Goal: Transaction & Acquisition: Book appointment/travel/reservation

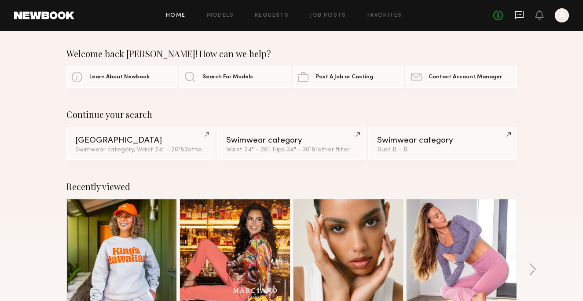
click at [519, 16] on icon at bounding box center [519, 15] width 10 height 10
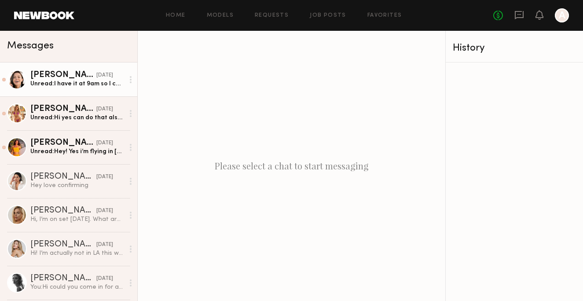
click at [84, 89] on link "Emelina A. yesterday Unread: I have it at 9am so I can just come straight to yo…" at bounding box center [68, 79] width 137 height 34
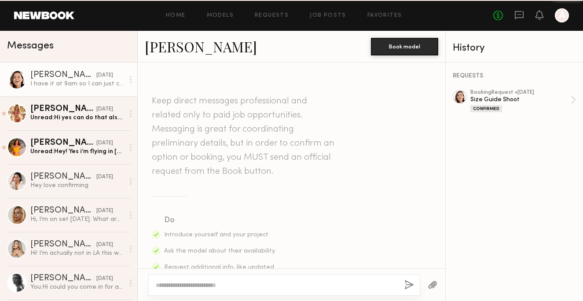
scroll to position [759, 0]
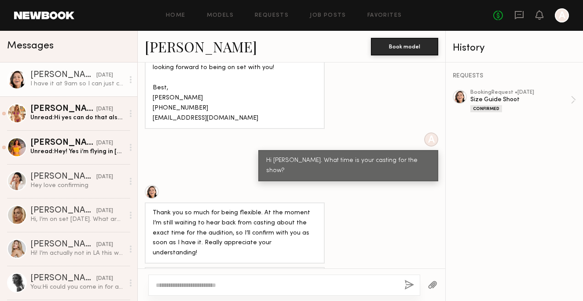
click at [237, 274] on div at bounding box center [292, 284] width 308 height 33
click at [236, 279] on div at bounding box center [284, 285] width 272 height 21
click at [235, 282] on textarea at bounding box center [277, 285] width 242 height 9
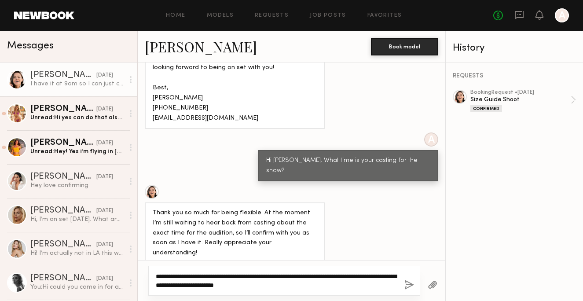
type textarea "**********"
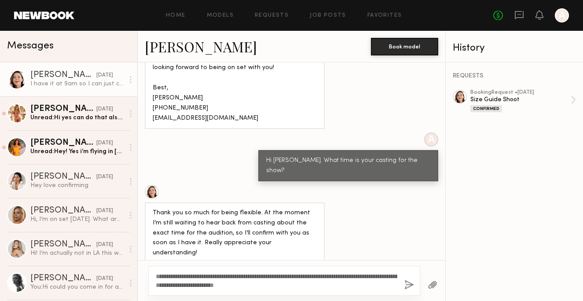
click at [408, 284] on button "button" at bounding box center [409, 285] width 10 height 11
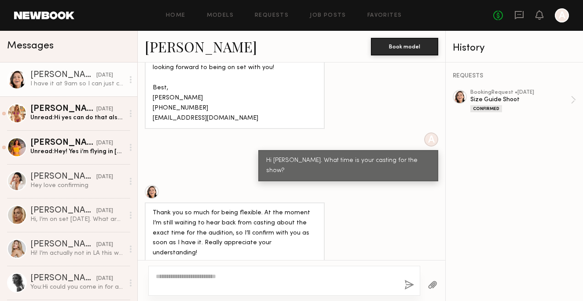
scroll to position [937, 0]
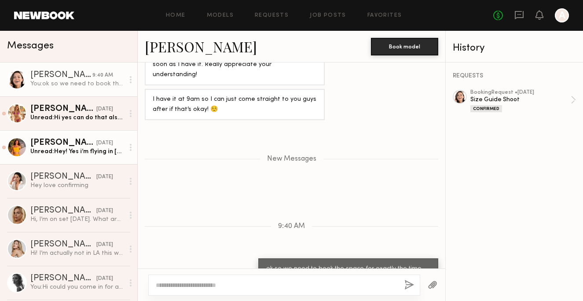
click at [105, 158] on link "Miska S. yesterday Unread: Hey! Yes i’m flying in October 5th so i will be avai…" at bounding box center [68, 147] width 137 height 34
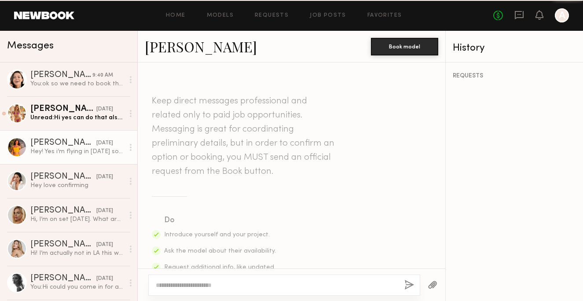
scroll to position [466, 0]
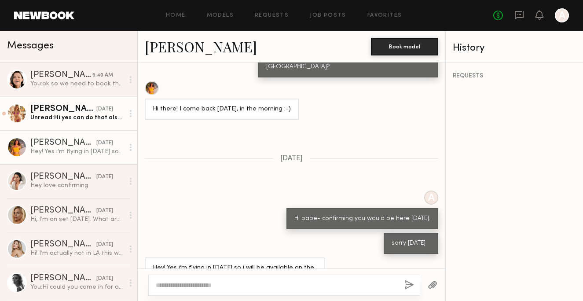
click at [102, 118] on div "Unread: Hi yes can do that also I’m available both dates☺️🙏" at bounding box center [77, 118] width 94 height 8
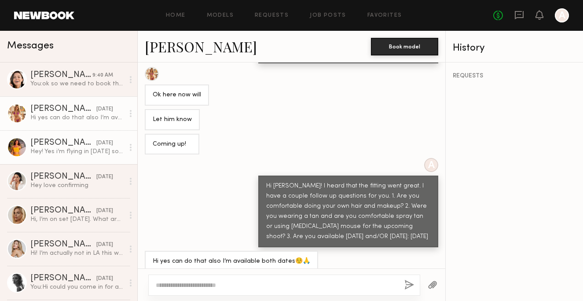
click at [114, 146] on div "Miska S. yesterday" at bounding box center [77, 143] width 94 height 9
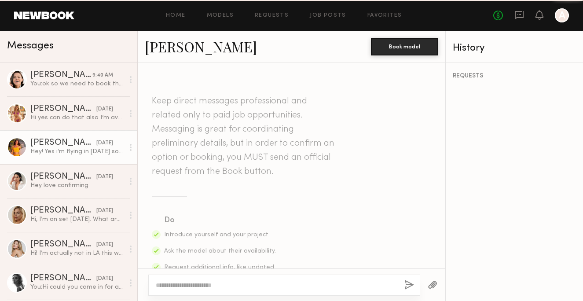
scroll to position [466, 0]
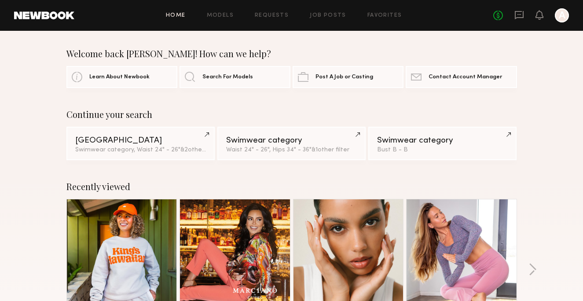
click at [556, 16] on div at bounding box center [562, 15] width 14 height 14
click at [520, 17] on icon at bounding box center [519, 15] width 9 height 8
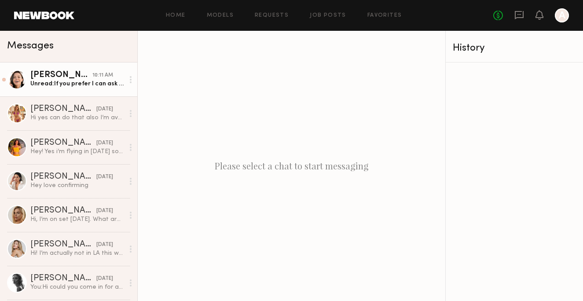
click at [99, 90] on link "Emelina A. 10:11 AM Unread: If you prefer I can ask to see if they can see me e…" at bounding box center [68, 79] width 137 height 34
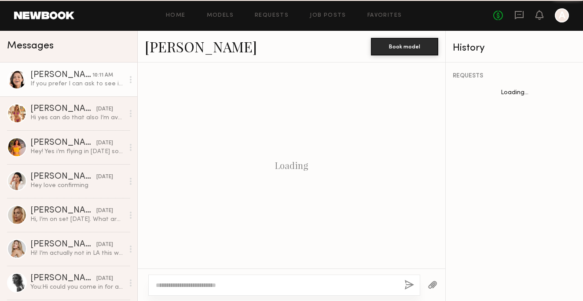
scroll to position [995, 0]
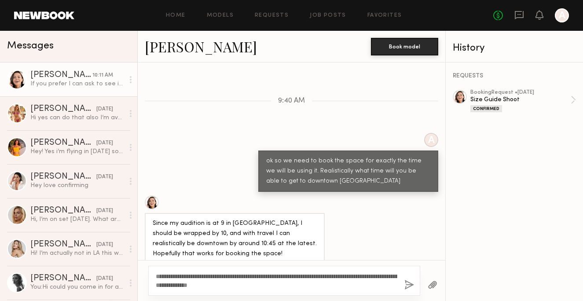
type textarea "**********"
click at [407, 289] on button "button" at bounding box center [409, 285] width 10 height 11
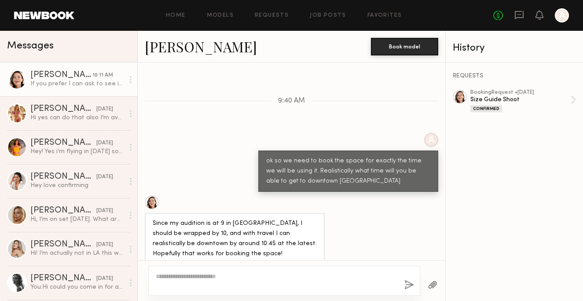
scroll to position [1107, 0]
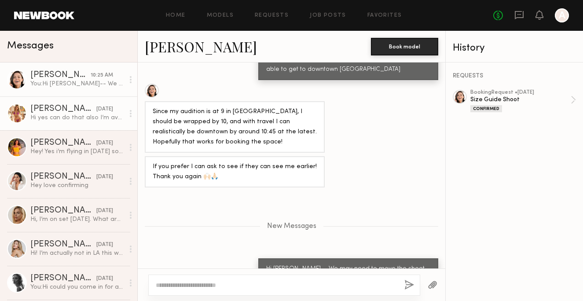
click at [93, 120] on div "Hi yes can do that also I’m available both dates☺️🙏" at bounding box center [77, 118] width 94 height 8
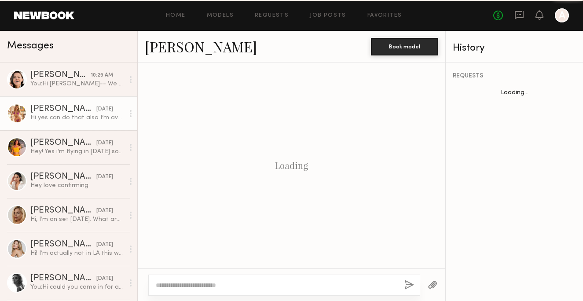
scroll to position [255, 0]
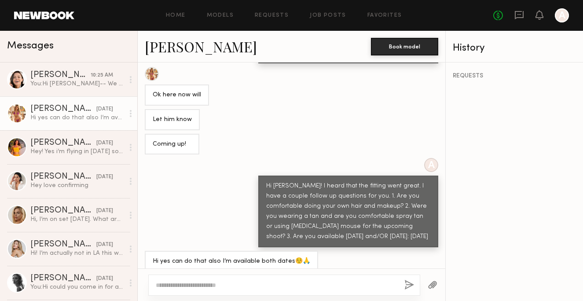
click at [166, 283] on textarea at bounding box center [277, 285] width 242 height 9
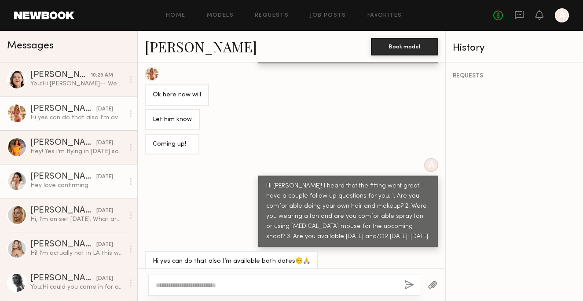
click at [106, 182] on div "Hey love confirming" at bounding box center [77, 185] width 94 height 8
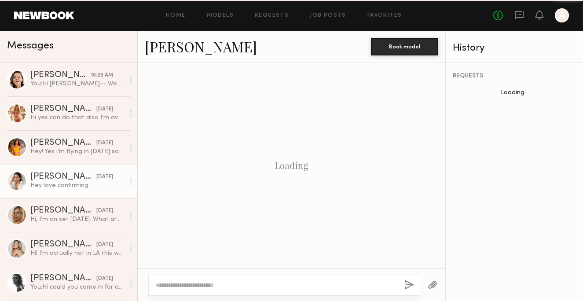
scroll to position [747, 0]
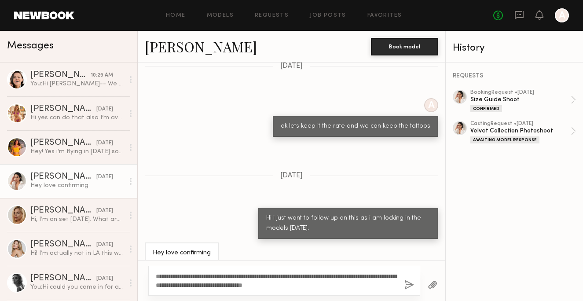
click at [180, 276] on textarea "**********" at bounding box center [277, 281] width 242 height 18
click at [257, 276] on textarea "**********" at bounding box center [277, 281] width 242 height 18
click at [350, 282] on textarea "**********" at bounding box center [277, 281] width 242 height 18
click at [377, 278] on textarea "**********" at bounding box center [277, 281] width 242 height 18
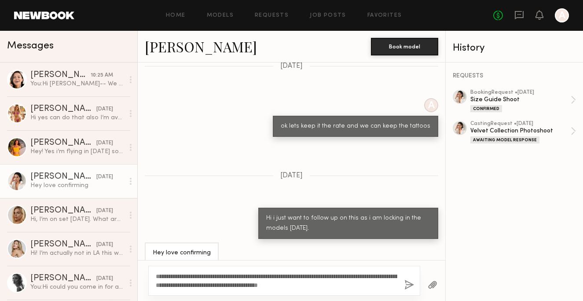
click at [382, 287] on textarea "**********" at bounding box center [277, 281] width 242 height 18
click at [344, 283] on textarea "**********" at bounding box center [277, 281] width 242 height 18
click at [395, 286] on textarea "**********" at bounding box center [277, 281] width 242 height 18
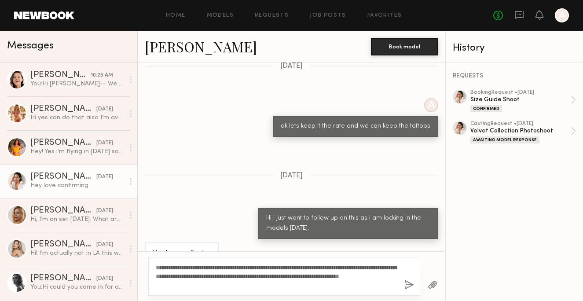
type textarea "**********"
click at [405, 286] on button "button" at bounding box center [409, 285] width 10 height 11
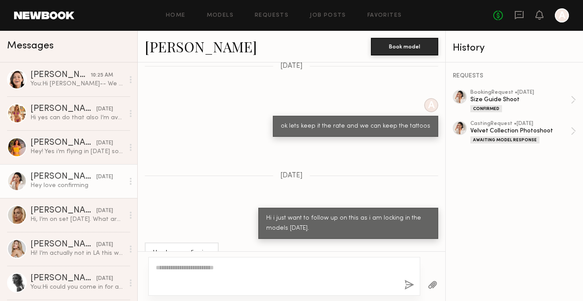
scroll to position [953, 0]
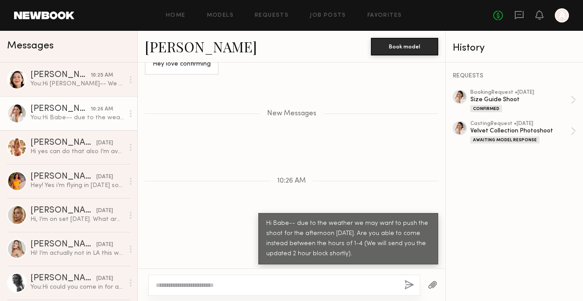
drag, startPoint x: 354, startPoint y: 254, endPoint x: 247, endPoint y: 205, distance: 117.5
click at [247, 205] on div "Loading A Hi Can you still come today? Hi Babe-- We are going to Postpone this …" at bounding box center [292, 165] width 308 height 206
copy div "Hi Babe-- due to the weather we may want to push the shoot for the afternoon [D…"
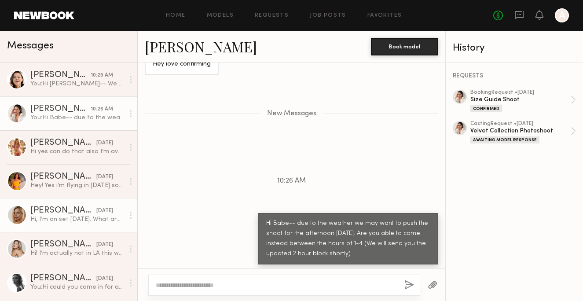
click at [76, 210] on div "[PERSON_NAME]" at bounding box center [63, 210] width 66 height 9
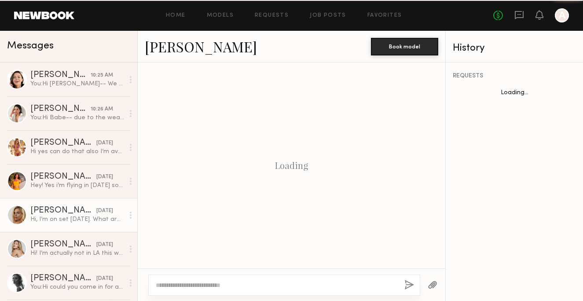
scroll to position [320, 0]
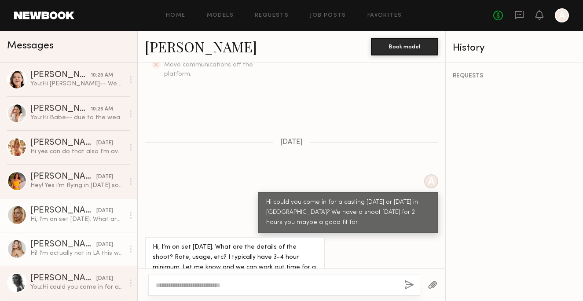
click at [77, 261] on link "Milan P. 09/24/2025 Hi! I’m actually not in LA this week unfortunately" at bounding box center [68, 249] width 137 height 34
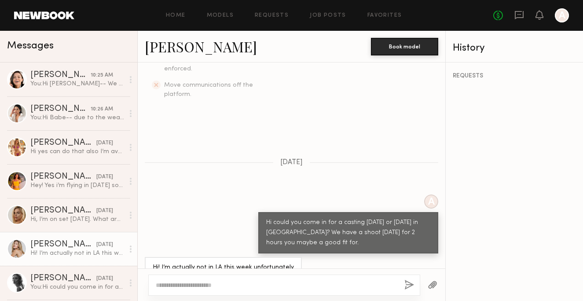
click at [269, 9] on div "Home Models Requests Job Posts Favorites Sign Out No fees up to $5,000 A" at bounding box center [321, 15] width 495 height 14
click at [225, 12] on div "Home Models Requests Job Posts Favorites Sign Out No fees up to $5,000 A" at bounding box center [321, 15] width 495 height 14
click at [264, 12] on div "Home Models Requests Job Posts Favorites Sign Out No fees up to $5,000 A" at bounding box center [321, 15] width 495 height 14
click at [264, 13] on link "Requests" at bounding box center [272, 16] width 34 height 6
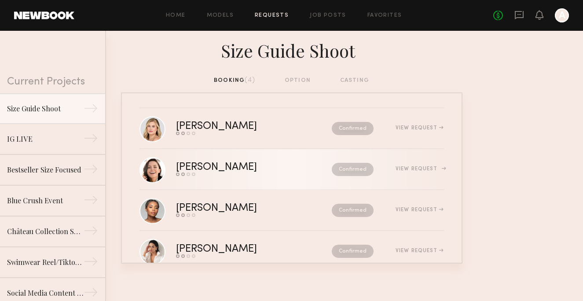
scroll to position [23, 0]
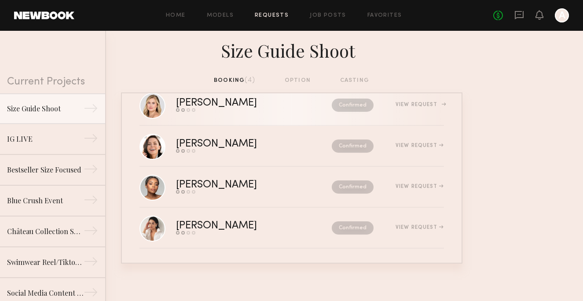
click at [218, 105] on div "[PERSON_NAME]" at bounding box center [235, 103] width 118 height 10
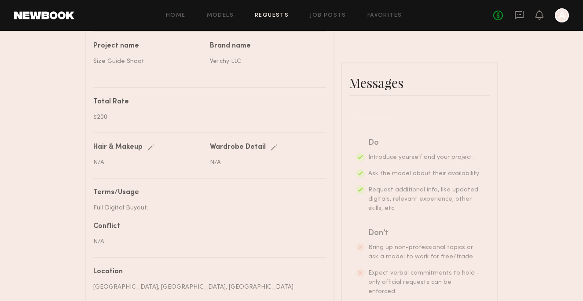
scroll to position [559, 0]
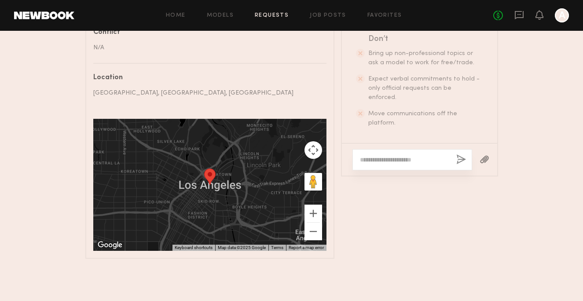
click at [387, 155] on textarea at bounding box center [404, 159] width 89 height 9
paste textarea "**********"
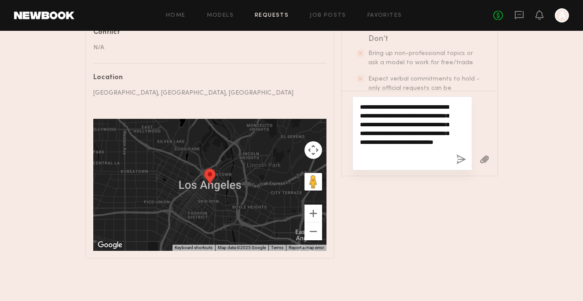
click at [423, 140] on textarea "**********" at bounding box center [404, 134] width 89 height 62
click at [439, 142] on textarea "**********" at bounding box center [404, 134] width 89 height 62
click at [440, 143] on textarea "**********" at bounding box center [404, 134] width 89 height 62
type textarea "**********"
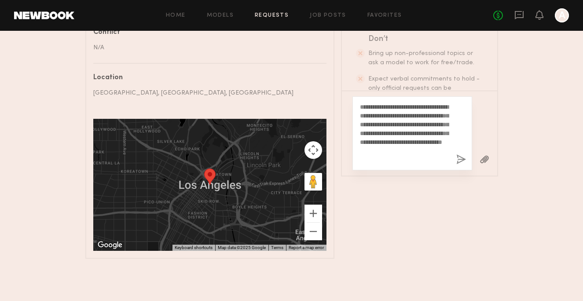
drag, startPoint x: 442, startPoint y: 165, endPoint x: 355, endPoint y: 118, distance: 98.4
click at [355, 118] on div "**********" at bounding box center [412, 133] width 120 height 74
click at [456, 160] on button "button" at bounding box center [461, 159] width 10 height 11
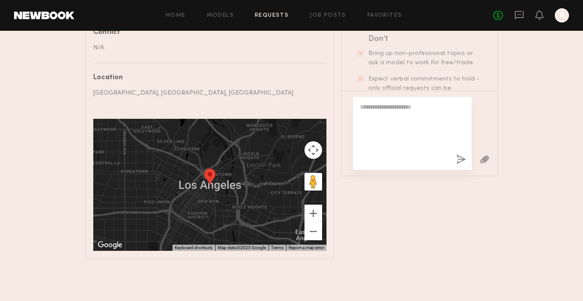
scroll to position [310, 0]
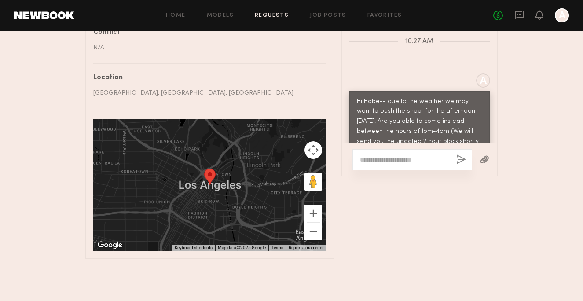
click at [567, 18] on div at bounding box center [562, 15] width 14 height 14
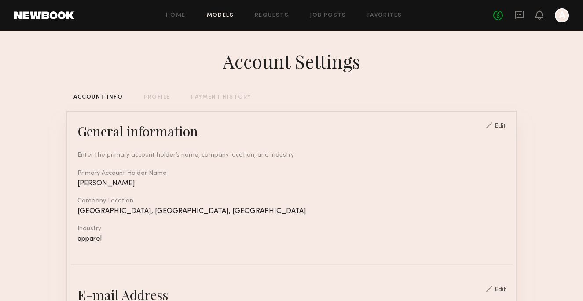
click at [225, 16] on link "Models" at bounding box center [220, 16] width 27 height 6
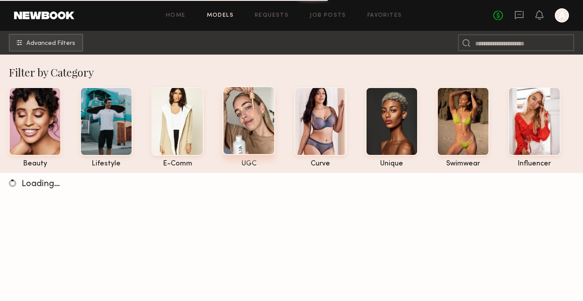
scroll to position [58, 0]
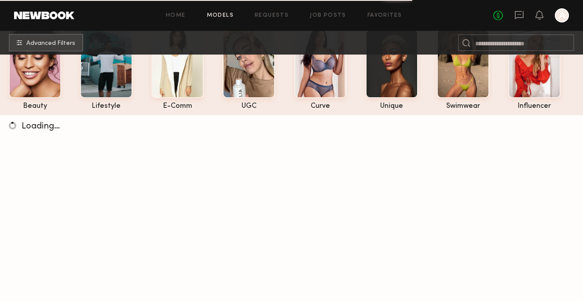
click at [262, 18] on div "Home Models Requests Job Posts Favorites Sign Out No fees up to $5,000 A" at bounding box center [321, 15] width 495 height 14
click at [266, 13] on link "Requests" at bounding box center [272, 16] width 34 height 6
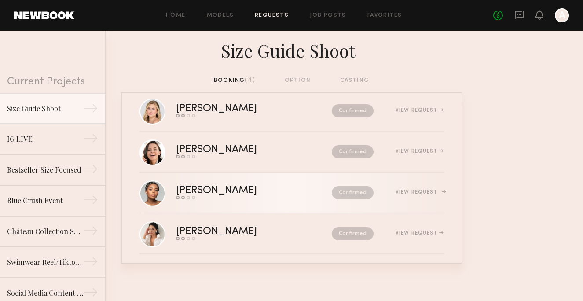
scroll to position [23, 0]
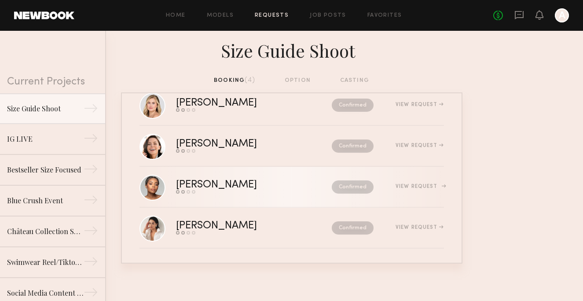
click at [239, 186] on div "[PERSON_NAME]" at bounding box center [235, 185] width 118 height 10
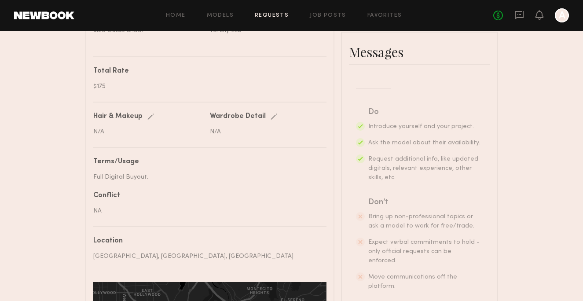
scroll to position [559, 0]
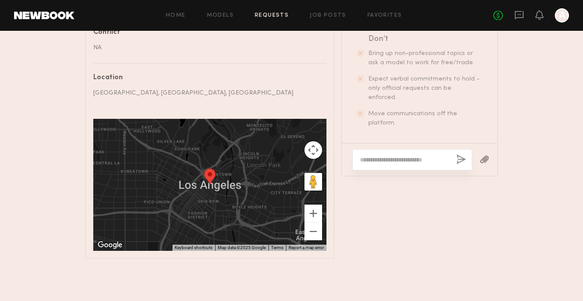
click at [392, 157] on textarea at bounding box center [404, 159] width 89 height 9
paste textarea "**********"
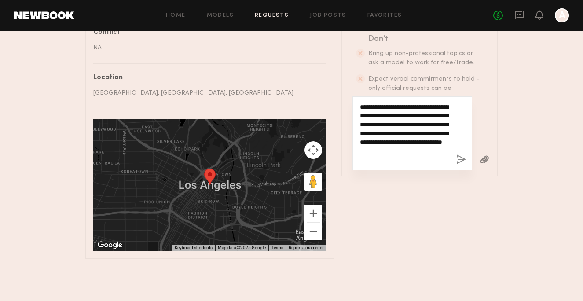
type textarea "**********"
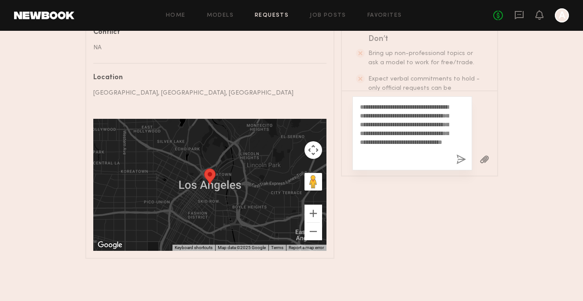
click at [462, 157] on button "button" at bounding box center [461, 159] width 10 height 11
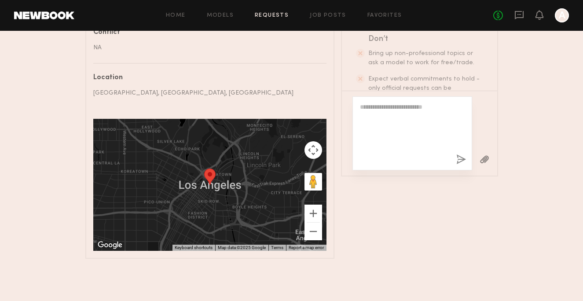
scroll to position [310, 0]
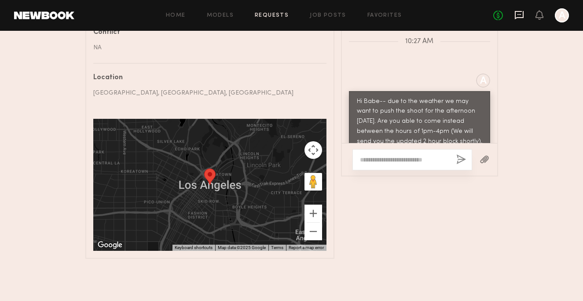
click at [514, 16] on div "No fees up to $5,000 A" at bounding box center [531, 15] width 76 height 14
click at [522, 18] on icon at bounding box center [519, 15] width 10 height 10
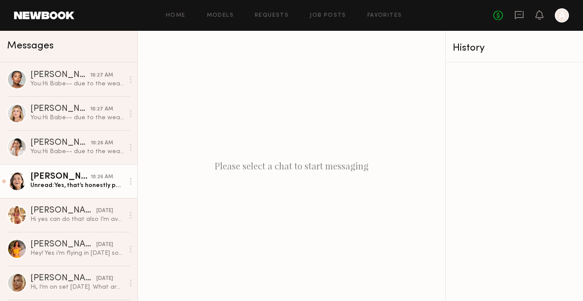
click at [84, 184] on div "Unread: Yes, that’s honestly perfect! That would be amazing!" at bounding box center [77, 185] width 94 height 8
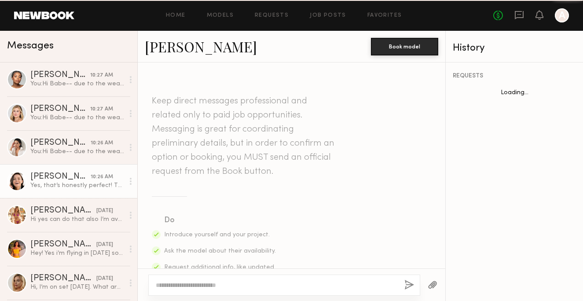
scroll to position [1082, 0]
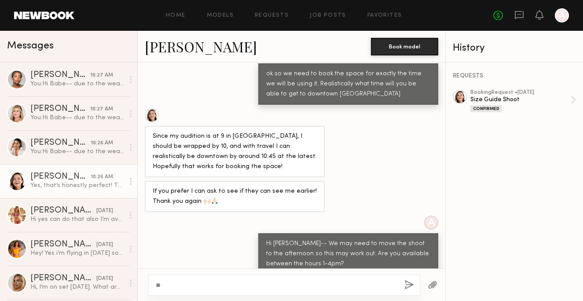
type textarea "*"
type textarea "*********"
click at [412, 284] on button "button" at bounding box center [409, 285] width 10 height 11
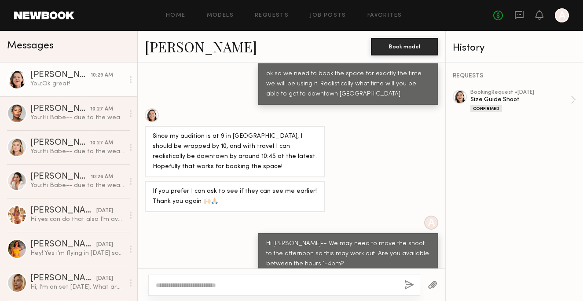
scroll to position [1192, 0]
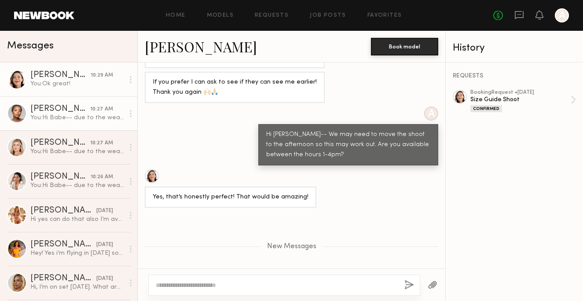
click at [103, 111] on div "10:27 AM" at bounding box center [101, 109] width 23 height 8
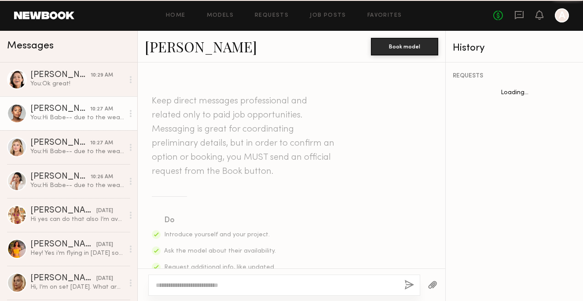
scroll to position [286, 0]
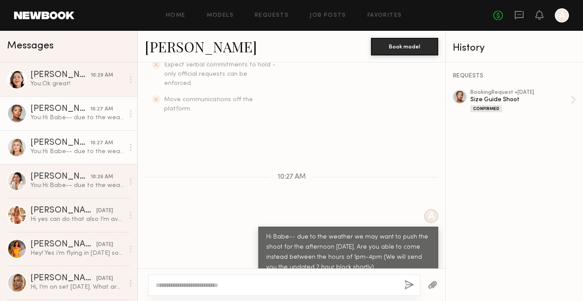
click at [99, 149] on div "You: Hi Babe-- due to the weather we may want to push the shoot for the afterno…" at bounding box center [77, 151] width 94 height 8
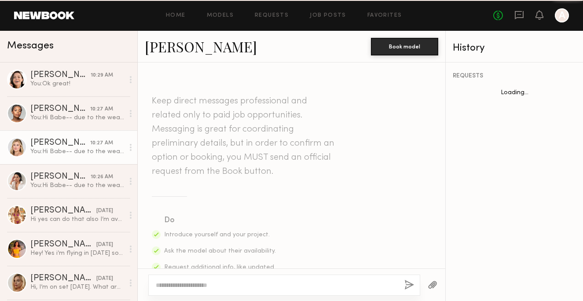
scroll to position [286, 0]
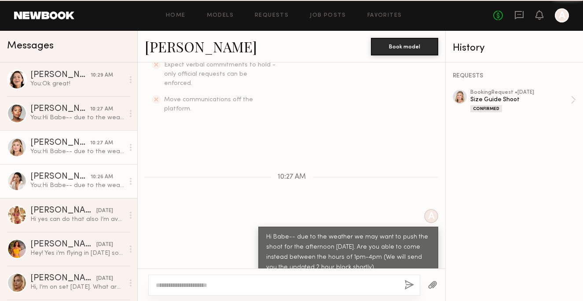
click at [101, 194] on link "Shenan B. 10:26 AM You: Hi Babe-- due to the weather we may want to push the sh…" at bounding box center [68, 181] width 137 height 34
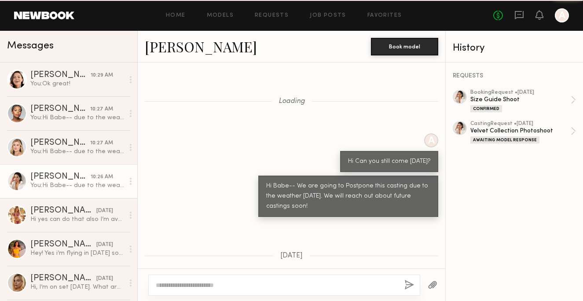
scroll to position [886, 0]
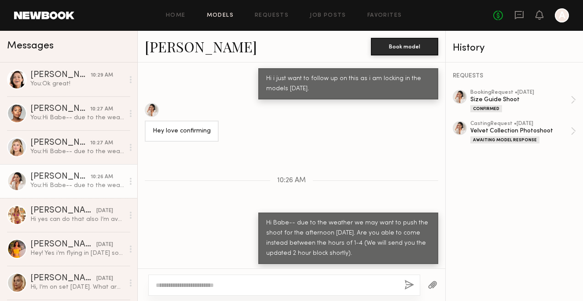
click at [231, 17] on link "Models" at bounding box center [220, 16] width 27 height 6
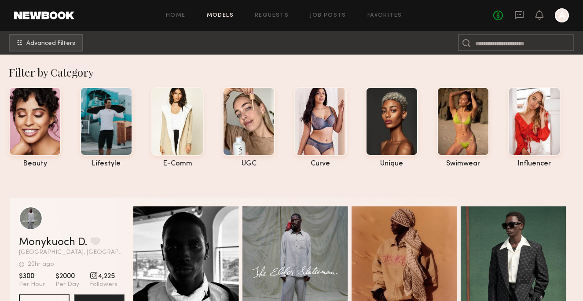
click at [528, 13] on div "No fees up to $5,000 A" at bounding box center [531, 15] width 76 height 14
click at [516, 13] on icon at bounding box center [519, 15] width 10 height 10
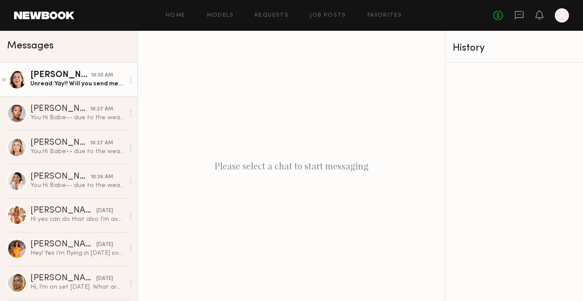
click at [101, 83] on div "Unread: Yay!! Will you send me the address please?" at bounding box center [77, 84] width 94 height 8
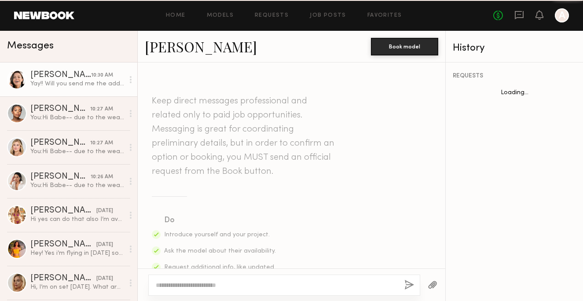
scroll to position [1167, 0]
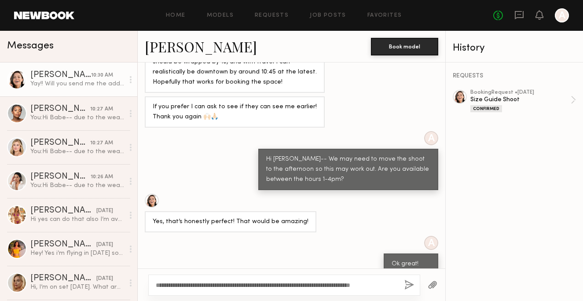
type textarea "**********"
click at [411, 291] on div "**********" at bounding box center [284, 285] width 272 height 21
click at [408, 285] on button "button" at bounding box center [409, 285] width 10 height 11
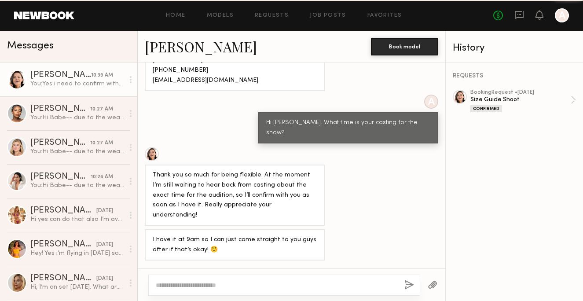
scroll to position [874, 0]
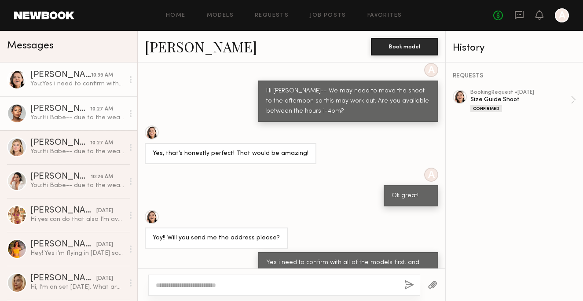
click at [104, 105] on div "10:27 AM" at bounding box center [101, 109] width 23 height 8
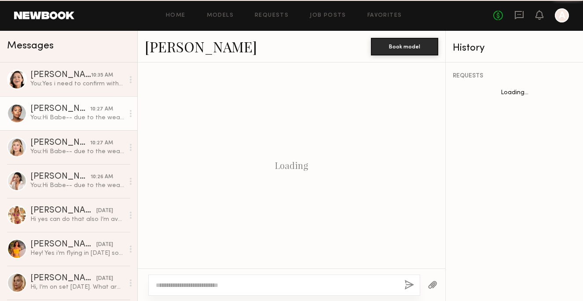
scroll to position [286, 0]
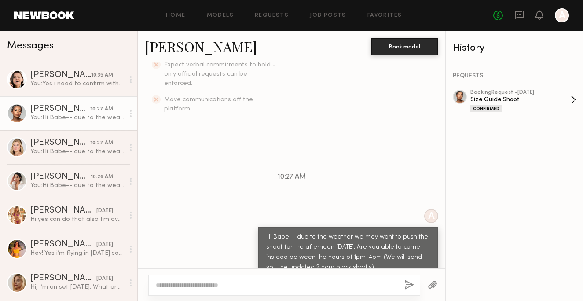
click at [487, 93] on div "booking Request • 09/24/2025" at bounding box center [520, 93] width 100 height 6
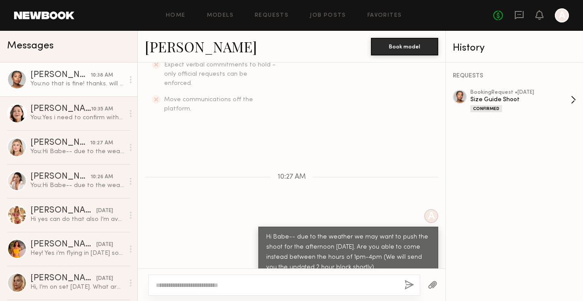
scroll to position [429, 0]
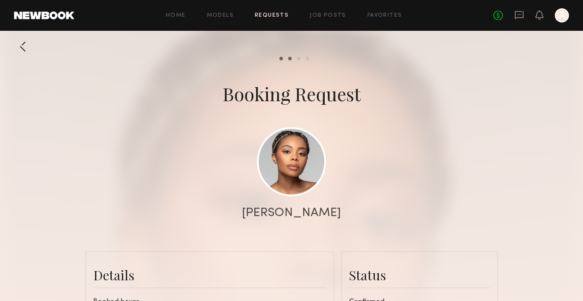
click at [280, 14] on link "Requests" at bounding box center [272, 16] width 34 height 6
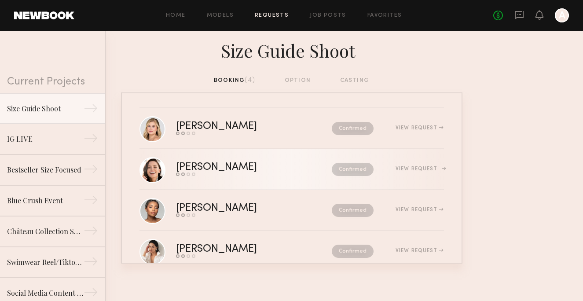
scroll to position [23, 0]
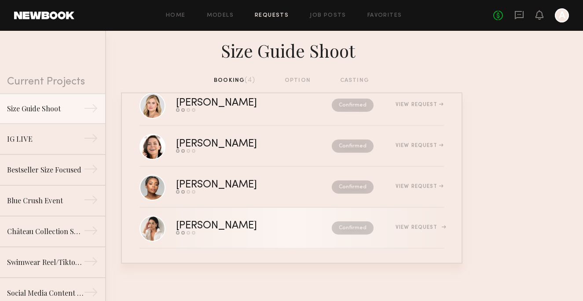
click at [414, 226] on div "View Request" at bounding box center [420, 227] width 48 height 5
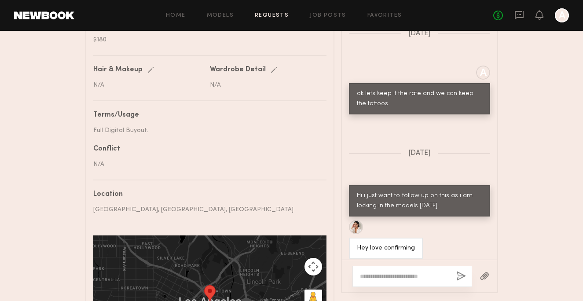
scroll to position [1671, 0]
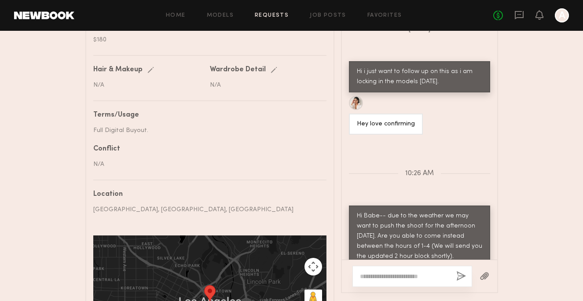
click at [324, 22] on div "Home Models Requests Job Posts Favorites Sign Out No fees up to $5,000 A" at bounding box center [321, 15] width 495 height 14
click at [323, 20] on div "Home Models Requests Job Posts Favorites Sign Out No fees up to $5,000 A" at bounding box center [321, 15] width 495 height 14
click at [323, 15] on link "Job Posts" at bounding box center [328, 16] width 37 height 6
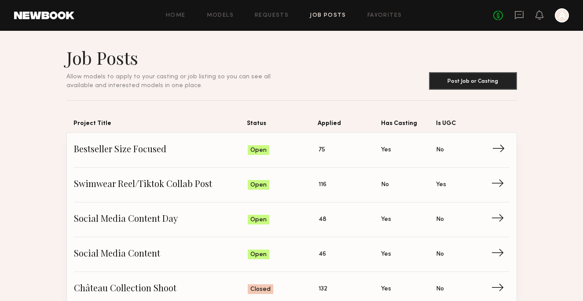
click at [334, 143] on link "Bestseller Size Focused Status: Open Applied: 75 Has Casting: Yes Is UGC: No →" at bounding box center [292, 150] width 436 height 35
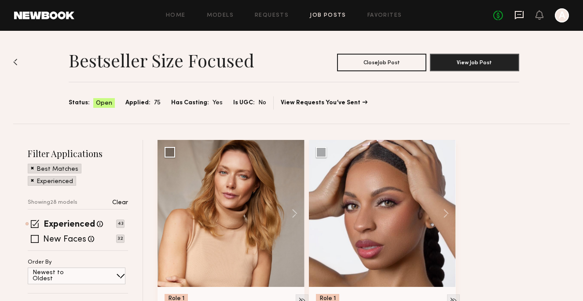
click at [519, 18] on icon at bounding box center [519, 15] width 9 height 8
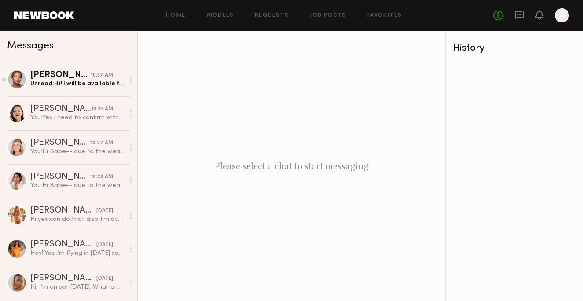
click at [62, 61] on div "Messages" at bounding box center [68, 47] width 137 height 32
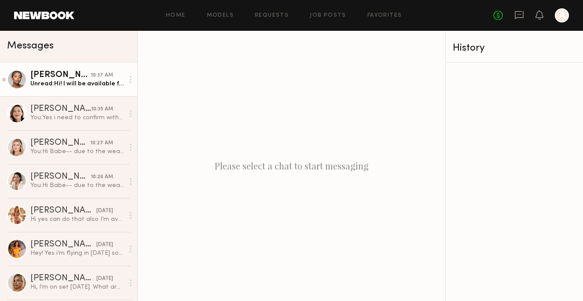
click at [66, 73] on div "[PERSON_NAME]" at bounding box center [60, 75] width 60 height 9
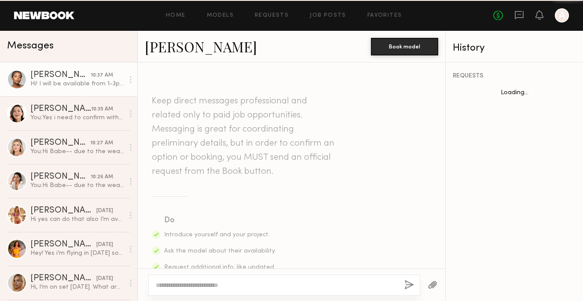
scroll to position [320, 0]
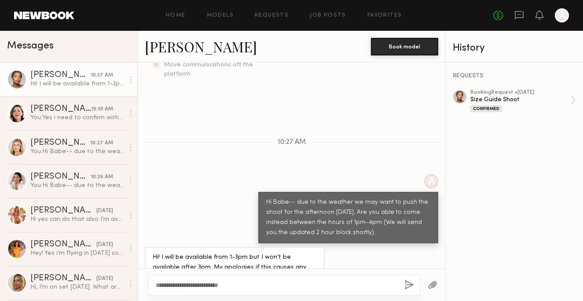
drag, startPoint x: 290, startPoint y: 284, endPoint x: 199, endPoint y: 284, distance: 90.2
click at [199, 284] on textarea "**********" at bounding box center [277, 285] width 242 height 9
type textarea "**********"
click at [407, 283] on button "button" at bounding box center [409, 285] width 10 height 11
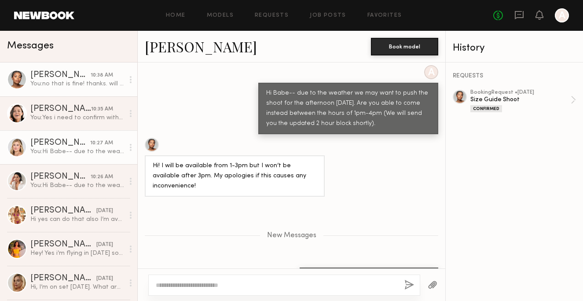
click at [84, 142] on div "[PERSON_NAME]" at bounding box center [60, 143] width 60 height 9
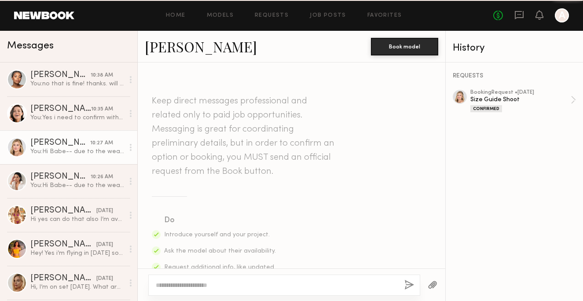
scroll to position [286, 0]
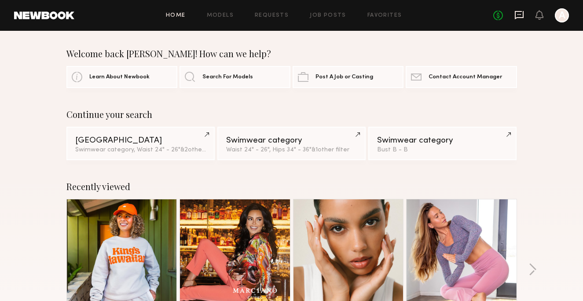
click at [521, 17] on icon at bounding box center [519, 15] width 9 height 8
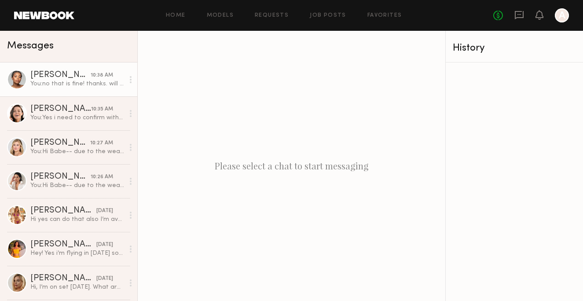
click at [97, 91] on link "Chiamaka A. 10:38 AM You: no that is fine! thanks. will note that for you" at bounding box center [68, 79] width 137 height 34
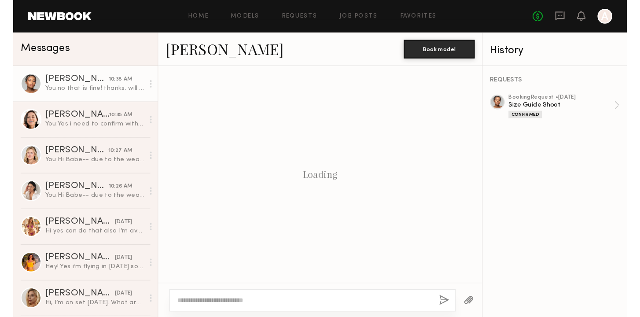
scroll to position [363, 0]
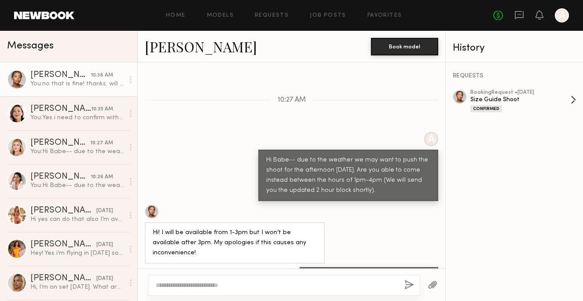
click at [543, 101] on div "Size Guide Shoot" at bounding box center [520, 99] width 100 height 8
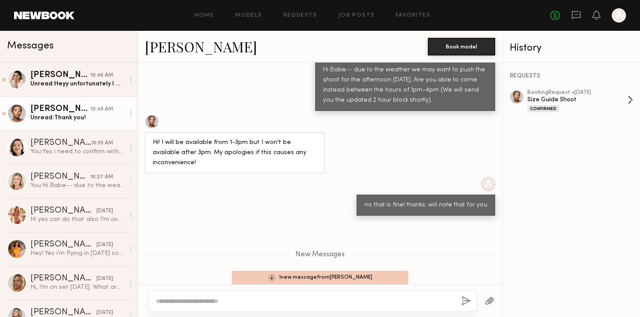
scroll to position [271, 0]
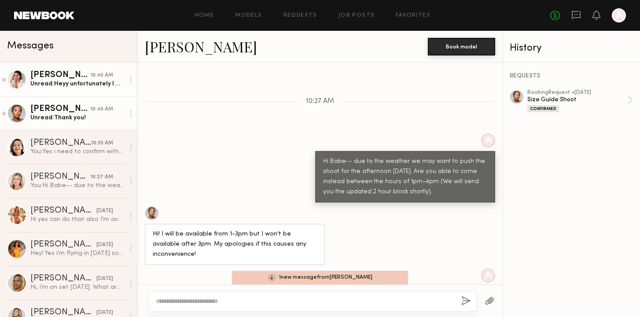
click at [103, 72] on div "10:46 AM" at bounding box center [101, 75] width 23 height 8
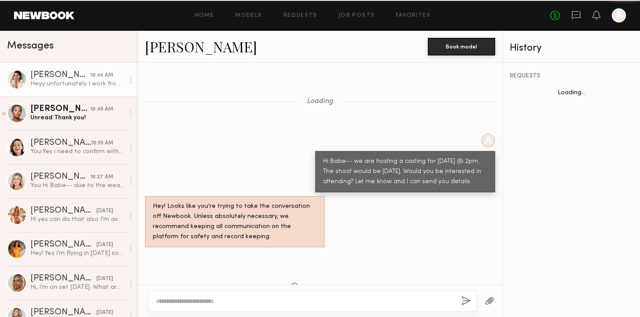
scroll to position [786, 0]
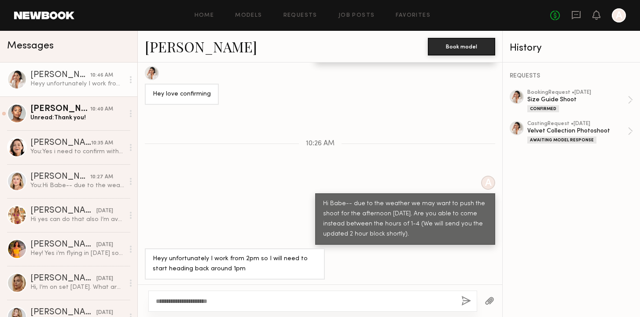
type textarea "**********"
click at [466, 301] on button "button" at bounding box center [466, 301] width 10 height 11
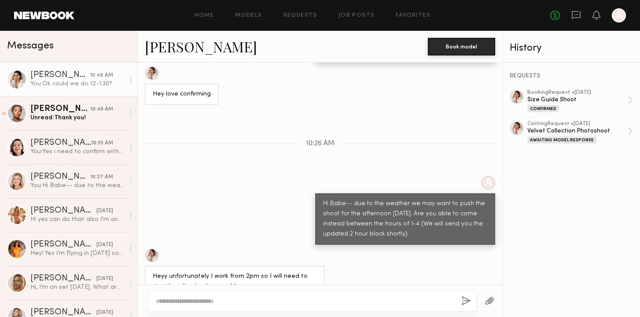
scroll to position [895, 0]
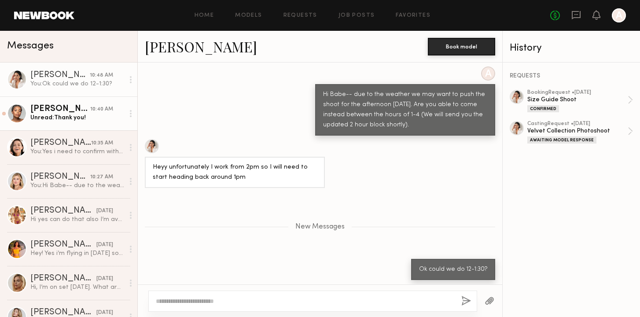
click at [98, 121] on div "Unread: Thank you!" at bounding box center [77, 118] width 94 height 8
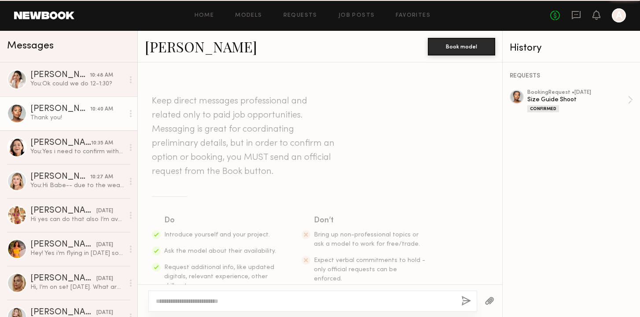
scroll to position [297, 0]
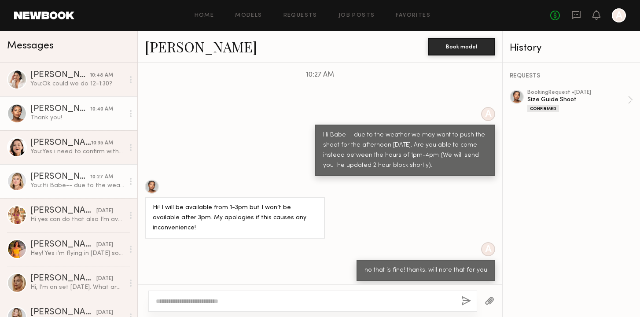
click at [86, 194] on link "Liz M. 10:27 AM You: Hi Babe-- due to the weather we may want to push the shoot…" at bounding box center [68, 181] width 137 height 34
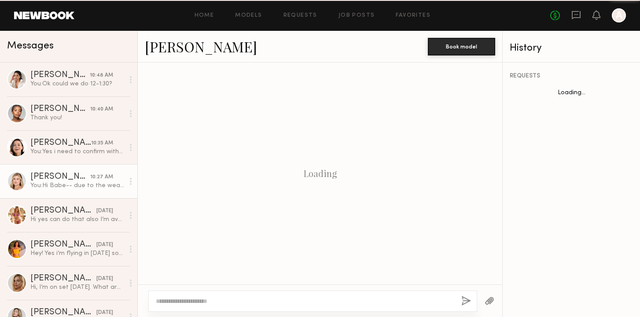
scroll to position [179, 0]
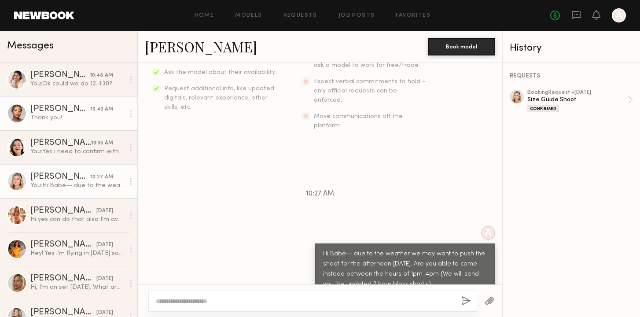
click link "Chiamaka A. 10:40 AM Thank you!"
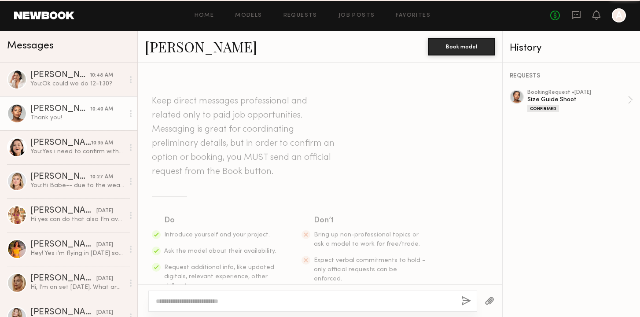
scroll to position [297, 0]
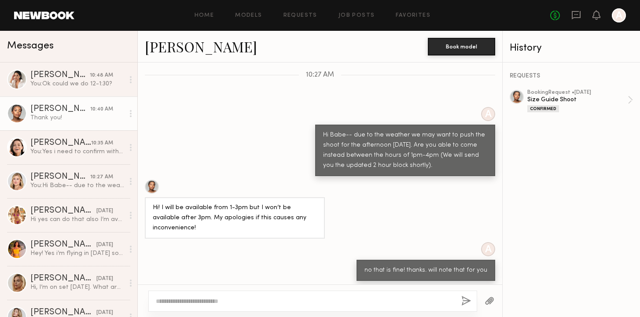
click textarea
type textarea "*"
type textarea "**********"
click button "button"
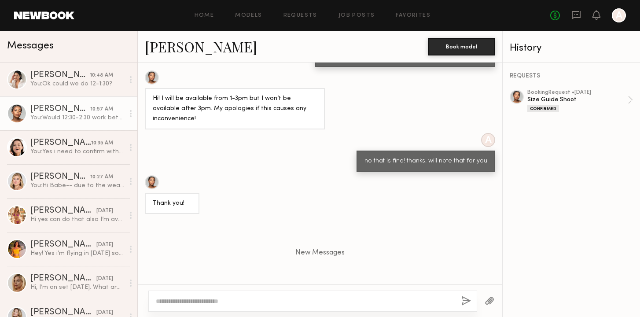
scroll to position [491, 0]
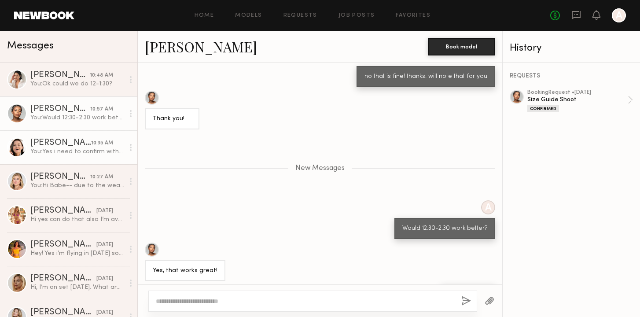
click div "10:35 AM"
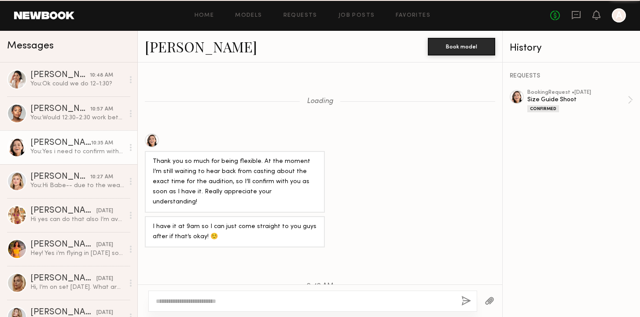
scroll to position [420, 0]
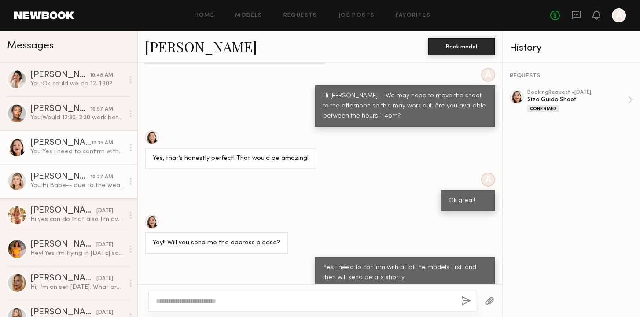
click link "Liz M. 10:27 AM You: Hi Babe-- due to the weather we may want to push the shoot…"
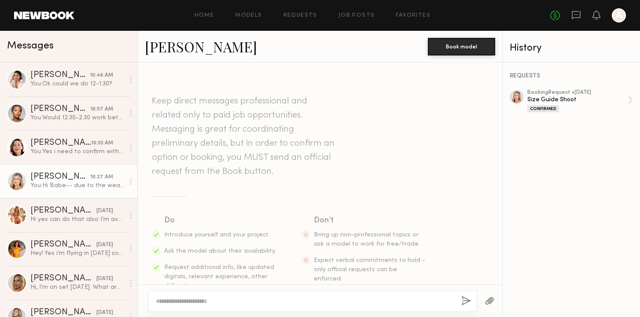
click div "Home Models Requests Job Posts Favorites Sign Out No fees up to $5,000 A"
click link "Models"
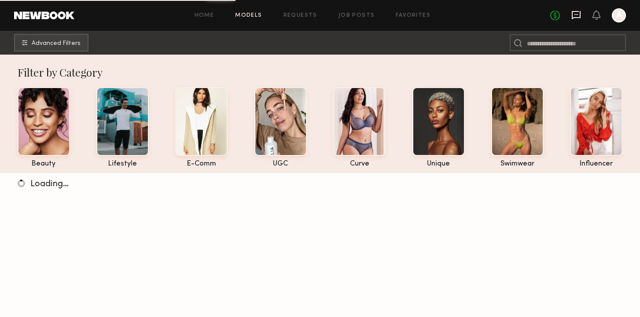
click icon
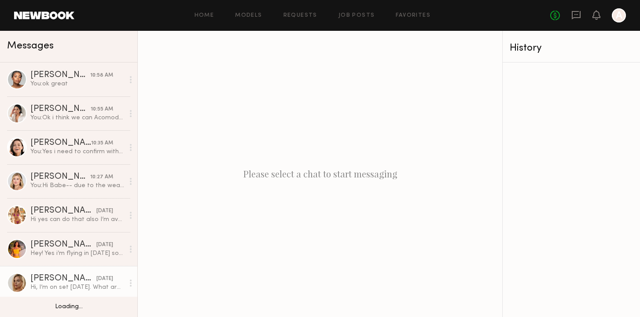
scroll to position [56, 0]
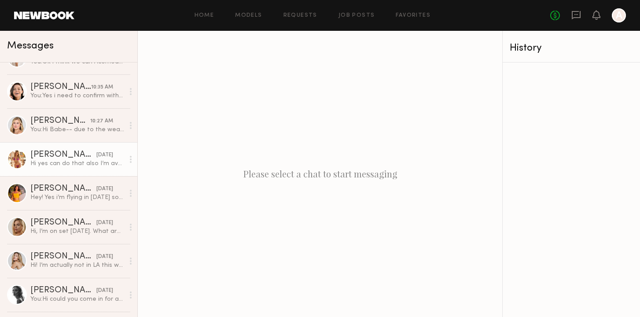
click div "Hi yes can do that also I’m available both dates☺️🙏"
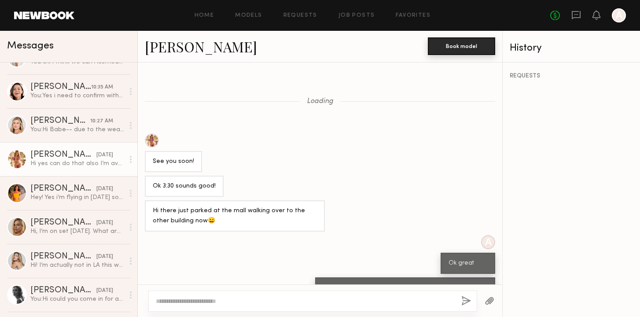
scroll to position [697, 0]
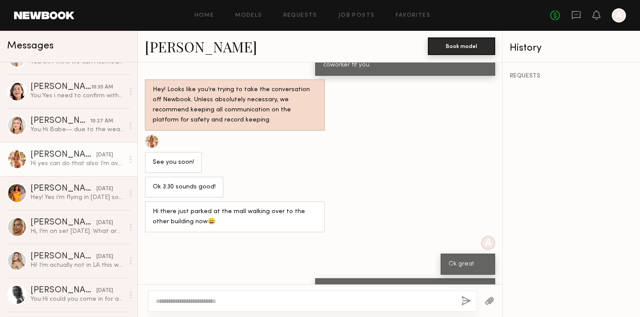
click button "Book model"
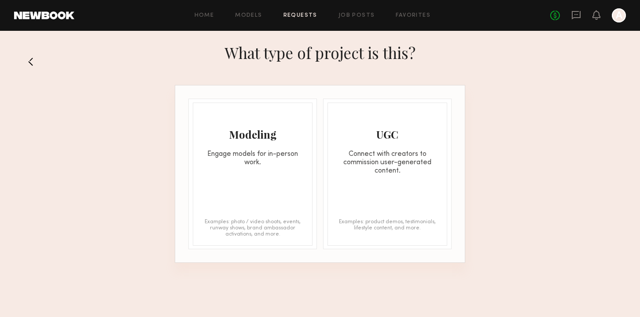
click div "Modeling Engage models for in-person work. Examples: photo / video shoots, even…"
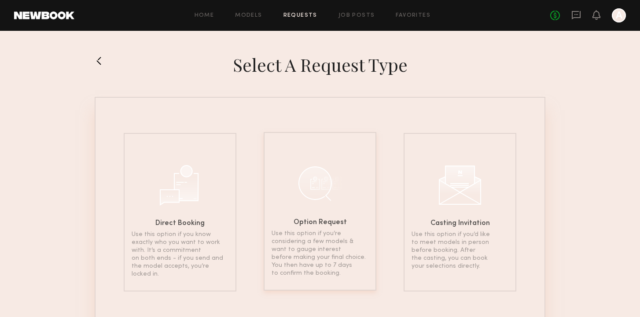
click div
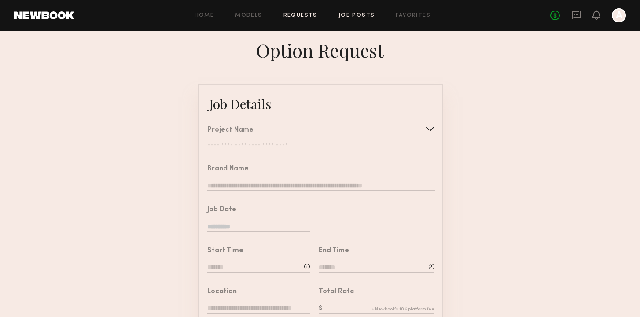
click link "Job Posts"
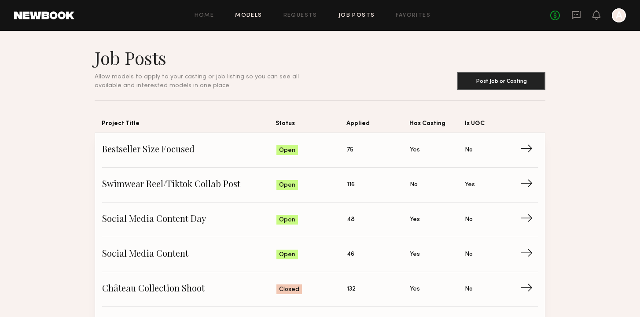
click link "Models"
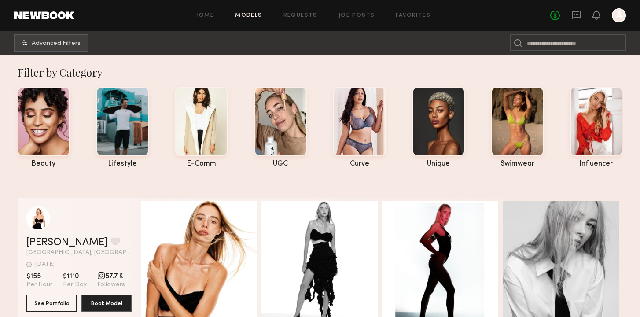
click header "Home Models Requests Job Posts Favorites Sign Out No fees up to $5,000 A"
click icon
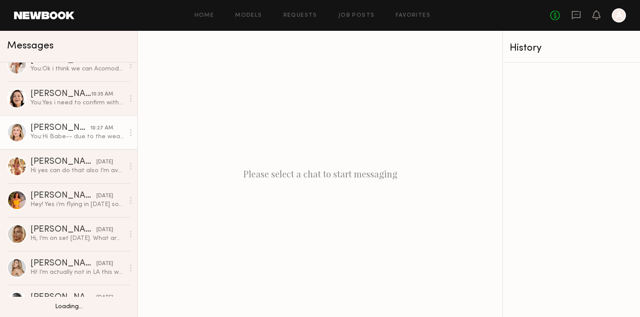
scroll to position [49, 0]
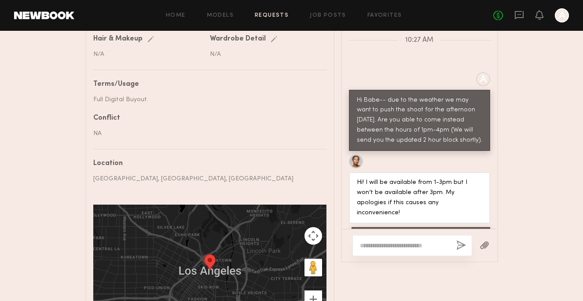
scroll to position [485, 0]
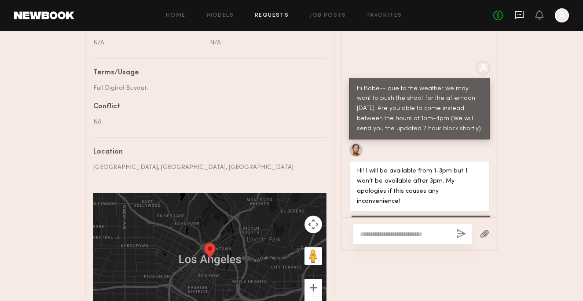
click at [523, 17] on icon at bounding box center [519, 15] width 9 height 8
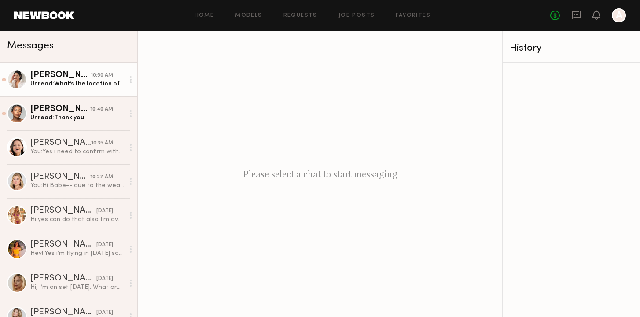
click at [103, 80] on div "Unread: What’s the location of the shoot? I need to make sure I can make it in …" at bounding box center [77, 84] width 94 height 8
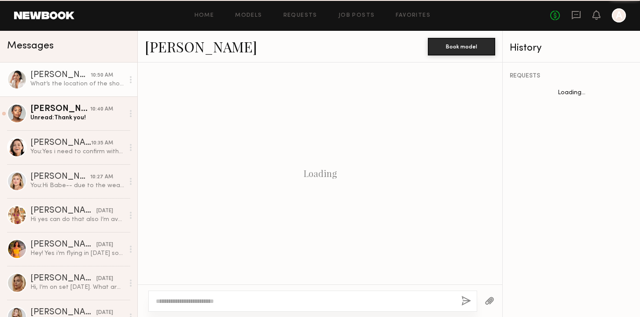
scroll to position [571, 0]
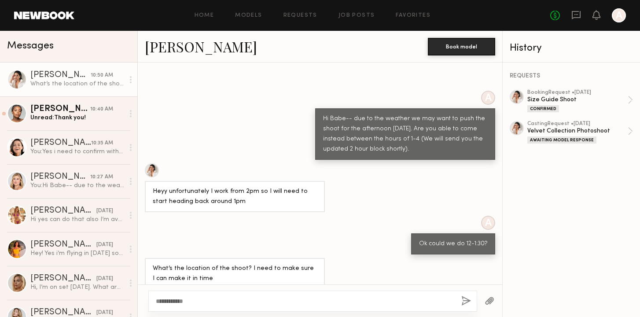
type textarea "**********"
click at [233, 301] on div "**********" at bounding box center [312, 300] width 329 height 21
click at [179, 298] on textarea "**********" at bounding box center [305, 301] width 298 height 9
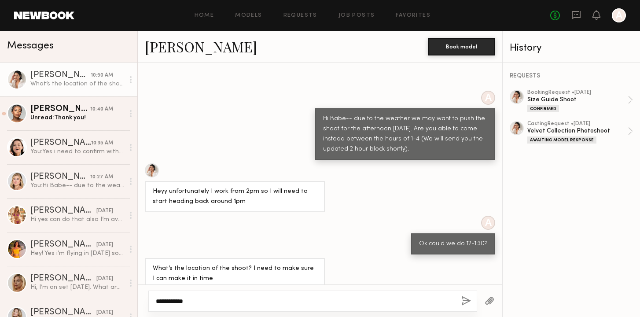
click at [179, 298] on textarea "**********" at bounding box center [305, 301] width 298 height 9
paste textarea "**********"
type textarea "**********"
click at [469, 301] on button "button" at bounding box center [466, 301] width 10 height 11
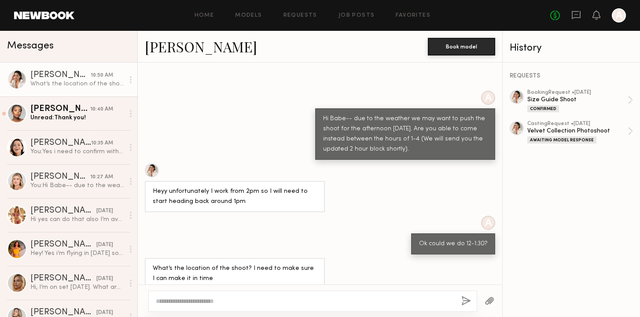
scroll to position [680, 0]
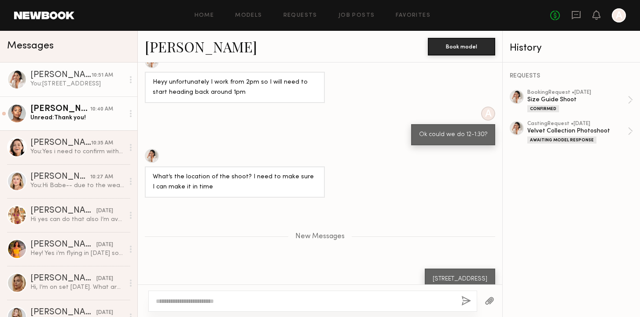
click at [93, 121] on div "Unread: Thank you!" at bounding box center [77, 118] width 94 height 8
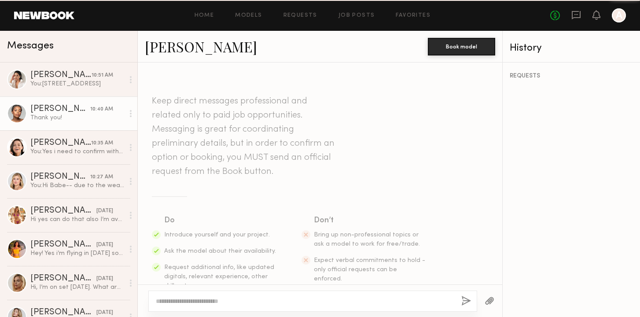
scroll to position [297, 0]
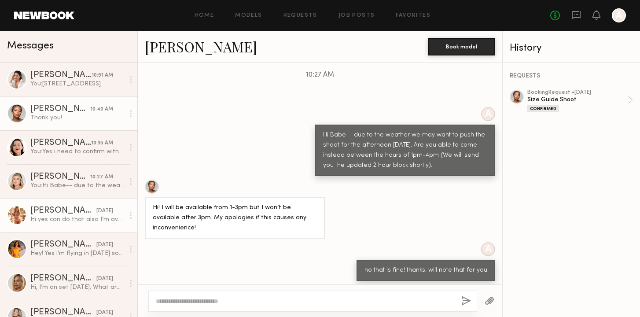
click at [105, 219] on div "Hi yes can do that also I’m available both dates☺️🙏" at bounding box center [77, 219] width 94 height 8
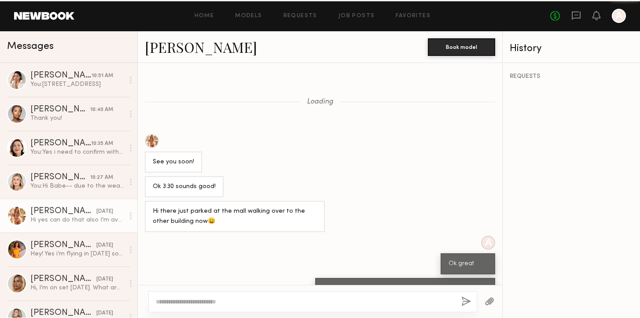
scroll to position [239, 0]
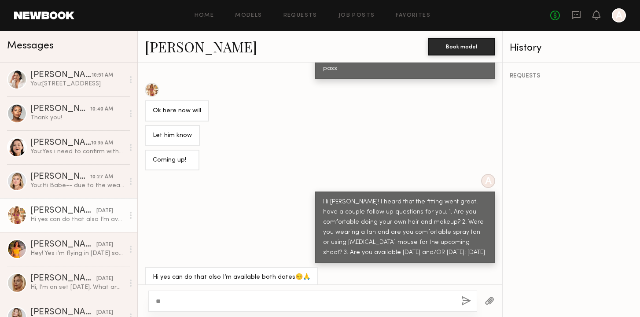
type textarea "*"
click at [59, 21] on header "Home Models Requests Job Posts Favorites Sign Out No fees up to $5,000 A" at bounding box center [320, 15] width 640 height 31
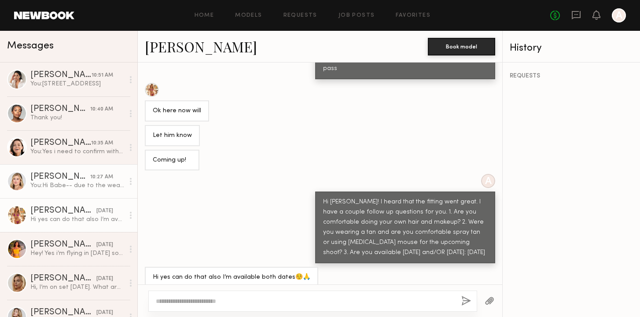
click at [76, 168] on link "Liz M. 10:27 AM You: Hi Babe-- due to the weather we may want to push the shoot…" at bounding box center [68, 181] width 137 height 34
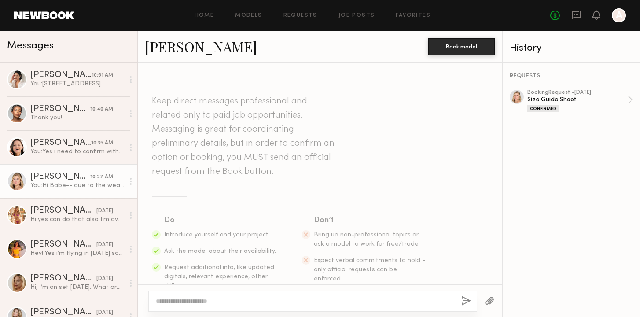
click at [178, 44] on link "Liz M." at bounding box center [201, 46] width 112 height 19
click at [45, 20] on header "Home Models Requests Job Posts Favorites Sign Out No fees up to $5,000 A" at bounding box center [320, 15] width 640 height 31
click at [47, 16] on link at bounding box center [44, 15] width 60 height 8
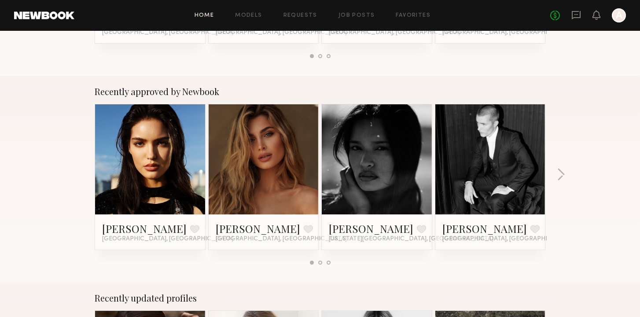
scroll to position [302, 0]
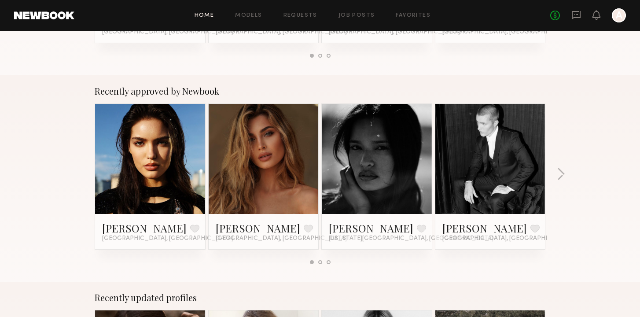
click at [580, 20] on link at bounding box center [576, 15] width 10 height 11
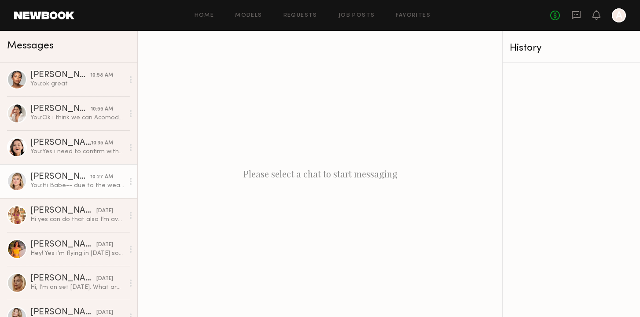
click at [97, 187] on div "You: Hi Babe-- due to the weather we may want to push the shoot for the afterno…" at bounding box center [77, 185] width 94 height 8
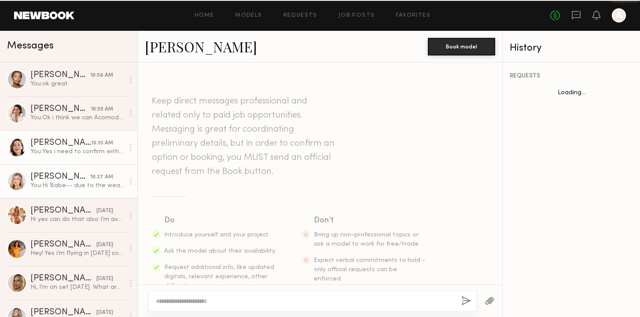
scroll to position [179, 0]
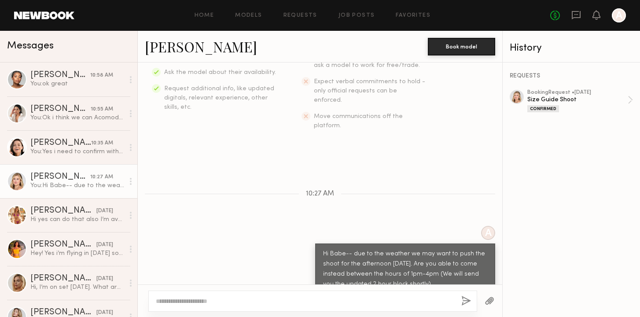
click at [161, 41] on link "[PERSON_NAME]" at bounding box center [201, 46] width 112 height 19
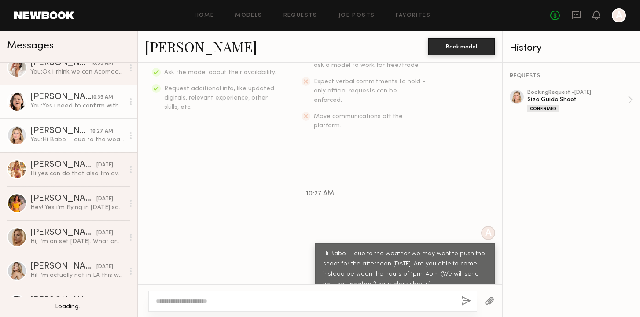
scroll to position [47, 0]
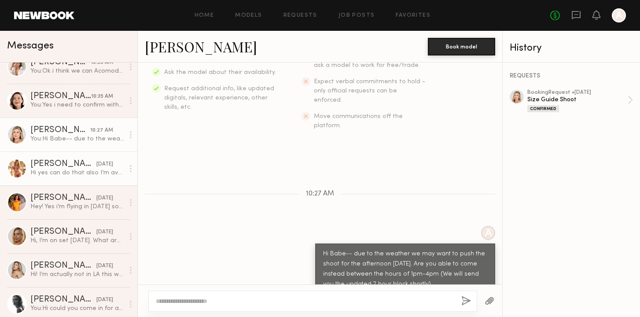
click at [90, 172] on div "Hi yes can do that also I’m available both dates☺️🙏" at bounding box center [77, 173] width 94 height 8
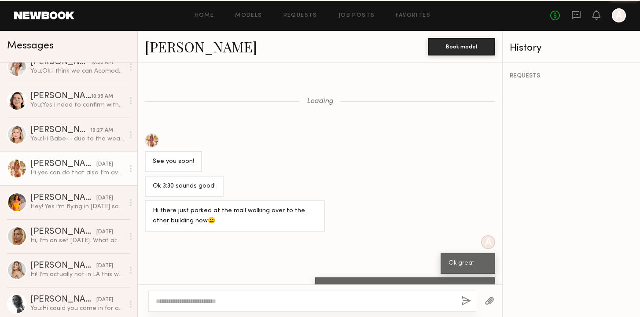
scroll to position [239, 0]
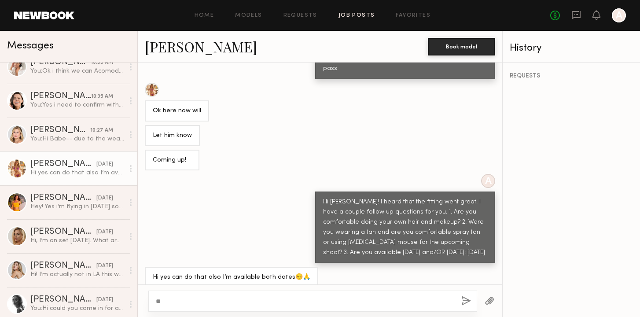
type textarea "*"
type textarea "**********"
click at [470, 301] on button "button" at bounding box center [466, 301] width 10 height 11
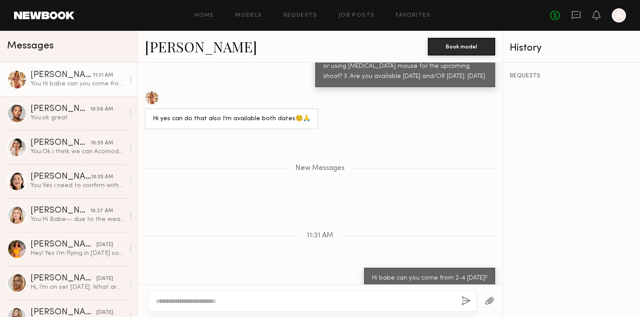
click at [469, 301] on button "button" at bounding box center [466, 301] width 10 height 11
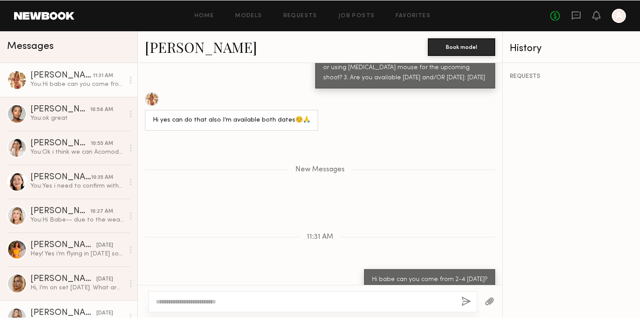
scroll to position [415, 0]
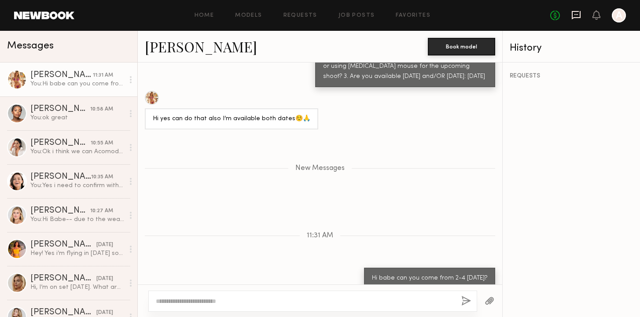
click at [576, 17] on icon at bounding box center [576, 15] width 9 height 8
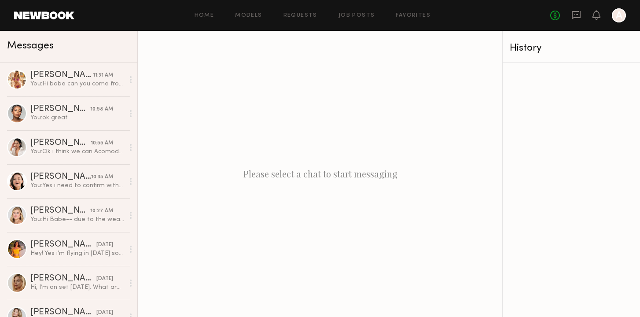
click at [248, 18] on div "Home Models Requests Job Posts Favorites Sign Out No fees up to $5,000 A" at bounding box center [349, 15] width 551 height 14
click at [242, 15] on link "Models" at bounding box center [248, 16] width 27 height 6
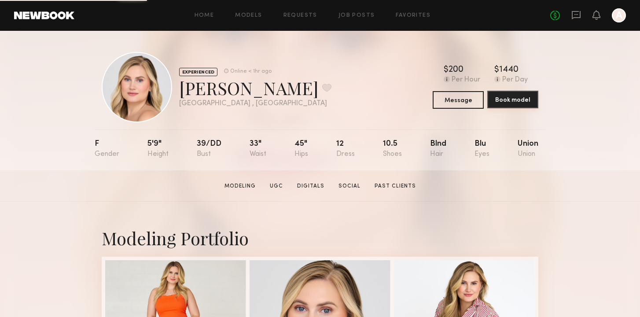
click at [524, 98] on button "Book model" at bounding box center [512, 100] width 51 height 18
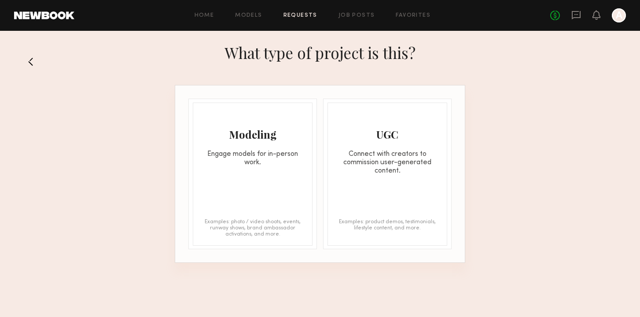
click at [238, 193] on div "Modeling Engage models for in-person work. Examples: photo / video shoots, even…" at bounding box center [253, 174] width 120 height 143
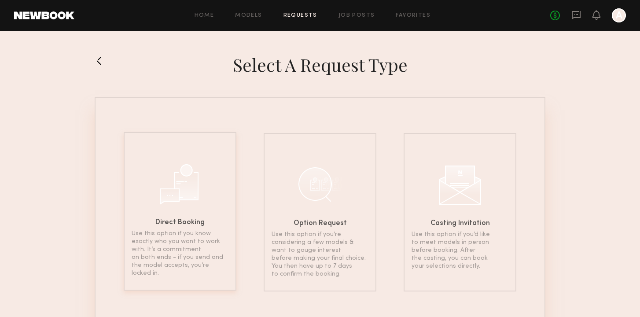
click at [202, 210] on div "Direct Booking Use this option if you know exactly who you want to work with. I…" at bounding box center [180, 211] width 113 height 158
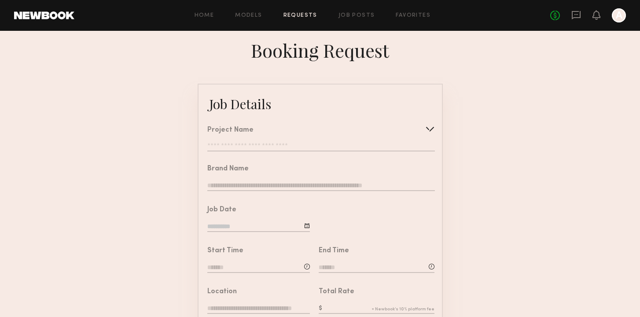
click at [260, 12] on div "Home Models Requests Job Posts Favorites Sign Out No fees up to $5,000 A" at bounding box center [349, 15] width 551 height 14
click at [259, 14] on link "Models" at bounding box center [248, 16] width 27 height 6
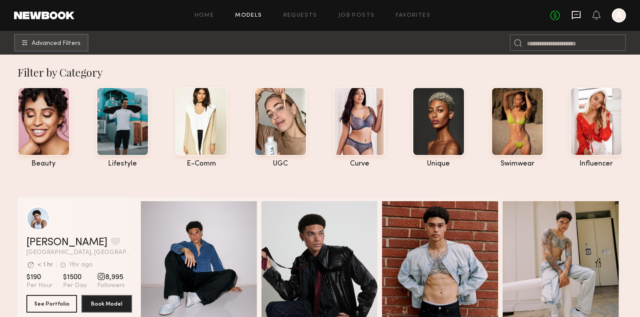
click at [577, 15] on icon at bounding box center [576, 15] width 10 height 10
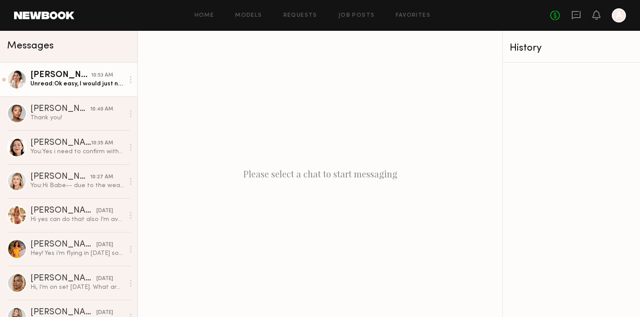
click at [103, 81] on div "Unread: Ok easy, I would just need to leave at 12:30" at bounding box center [77, 84] width 94 height 8
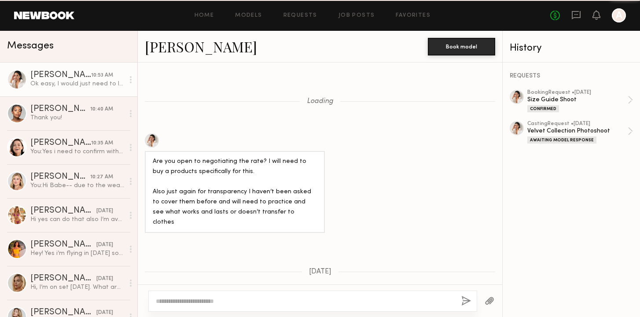
scroll to position [551, 0]
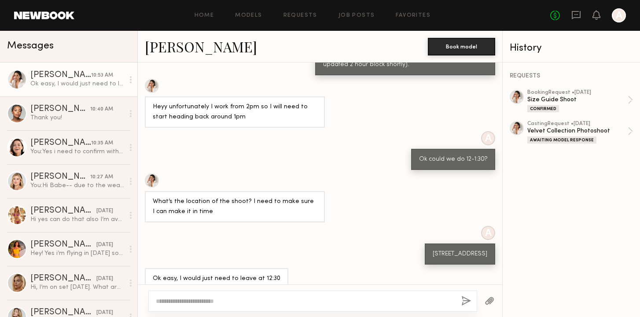
click at [198, 299] on textarea at bounding box center [305, 301] width 298 height 9
type textarea "**********"
click at [462, 299] on button "button" at bounding box center [466, 301] width 10 height 11
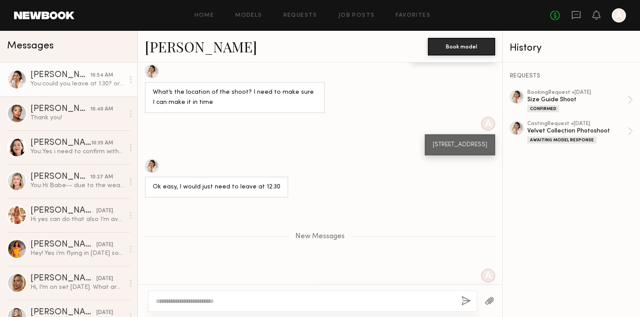
scroll to position [702, 0]
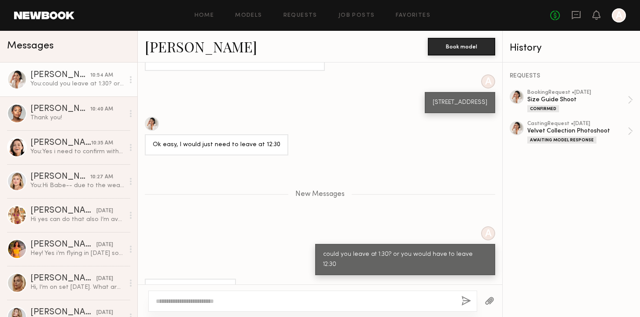
click at [348, 307] on div at bounding box center [312, 300] width 329 height 21
click at [338, 294] on div at bounding box center [312, 300] width 329 height 21
click at [330, 301] on textarea at bounding box center [305, 301] width 298 height 9
click at [226, 301] on textarea "**********" at bounding box center [305, 301] width 298 height 9
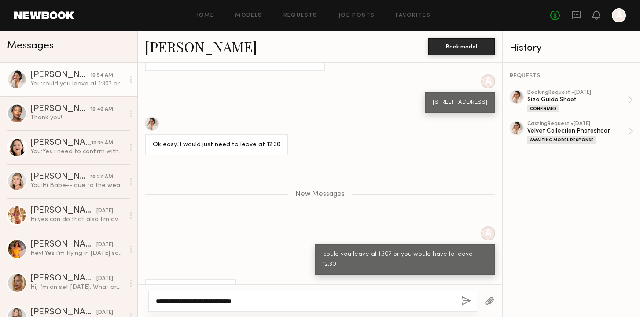
click at [226, 301] on textarea "**********" at bounding box center [305, 301] width 298 height 9
click at [231, 305] on textarea "**********" at bounding box center [305, 301] width 298 height 9
click at [212, 300] on textarea "**********" at bounding box center [305, 301] width 298 height 9
click at [209, 304] on textarea "**********" at bounding box center [305, 301] width 298 height 9
click at [211, 303] on textarea "**********" at bounding box center [305, 301] width 298 height 9
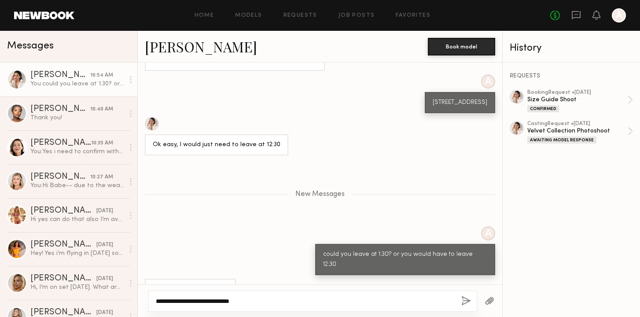
click at [294, 303] on textarea "**********" at bounding box center [305, 301] width 298 height 9
type textarea "**********"
click at [465, 298] on button "button" at bounding box center [466, 301] width 10 height 11
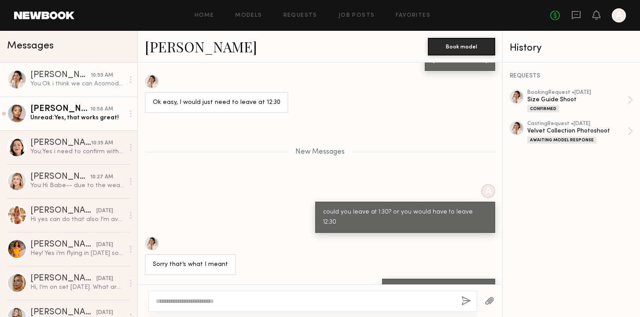
click at [99, 120] on div "Unread: Yes, that works great!" at bounding box center [77, 118] width 94 height 8
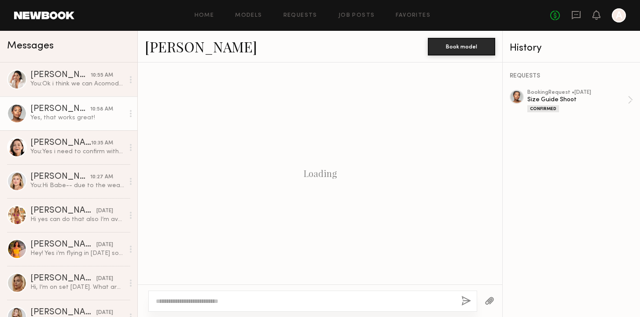
scroll to position [382, 0]
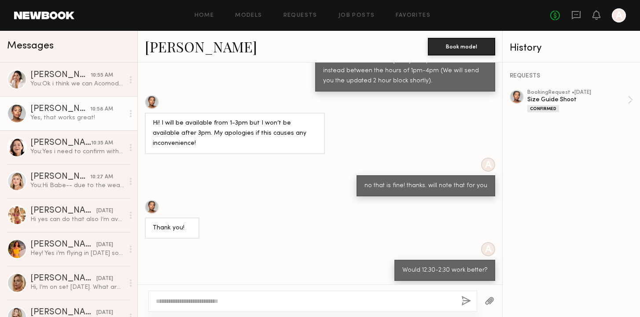
click at [209, 302] on textarea at bounding box center [305, 301] width 298 height 9
type textarea "********"
click at [464, 300] on button "button" at bounding box center [466, 301] width 10 height 11
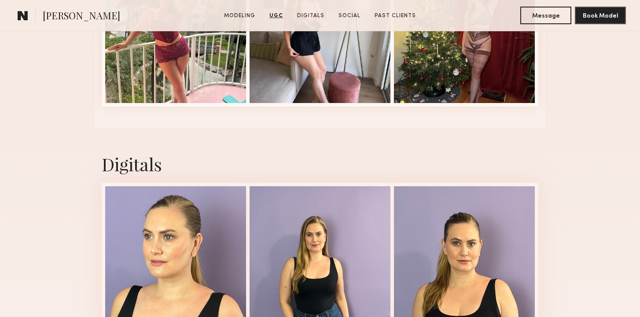
scroll to position [1166, 0]
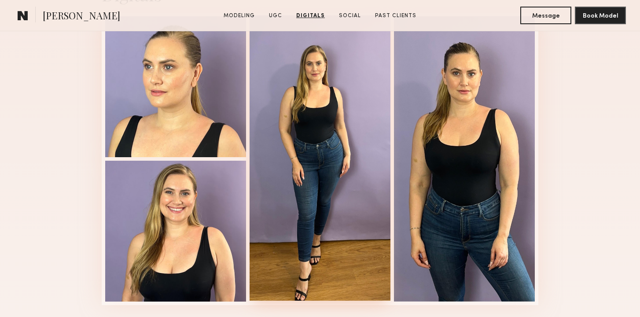
click at [282, 147] on div at bounding box center [319, 157] width 141 height 285
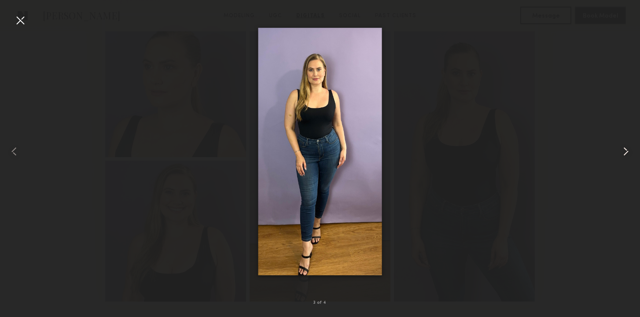
click at [627, 150] on common-icon at bounding box center [626, 151] width 14 height 14
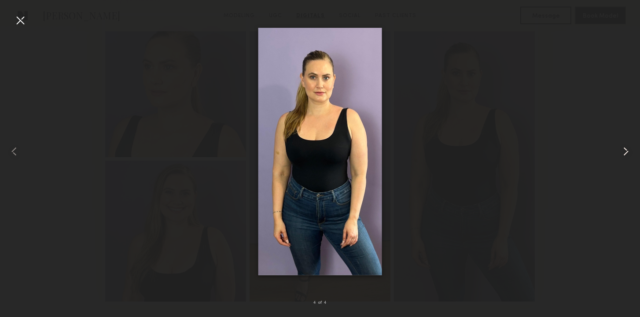
click at [627, 150] on common-icon at bounding box center [626, 151] width 14 height 14
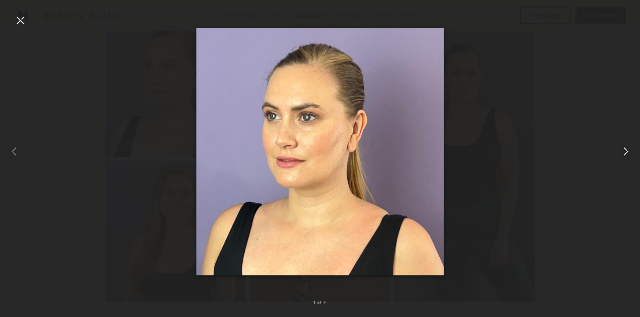
click at [627, 151] on common-icon at bounding box center [626, 151] width 14 height 14
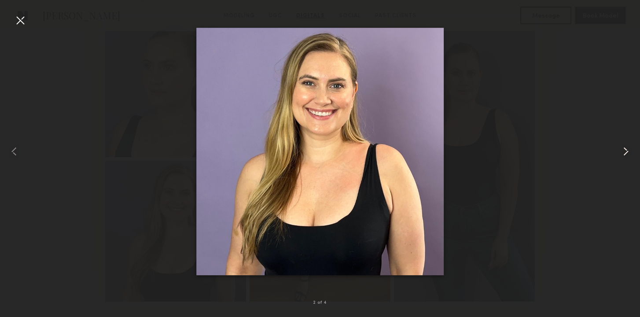
click at [626, 151] on common-icon at bounding box center [626, 151] width 14 height 14
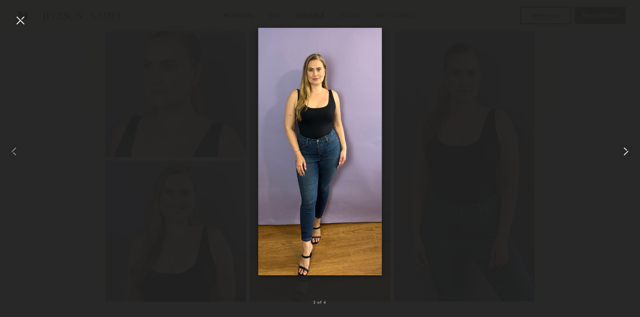
click at [626, 151] on common-icon at bounding box center [626, 151] width 14 height 14
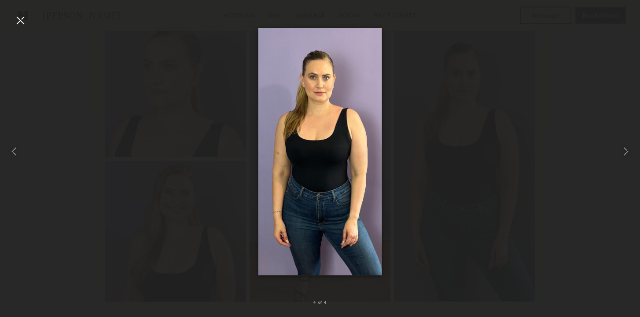
click at [401, 193] on div at bounding box center [320, 151] width 640 height 275
click at [19, 19] on div at bounding box center [20, 20] width 14 height 14
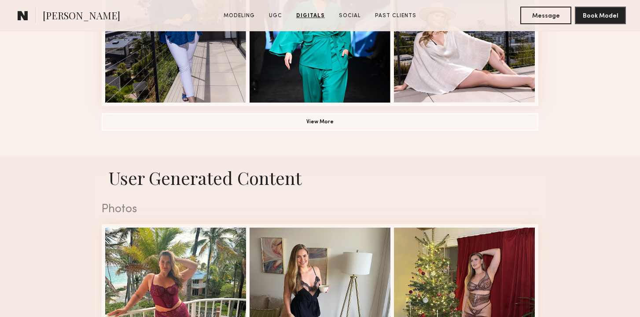
scroll to position [0, 0]
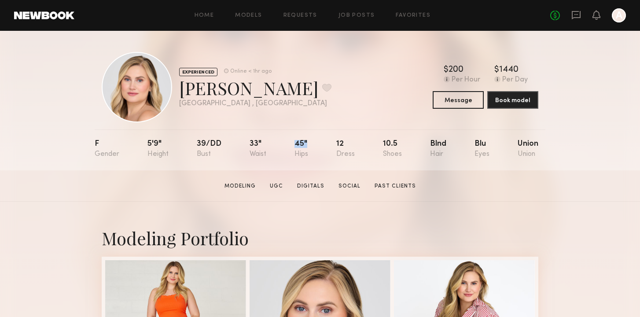
drag, startPoint x: 307, startPoint y: 144, endPoint x: 294, endPoint y: 144, distance: 12.8
click at [294, 144] on nb-model-profile-props "F 5'9" 39/dd 33" 45" 12 10.5 Blnd Blu Union" at bounding box center [320, 149] width 451 height 41
click at [579, 13] on icon at bounding box center [576, 15] width 9 height 8
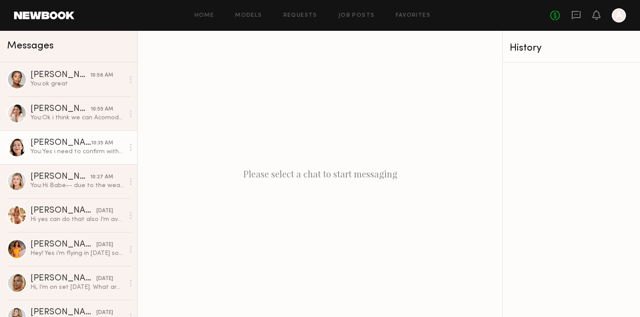
click at [105, 148] on div "You: Yes i need to confirm with all of the models first. and then will send det…" at bounding box center [77, 151] width 94 height 8
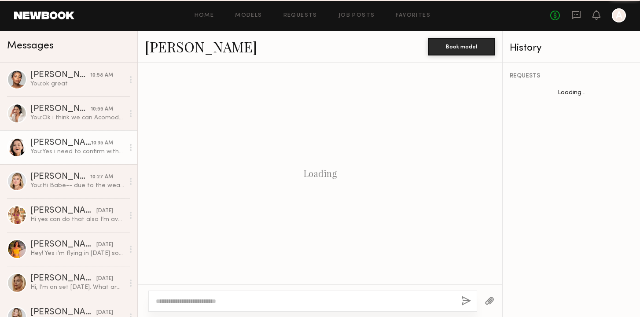
scroll to position [420, 0]
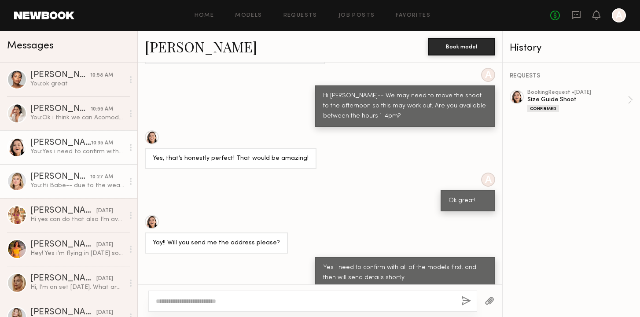
click at [114, 175] on div "Liz M. 10:27 AM" at bounding box center [77, 176] width 94 height 9
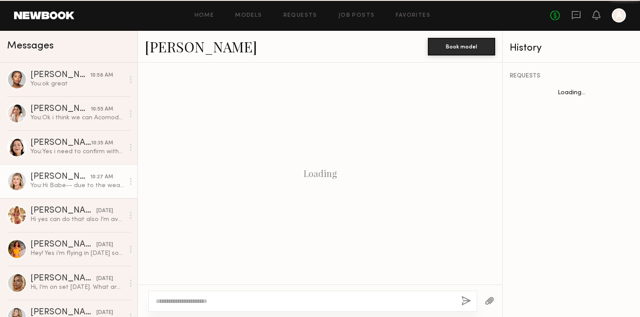
scroll to position [179, 0]
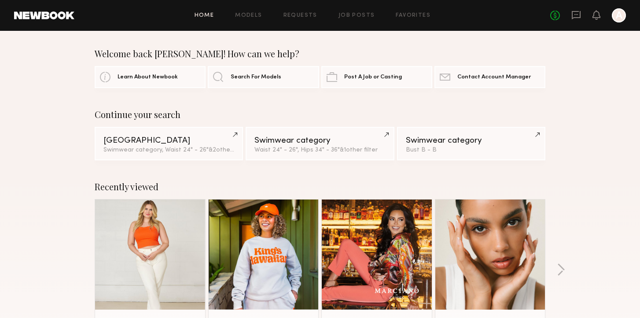
click at [581, 15] on div "No fees up to $5,000 A" at bounding box center [588, 15] width 76 height 14
click at [577, 15] on icon at bounding box center [576, 15] width 10 height 10
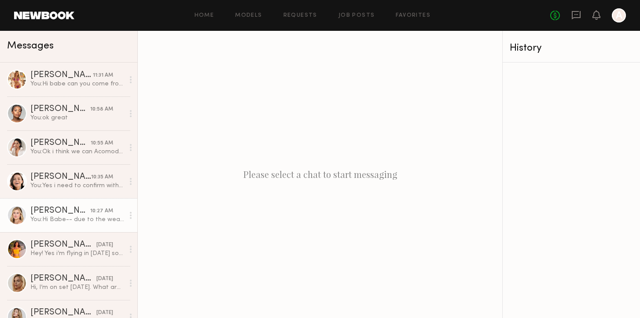
click at [38, 220] on div "You: Hi Babe-- due to the weather we may want to push the shoot for the afterno…" at bounding box center [77, 219] width 94 height 8
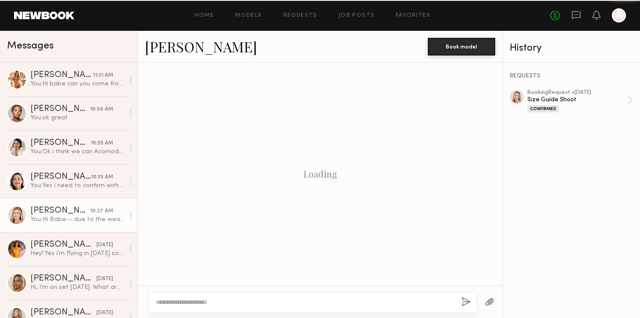
scroll to position [178, 0]
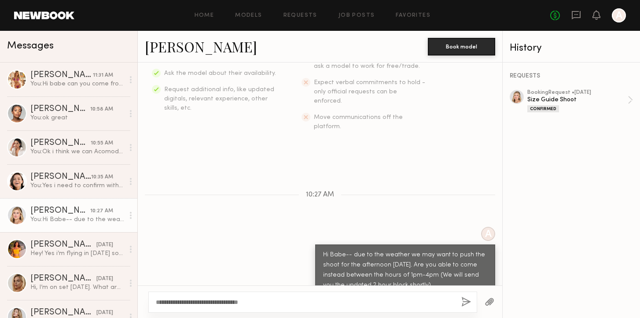
type textarea "**********"
click at [466, 300] on button "button" at bounding box center [466, 302] width 10 height 11
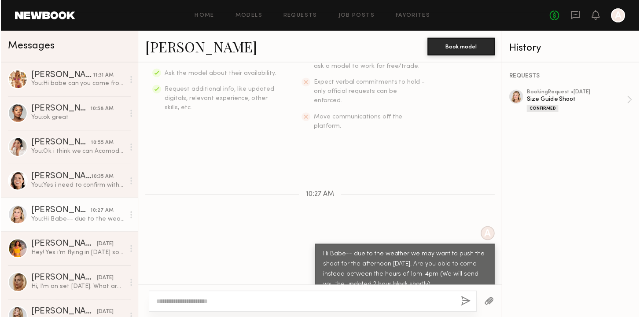
scroll to position [269, 0]
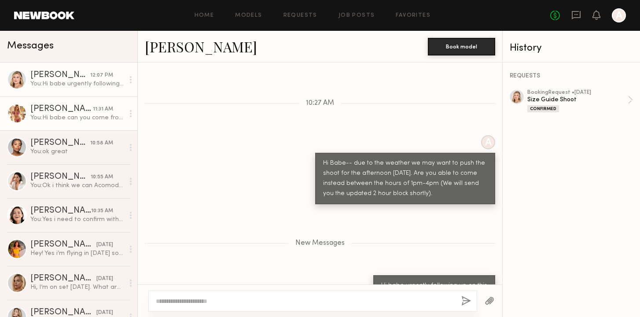
click at [79, 115] on div "You: Hi babe can you come from 2-4 [DATE]?" at bounding box center [77, 118] width 94 height 8
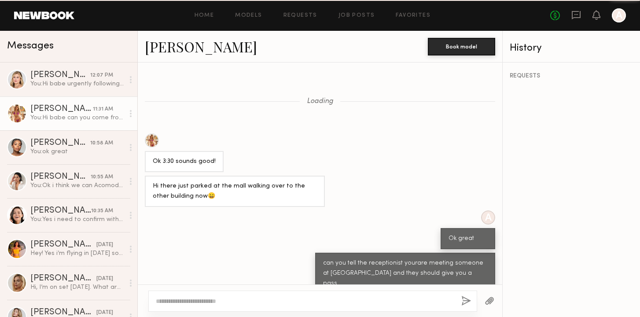
scroll to position [324, 0]
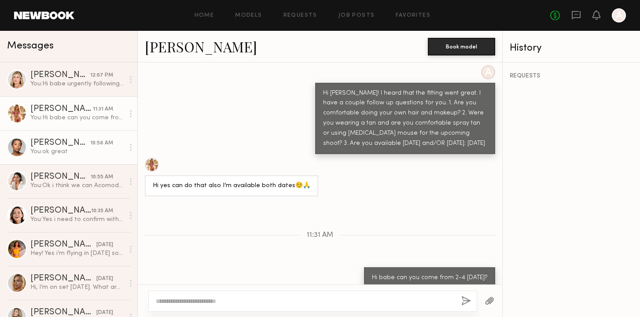
click at [73, 157] on link "[PERSON_NAME] 10:58 AM You: ok great" at bounding box center [68, 147] width 137 height 34
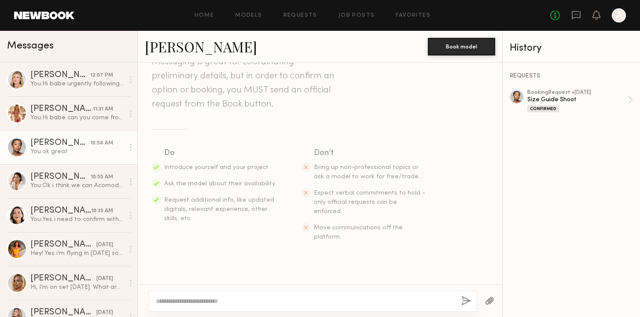
scroll to position [67, 0]
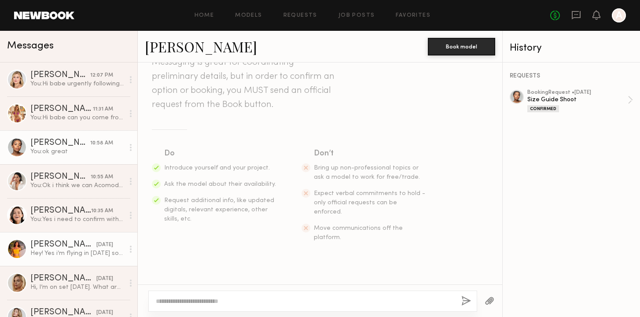
click at [68, 238] on link "[PERSON_NAME] [DATE] Hey! Yes i’m flying in [DATE] so i will be available on th…" at bounding box center [68, 249] width 137 height 34
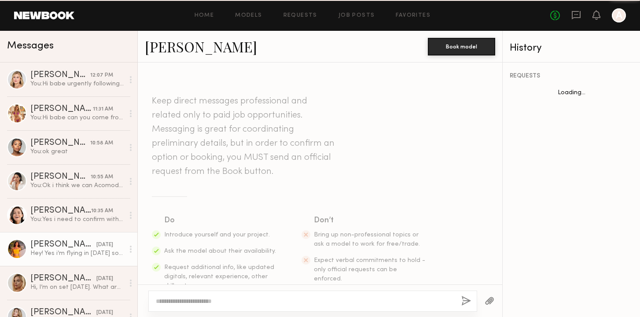
scroll to position [359, 0]
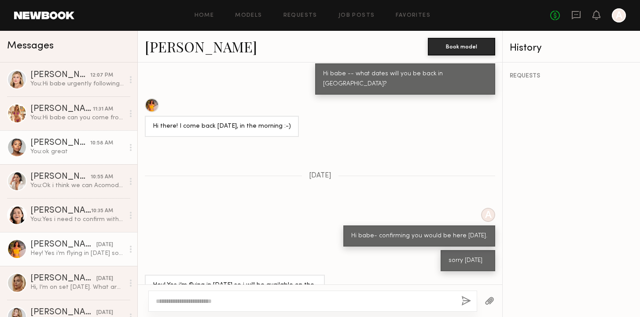
click at [76, 147] on div "[PERSON_NAME]" at bounding box center [60, 143] width 60 height 9
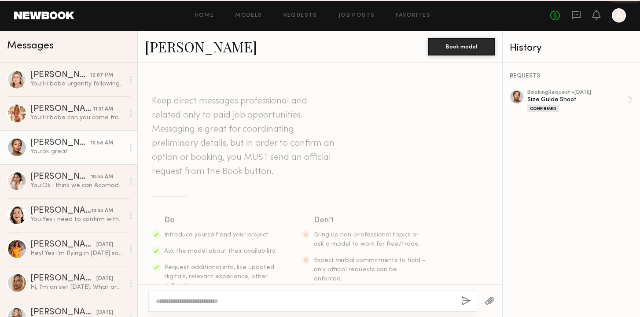
scroll to position [424, 0]
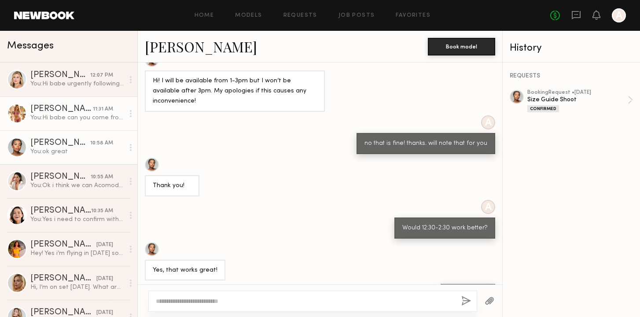
click at [92, 106] on div "[PERSON_NAME]" at bounding box center [61, 109] width 62 height 9
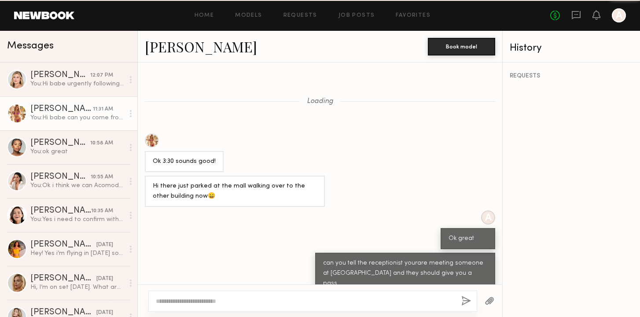
scroll to position [324, 0]
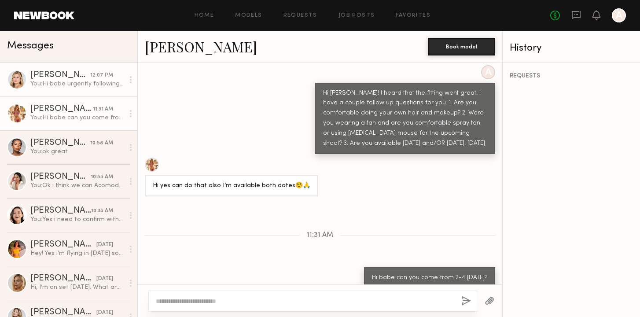
click at [82, 88] on div "You: Hi babe urgently following up on this" at bounding box center [77, 84] width 94 height 8
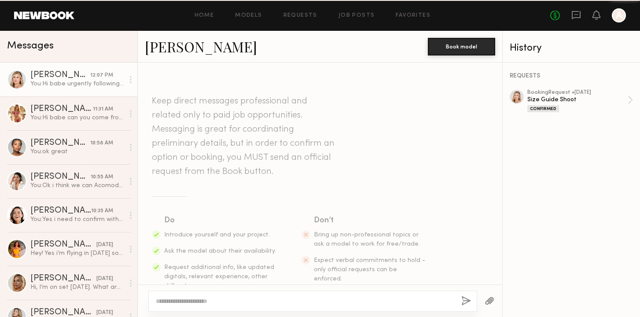
scroll to position [203, 0]
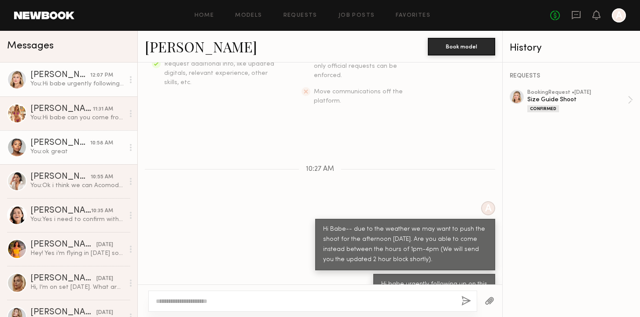
click at [86, 143] on div "[PERSON_NAME]" at bounding box center [60, 143] width 60 height 9
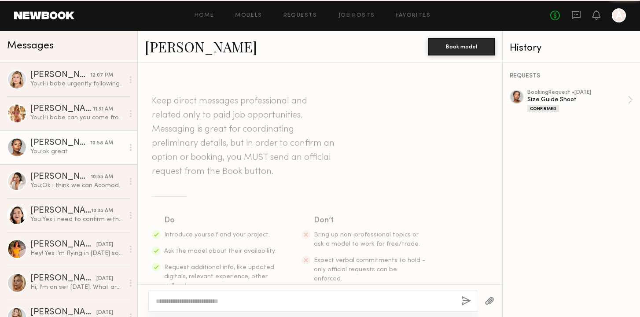
scroll to position [424, 0]
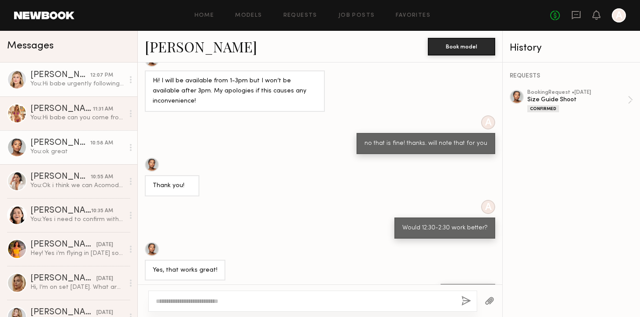
click at [90, 67] on link "[PERSON_NAME] 12:07 PM You: Hi babe urgently following up on this" at bounding box center [68, 79] width 137 height 34
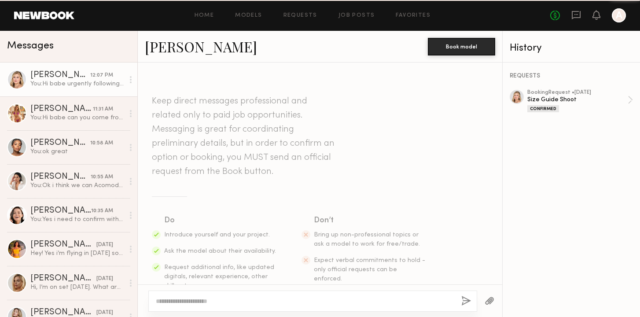
scroll to position [203, 0]
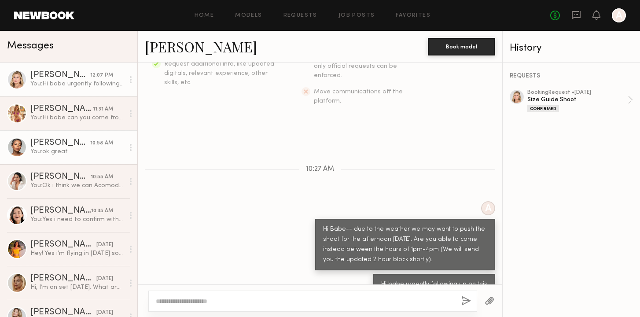
click at [70, 161] on link "[PERSON_NAME] 10:58 AM You: ok great" at bounding box center [68, 147] width 137 height 34
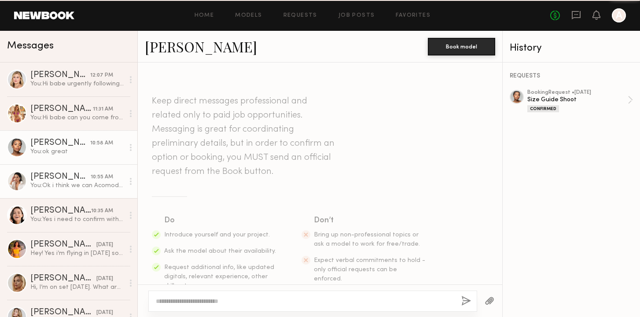
scroll to position [424, 0]
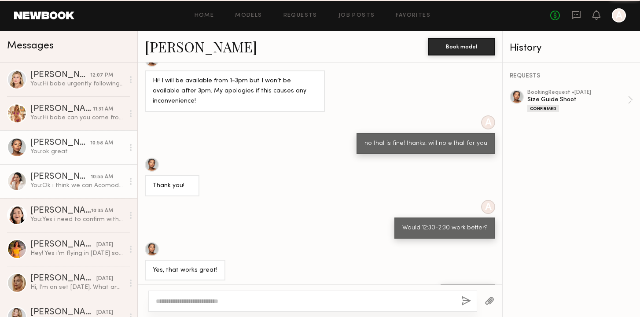
click at [71, 187] on div "You: Ok i think we can Acomodate that" at bounding box center [77, 185] width 94 height 8
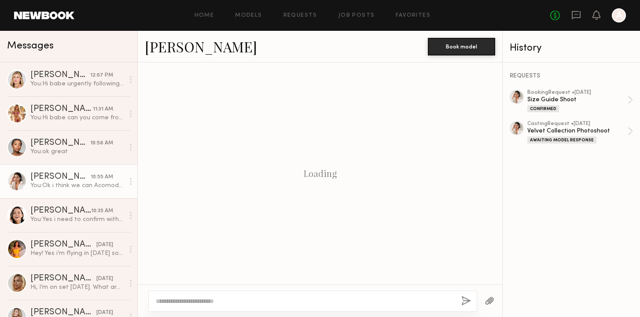
scroll to position [374, 0]
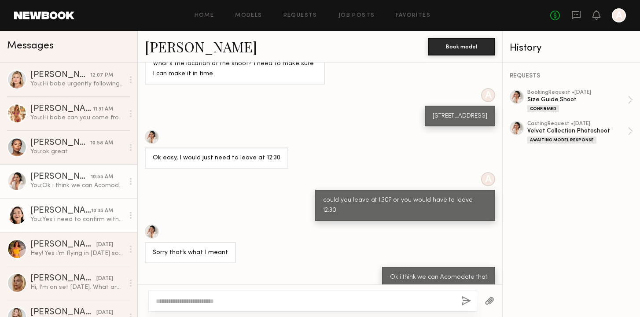
click at [67, 216] on div "You: Yes i need to confirm with all of the models first. and then will send det…" at bounding box center [77, 219] width 94 height 8
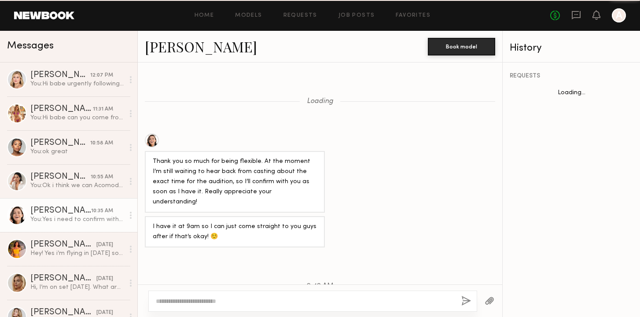
scroll to position [420, 0]
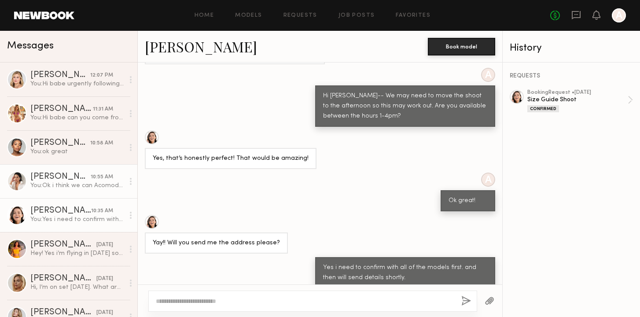
click at [78, 186] on div "You: Ok i think we can Acomodate that" at bounding box center [77, 185] width 94 height 8
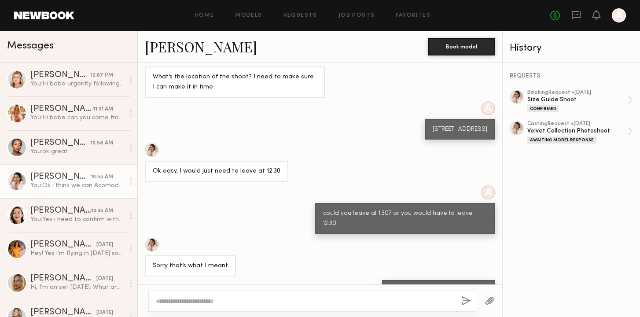
scroll to position [358, 0]
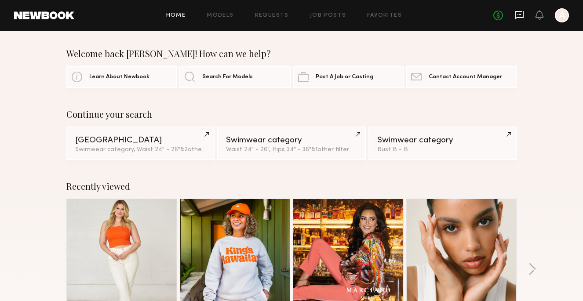
click at [514, 19] on div "No fees up to $5,000 A" at bounding box center [532, 15] width 76 height 14
click at [521, 15] on icon at bounding box center [520, 15] width 10 height 10
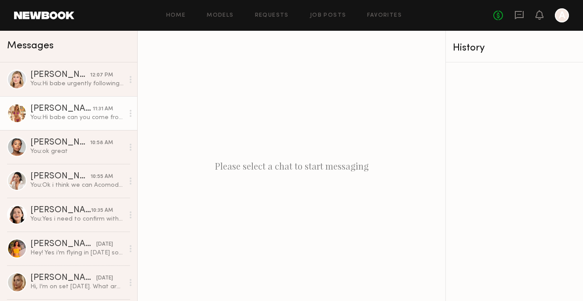
click at [55, 116] on div "You: Hi babe can you come from 2-4 [DATE]?" at bounding box center [77, 118] width 94 height 8
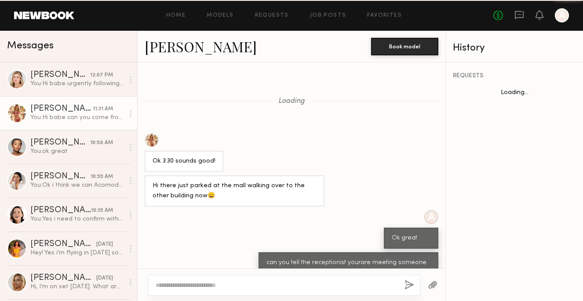
scroll to position [339, 0]
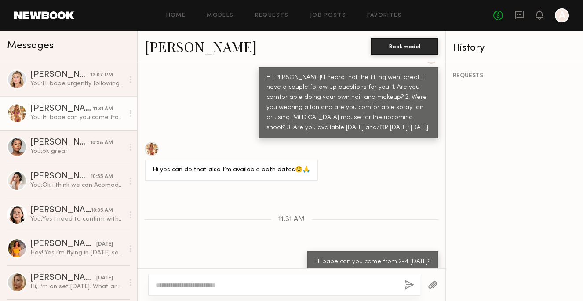
click at [174, 52] on link "Tiffany L." at bounding box center [201, 46] width 112 height 19
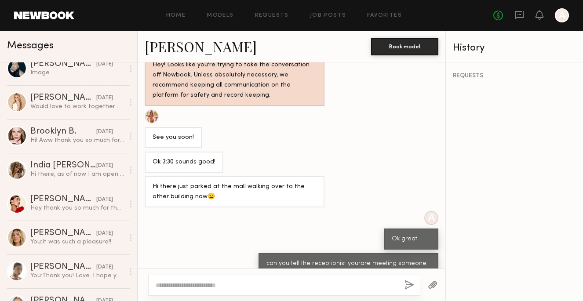
scroll to position [0, 0]
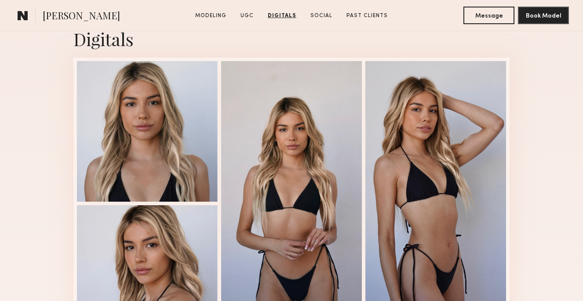
scroll to position [1192, 0]
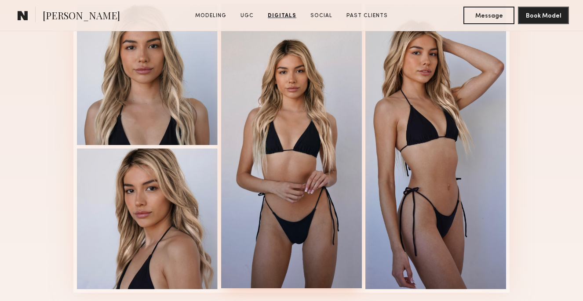
click at [311, 118] on div at bounding box center [291, 146] width 141 height 285
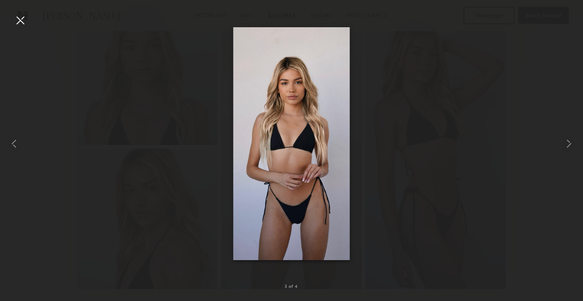
click at [219, 31] on div at bounding box center [291, 143] width 583 height 259
click at [19, 14] on div at bounding box center [20, 20] width 14 height 14
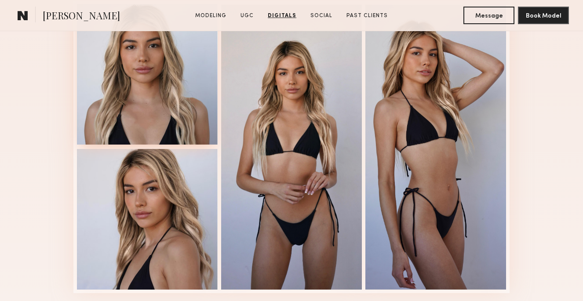
scroll to position [1190, 0]
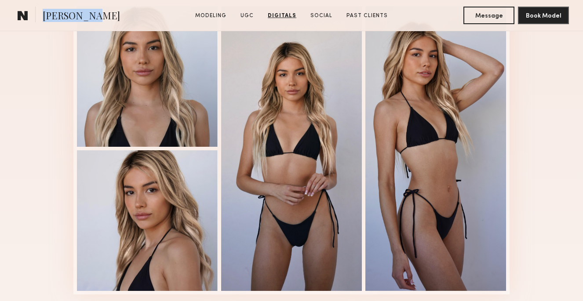
drag, startPoint x: 84, startPoint y: 16, endPoint x: 41, endPoint y: 14, distance: 42.7
click at [41, 14] on section "[PERSON_NAME]" at bounding box center [87, 16] width 147 height 18
copy span "[PERSON_NAME]"
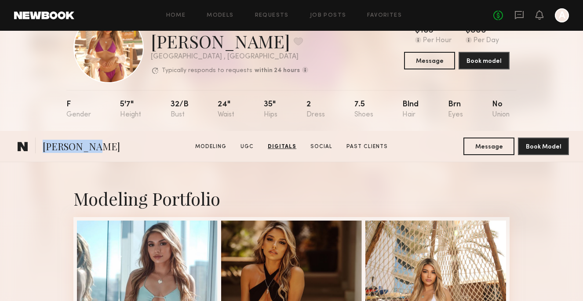
scroll to position [0, 0]
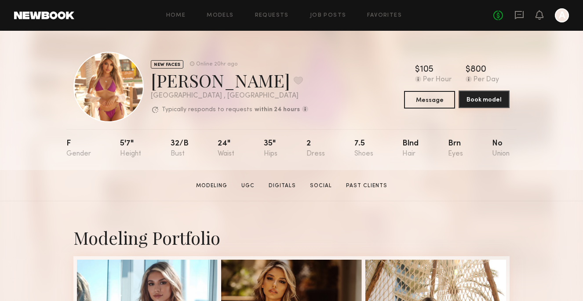
click at [489, 100] on button "Book model" at bounding box center [484, 100] width 51 height 18
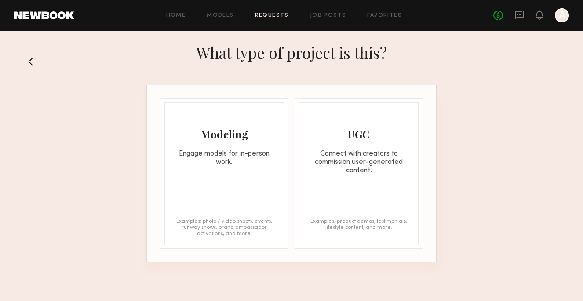
click at [220, 212] on div "Modeling Engage models for in-person work. Examples: photo / video shoots, even…" at bounding box center [225, 174] width 120 height 143
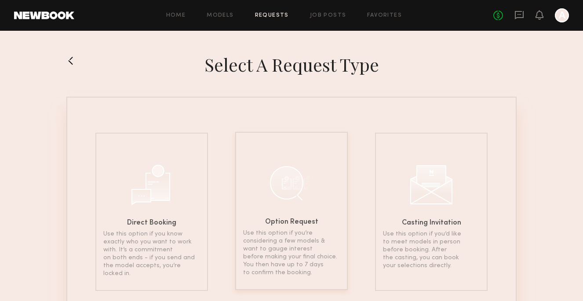
click at [286, 211] on div "Option Request Use this option if you’re considering a few models & want to gau…" at bounding box center [291, 211] width 113 height 158
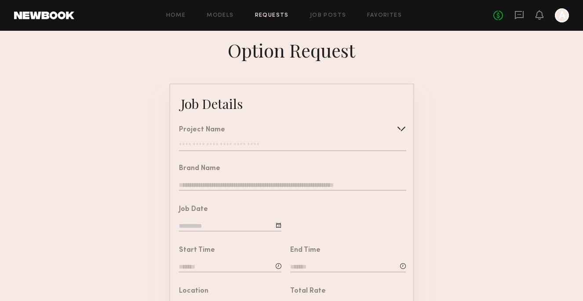
click at [268, 143] on input "text" at bounding box center [292, 147] width 227 height 9
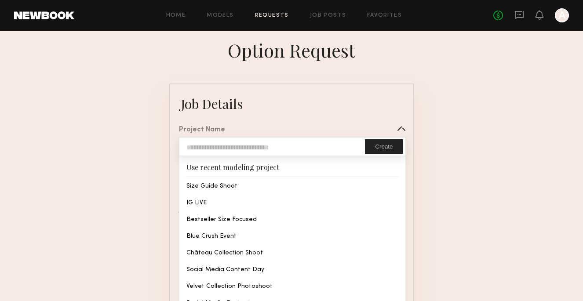
type input "**********"
type textarea "**********"
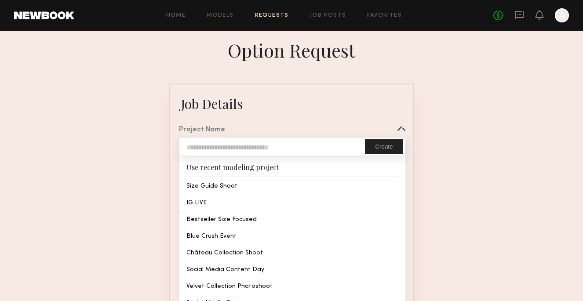
type textarea "**********"
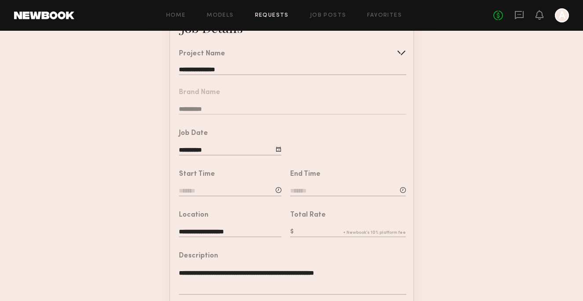
scroll to position [77, 0]
click at [244, 186] on div "Start Time" at bounding box center [230, 184] width 103 height 27
click at [243, 192] on input at bounding box center [230, 192] width 103 height 10
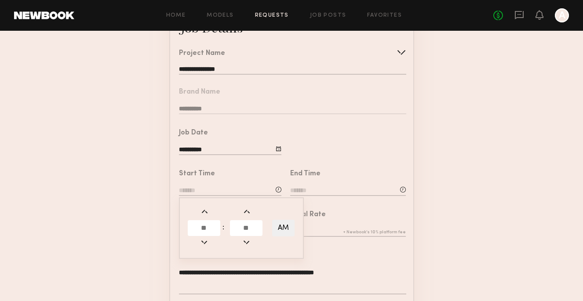
click at [214, 230] on input "text" at bounding box center [204, 228] width 33 height 16
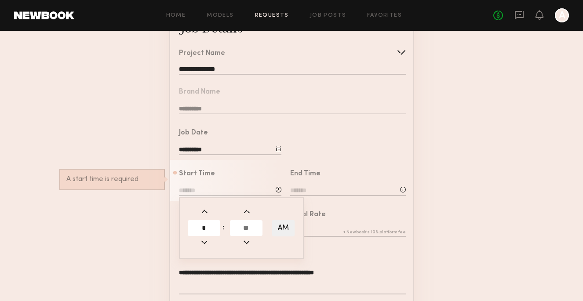
type input "*"
click at [242, 231] on input "text" at bounding box center [246, 228] width 33 height 16
type input "*"
type input "*******"
type input "**"
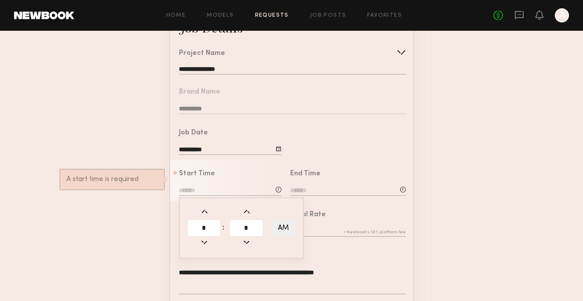
type input "**"
click at [280, 228] on button "AM" at bounding box center [283, 228] width 22 height 17
type input "*******"
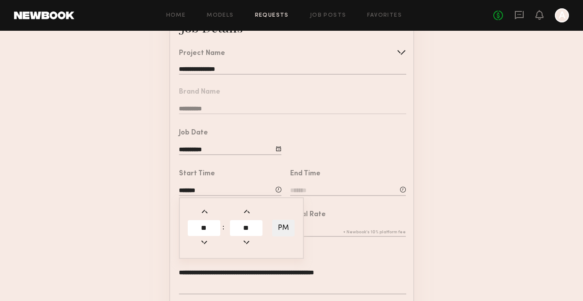
click at [251, 223] on input "**" at bounding box center [246, 228] width 33 height 16
click at [249, 226] on input "**" at bounding box center [246, 228] width 33 height 16
click at [312, 175] on div "End Time" at bounding box center [305, 174] width 30 height 7
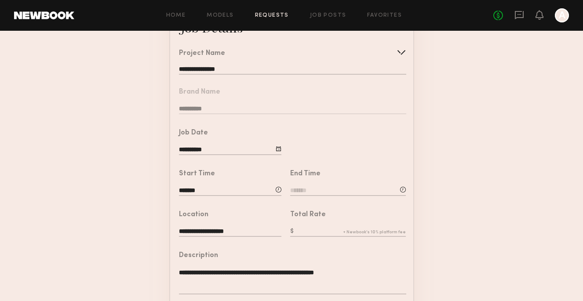
click at [308, 187] on input at bounding box center [348, 192] width 116 height 10
click at [312, 227] on input "text" at bounding box center [315, 228] width 33 height 16
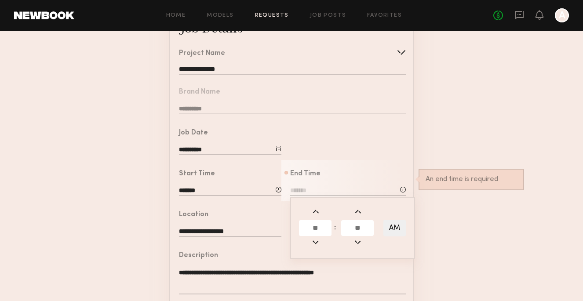
type input "*"
click at [353, 227] on input "text" at bounding box center [357, 228] width 33 height 16
type input "**"
type input "*******"
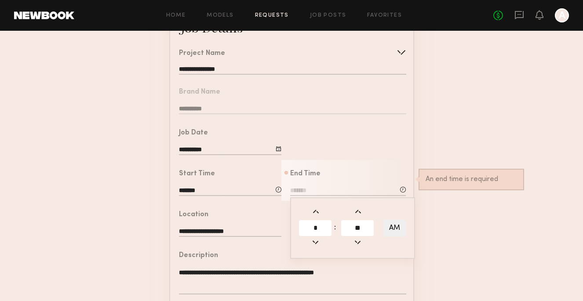
type input "**"
click at [407, 227] on table "** : ** AM" at bounding box center [353, 228] width 110 height 47
click at [396, 227] on button "AM" at bounding box center [395, 228] width 22 height 17
type input "*******"
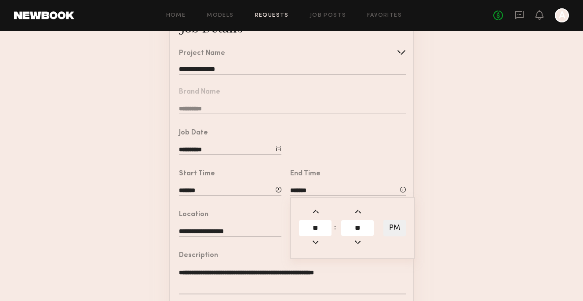
click at [446, 168] on form "**********" at bounding box center [291, 252] width 583 height 490
click at [229, 194] on input "*******" at bounding box center [230, 192] width 103 height 10
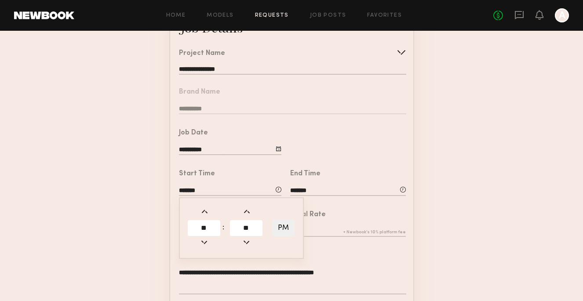
click at [248, 224] on input "**" at bounding box center [246, 228] width 33 height 16
type input "**"
type input "*******"
click at [425, 186] on form "**********" at bounding box center [291, 252] width 583 height 490
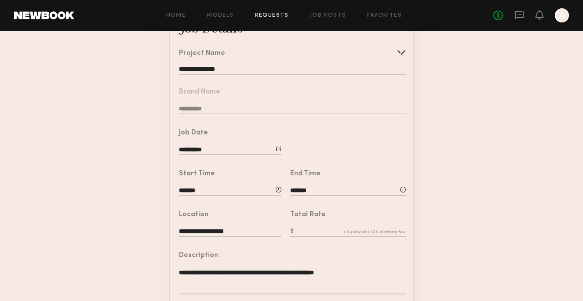
click at [331, 234] on input "text" at bounding box center [348, 232] width 116 height 10
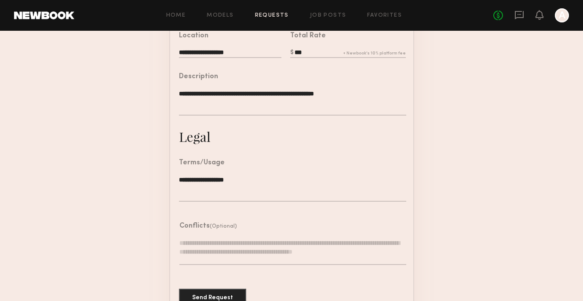
scroll to position [278, 0]
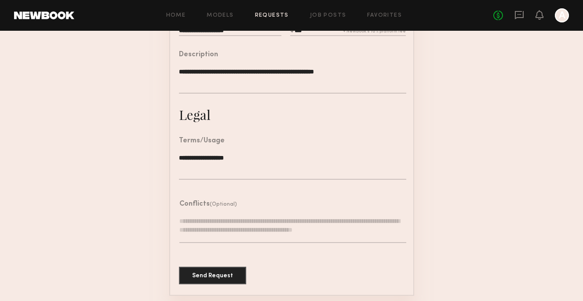
type input "***"
click at [210, 231] on textarea at bounding box center [293, 230] width 227 height 26
click at [220, 278] on button "Send Request" at bounding box center [212, 276] width 67 height 18
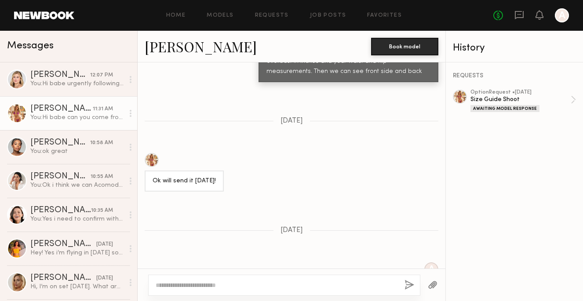
scroll to position [1575, 0]
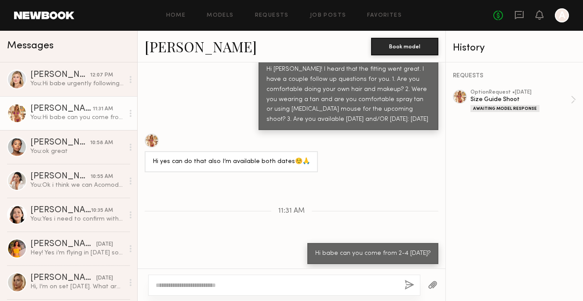
click at [218, 22] on div "Home Models Requests Job Posts Favorites Sign Out No fees up to $5,000 A" at bounding box center [321, 15] width 495 height 14
click at [220, 17] on link "Models" at bounding box center [220, 16] width 27 height 6
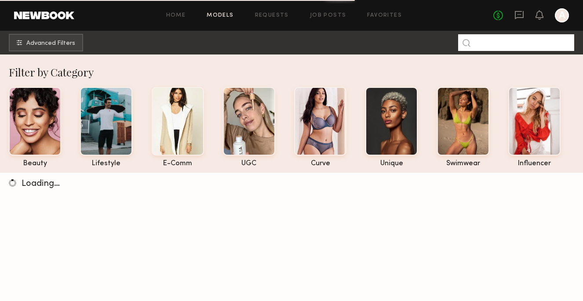
click at [484, 47] on input at bounding box center [516, 42] width 116 height 17
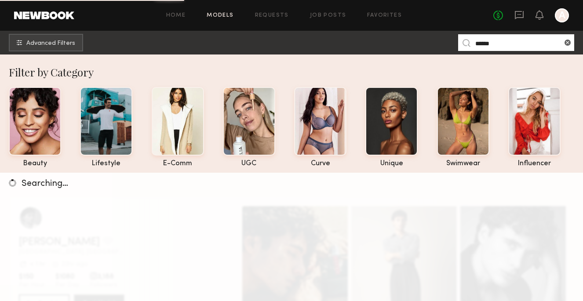
type input "*****"
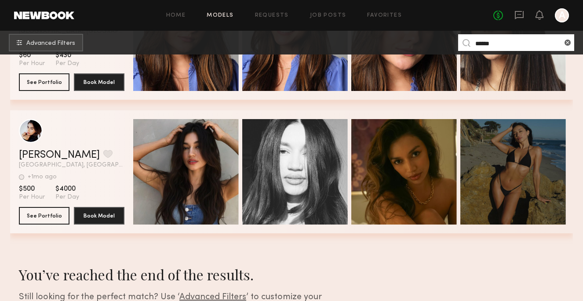
scroll to position [384, 0]
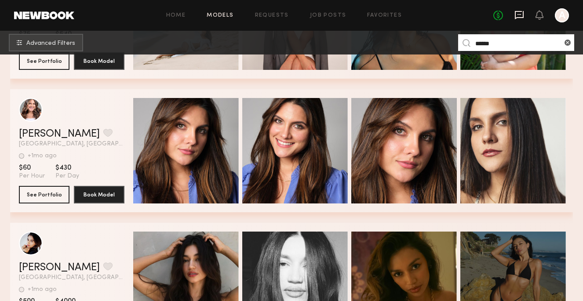
click at [516, 12] on icon at bounding box center [519, 15] width 9 height 8
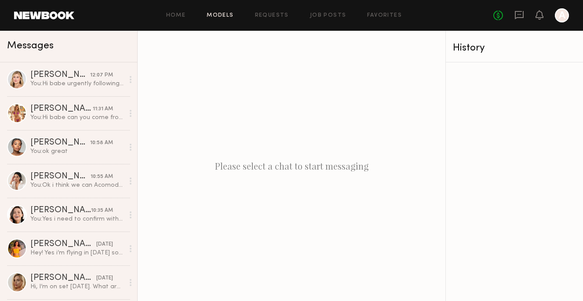
click at [234, 15] on link "Models" at bounding box center [220, 16] width 27 height 6
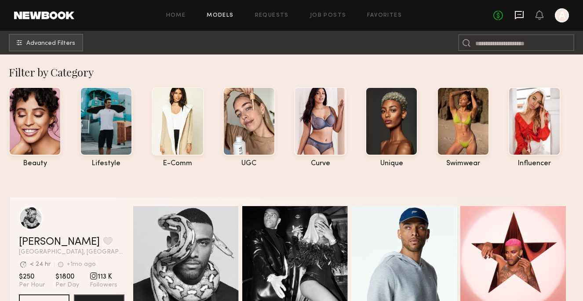
click at [519, 18] on icon at bounding box center [519, 15] width 9 height 8
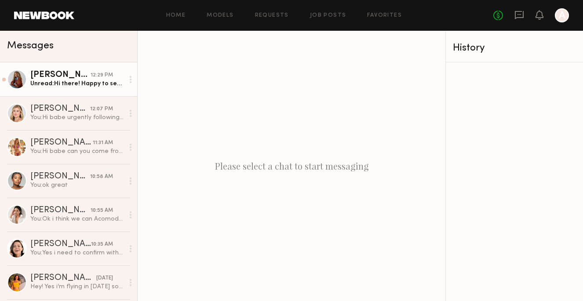
click at [117, 74] on div "[PERSON_NAME] 12:29 PM" at bounding box center [77, 75] width 94 height 9
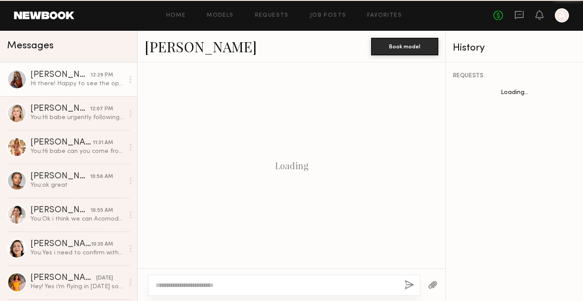
scroll to position [616, 0]
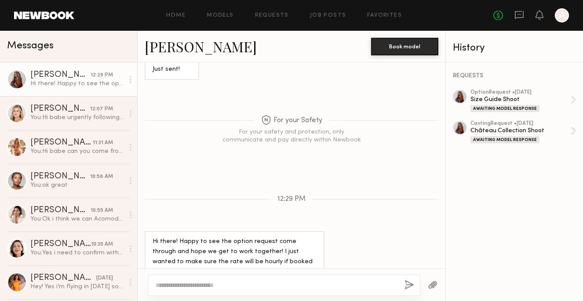
click at [233, 283] on textarea at bounding box center [277, 285] width 242 height 9
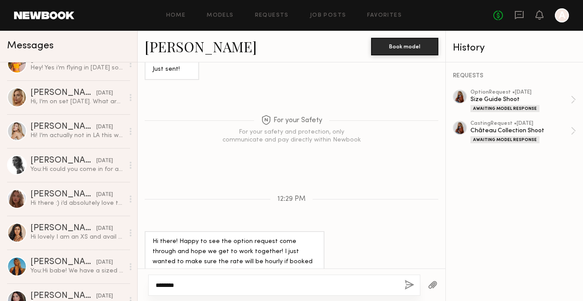
scroll to position [0, 0]
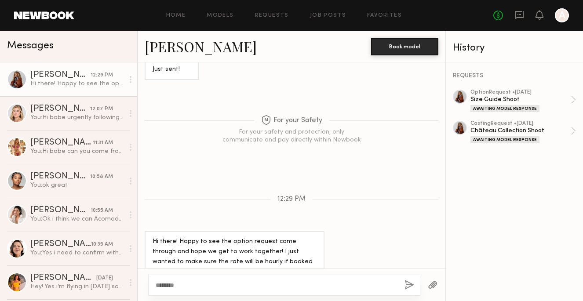
click at [68, 77] on div "[PERSON_NAME]" at bounding box center [60, 75] width 60 height 9
click at [225, 281] on textarea "*******" at bounding box center [277, 285] width 242 height 9
click at [43, 79] on div "[PERSON_NAME]" at bounding box center [60, 75] width 60 height 9
click at [20, 88] on div at bounding box center [17, 80] width 20 height 20
click at [194, 46] on link "[PERSON_NAME]" at bounding box center [201, 46] width 112 height 19
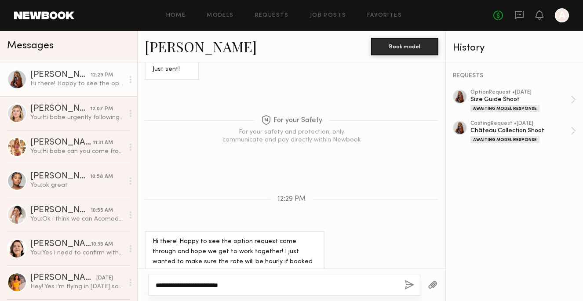
click at [238, 282] on textarea "**********" at bounding box center [277, 285] width 242 height 9
type textarea "**********"
click at [414, 282] on button "button" at bounding box center [410, 285] width 10 height 11
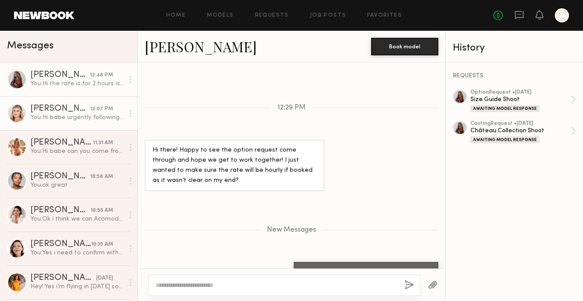
click at [75, 111] on div "Liz M." at bounding box center [60, 109] width 60 height 9
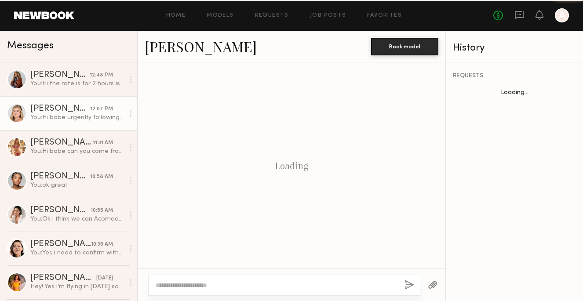
scroll to position [310, 0]
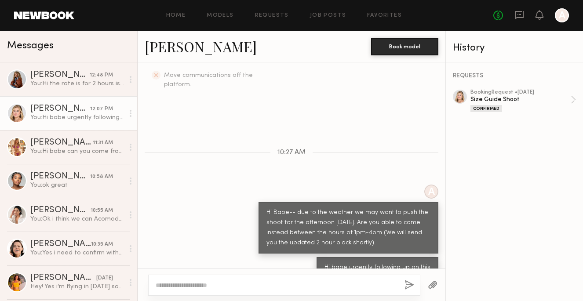
click at [178, 47] on link "Liz M." at bounding box center [201, 46] width 112 height 19
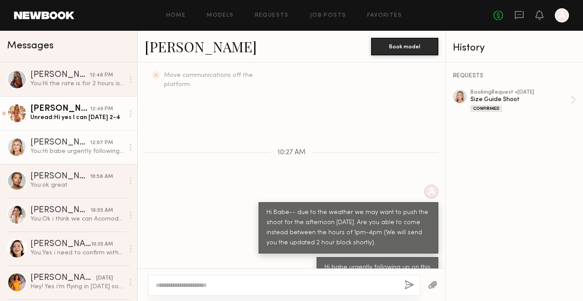
click at [100, 108] on div "12:49 PM" at bounding box center [101, 109] width 23 height 8
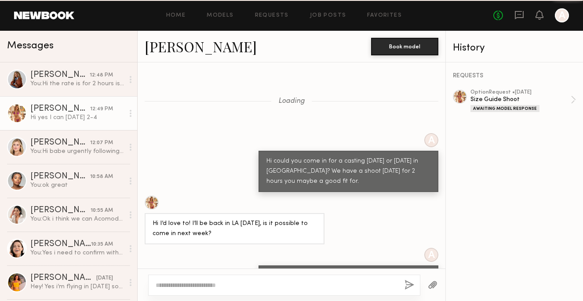
scroll to position [1617, 0]
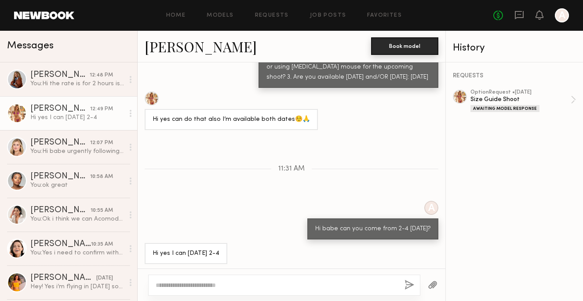
click at [409, 51] on button "Book model" at bounding box center [404, 46] width 67 height 18
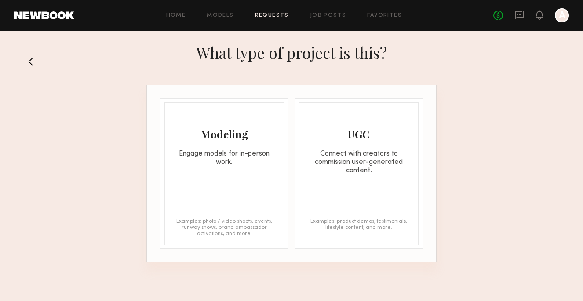
click at [288, 13] on link "Requests" at bounding box center [272, 16] width 34 height 6
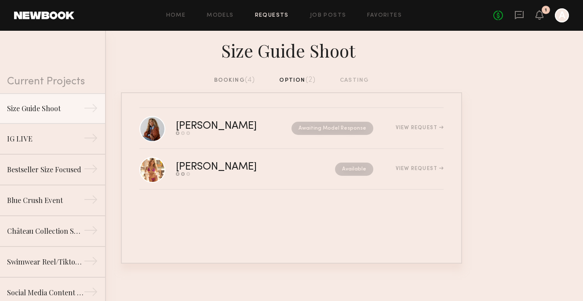
click at [220, 10] on div "Home Models Requests Job Posts Favorites Sign Out No fees up to $5,000 1 A" at bounding box center [321, 15] width 495 height 14
click at [221, 15] on link "Models" at bounding box center [220, 16] width 27 height 6
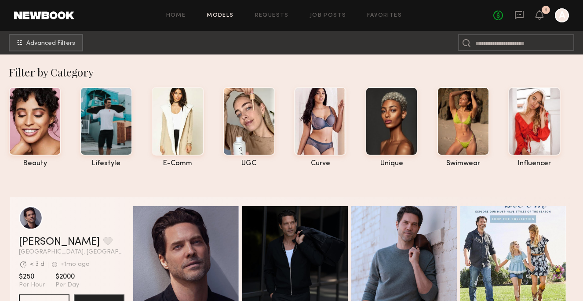
click at [513, 17] on div "No fees up to $5,000 1 A" at bounding box center [532, 15] width 76 height 14
click at [519, 19] on icon at bounding box center [520, 15] width 10 height 10
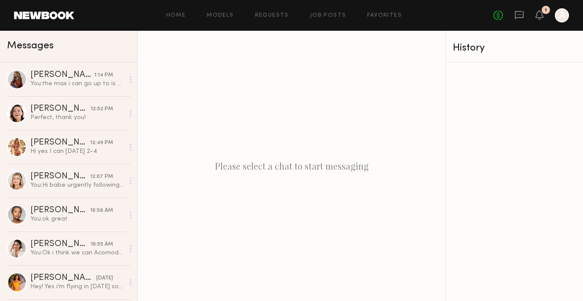
click at [377, 7] on header "Home Models Requests Job Posts Favorites Sign Out No fees up to $5,000 1 A" at bounding box center [291, 15] width 583 height 31
click at [377, 11] on div "Home Models Requests Job Posts Favorites Sign Out No fees up to $5,000 1 A" at bounding box center [321, 15] width 495 height 14
click at [374, 15] on link "Favorites" at bounding box center [384, 16] width 35 height 6
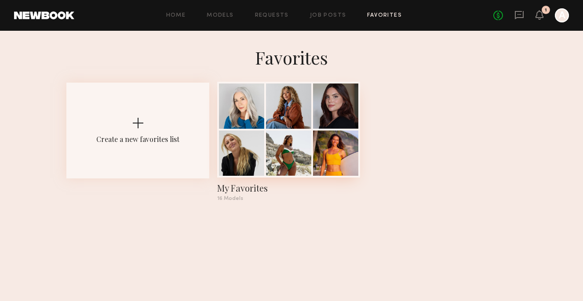
click at [306, 117] on div at bounding box center [288, 106] width 45 height 45
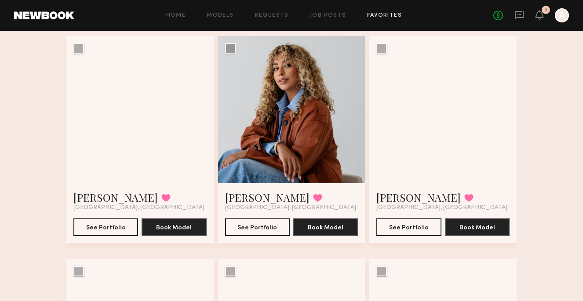
scroll to position [269, 0]
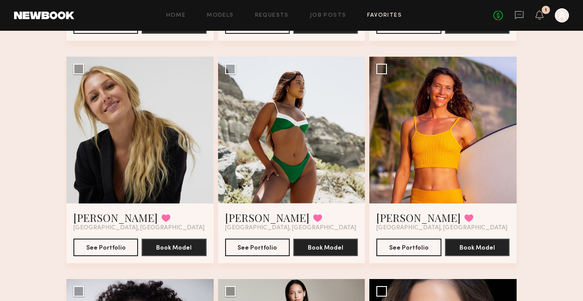
click at [306, 117] on div at bounding box center [291, 130] width 147 height 147
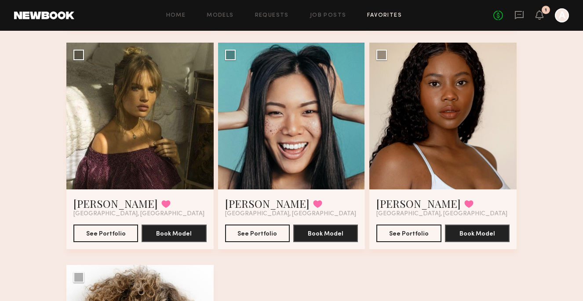
scroll to position [969, 0]
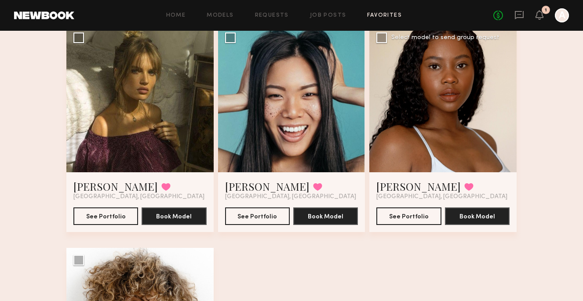
click at [416, 80] on div at bounding box center [443, 99] width 147 height 147
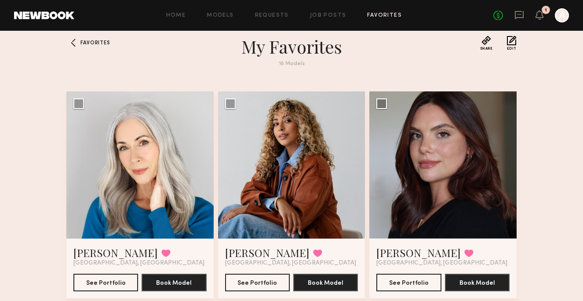
scroll to position [0, 0]
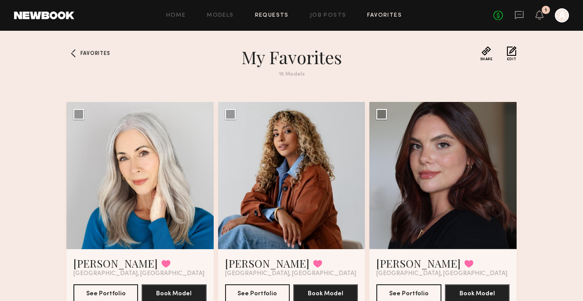
click at [277, 17] on link "Requests" at bounding box center [272, 16] width 34 height 6
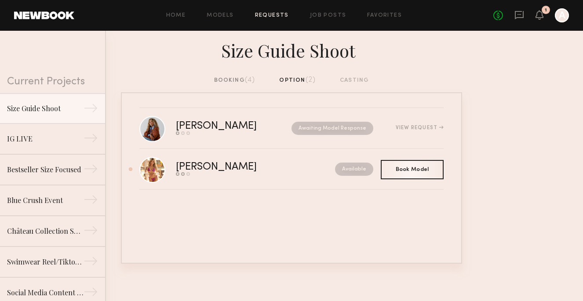
click at [220, 84] on div "booking (4)" at bounding box center [234, 81] width 41 height 10
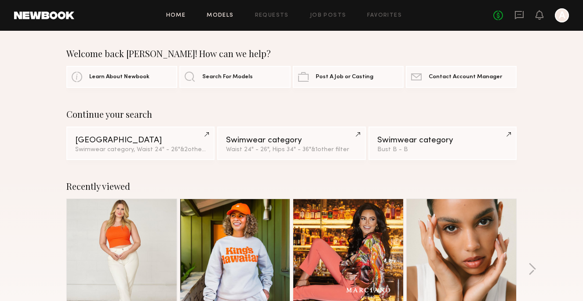
click at [231, 15] on link "Models" at bounding box center [220, 16] width 27 height 6
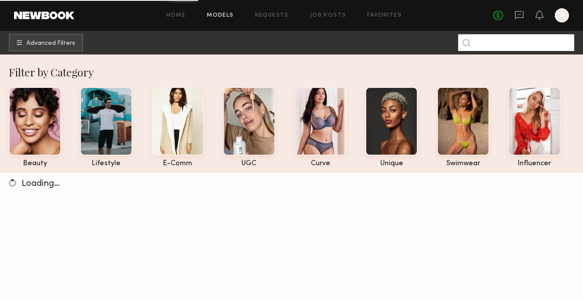
click at [477, 43] on input at bounding box center [516, 42] width 116 height 17
type input "**"
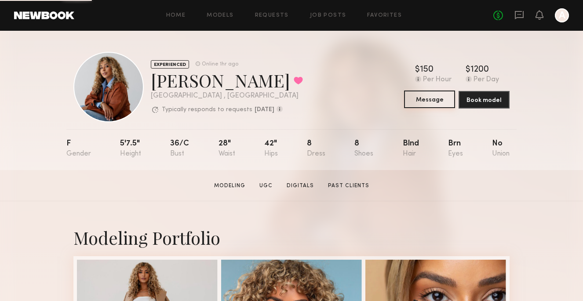
click at [437, 98] on button "Message" at bounding box center [429, 100] width 51 height 18
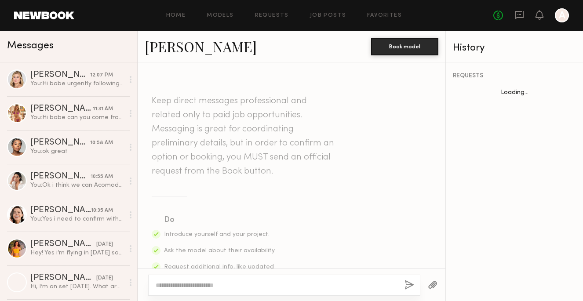
scroll to position [914, 0]
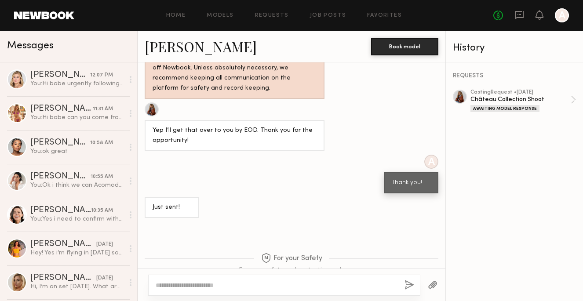
click at [298, 272] on div at bounding box center [292, 285] width 308 height 33
click at [425, 48] on button "Book model" at bounding box center [404, 46] width 67 height 18
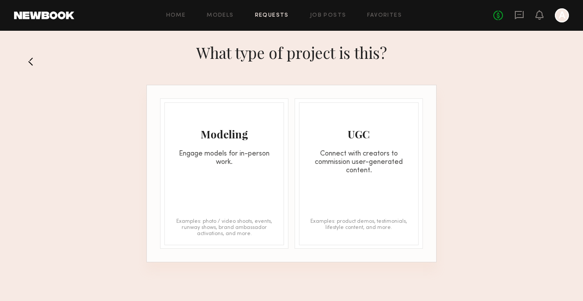
click at [257, 158] on div "Engage models for in-person work." at bounding box center [224, 158] width 119 height 17
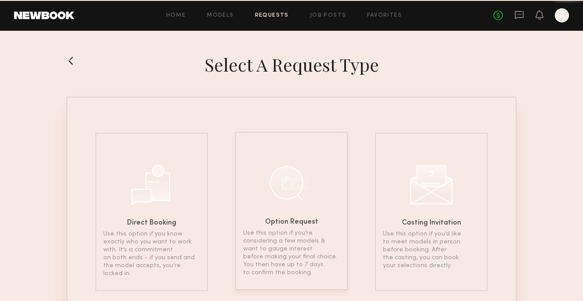
click at [291, 183] on div at bounding box center [292, 183] width 44 height 44
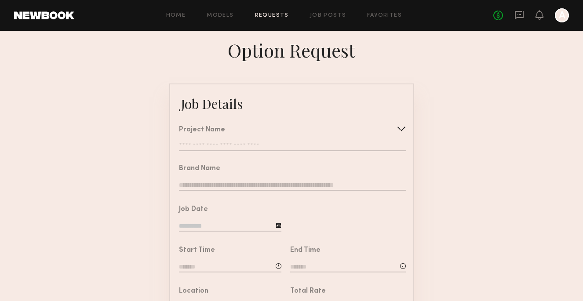
click at [285, 128] on div "Project Name" at bounding box center [292, 130] width 227 height 7
click at [285, 142] on div "Project Name Create Use recent modeling project Size Guide Shoot IG LIVE Bestse…" at bounding box center [292, 139] width 227 height 25
click at [280, 145] on input "text" at bounding box center [292, 147] width 227 height 9
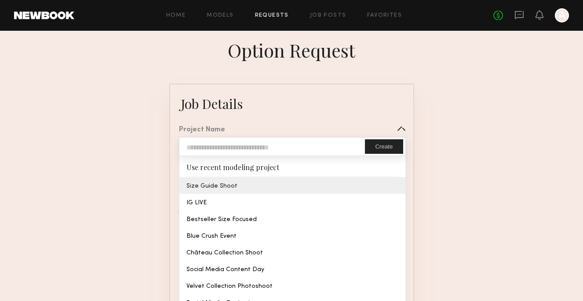
type input "**********"
type textarea "**********"
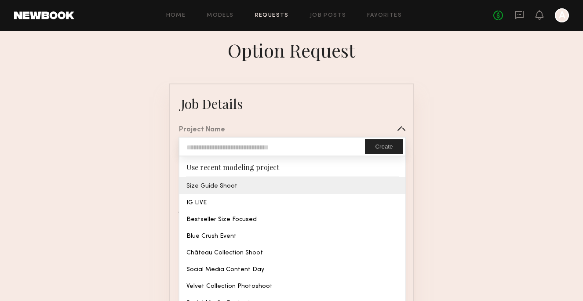
type textarea "**********"
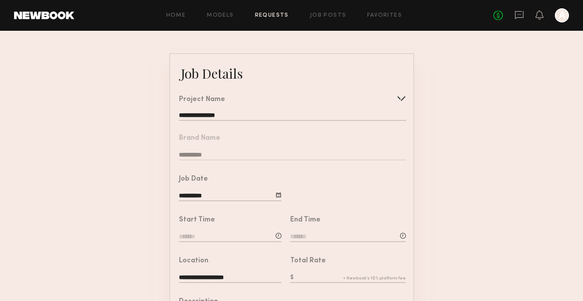
scroll to position [42, 0]
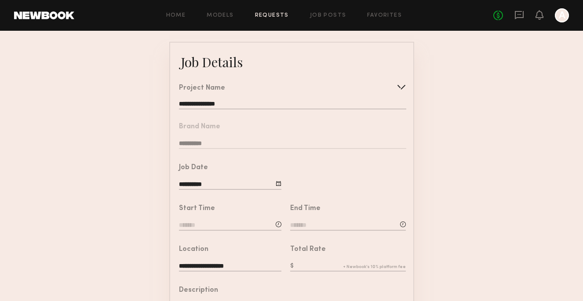
click at [238, 226] on input at bounding box center [230, 226] width 103 height 10
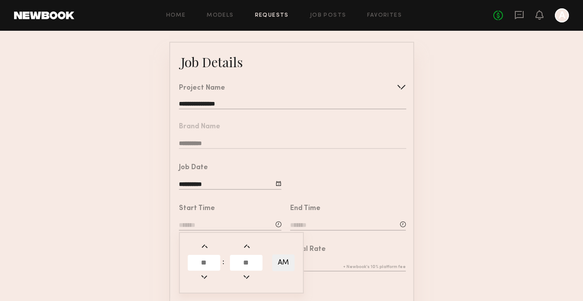
click at [205, 264] on input "text" at bounding box center [204, 263] width 33 height 16
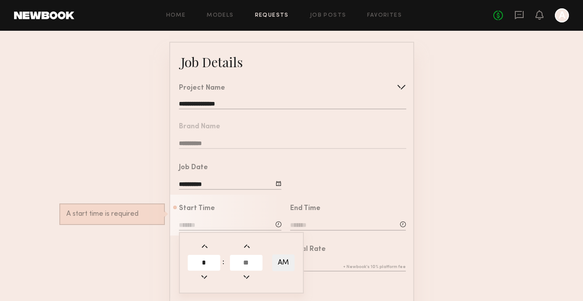
type input "*"
click at [244, 266] on input "text" at bounding box center [246, 263] width 33 height 16
type input "**"
type input "*******"
type input "**"
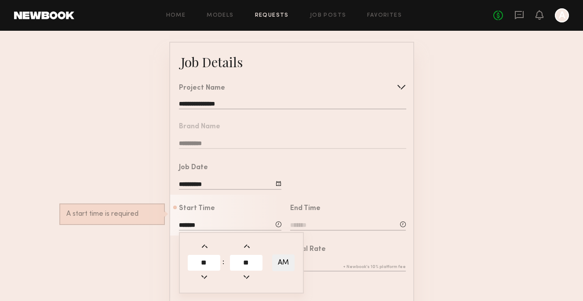
click at [288, 261] on button "AM" at bounding box center [283, 263] width 22 height 17
type input "*******"
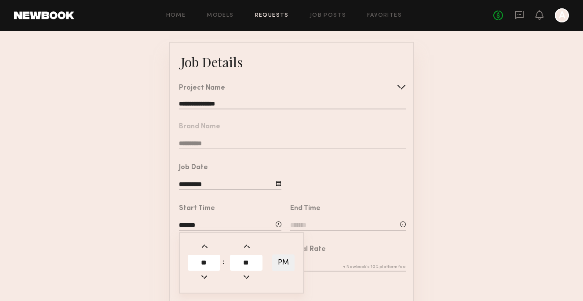
click at [323, 213] on div "End Time" at bounding box center [348, 218] width 116 height 27
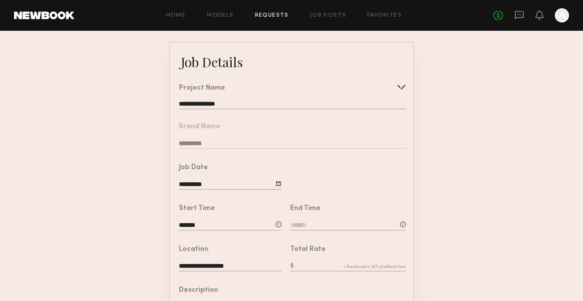
click at [319, 216] on div "End Time" at bounding box center [348, 218] width 116 height 27
click at [307, 228] on input at bounding box center [348, 226] width 116 height 10
click at [314, 258] on input "text" at bounding box center [315, 263] width 33 height 16
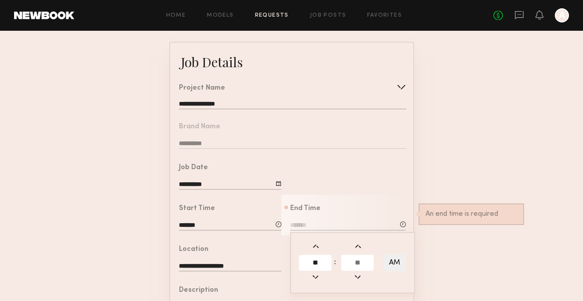
click at [354, 265] on input "text" at bounding box center [357, 263] width 33 height 16
click at [329, 258] on input "**" at bounding box center [315, 263] width 33 height 16
type input "*"
click at [359, 261] on input "text" at bounding box center [357, 263] width 33 height 16
type input "**"
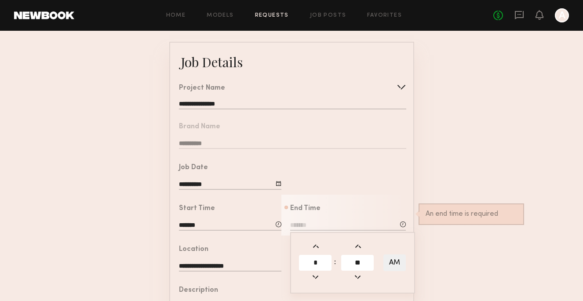
type input "*******"
type input "**"
click at [389, 267] on button "AM" at bounding box center [395, 263] width 22 height 17
type input "*******"
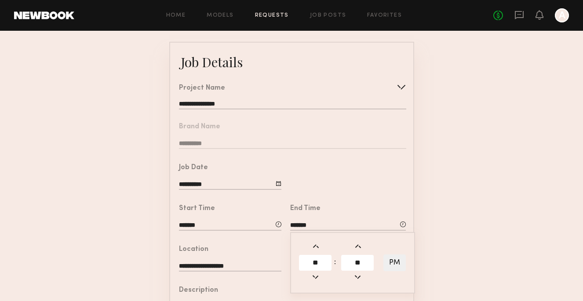
click at [339, 207] on div "End Time" at bounding box center [348, 208] width 116 height 7
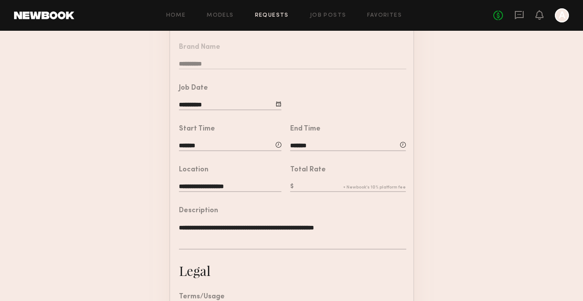
scroll to position [122, 0]
click at [298, 194] on div "Total Rate" at bounding box center [344, 176] width 125 height 41
click at [302, 189] on input "text" at bounding box center [348, 187] width 116 height 10
type input "***"
click at [297, 244] on textarea "**********" at bounding box center [292, 236] width 227 height 26
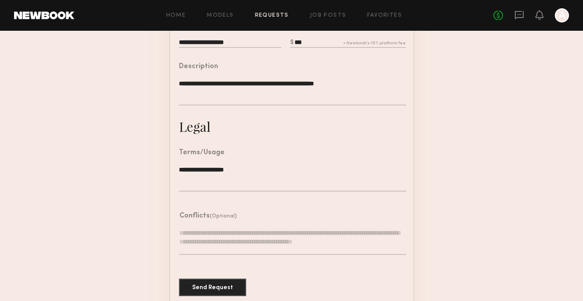
scroll to position [264, 0]
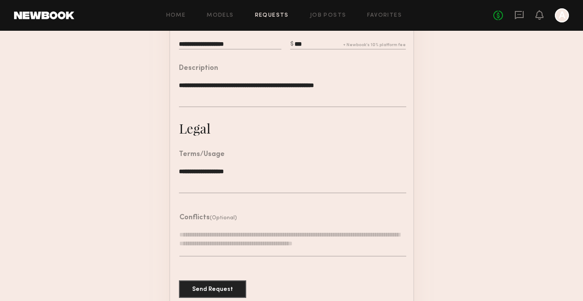
click at [226, 247] on textarea at bounding box center [293, 244] width 227 height 26
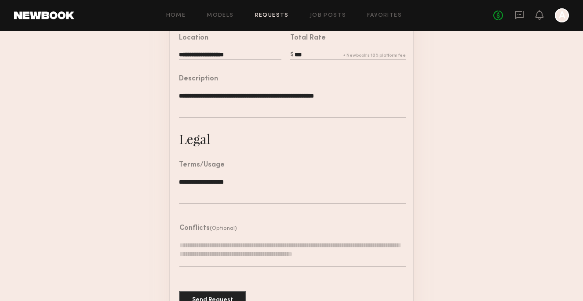
scroll to position [278, 0]
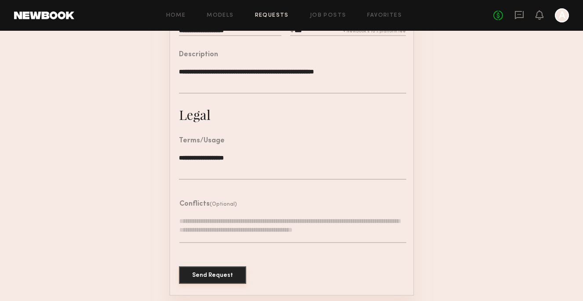
click at [229, 271] on button "Send Request" at bounding box center [212, 276] width 67 height 18
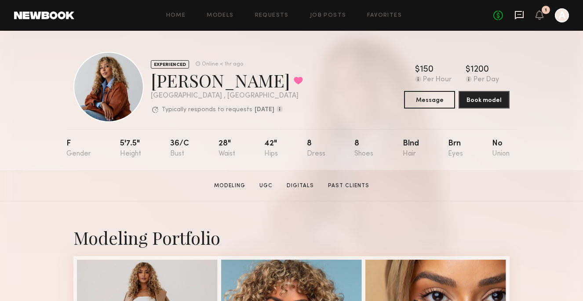
click at [523, 10] on icon at bounding box center [520, 15] width 10 height 10
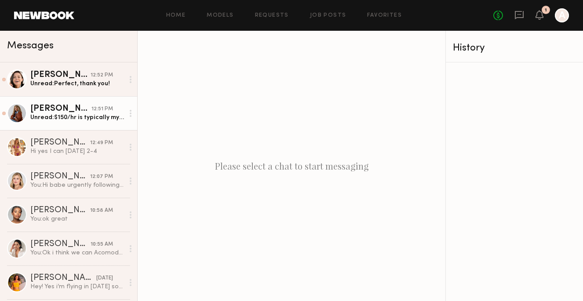
click at [89, 115] on div "Unread: $150/hr is typically my minimum- is there any flexibility?" at bounding box center [77, 118] width 94 height 8
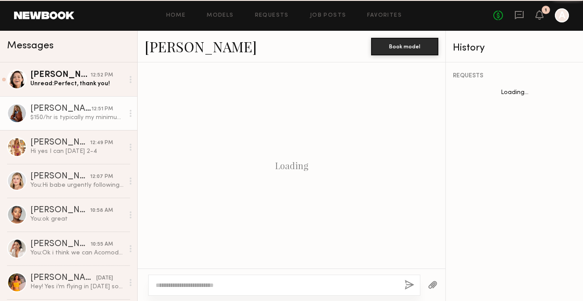
scroll to position [548, 0]
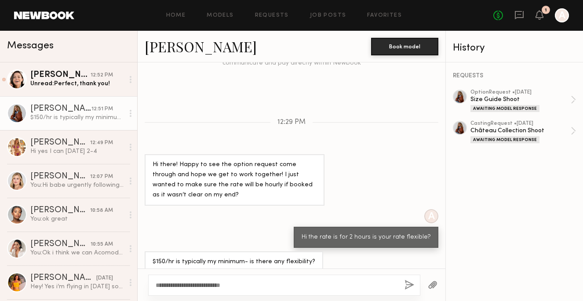
type textarea "**********"
click at [405, 290] on button "button" at bounding box center [410, 285] width 10 height 11
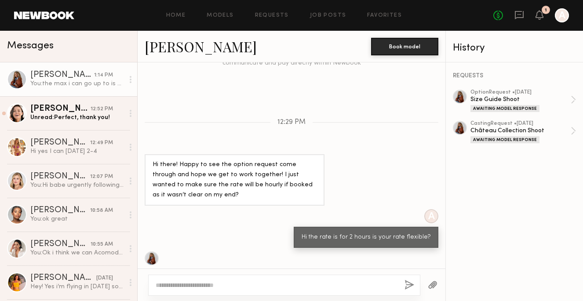
scroll to position [657, 0]
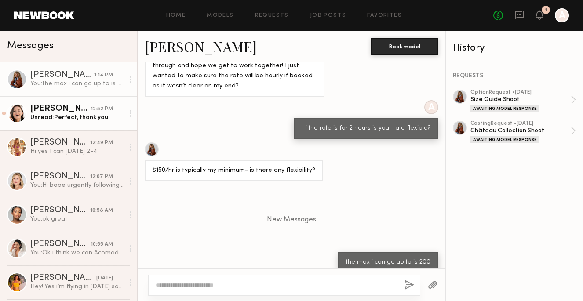
click at [31, 117] on div "Unread: Perfect, thank you!" at bounding box center [77, 118] width 94 height 8
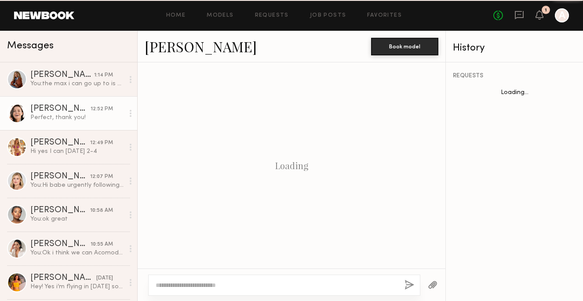
scroll to position [422, 0]
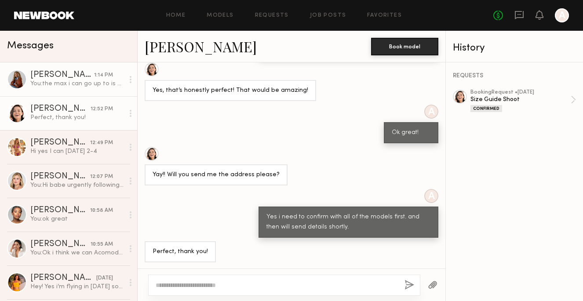
click at [90, 88] on div "You: the max i can go up to is 200" at bounding box center [77, 84] width 94 height 8
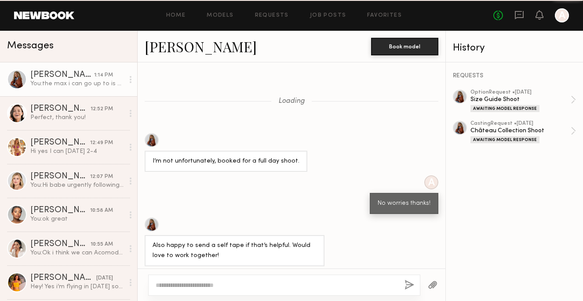
scroll to position [705, 0]
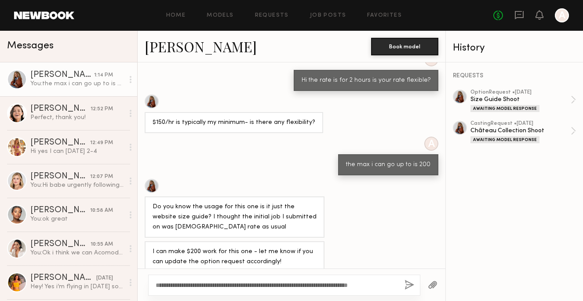
click at [235, 281] on textarea "**********" at bounding box center [277, 285] width 242 height 9
click at [237, 282] on textarea "**********" at bounding box center [277, 285] width 242 height 9
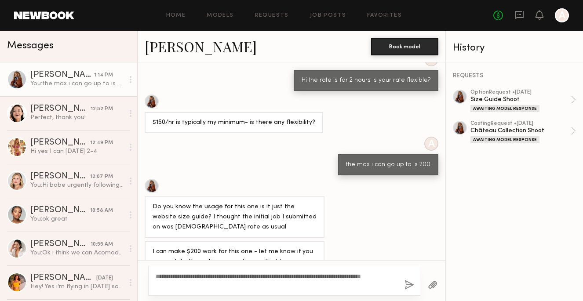
click at [243, 287] on textarea "**********" at bounding box center [277, 281] width 242 height 18
drag, startPoint x: 187, startPoint y: 278, endPoint x: 239, endPoint y: 278, distance: 51.5
click at [239, 278] on textarea "**********" at bounding box center [277, 281] width 242 height 18
click at [259, 280] on textarea "**********" at bounding box center [277, 281] width 242 height 18
click at [255, 277] on textarea "**********" at bounding box center [277, 281] width 242 height 18
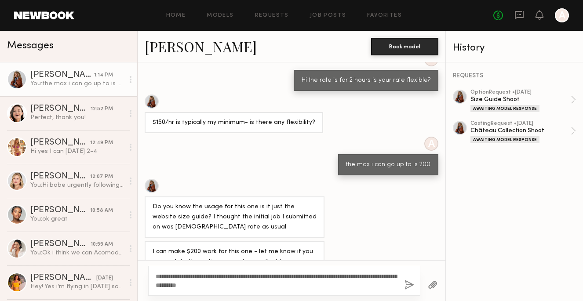
click at [277, 286] on textarea "**********" at bounding box center [277, 281] width 242 height 18
type textarea "**********"
click at [411, 286] on button "button" at bounding box center [410, 285] width 10 height 11
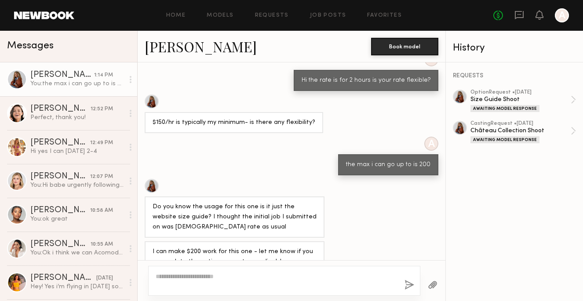
scroll to position [740, 0]
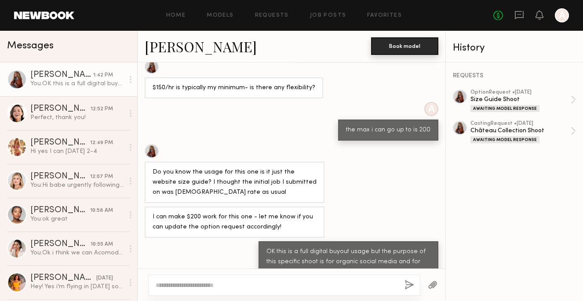
click at [418, 47] on button "Book model" at bounding box center [404, 46] width 67 height 18
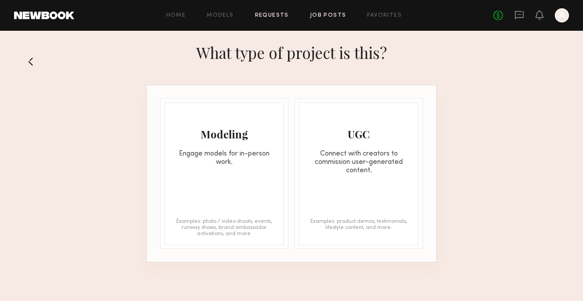
click at [316, 15] on link "Job Posts" at bounding box center [328, 16] width 37 height 6
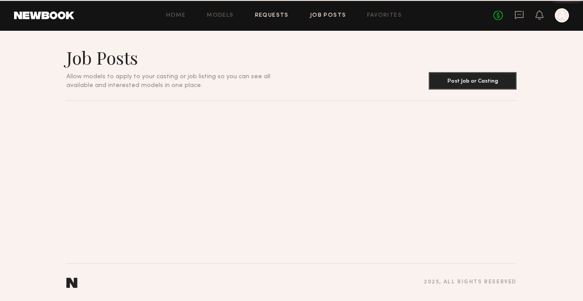
click at [268, 15] on link "Requests" at bounding box center [272, 16] width 34 height 6
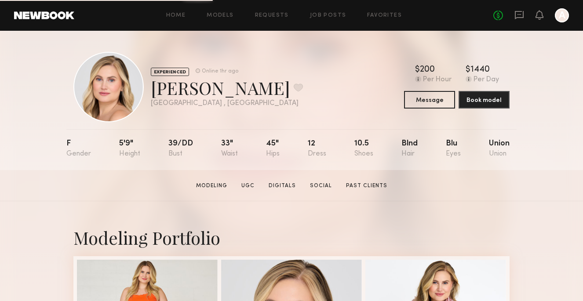
click at [557, 13] on div at bounding box center [562, 15] width 14 height 14
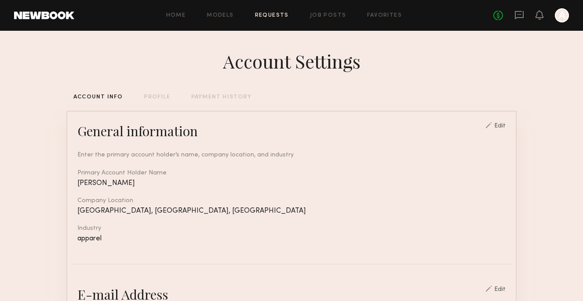
click at [272, 14] on link "Requests" at bounding box center [272, 16] width 34 height 6
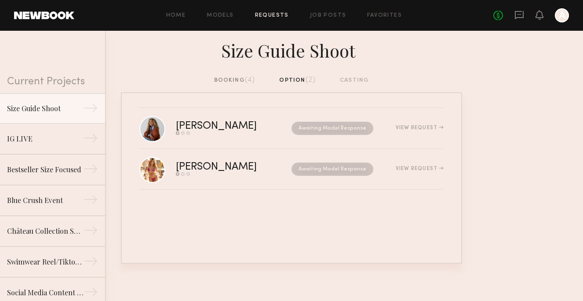
click at [244, 84] on div "booking (4)" at bounding box center [234, 81] width 41 height 10
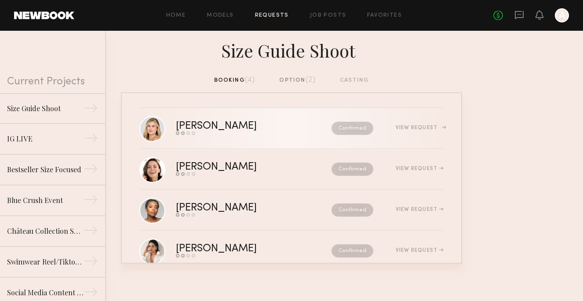
click at [417, 123] on div "[PERSON_NAME] Send request Model response Review hours worked Pay model Confirm…" at bounding box center [310, 128] width 268 height 14
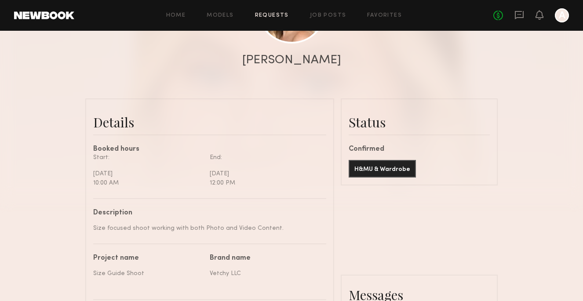
scroll to position [138, 0]
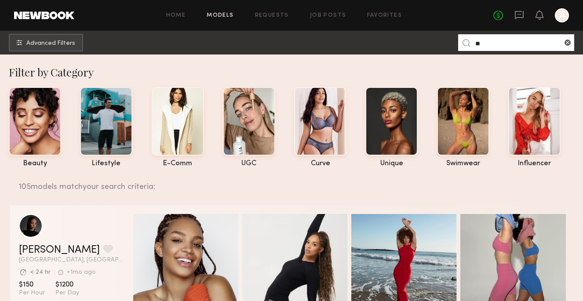
click at [33, 10] on header "Home Models Requests Job Posts Favorites Sign Out No fees up to $5,000 A" at bounding box center [291, 15] width 583 height 31
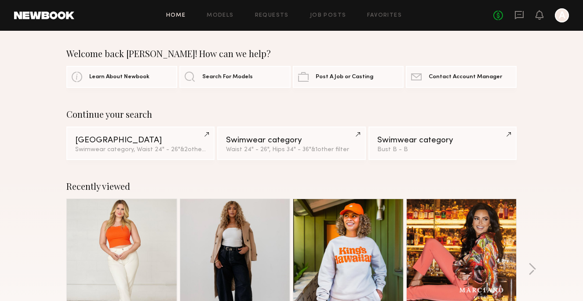
click at [275, 7] on header "Home Models Requests Job Posts Favorites Sign Out No fees up to $5,000 A" at bounding box center [291, 15] width 583 height 31
click at [275, 11] on div "Home Models Requests Job Posts Favorites Sign Out No fees up to $5,000 A" at bounding box center [321, 15] width 495 height 14
click at [275, 9] on div "Home Models Requests Job Posts Favorites Sign Out No fees up to $5,000 A" at bounding box center [321, 15] width 495 height 14
click at [276, 14] on link "Requests" at bounding box center [272, 16] width 34 height 6
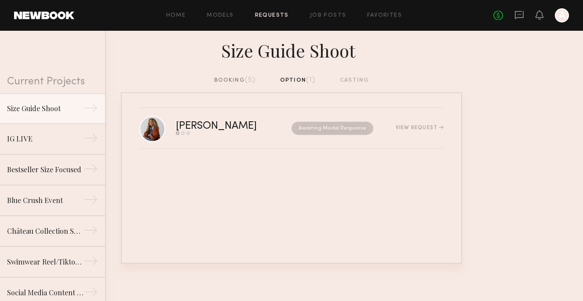
click at [245, 89] on div "booking (5) option (1) casting" at bounding box center [291, 84] width 583 height 17
click at [247, 78] on span "(5)" at bounding box center [250, 80] width 11 height 7
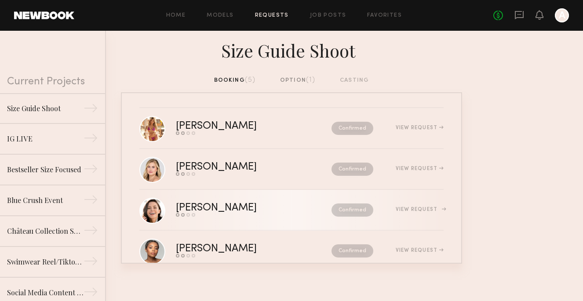
scroll to position [64, 0]
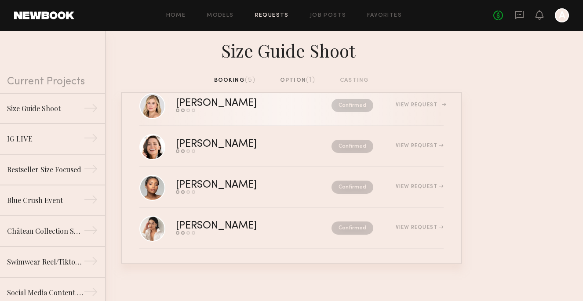
click at [294, 107] on div "Confirmed" at bounding box center [333, 105] width 79 height 13
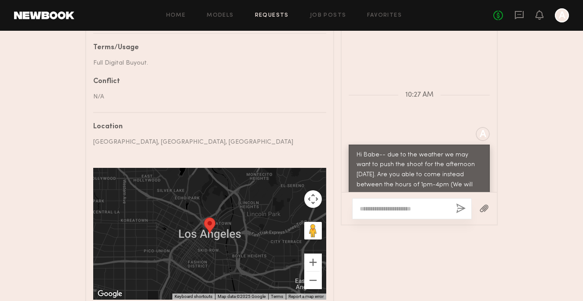
scroll to position [334, 0]
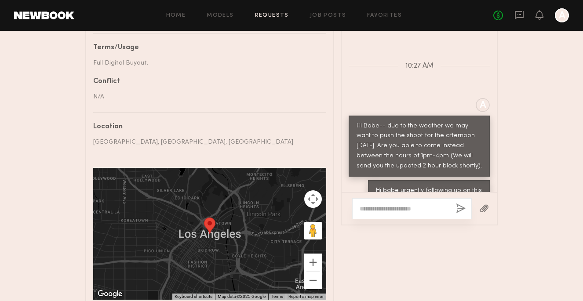
click at [385, 218] on div at bounding box center [412, 208] width 120 height 21
click at [381, 206] on textarea at bounding box center [404, 209] width 89 height 9
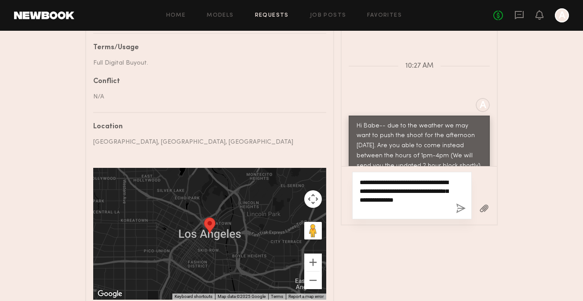
type textarea "**********"
click at [459, 215] on div "**********" at bounding box center [412, 196] width 120 height 48
click at [460, 211] on button "button" at bounding box center [461, 209] width 10 height 11
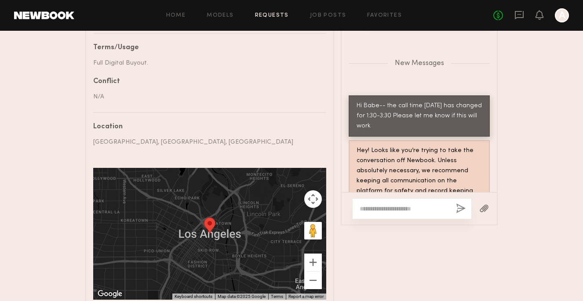
scroll to position [559, 0]
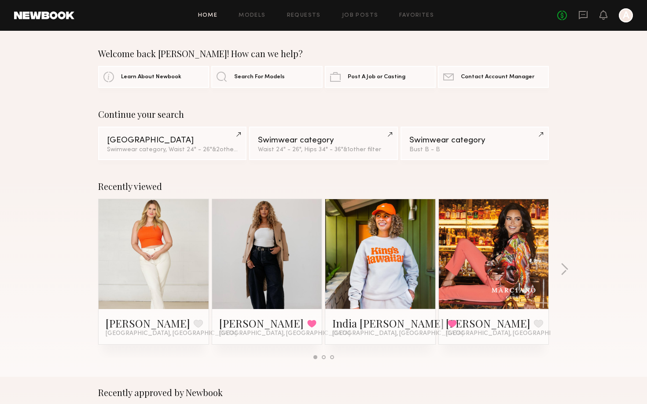
click at [579, 22] on header "Home Models Requests Job Posts Favorites Sign Out No fees up to $5,000 A" at bounding box center [323, 15] width 647 height 31
click at [583, 18] on icon at bounding box center [583, 15] width 9 height 8
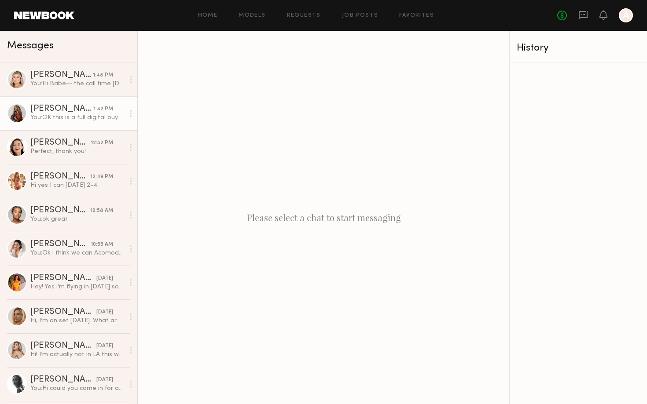
click at [106, 112] on div "1:42 PM" at bounding box center [103, 109] width 20 height 8
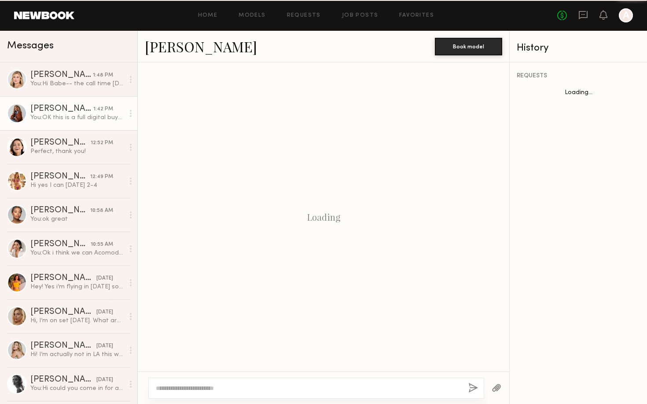
scroll to position [362, 0]
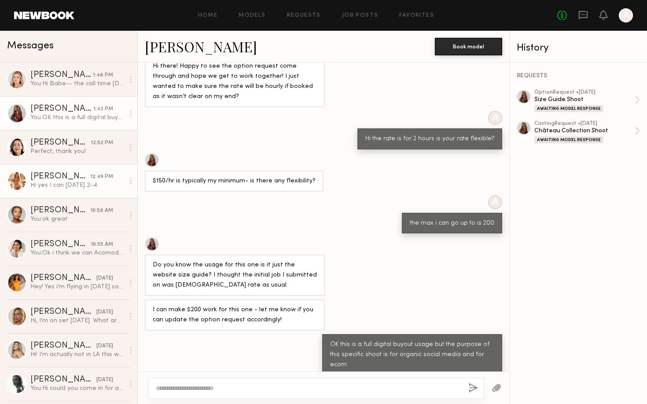
click at [81, 165] on link "[PERSON_NAME] 12:49 PM Hi yes I can [DATE] 2-4" at bounding box center [68, 181] width 137 height 34
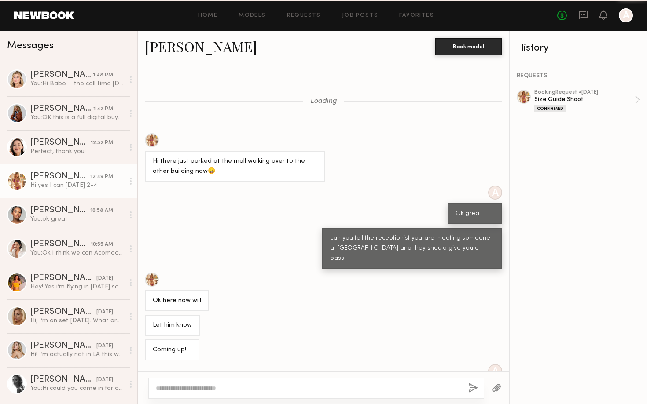
scroll to position [254, 0]
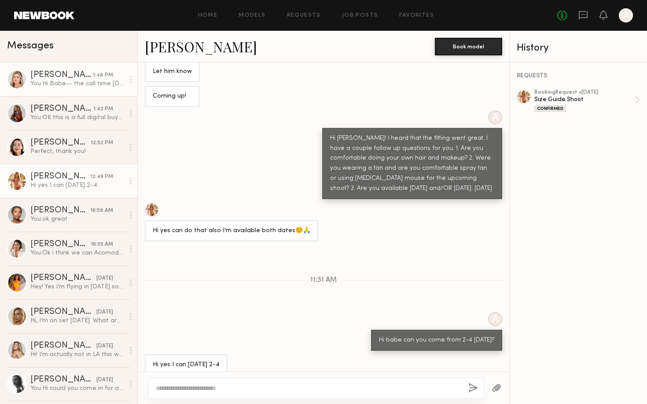
click at [94, 92] on link "[PERSON_NAME] 1:48 PM You: Hi Babe-- the call time [DATE] has changed for 1:30-…" at bounding box center [68, 79] width 137 height 34
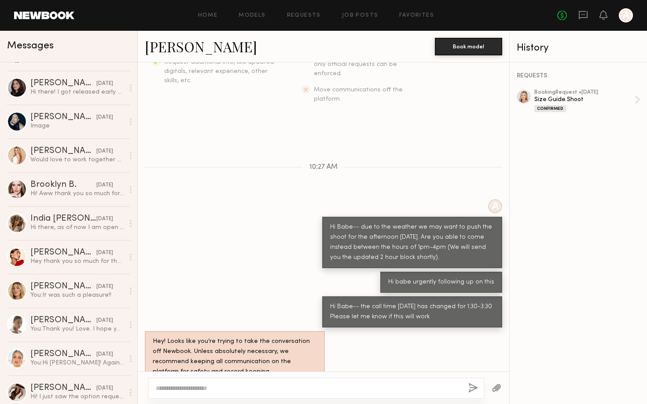
scroll to position [420, 0]
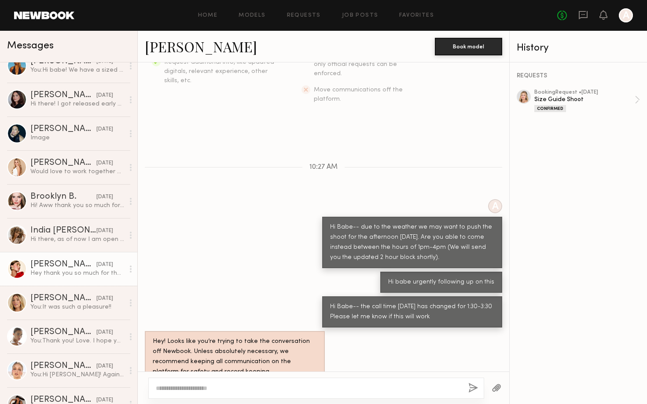
click at [68, 282] on link "[PERSON_NAME] [DATE] Hey thank you so much for the message but unfortunately I …" at bounding box center [68, 269] width 137 height 34
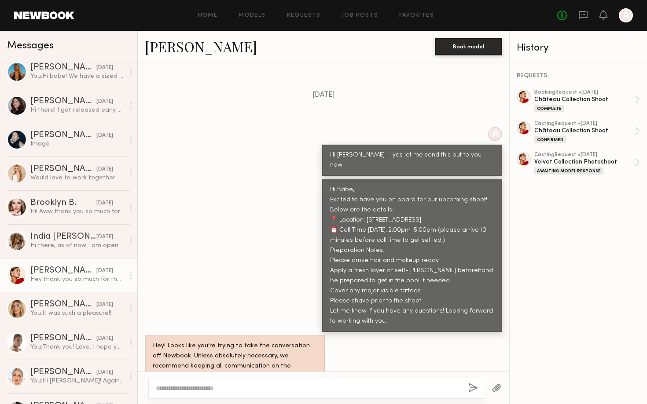
scroll to position [308, 0]
drag, startPoint x: 327, startPoint y: 155, endPoint x: 389, endPoint y: 303, distance: 159.9
click at [389, 303] on div "Loading Thank you for the amendment and booking confirmation! I know the origin…" at bounding box center [323, 216] width 371 height 309
copy div "Hi Babe, Excited to have you on board for our upcoming shoot! Below are the det…"
click at [364, 220] on div "Hi Babe, Excited to have you on board for our upcoming shoot! Below are the det…" at bounding box center [412, 256] width 164 height 141
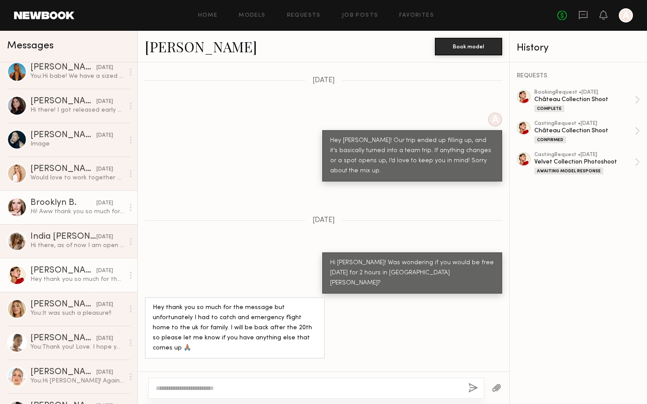
scroll to position [0, 0]
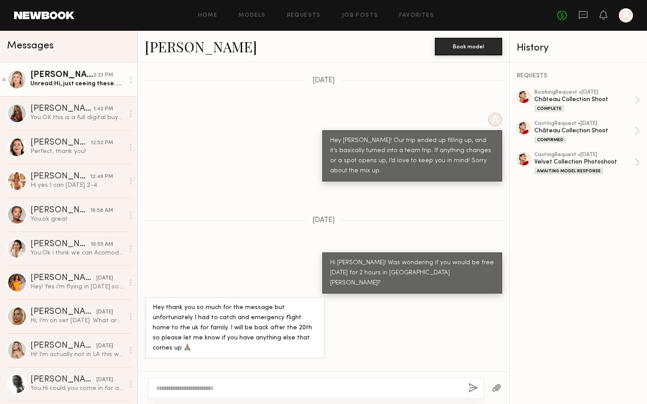
click at [84, 79] on div "[PERSON_NAME]" at bounding box center [61, 75] width 63 height 9
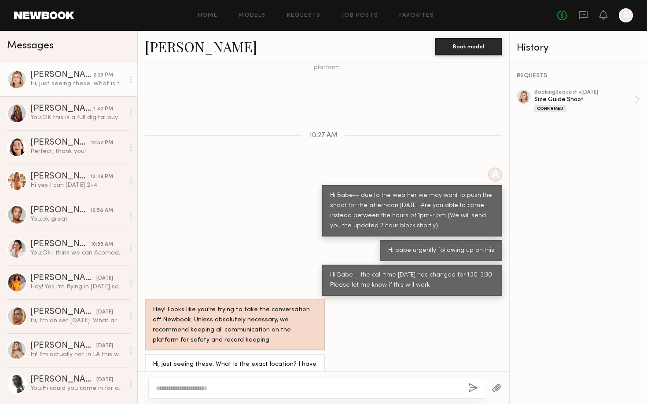
scroll to position [260, 0]
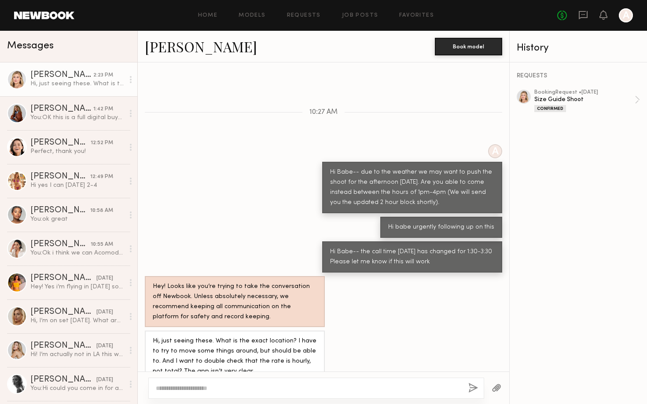
click at [524, 99] on div at bounding box center [524, 97] width 14 height 14
drag, startPoint x: 249, startPoint y: 379, endPoint x: 249, endPoint y: 373, distance: 5.7
click at [249, 379] on div at bounding box center [316, 388] width 336 height 21
click at [249, 383] on div at bounding box center [316, 388] width 336 height 21
click at [238, 390] on textarea at bounding box center [308, 388] width 305 height 9
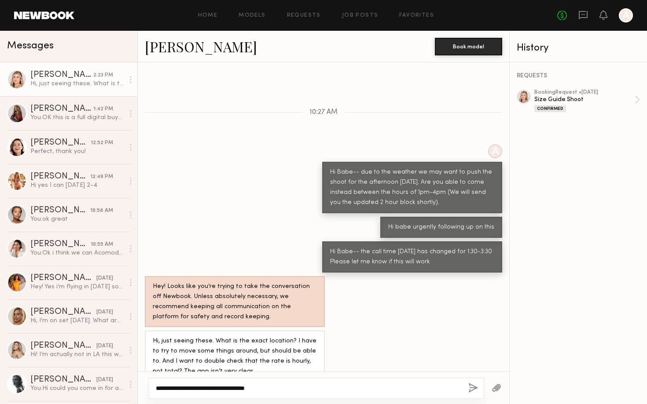
click at [255, 387] on textarea "**********" at bounding box center [308, 388] width 305 height 9
click at [252, 388] on textarea "**********" at bounding box center [308, 388] width 305 height 9
click at [274, 389] on textarea "**********" at bounding box center [308, 388] width 305 height 9
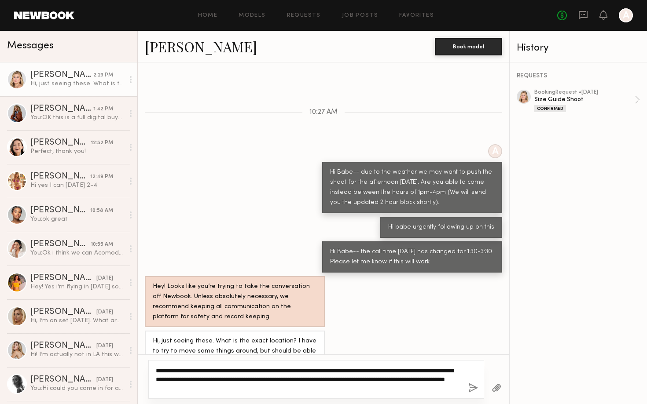
type textarea "**********"
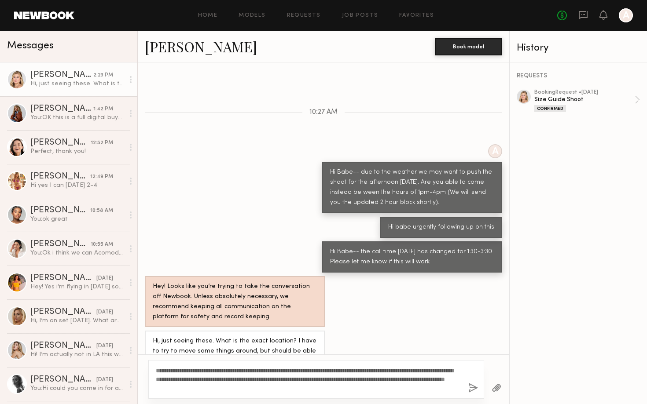
click at [464, 387] on div "**********" at bounding box center [316, 379] width 336 height 39
click at [470, 387] on button "button" at bounding box center [473, 388] width 10 height 11
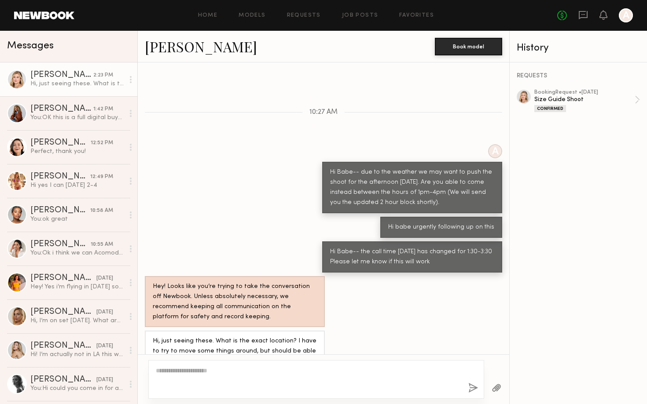
scroll to position [410, 0]
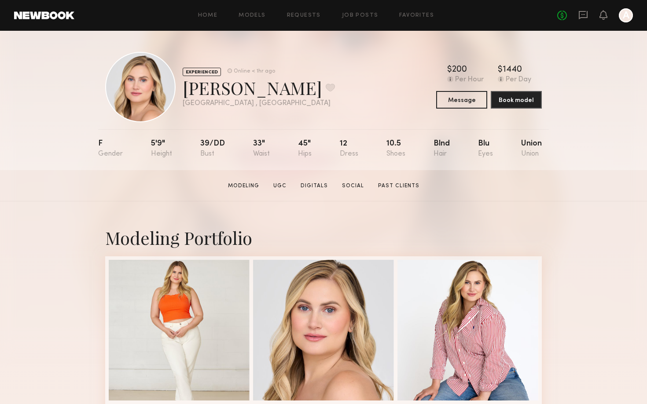
click at [582, 20] on link at bounding box center [583, 15] width 10 height 11
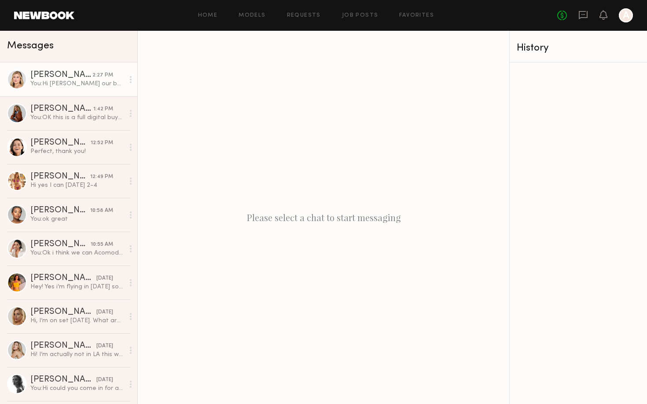
click at [96, 82] on div "You: Hi [PERSON_NAME] our budget for this shoot is $200 for 2 hours. Let me kno…" at bounding box center [77, 84] width 94 height 8
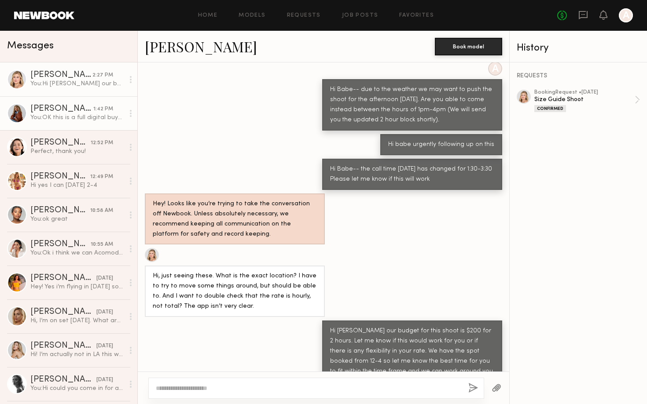
click at [103, 106] on div "1:42 PM" at bounding box center [103, 109] width 20 height 8
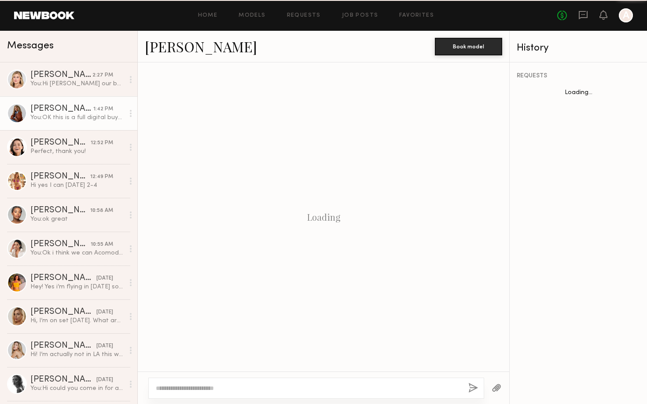
scroll to position [362, 0]
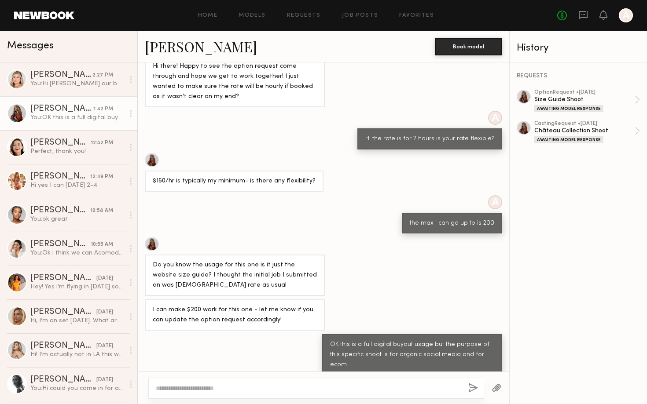
click at [195, 42] on link "[PERSON_NAME]" at bounding box center [201, 46] width 112 height 19
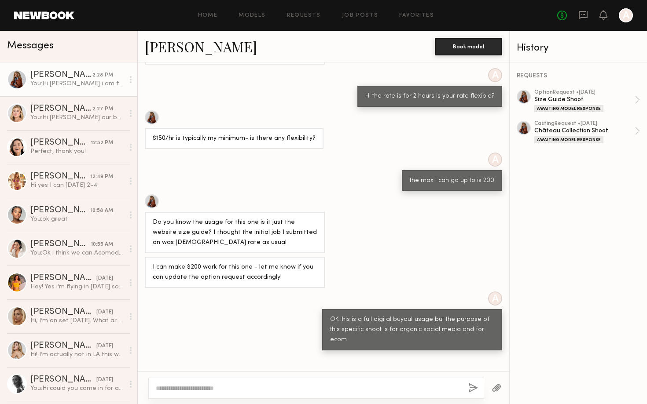
scroll to position [481, 0]
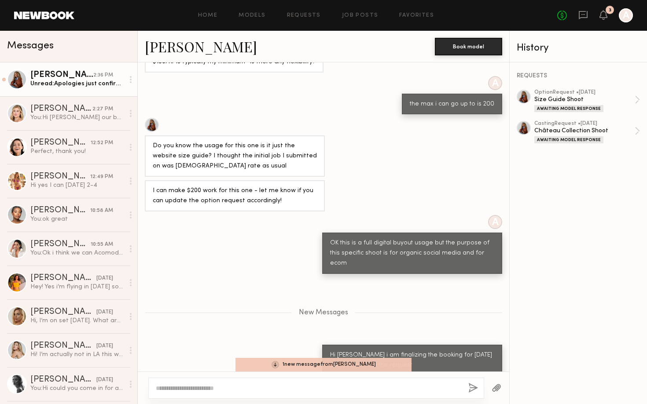
click at [107, 75] on div "2:36 PM" at bounding box center [103, 75] width 20 height 8
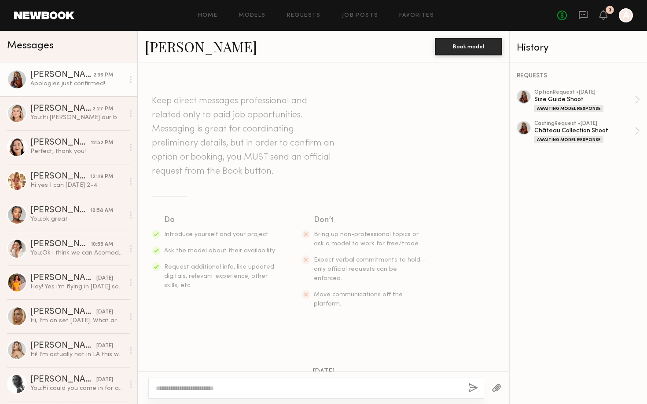
scroll to position [590, 0]
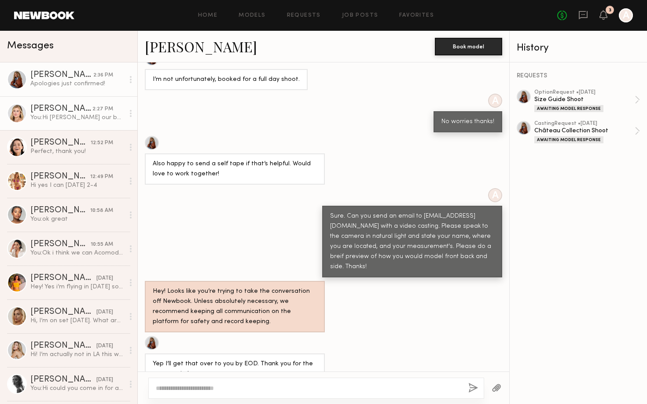
click at [105, 100] on link "[PERSON_NAME] 2:27 PM You: Hi [PERSON_NAME] our budget for this shoot is $200 f…" at bounding box center [68, 113] width 137 height 34
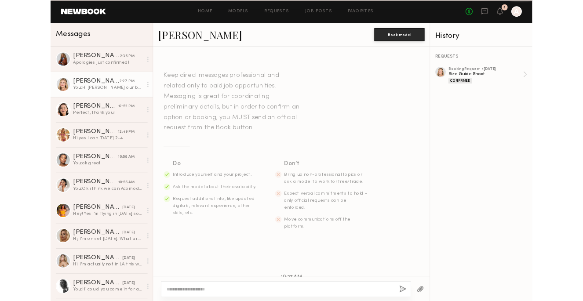
scroll to position [343, 0]
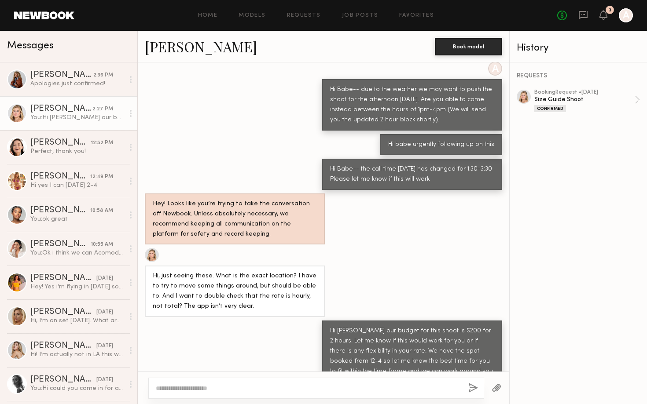
click at [154, 248] on div at bounding box center [152, 255] width 14 height 14
click at [267, 21] on div "Home Models Requests Job Posts Favorites Sign Out No fees up to $5,000 3 A" at bounding box center [353, 15] width 558 height 14
click at [259, 16] on link "Models" at bounding box center [251, 16] width 27 height 6
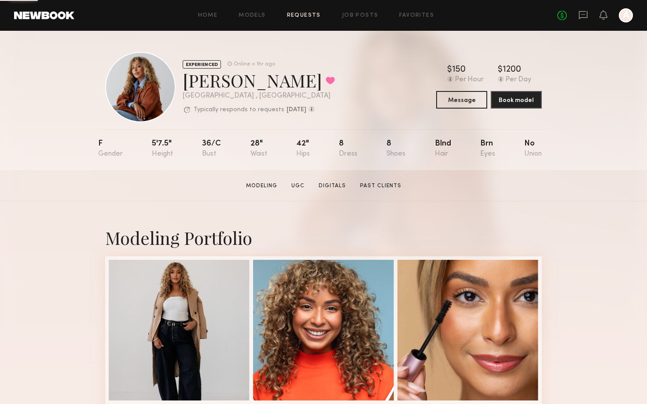
click at [315, 14] on link "Requests" at bounding box center [304, 16] width 34 height 6
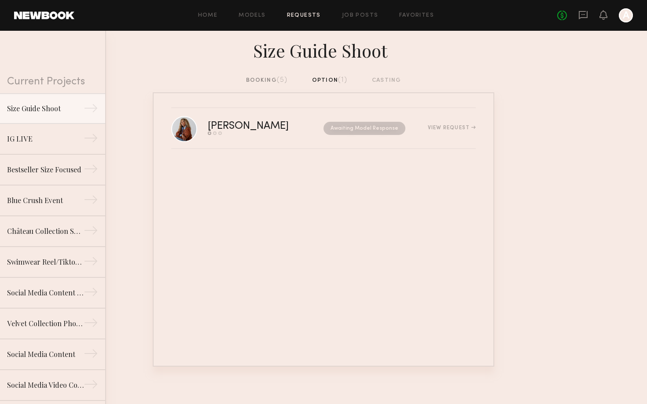
click at [320, 84] on div "booking (5) option (1) casting" at bounding box center [323, 81] width 155 height 10
click at [326, 78] on div "booking (5) option (1) casting" at bounding box center [323, 81] width 155 height 10
click at [588, 12] on div "No fees up to $5,000 A" at bounding box center [595, 15] width 76 height 14
click at [580, 15] on icon at bounding box center [583, 15] width 10 height 10
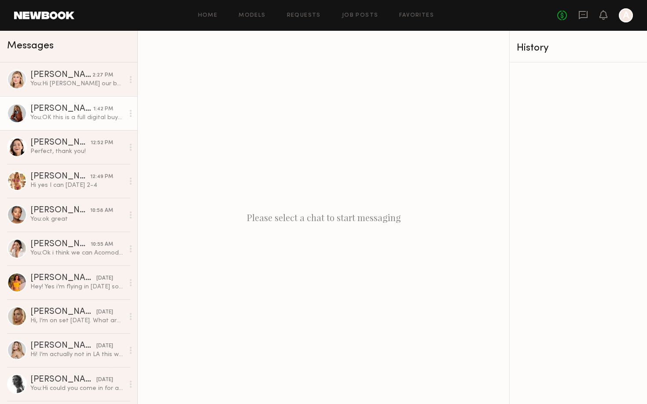
click at [111, 120] on div "You: OK this is a full digital buyout usage but the purpose of this specific sh…" at bounding box center [77, 118] width 94 height 8
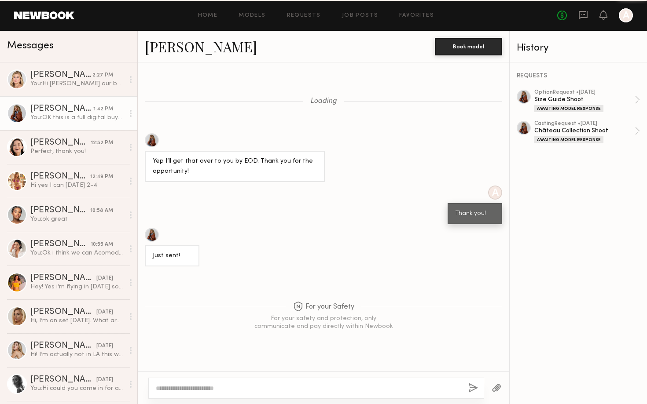
scroll to position [362, 0]
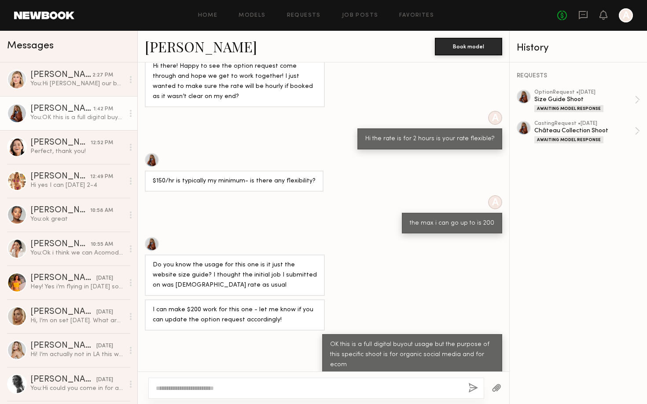
click at [218, 389] on textarea at bounding box center [308, 388] width 305 height 9
type textarea "**********"
click at [475, 387] on button "button" at bounding box center [473, 388] width 10 height 11
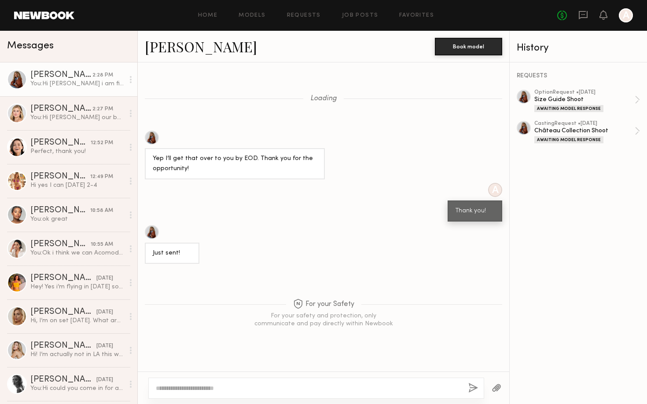
scroll to position [1237, 0]
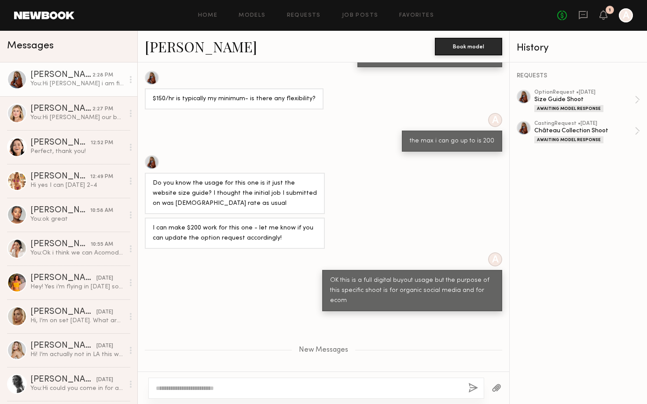
click at [470, 218] on div "I can make $200 work for this one - let me know if you can update the option re…" at bounding box center [323, 233] width 371 height 31
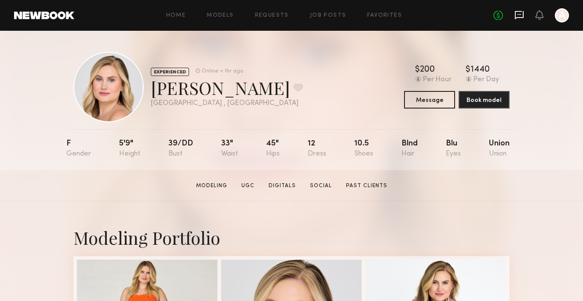
click at [518, 16] on icon at bounding box center [520, 15] width 10 height 10
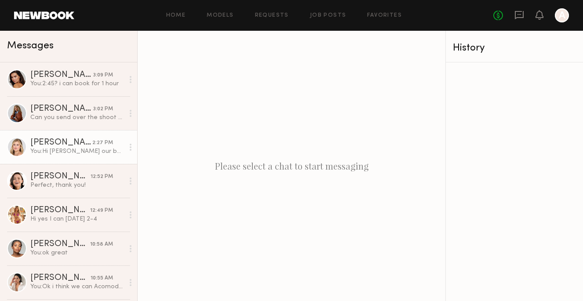
click at [85, 154] on div "You: Hi Lizz our budget for this shoot is $200 for 2 hours. Let me know if this…" at bounding box center [77, 151] width 94 height 8
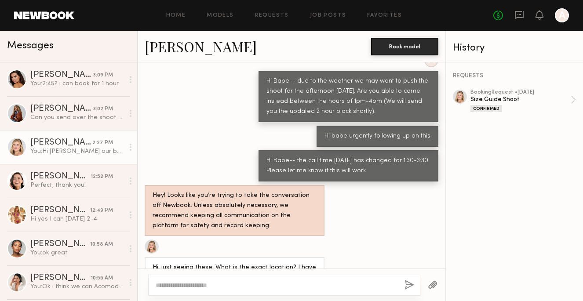
scroll to position [537, 0]
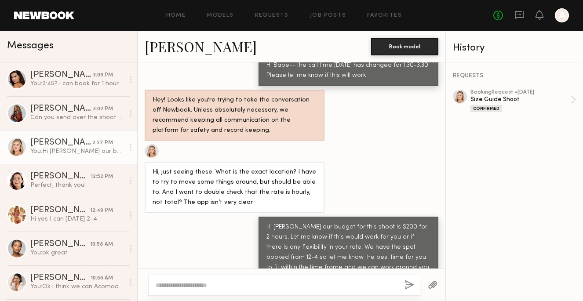
click at [248, 281] on textarea at bounding box center [277, 285] width 242 height 9
type textarea "*"
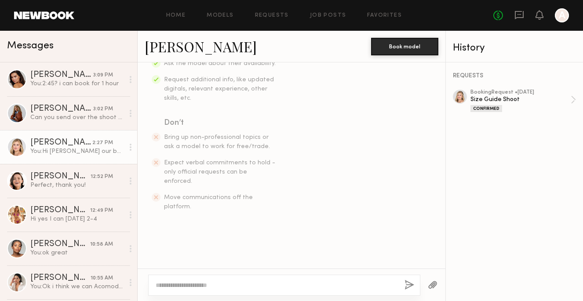
scroll to position [0, 0]
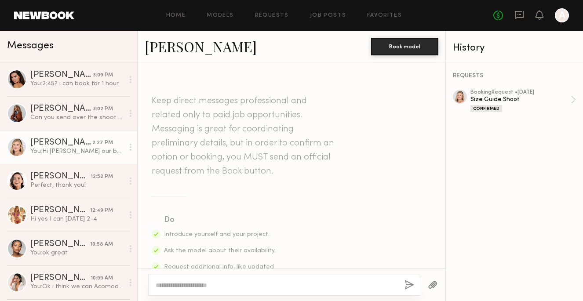
click at [169, 50] on link "Liz M." at bounding box center [201, 46] width 112 height 19
click at [210, 294] on div at bounding box center [284, 285] width 272 height 21
click at [208, 280] on div at bounding box center [284, 285] width 272 height 21
click at [209, 286] on textarea at bounding box center [277, 285] width 242 height 9
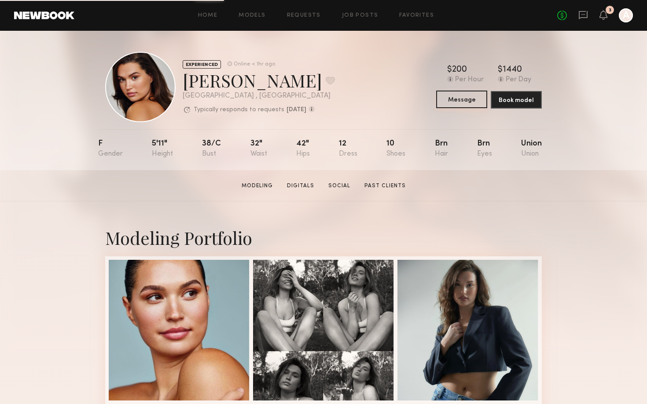
click at [467, 106] on button "Message" at bounding box center [461, 100] width 51 height 18
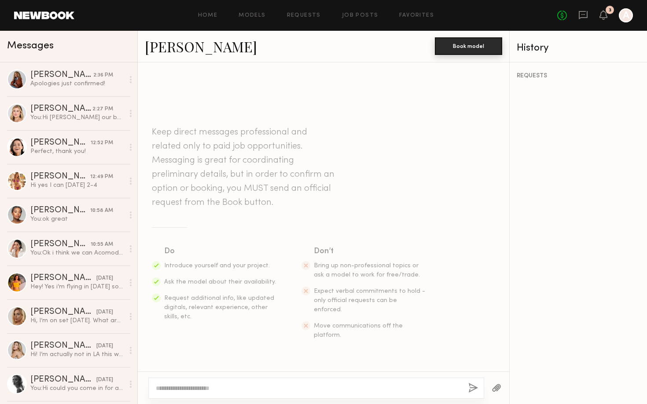
click at [469, 42] on button "Book model" at bounding box center [468, 46] width 67 height 18
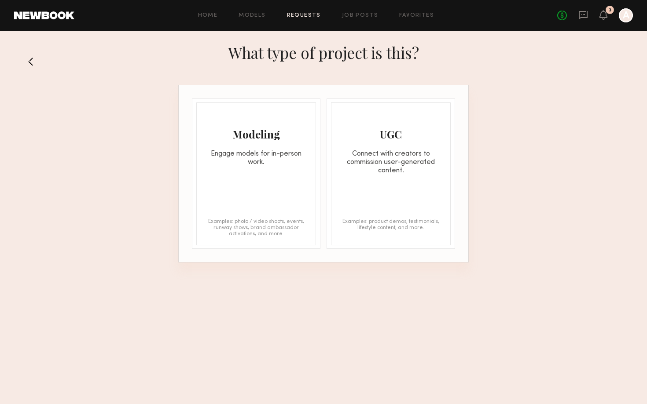
click at [295, 17] on link "Requests" at bounding box center [304, 16] width 34 height 6
click at [220, 180] on div "Modeling Engage models for in-person work. Examples: photo / video shoots, even…" at bounding box center [256, 174] width 120 height 143
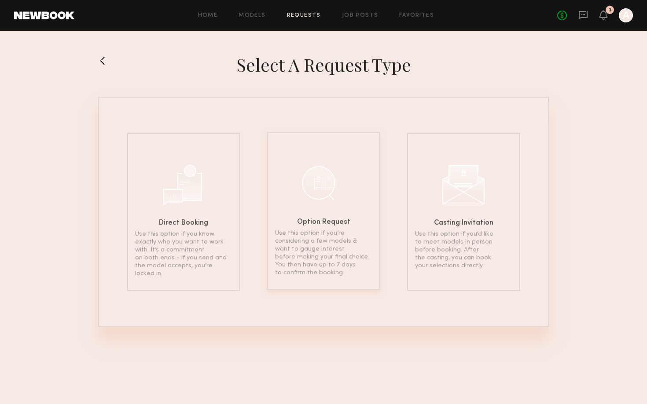
click at [297, 203] on div "Option Request Use this option if you’re considering a few models & want to gau…" at bounding box center [323, 211] width 113 height 158
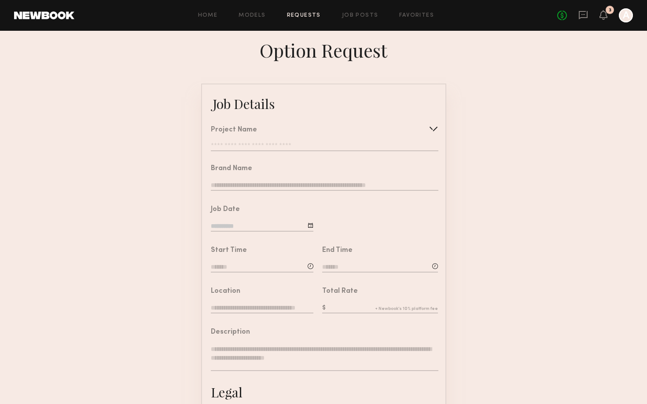
click at [306, 136] on div "Project Name Create Use recent modeling project Size Guide Shoot IG LIVE Bestse…" at bounding box center [324, 139] width 227 height 25
click at [307, 137] on div "Project Name Create Use recent modeling project Size Guide Shoot IG LIVE Bestse…" at bounding box center [324, 139] width 227 height 25
click at [306, 143] on input "text" at bounding box center [324, 147] width 227 height 9
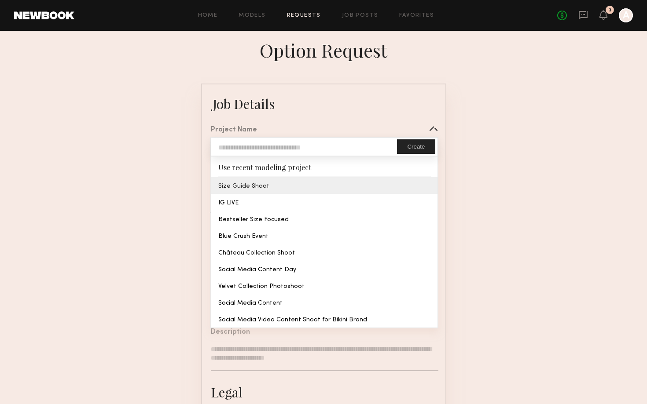
type input "**********"
type textarea "**********"
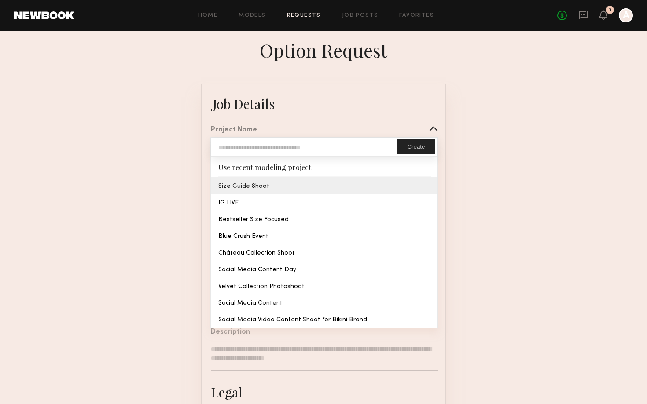
type textarea "**********"
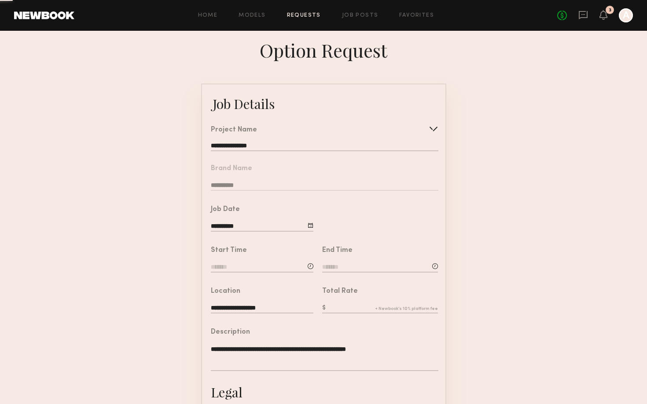
click at [290, 187] on common-border "**********" at bounding box center [323, 329] width 245 height 490
click at [279, 267] on input at bounding box center [262, 268] width 103 height 10
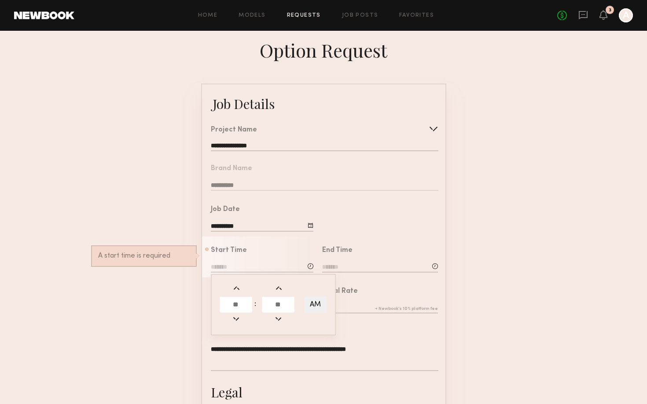
click at [247, 307] on input "text" at bounding box center [236, 305] width 33 height 16
type input "**"
click at [282, 312] on input "text" at bounding box center [278, 305] width 33 height 16
type input "**"
click at [320, 306] on button "AM" at bounding box center [315, 305] width 22 height 17
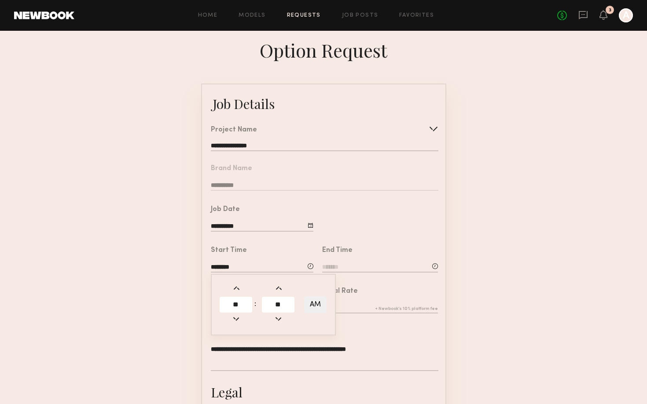
click at [320, 306] on button "AM" at bounding box center [315, 305] width 22 height 17
type input "********"
click at [351, 265] on input at bounding box center [380, 268] width 116 height 10
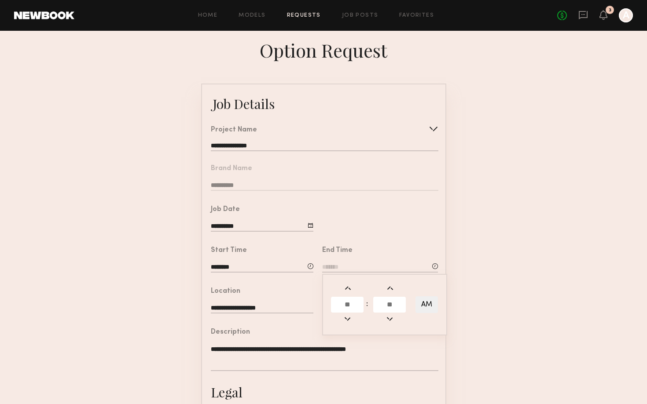
click at [264, 260] on div "Start Time ******** ** : ** PM" at bounding box center [262, 260] width 103 height 27
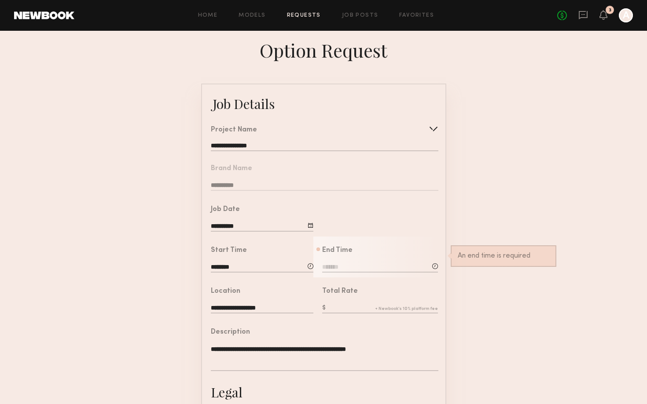
click at [264, 267] on input "********" at bounding box center [262, 268] width 103 height 10
click at [248, 308] on input "**" at bounding box center [236, 305] width 33 height 16
type input "*"
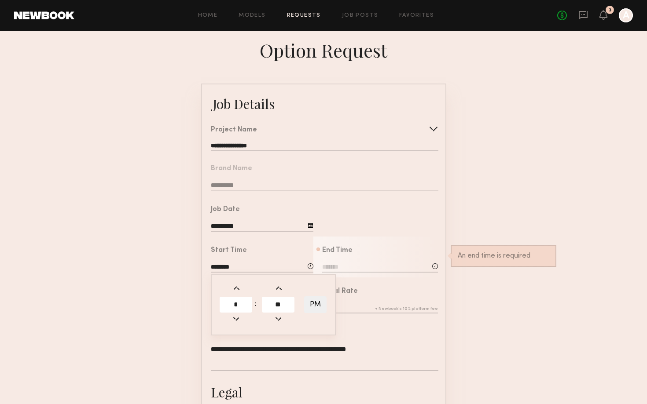
type input "*******"
type input "**"
click at [346, 259] on div "End Time : AM An end time is required" at bounding box center [380, 260] width 116 height 27
click at [345, 264] on input at bounding box center [380, 268] width 116 height 10
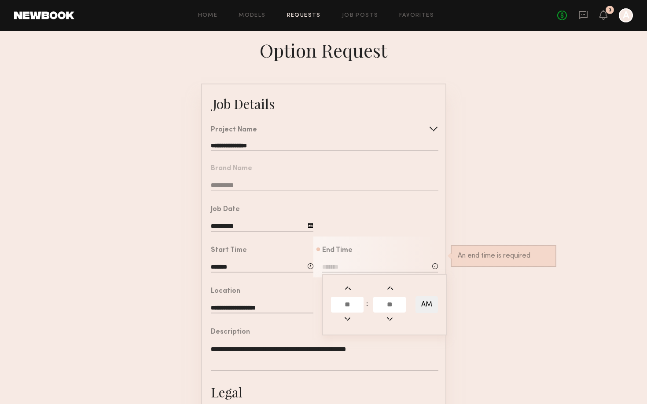
click at [354, 301] on input "text" at bounding box center [347, 305] width 33 height 16
type input "*"
click at [383, 301] on input "text" at bounding box center [389, 305] width 33 height 16
type input "**"
type input "*******"
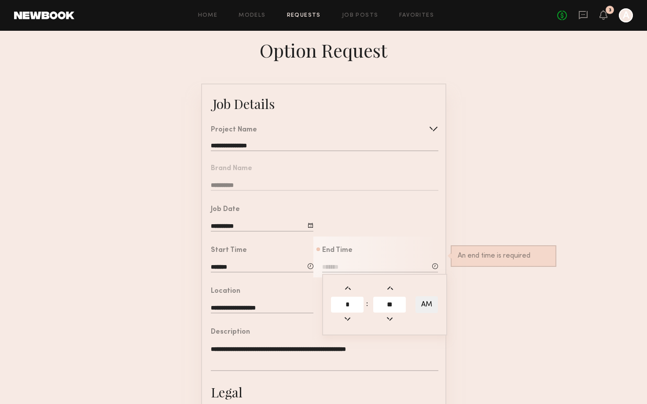
type input "**"
click at [397, 268] on input "*******" at bounding box center [380, 268] width 116 height 10
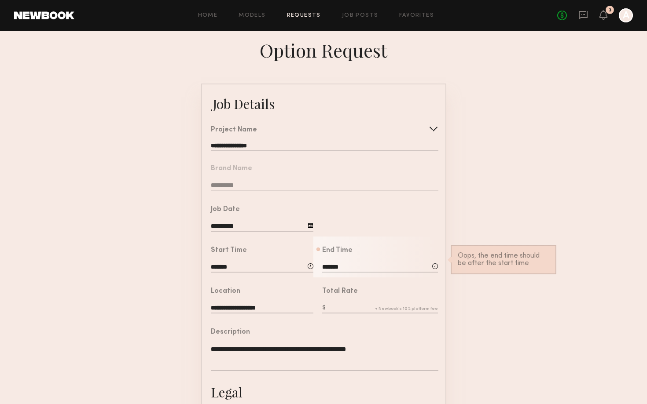
click at [389, 269] on input "*******" at bounding box center [380, 268] width 116 height 10
click at [433, 300] on button "AM" at bounding box center [426, 305] width 22 height 17
type input "*******"
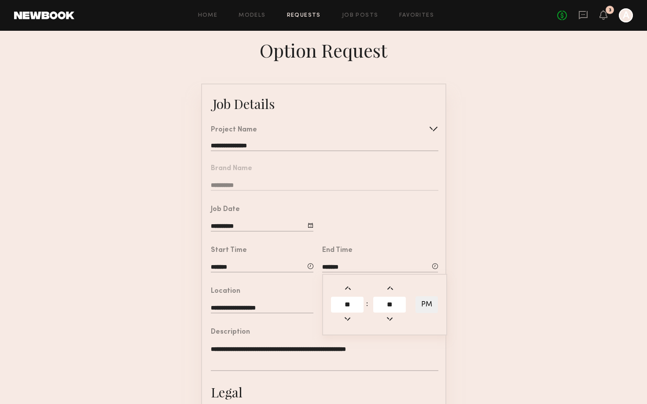
click at [425, 220] on div at bounding box center [379, 216] width 132 height 41
click at [367, 304] on input "text" at bounding box center [380, 309] width 116 height 10
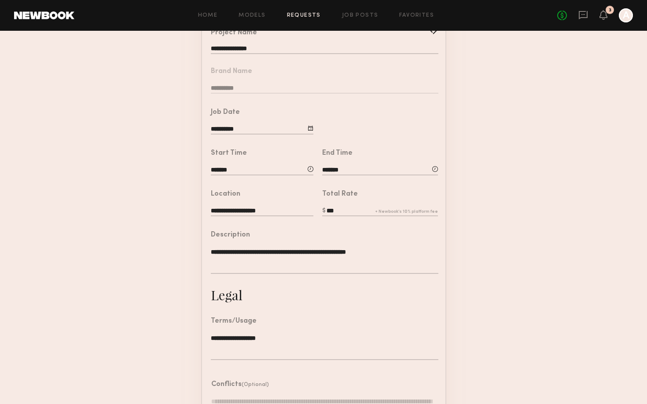
scroll to position [175, 0]
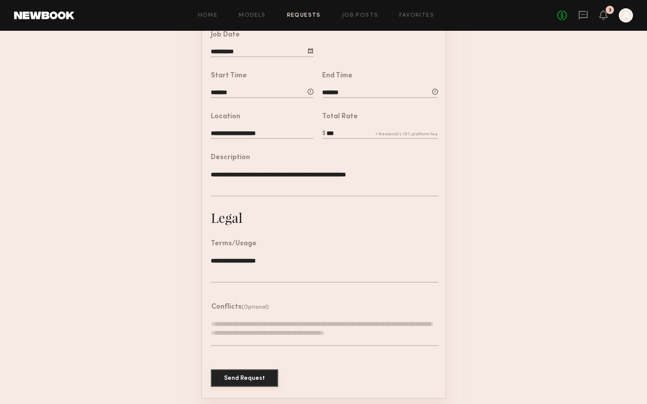
type input "***"
click at [264, 381] on button "Send Request" at bounding box center [244, 379] width 67 height 18
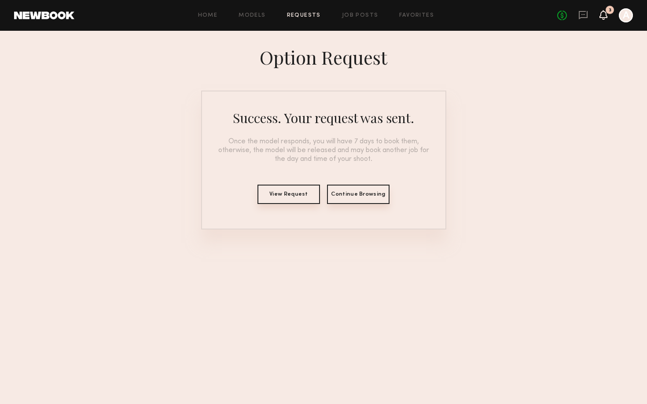
click at [601, 18] on icon at bounding box center [603, 14] width 7 height 6
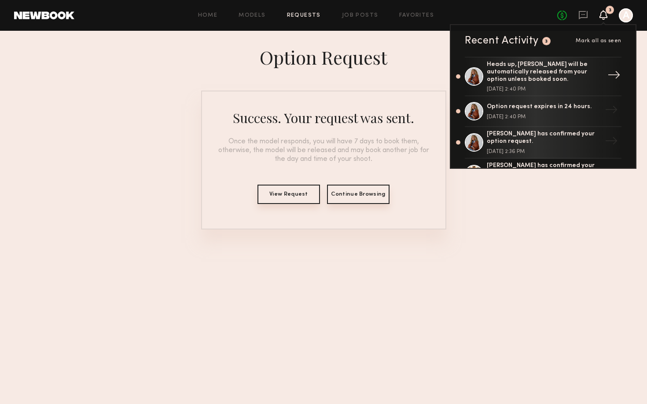
click at [546, 77] on div "Heads up, [PERSON_NAME] will be automatically released from your option unless …" at bounding box center [544, 72] width 114 height 22
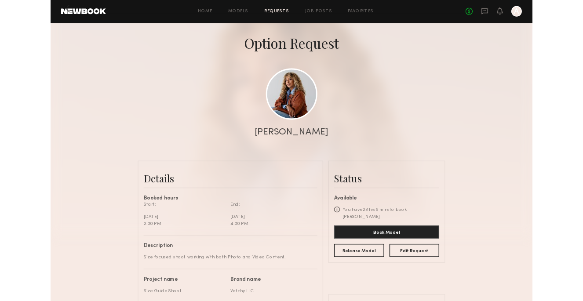
scroll to position [38, 0]
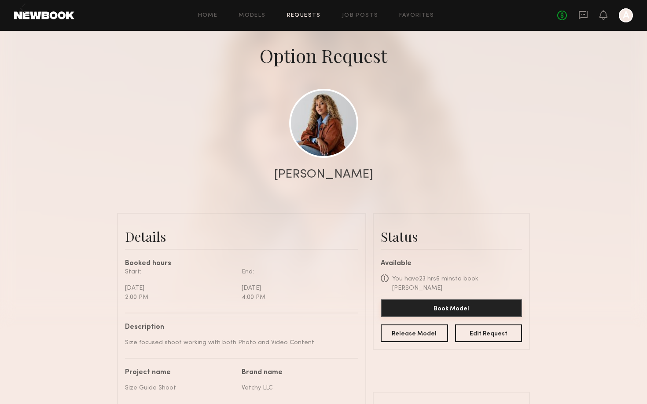
click at [433, 300] on button "Book Model" at bounding box center [451, 309] width 141 height 18
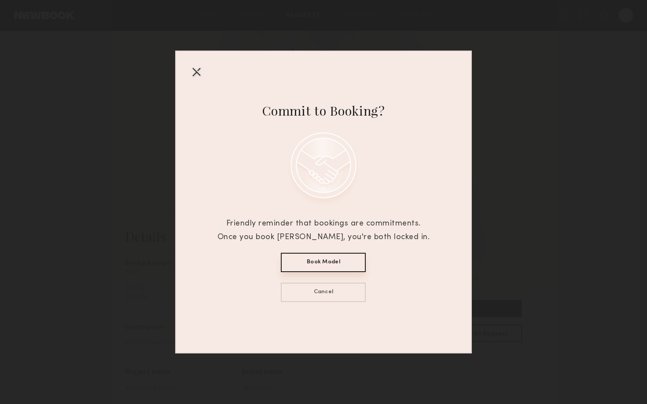
click at [337, 263] on button "Book Model" at bounding box center [323, 262] width 85 height 19
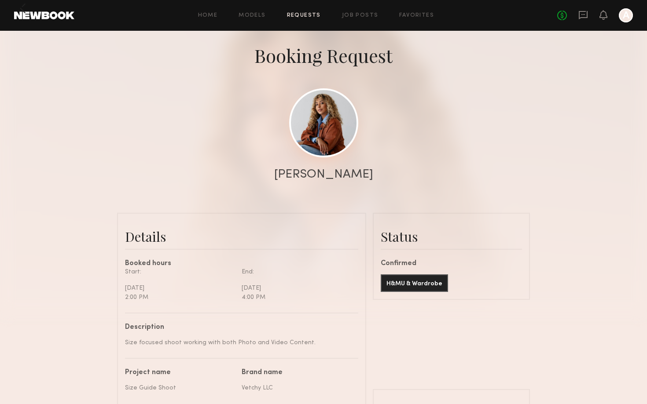
click at [325, 107] on link at bounding box center [323, 122] width 69 height 69
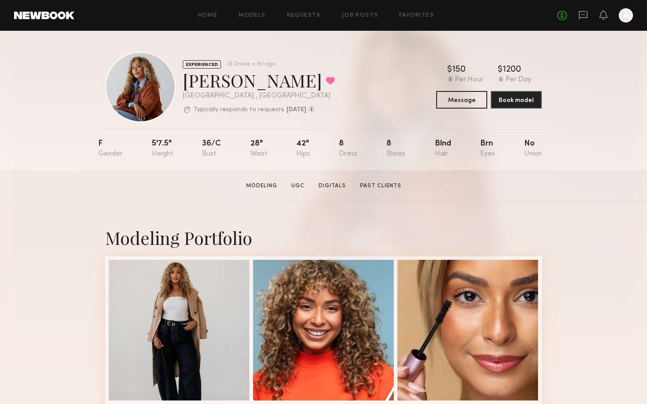
click at [309, 21] on div "Home Models Requests Job Posts Favorites Sign Out No fees up to $5,000 A" at bounding box center [353, 15] width 558 height 14
click at [309, 17] on link "Requests" at bounding box center [304, 16] width 34 height 6
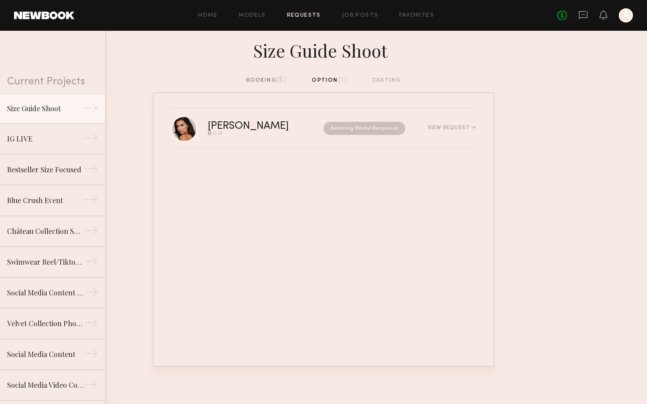
click at [274, 79] on div "booking (6)" at bounding box center [266, 81] width 41 height 10
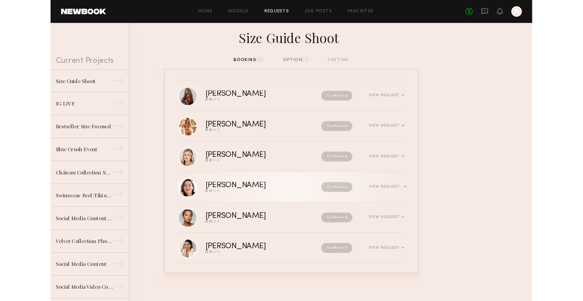
scroll to position [2, 0]
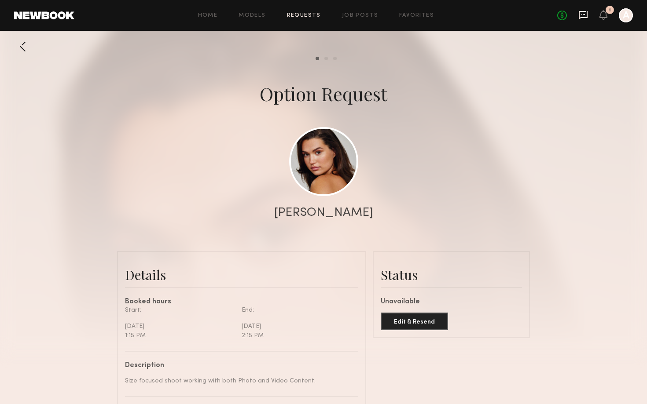
click at [583, 13] on icon at bounding box center [583, 15] width 10 height 10
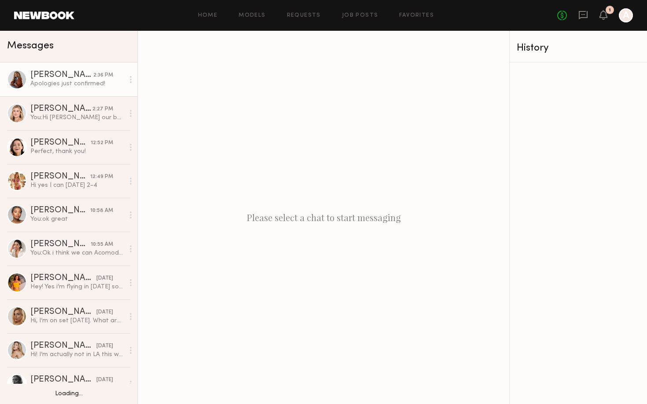
scroll to position [2, 0]
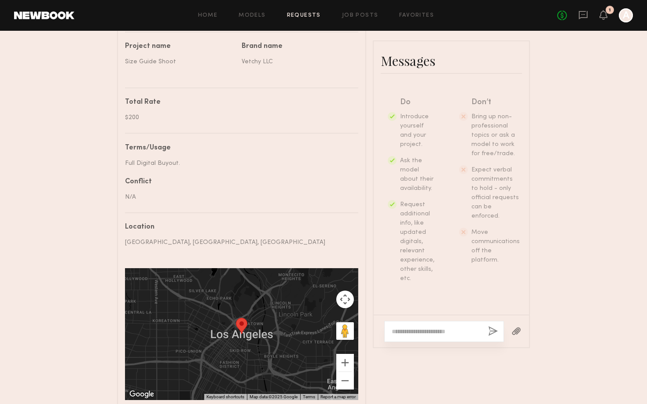
scroll to position [182, 0]
click at [402, 323] on div at bounding box center [444, 331] width 120 height 21
click at [399, 331] on textarea at bounding box center [436, 331] width 89 height 9
type textarea "**********"
click at [497, 338] on div "**********" at bounding box center [444, 327] width 120 height 30
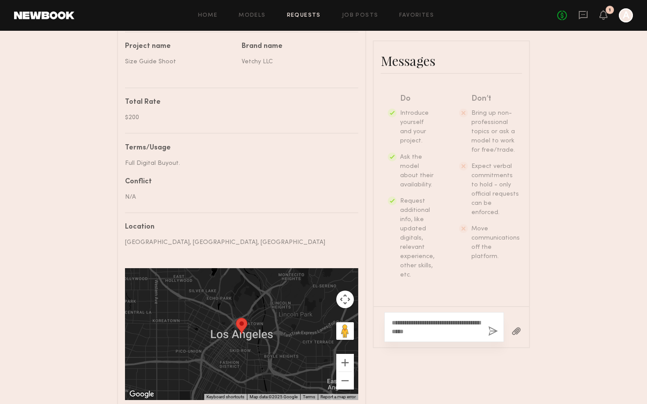
click at [493, 334] on button "button" at bounding box center [493, 331] width 10 height 11
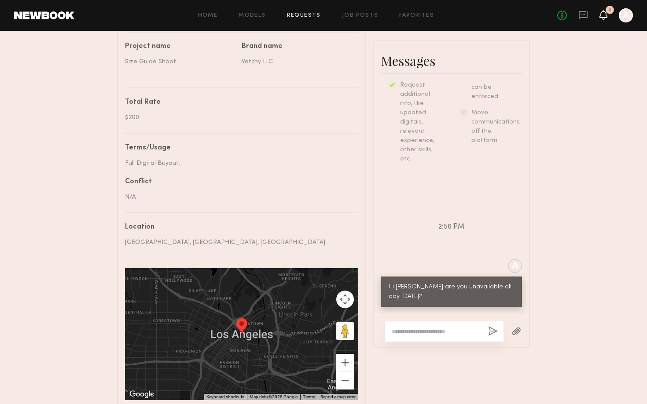
click at [606, 17] on icon at bounding box center [603, 14] width 7 height 6
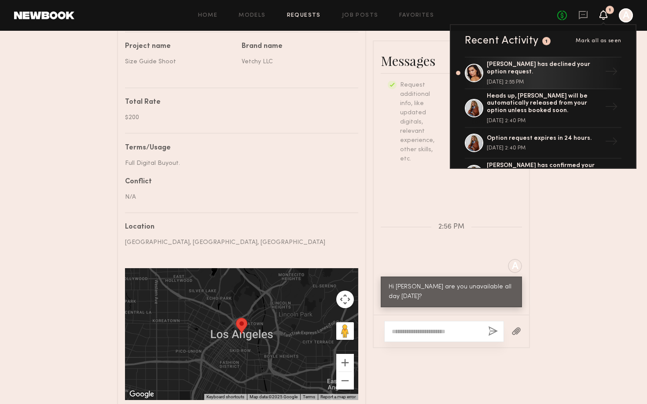
click at [416, 216] on div "Keep direct messages professional and related only to paid job opportunities. M…" at bounding box center [451, 198] width 155 height 234
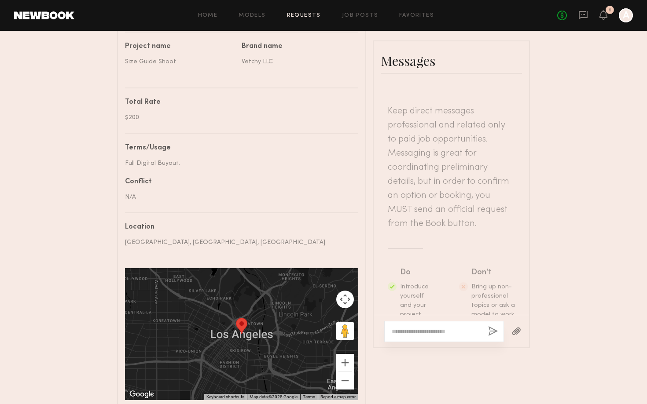
scroll to position [0, 0]
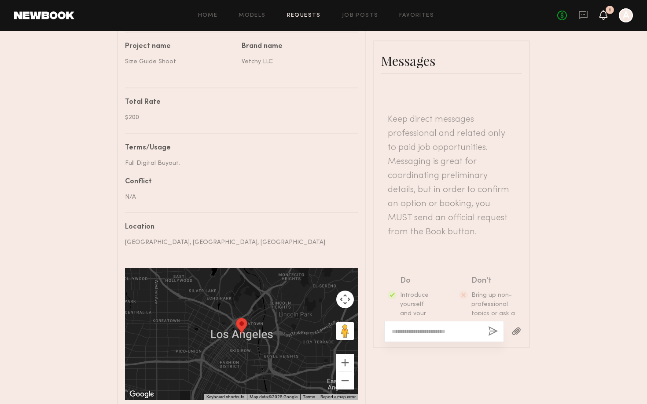
click at [604, 15] on icon at bounding box center [603, 14] width 7 height 6
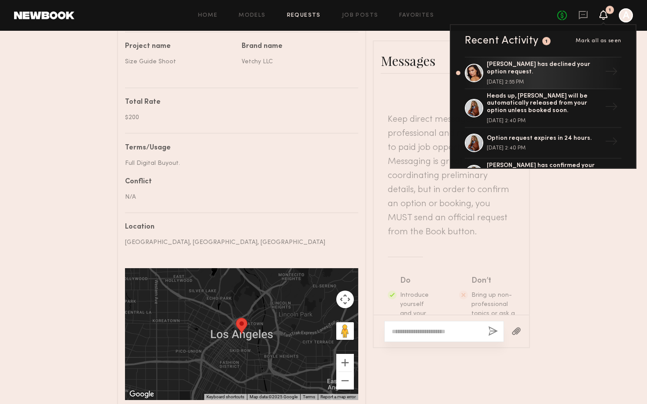
click at [601, 41] on span "Mark all as seen" at bounding box center [599, 40] width 46 height 5
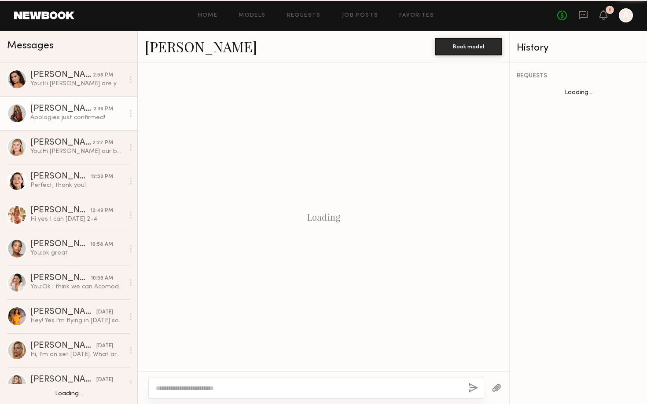
scroll to position [345, 0]
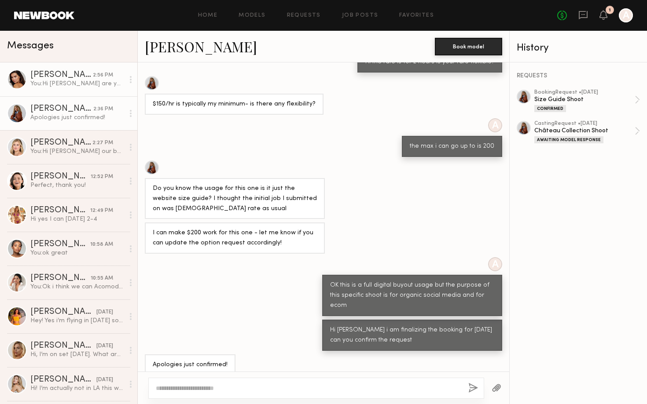
click at [37, 80] on div "You: Hi [PERSON_NAME] are you unavailable all day [DATE]?" at bounding box center [77, 84] width 94 height 8
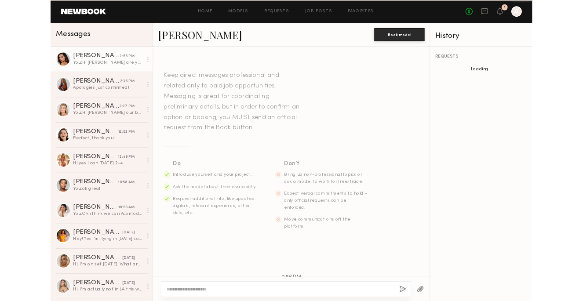
scroll to position [61, 0]
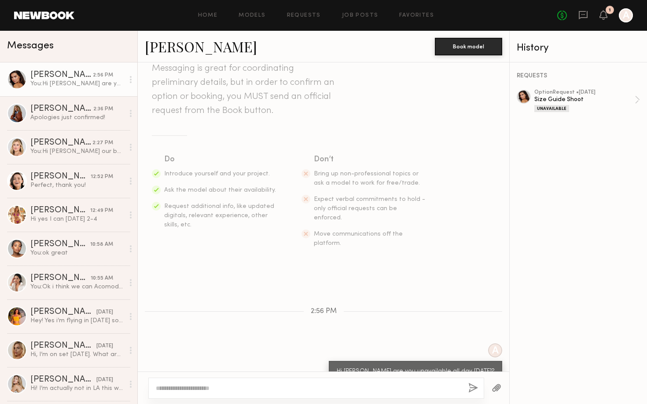
click at [162, 51] on link "[PERSON_NAME]" at bounding box center [201, 46] width 112 height 19
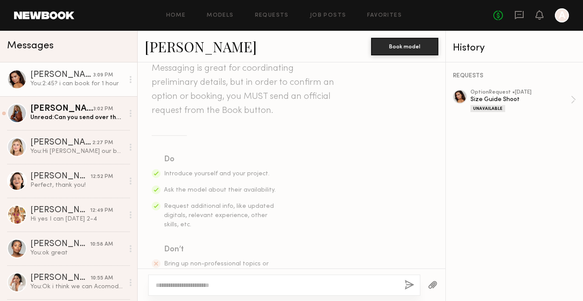
scroll to position [380, 0]
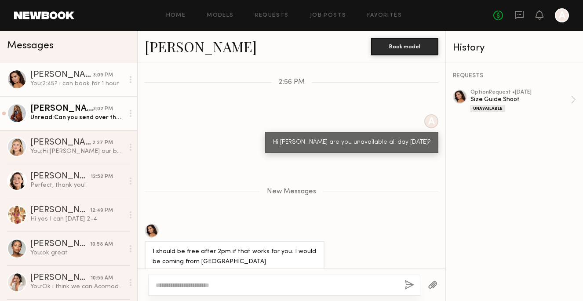
click at [75, 117] on div "Unread: Can you send over the shoot address when you have a chance please?" at bounding box center [77, 118] width 94 height 8
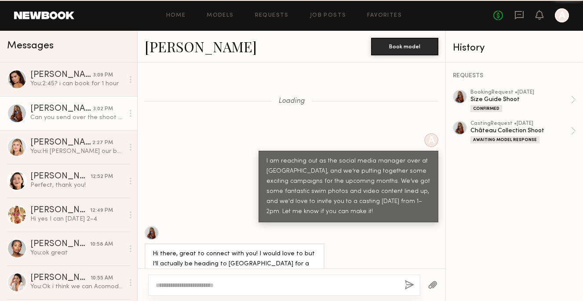
scroll to position [1041, 0]
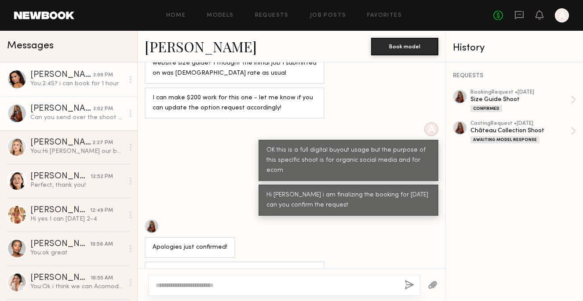
click at [73, 85] on div "You: 2:45? i can book for 1 hour" at bounding box center [77, 84] width 94 height 8
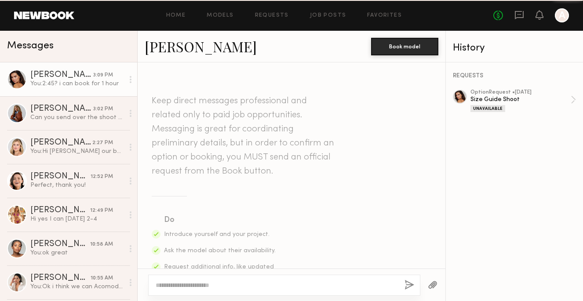
scroll to position [416, 0]
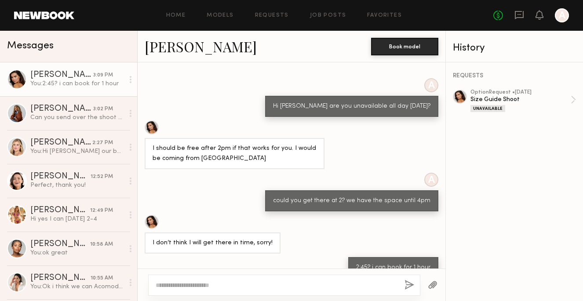
click at [174, 41] on link "[PERSON_NAME]" at bounding box center [201, 46] width 112 height 19
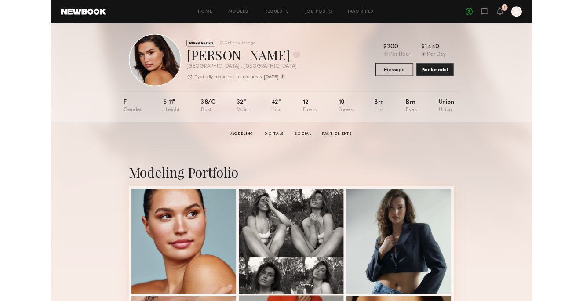
scroll to position [4, 0]
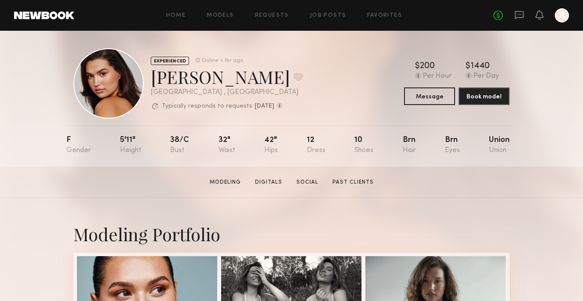
click at [514, 17] on div "No fees up to $5,000 A" at bounding box center [532, 15] width 76 height 14
click at [523, 18] on icon at bounding box center [520, 15] width 10 height 10
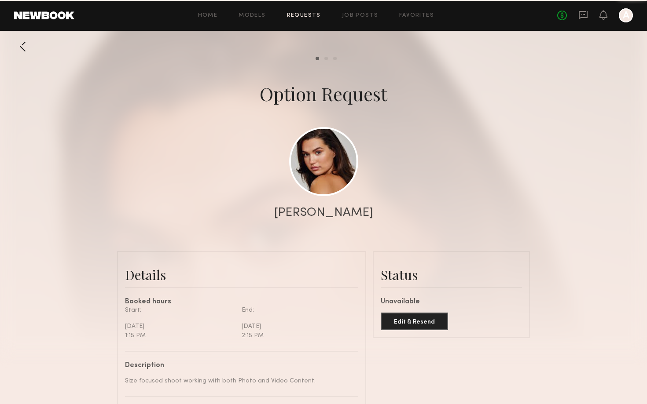
scroll to position [302, 0]
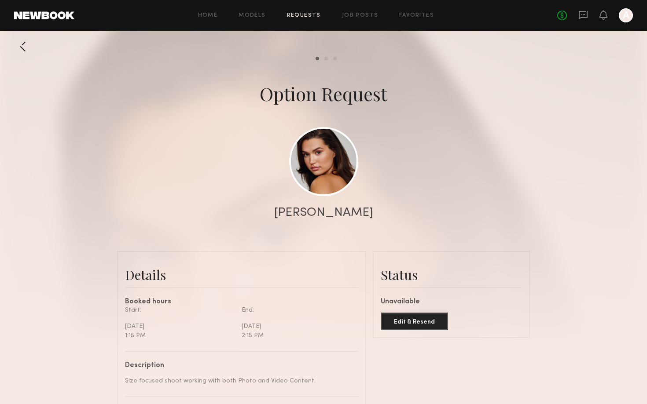
click at [27, 51] on div at bounding box center [23, 47] width 18 height 18
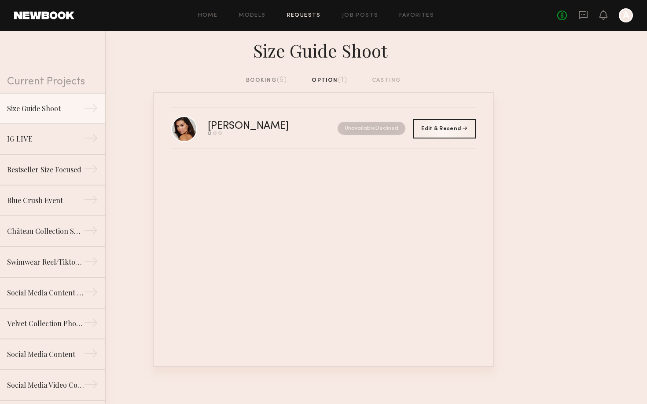
click at [585, 21] on div "No fees up to $5,000 A" at bounding box center [595, 15] width 76 height 14
click at [583, 15] on icon at bounding box center [583, 15] width 10 height 10
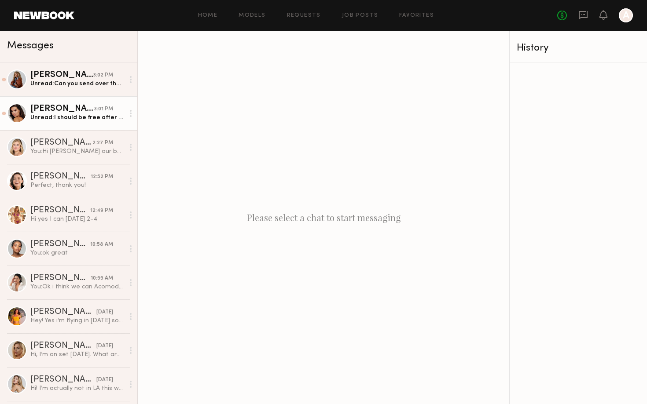
click at [112, 111] on div "3:01 PM" at bounding box center [103, 109] width 19 height 8
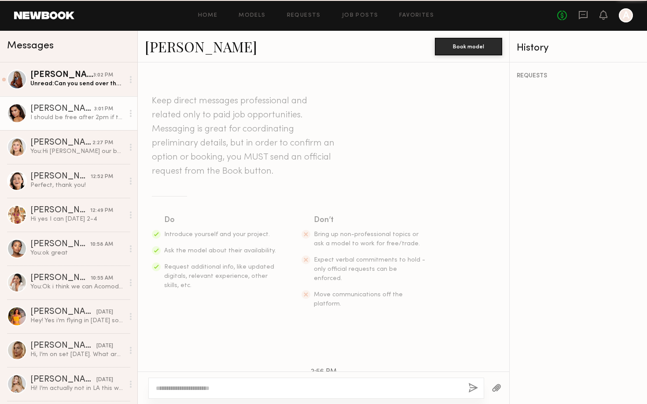
scroll to position [95, 0]
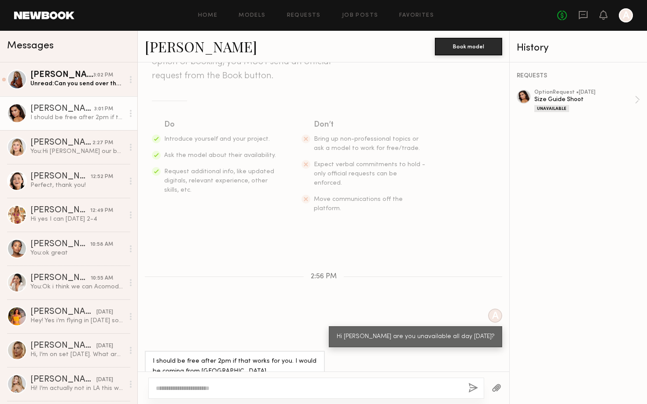
click at [217, 377] on div at bounding box center [323, 388] width 371 height 33
click at [218, 387] on textarea at bounding box center [308, 388] width 305 height 9
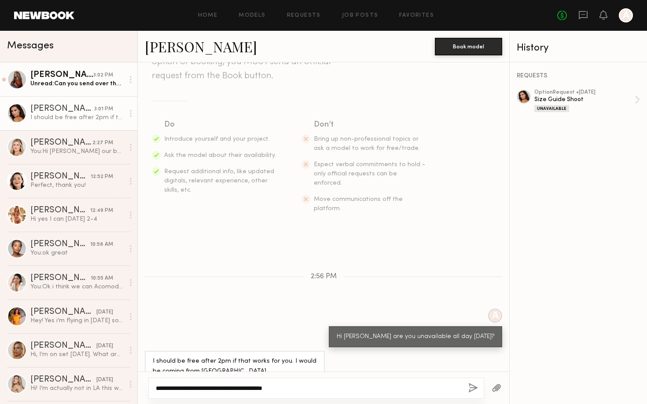
type textarea "**********"
click at [110, 71] on div "Ayanna G. 3:02 PM" at bounding box center [77, 75] width 94 height 9
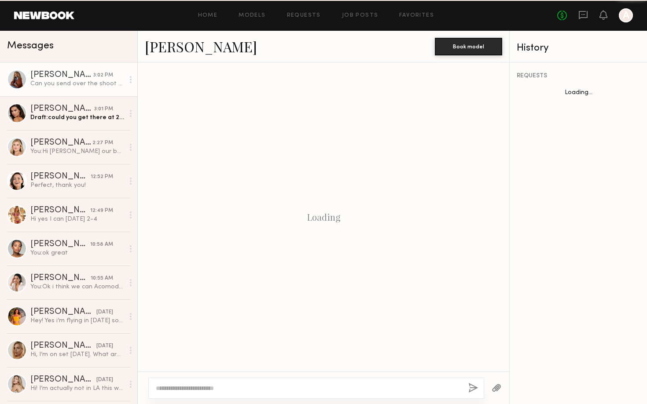
scroll to position [225, 0]
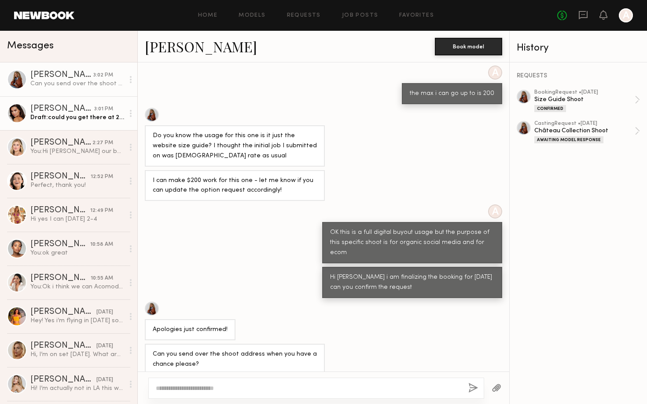
click at [106, 106] on div "3:01 PM" at bounding box center [103, 109] width 19 height 8
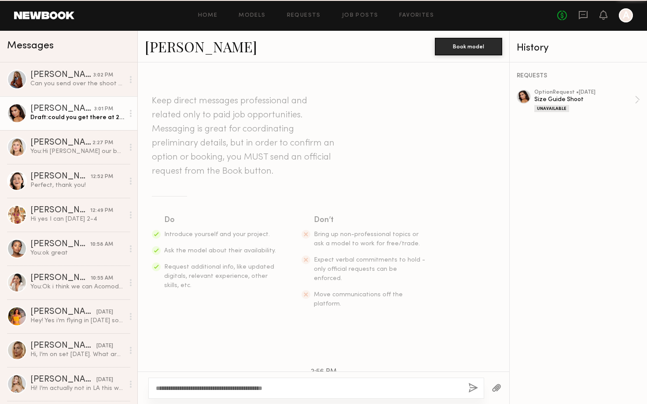
scroll to position [95, 0]
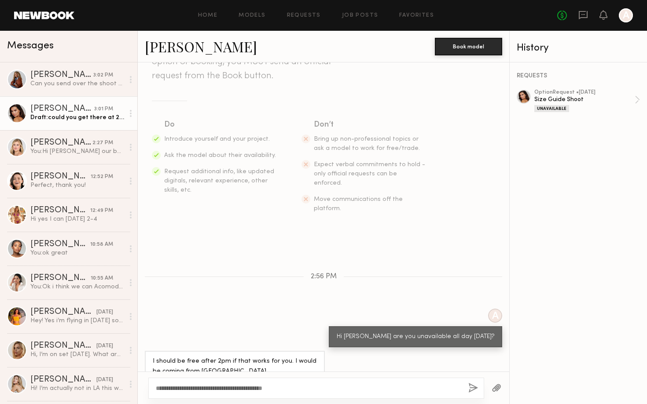
click at [293, 389] on textarea "**********" at bounding box center [308, 388] width 305 height 9
click at [242, 391] on textarea "**********" at bounding box center [308, 388] width 305 height 9
click at [326, 392] on textarea "**********" at bounding box center [308, 388] width 305 height 9
type textarea "**********"
click at [475, 393] on button "button" at bounding box center [473, 388] width 10 height 11
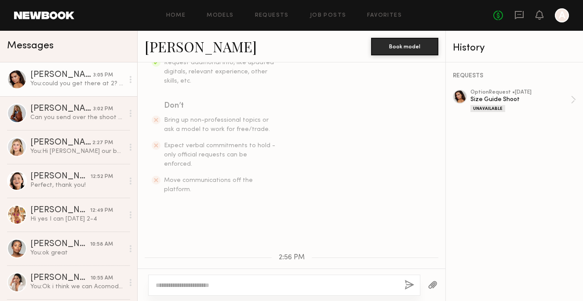
scroll to position [441, 0]
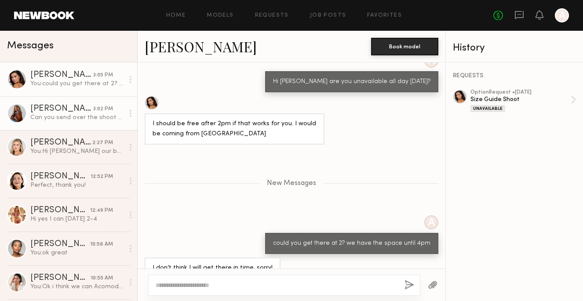
click at [97, 116] on div "Can you send over the shoot address when you have a chance please?" at bounding box center [77, 118] width 94 height 8
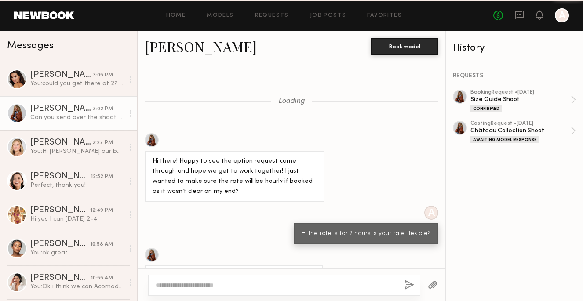
scroll to position [328, 0]
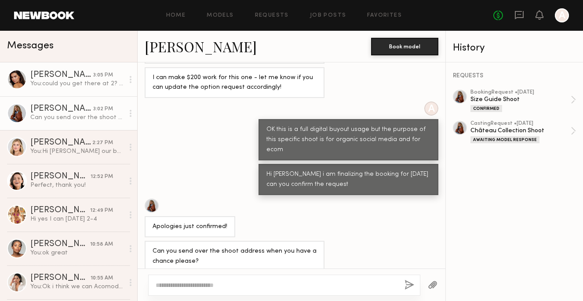
click at [99, 73] on div "3:05 PM" at bounding box center [103, 75] width 20 height 8
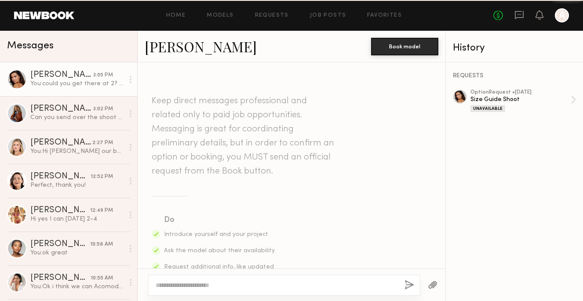
scroll to position [374, 0]
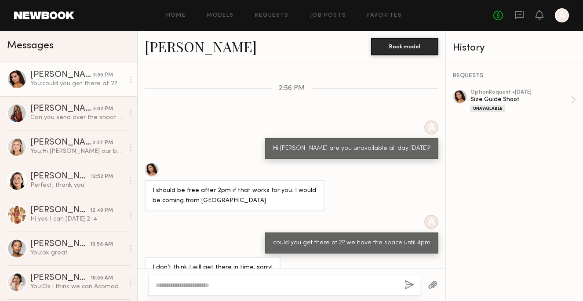
click at [202, 280] on div at bounding box center [284, 285] width 272 height 21
click at [200, 291] on div at bounding box center [284, 285] width 272 height 21
click at [199, 280] on div at bounding box center [284, 285] width 272 height 21
click at [198, 284] on textarea at bounding box center [277, 285] width 242 height 9
type textarea "*"
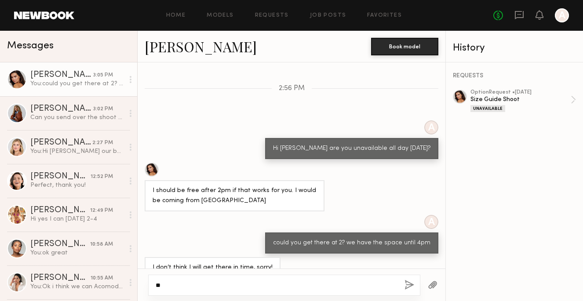
type textarea "*"
click at [306, 271] on div "**********" at bounding box center [284, 281] width 272 height 30
click at [298, 282] on textarea "**********" at bounding box center [277, 281] width 242 height 18
click at [293, 278] on textarea "**********" at bounding box center [277, 281] width 242 height 18
type textarea "**********"
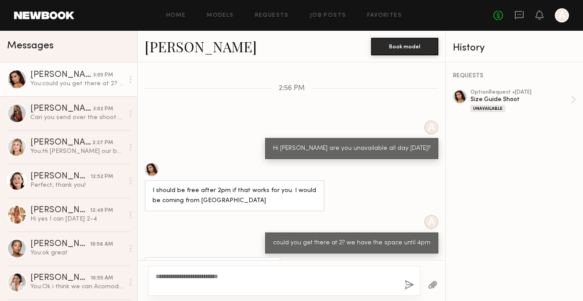
click at [408, 294] on div "**********" at bounding box center [284, 281] width 272 height 30
click at [409, 288] on button "button" at bounding box center [410, 285] width 10 height 11
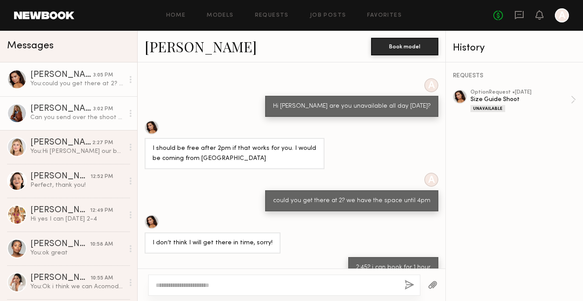
click at [103, 117] on div "Can you send over the shoot address when you have a chance please?" at bounding box center [77, 118] width 94 height 8
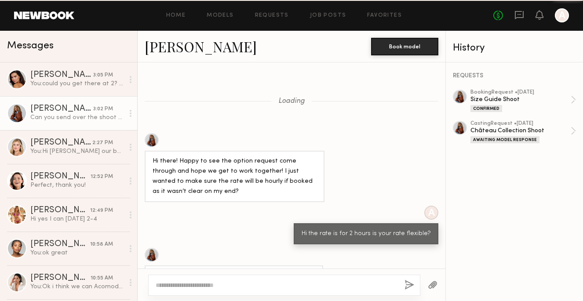
scroll to position [328, 0]
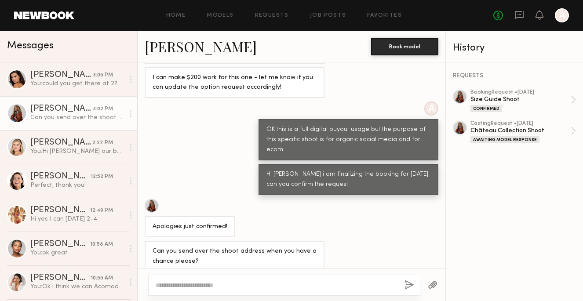
click at [217, 51] on div "[PERSON_NAME]" at bounding box center [258, 46] width 227 height 19
click at [198, 46] on link "[PERSON_NAME]" at bounding box center [201, 46] width 112 height 19
click at [186, 46] on link "[PERSON_NAME]" at bounding box center [201, 46] width 112 height 19
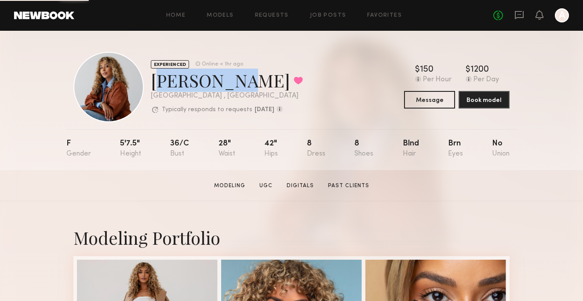
drag, startPoint x: 154, startPoint y: 77, endPoint x: 281, endPoint y: 79, distance: 126.7
click at [282, 79] on div "[PERSON_NAME] Favorited" at bounding box center [227, 80] width 152 height 23
copy div "[PERSON_NAME]"
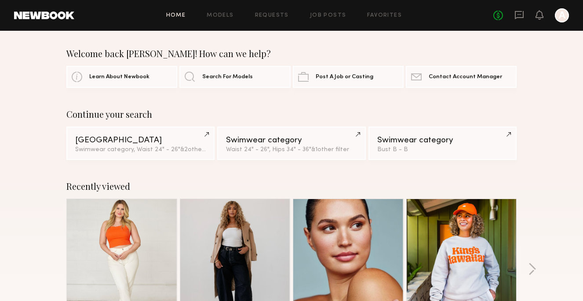
click at [278, 12] on div "Home Models Requests Job Posts Favorites Sign Out No fees up to $5,000 A" at bounding box center [321, 15] width 495 height 14
click at [278, 14] on link "Requests" at bounding box center [272, 16] width 34 height 6
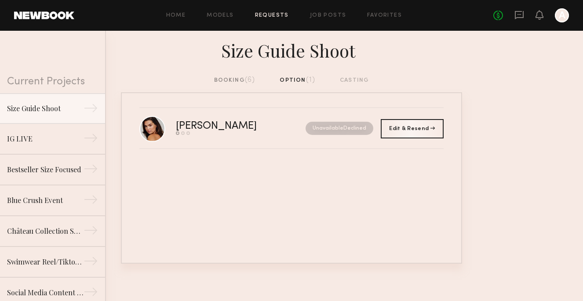
click at [249, 82] on span "(6)" at bounding box center [250, 80] width 11 height 7
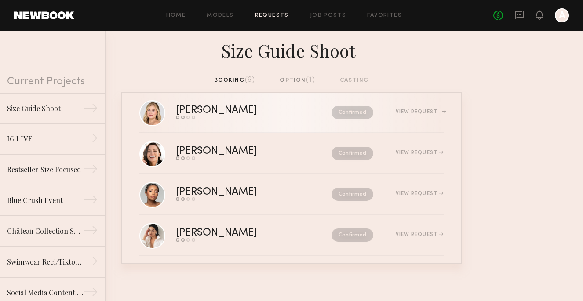
scroll to position [105, 0]
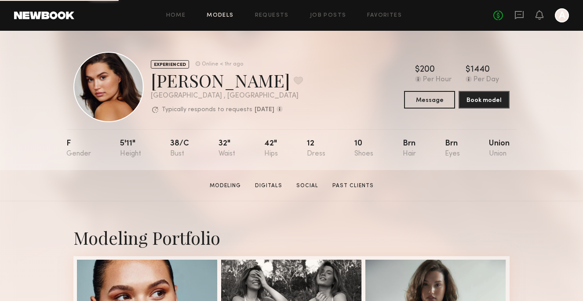
click at [231, 15] on link "Models" at bounding box center [220, 16] width 27 height 6
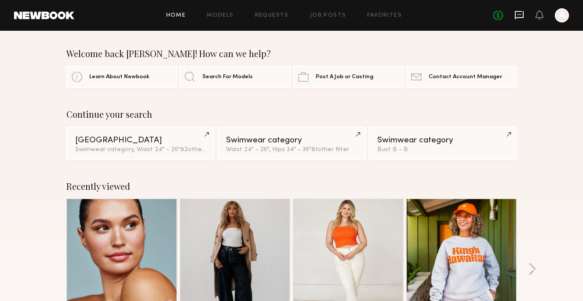
click at [517, 13] on icon at bounding box center [520, 15] width 10 height 10
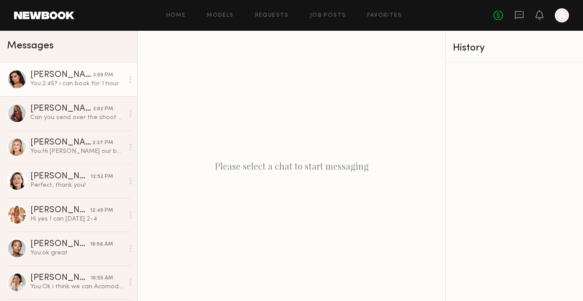
click at [87, 80] on div "You: 2:45? i can book for 1 hour" at bounding box center [77, 84] width 94 height 8
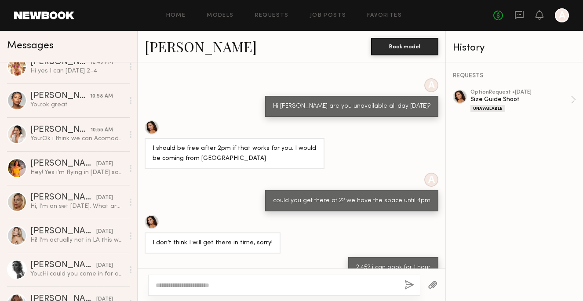
scroll to position [154, 0]
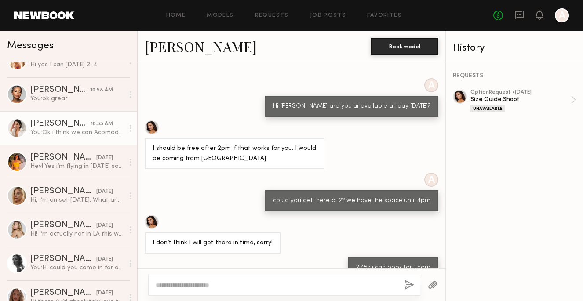
click at [81, 137] on link "[PERSON_NAME] 10:55 AM You: Ok i think we can Acomodate that" at bounding box center [68, 128] width 137 height 34
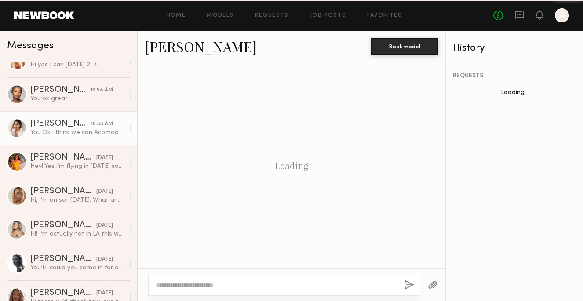
scroll to position [390, 0]
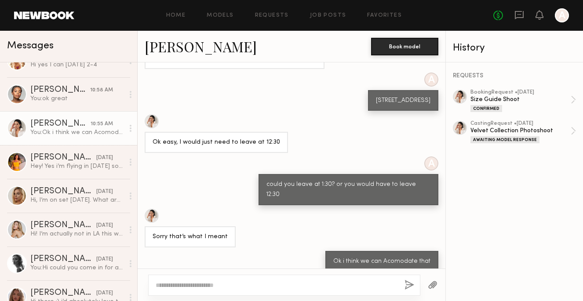
click at [196, 292] on div at bounding box center [284, 285] width 272 height 21
click at [194, 283] on textarea at bounding box center [277, 285] width 242 height 9
paste textarea "**********"
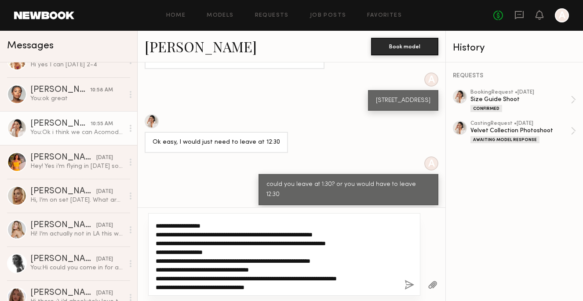
scroll to position [132, 0]
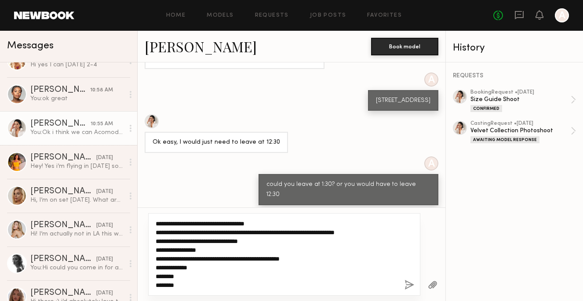
type textarea "**********"
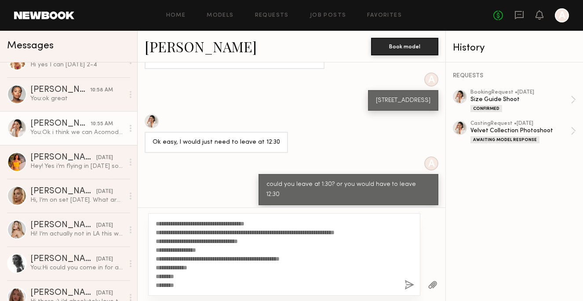
click at [186, 46] on link "[PERSON_NAME]" at bounding box center [201, 46] width 112 height 19
click at [412, 288] on button "button" at bounding box center [410, 285] width 10 height 11
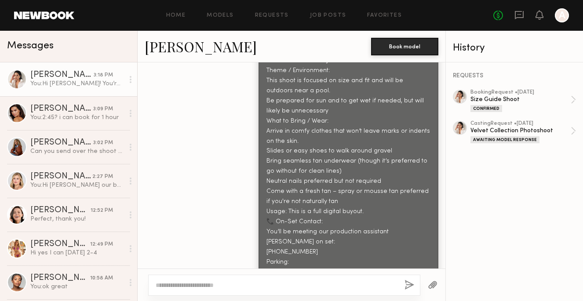
scroll to position [836, 0]
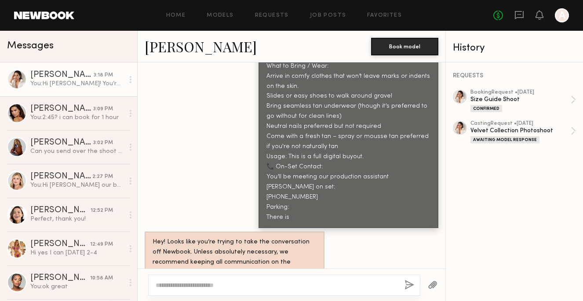
click at [430, 292] on div at bounding box center [433, 286] width 25 height 22
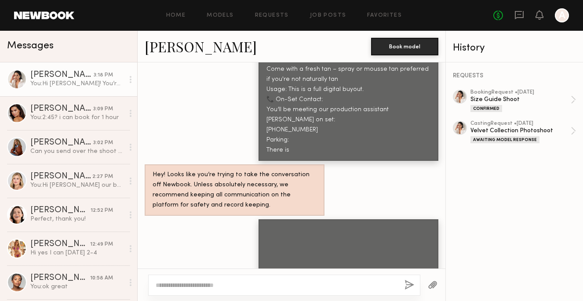
click at [344, 279] on div at bounding box center [284, 285] width 272 height 21
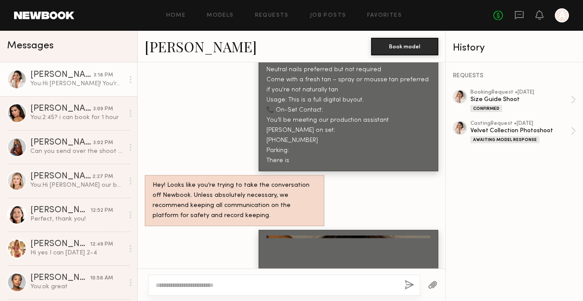
scroll to position [663, 0]
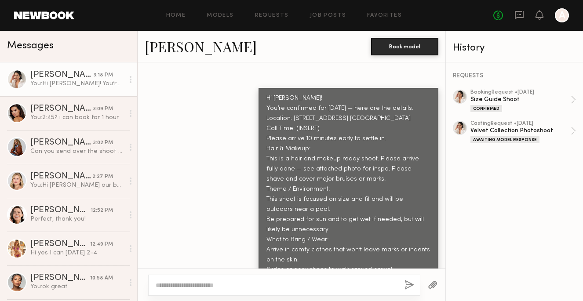
click at [308, 117] on div "Hi [PERSON_NAME]! You’re confirmed for [DATE] — here are the details: Location:…" at bounding box center [349, 245] width 164 height 303
drag, startPoint x: 325, startPoint y: 117, endPoint x: 295, endPoint y: 116, distance: 29.5
click at [295, 116] on div "Hi [PERSON_NAME]! You’re confirmed for [DATE] — here are the details: Location:…" at bounding box center [349, 245] width 164 height 303
click at [299, 117] on div "Hi [PERSON_NAME]! You’re confirmed for [DATE] — here are the details: Location:…" at bounding box center [349, 245] width 164 height 303
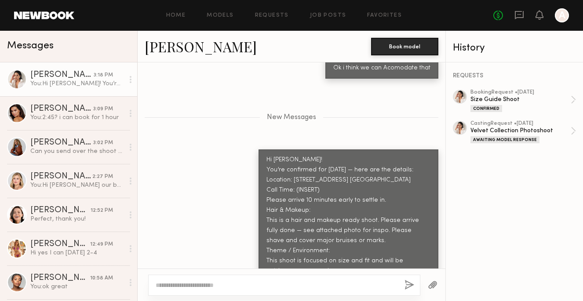
scroll to position [601, 0]
click at [319, 158] on div "Hi [PERSON_NAME]! You’re confirmed for [DATE] — here are the details: Location:…" at bounding box center [349, 306] width 164 height 303
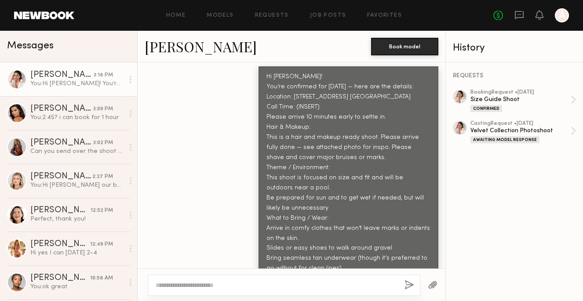
scroll to position [839, 0]
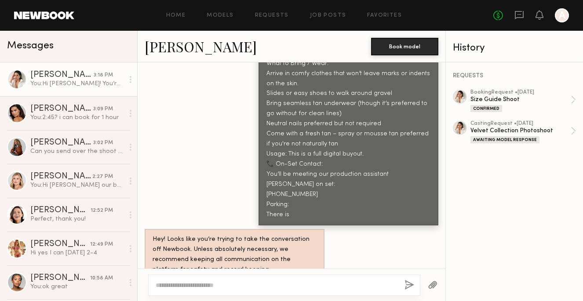
click at [339, 278] on div at bounding box center [284, 285] width 272 height 21
click at [329, 286] on textarea at bounding box center [277, 285] width 242 height 9
type textarea "**********"
click at [411, 289] on button "button" at bounding box center [410, 285] width 10 height 11
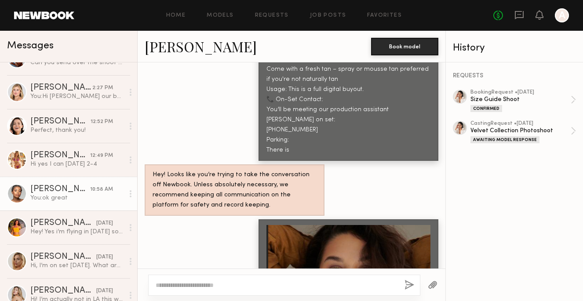
scroll to position [0, 0]
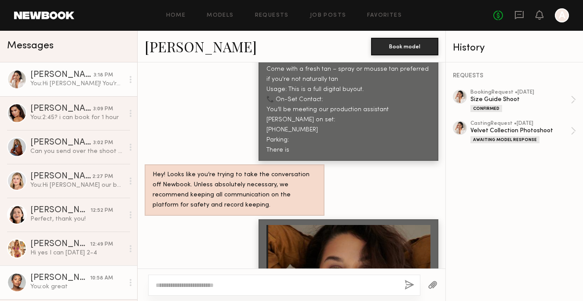
click at [78, 276] on div "[PERSON_NAME]" at bounding box center [60, 278] width 60 height 9
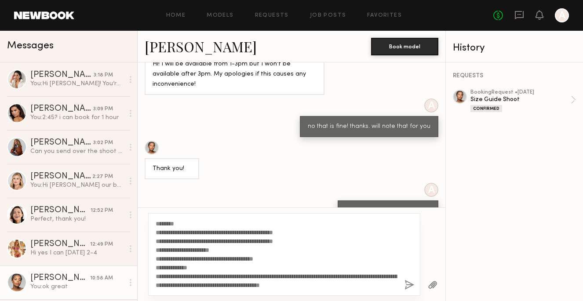
type textarea "**********"
click at [414, 282] on button "button" at bounding box center [410, 285] width 10 height 11
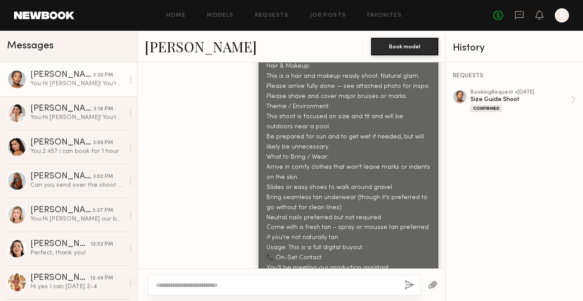
scroll to position [957, 0]
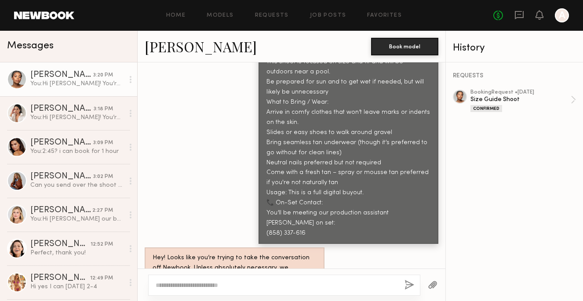
click at [468, 98] on link at bounding box center [514, 97] width 123 height 14
click at [430, 285] on button "button" at bounding box center [433, 285] width 10 height 11
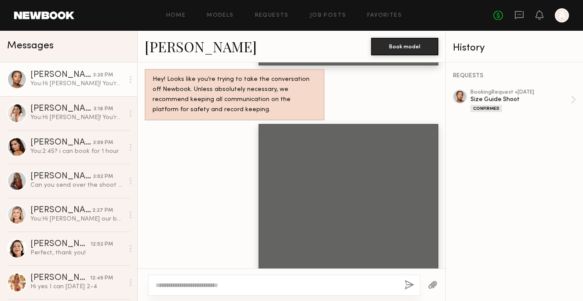
click at [381, 281] on textarea at bounding box center [277, 285] width 242 height 9
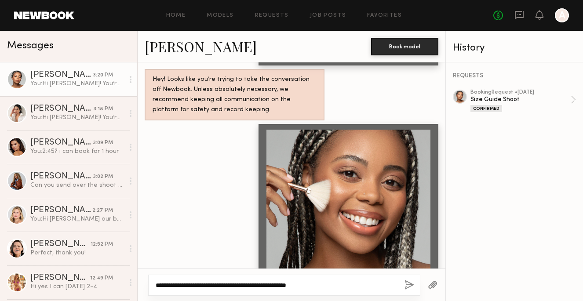
type textarea "**********"
click at [411, 288] on button "button" at bounding box center [410, 285] width 10 height 11
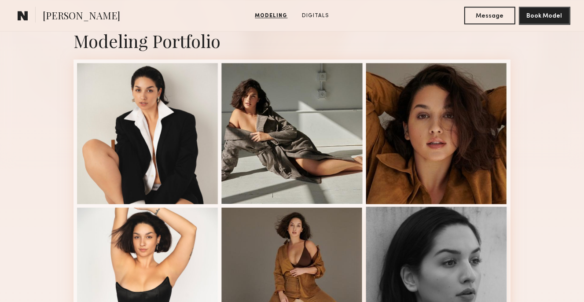
scroll to position [197, 0]
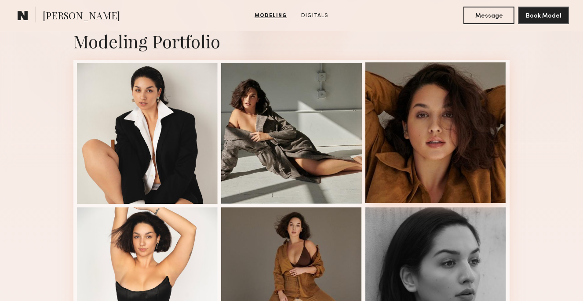
click at [442, 130] on div at bounding box center [436, 132] width 141 height 141
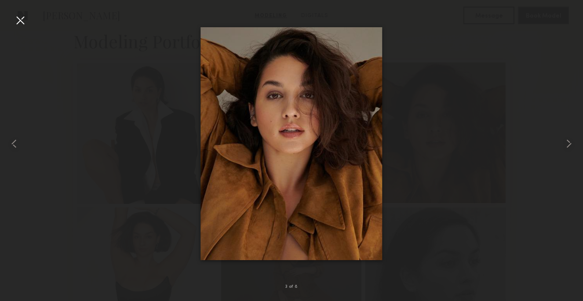
click at [442, 130] on div at bounding box center [291, 143] width 583 height 259
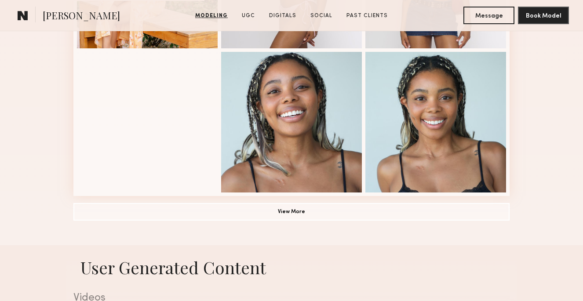
scroll to position [650, 0]
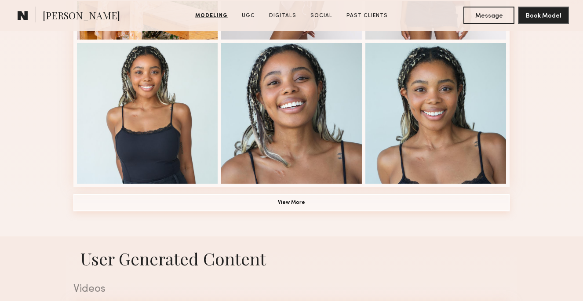
click at [366, 210] on button "View More" at bounding box center [291, 203] width 436 height 18
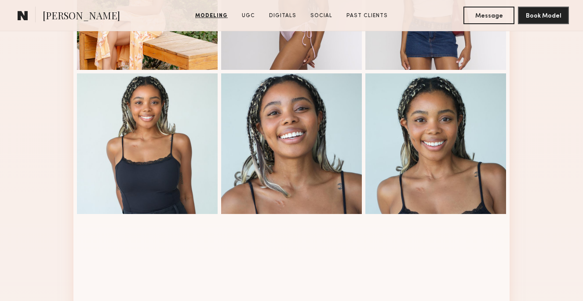
scroll to position [645, 0]
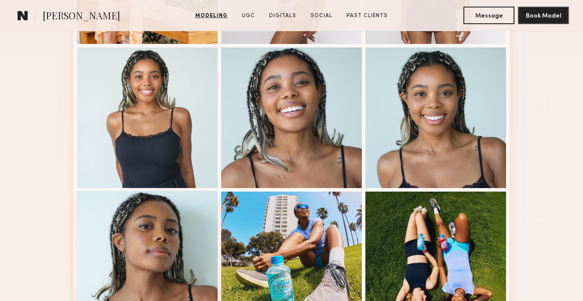
click at [201, 261] on div at bounding box center [147, 261] width 141 height 141
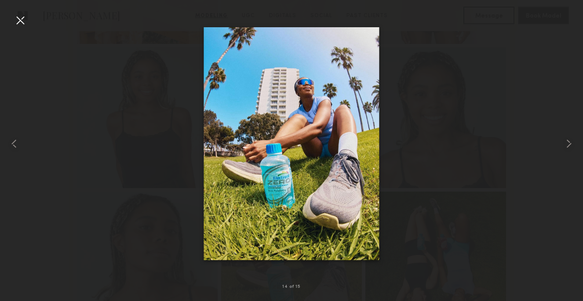
click at [349, 152] on img at bounding box center [292, 143] width 176 height 233
click at [419, 125] on div at bounding box center [291, 143] width 583 height 259
click at [26, 9] on nb-gallery-light "14 of 15" at bounding box center [291, 150] width 583 height 301
click at [22, 20] on div at bounding box center [20, 20] width 14 height 14
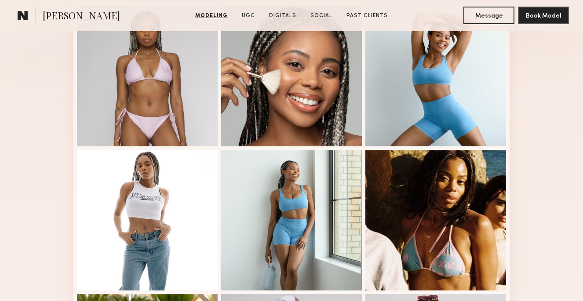
scroll to position [208, 0]
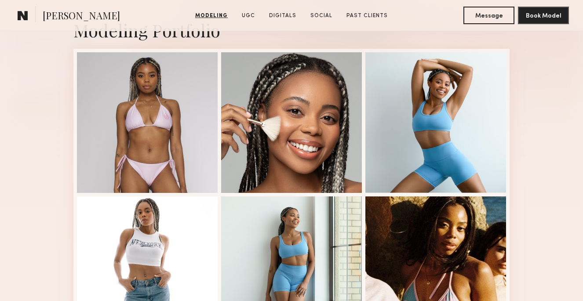
click at [309, 110] on div at bounding box center [291, 122] width 141 height 141
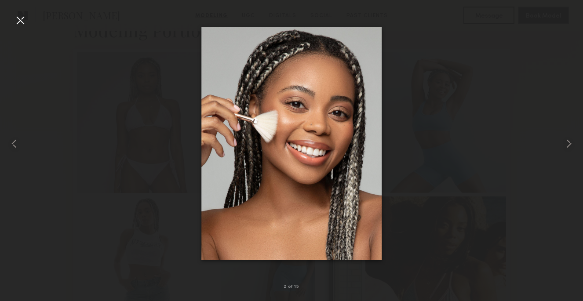
click at [420, 55] on div at bounding box center [291, 143] width 583 height 259
click at [24, 22] on div at bounding box center [20, 20] width 14 height 14
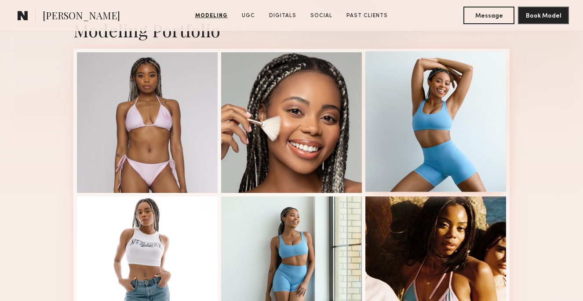
scroll to position [0, 0]
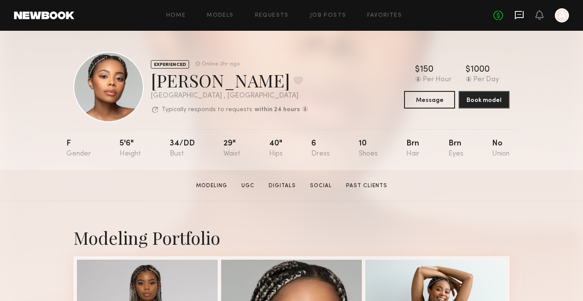
click at [521, 11] on icon at bounding box center [519, 15] width 9 height 8
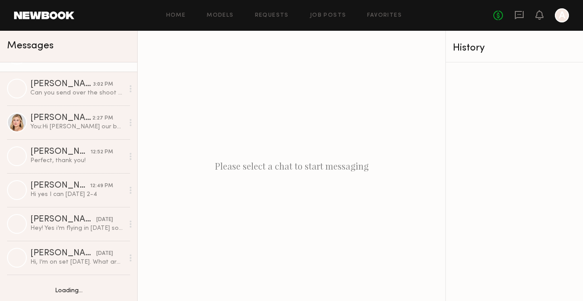
scroll to position [92, 0]
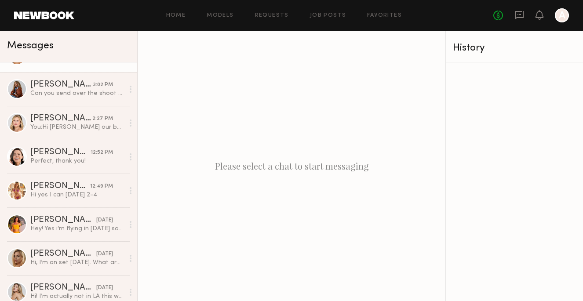
click at [82, 155] on div "[PERSON_NAME]" at bounding box center [60, 152] width 60 height 9
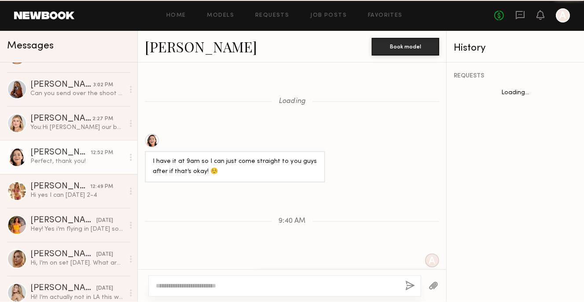
scroll to position [422, 0]
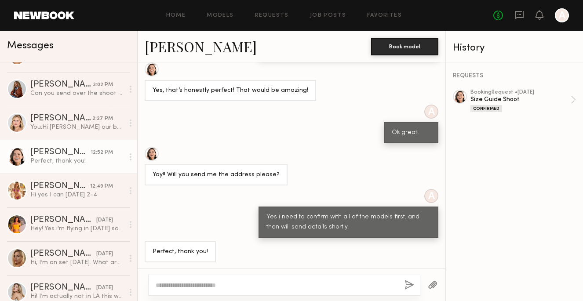
click at [183, 48] on link "[PERSON_NAME]" at bounding box center [201, 46] width 112 height 19
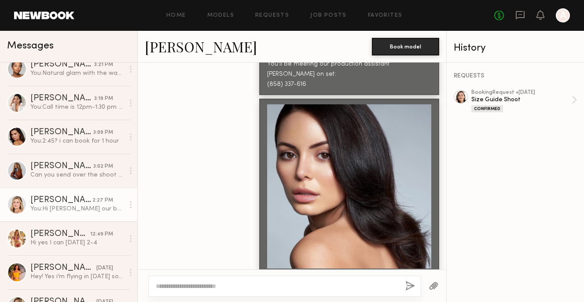
scroll to position [45, 0]
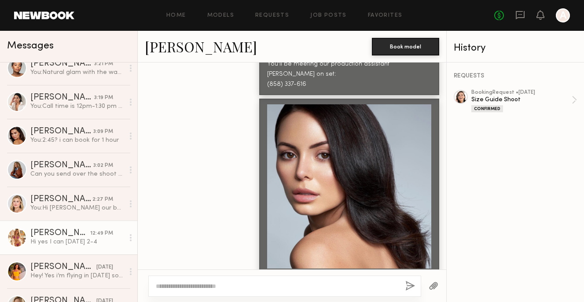
click at [72, 234] on div "[PERSON_NAME]" at bounding box center [60, 233] width 60 height 9
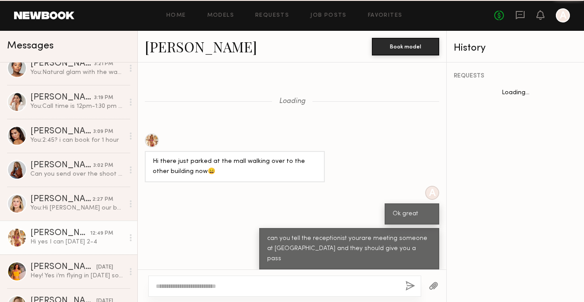
scroll to position [356, 0]
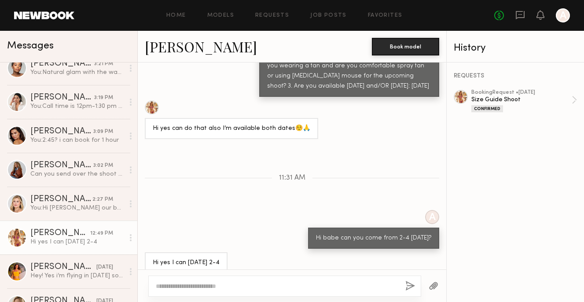
click at [183, 281] on div at bounding box center [284, 285] width 273 height 21
click at [354, 277] on div at bounding box center [284, 285] width 273 height 21
click at [334, 282] on textarea at bounding box center [277, 286] width 242 height 9
paste textarea "**********"
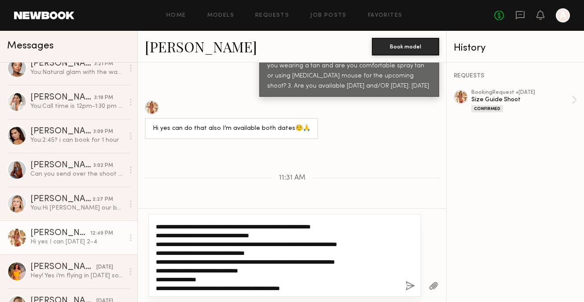
scroll to position [123, 0]
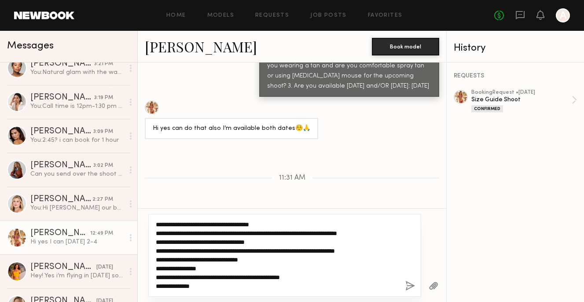
type textarea "**********"
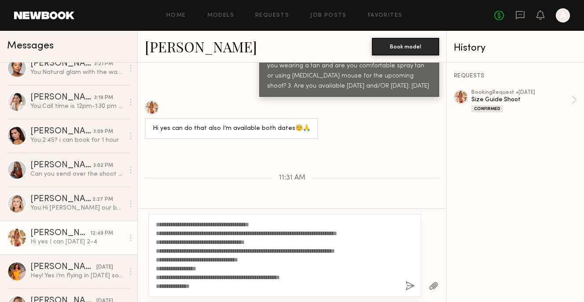
click at [407, 289] on button "button" at bounding box center [410, 286] width 10 height 11
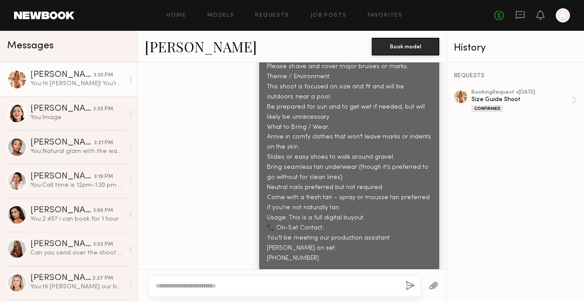
scroll to position [748, 0]
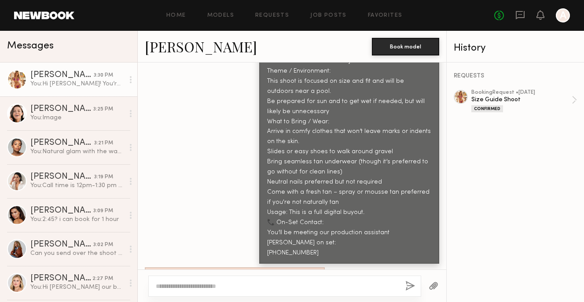
click at [467, 92] on link at bounding box center [515, 97] width 123 height 14
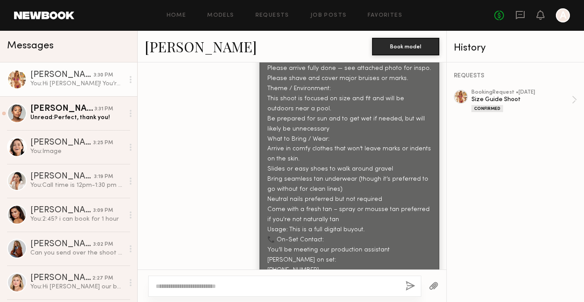
scroll to position [979, 0]
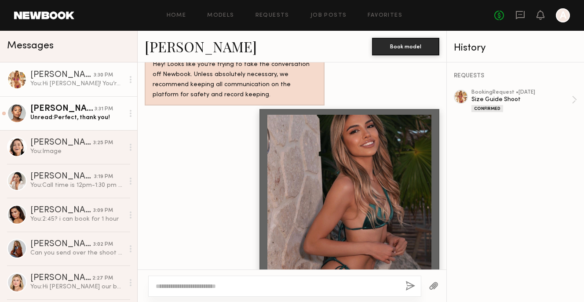
click at [78, 113] on div "[PERSON_NAME]" at bounding box center [62, 109] width 64 height 9
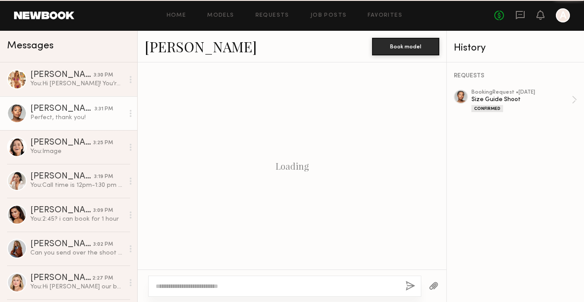
scroll to position [710, 0]
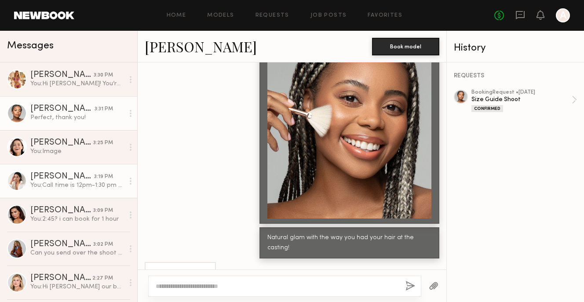
click at [81, 165] on link "Shenan B. 3:19 PM You: Call time is 12pm-1:30 pm sorry forgot to insert!" at bounding box center [68, 181] width 137 height 34
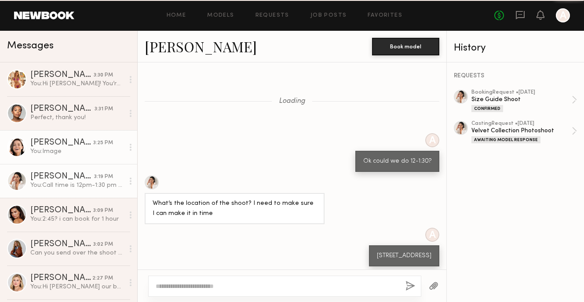
scroll to position [793, 0]
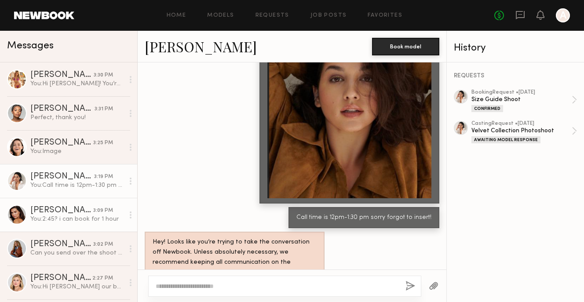
click at [81, 214] on div "[PERSON_NAME]" at bounding box center [61, 210] width 63 height 9
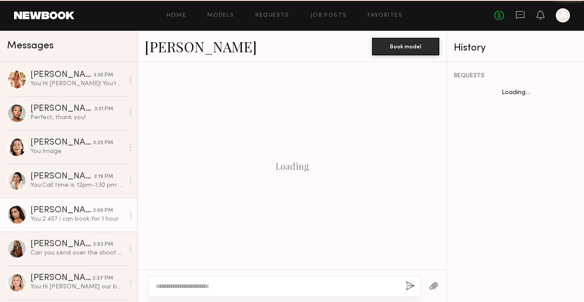
scroll to position [415, 0]
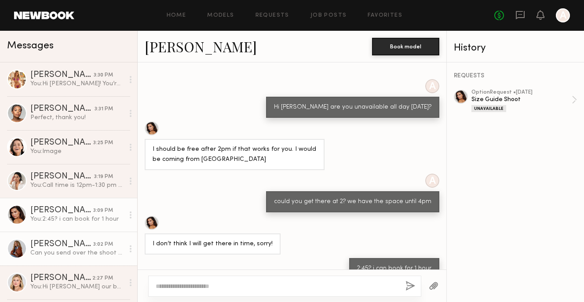
click at [79, 260] on link "Ayanna G. 3:02 PM Can you send over the shoot address when you have a chance pl…" at bounding box center [68, 249] width 137 height 34
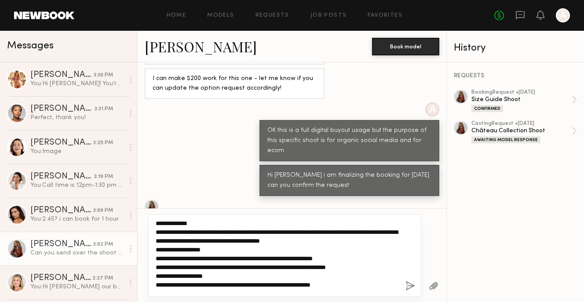
scroll to position [41, 0]
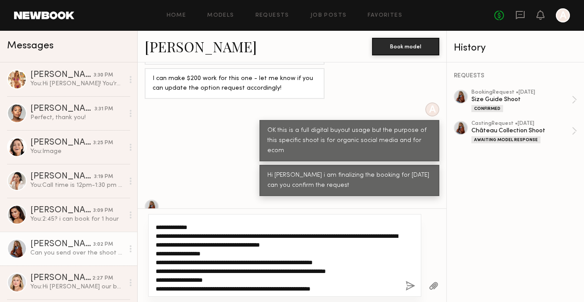
type textarea "**********"
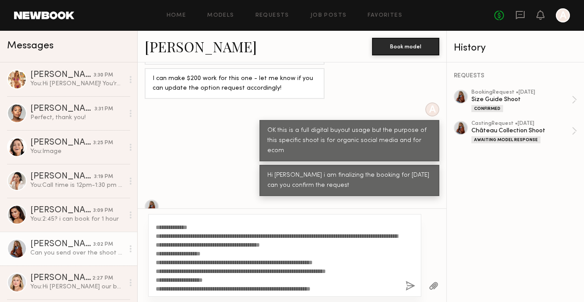
click at [408, 288] on button "button" at bounding box center [411, 286] width 10 height 11
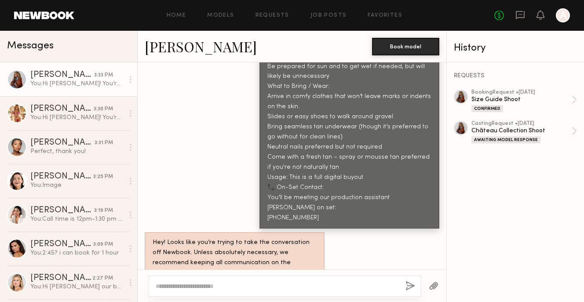
scroll to position [564, 0]
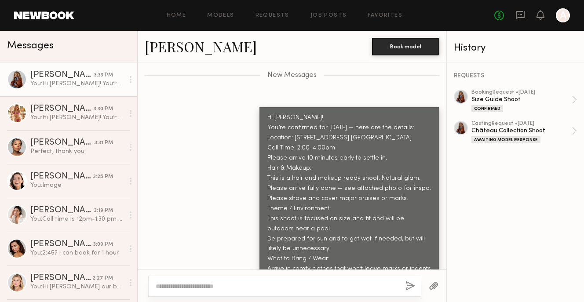
click at [183, 54] on link "[PERSON_NAME]" at bounding box center [201, 46] width 112 height 19
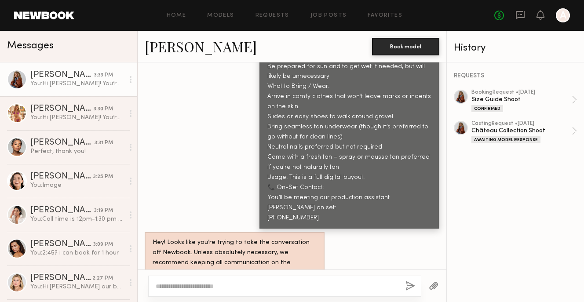
click at [435, 293] on div at bounding box center [434, 286] width 25 height 22
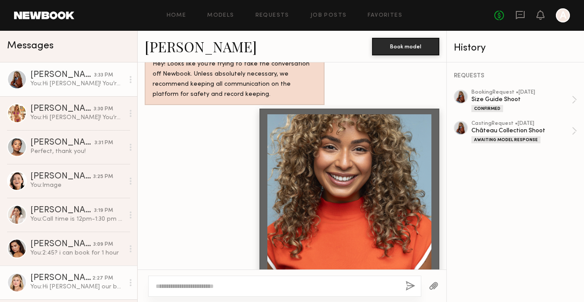
click at [48, 281] on div "[PERSON_NAME]" at bounding box center [61, 278] width 62 height 9
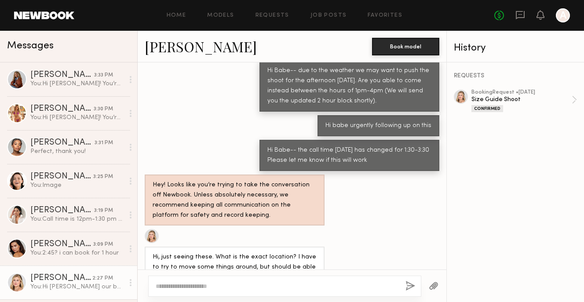
scroll to position [536, 0]
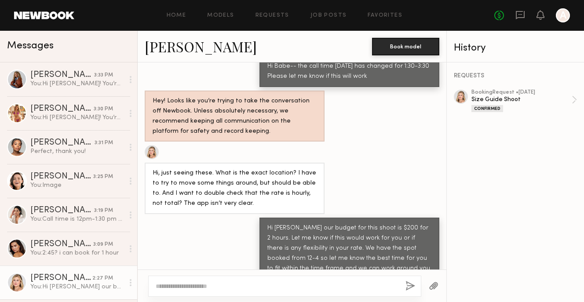
click at [58, 268] on link "Liz M. 2:27 PM You: Hi Lizz our budget for this shoot is $200 for 2 hours. Let …" at bounding box center [68, 283] width 137 height 34
click at [63, 277] on div "[PERSON_NAME]" at bounding box center [61, 278] width 62 height 9
click at [207, 279] on div at bounding box center [284, 286] width 273 height 21
click at [205, 285] on textarea at bounding box center [277, 286] width 243 height 9
paste textarea "**********"
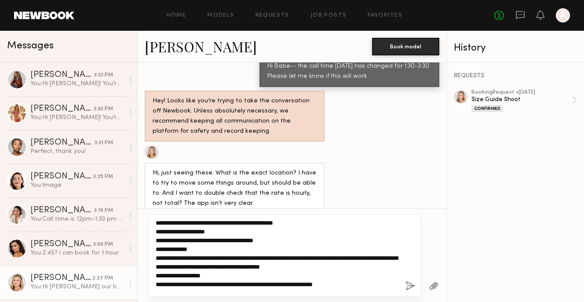
scroll to position [0, 0]
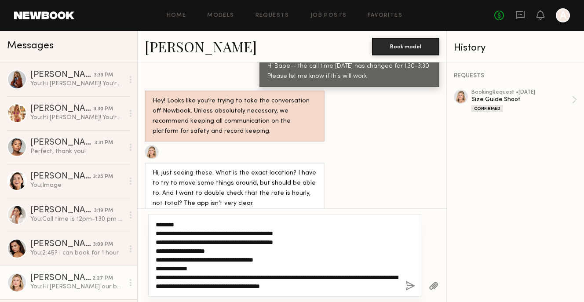
click at [197, 250] on textarea "**********" at bounding box center [277, 255] width 243 height 70
drag, startPoint x: 242, startPoint y: 250, endPoint x: 185, endPoint y: 253, distance: 57.2
click at [186, 253] on textarea "**********" at bounding box center [277, 255] width 243 height 70
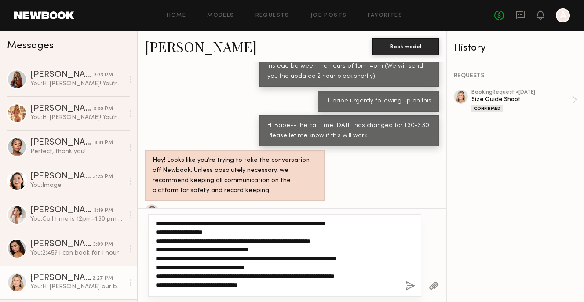
scroll to position [123, 0]
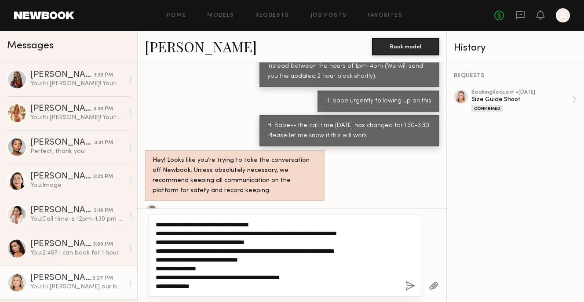
click at [224, 277] on textarea "**********" at bounding box center [277, 255] width 243 height 70
click at [222, 286] on textarea "**********" at bounding box center [277, 255] width 243 height 70
type textarea "**********"
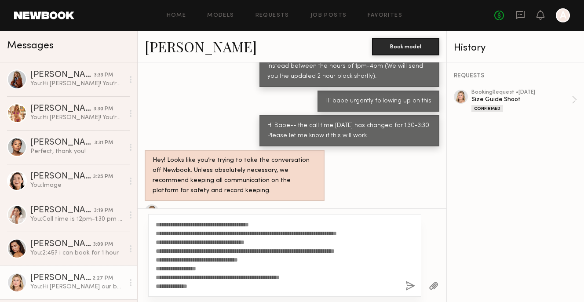
click at [412, 286] on button "button" at bounding box center [411, 286] width 10 height 11
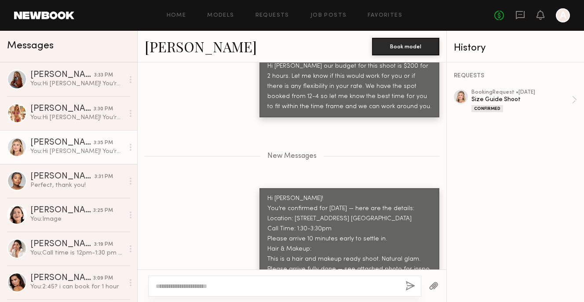
scroll to position [666, 0]
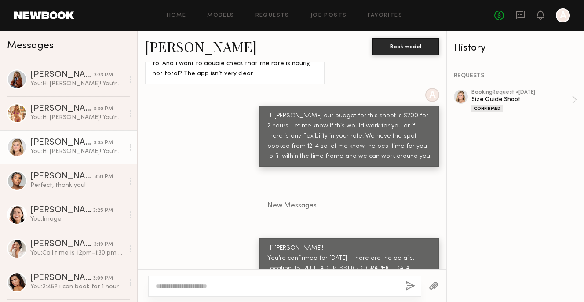
click at [462, 99] on div at bounding box center [461, 97] width 14 height 14
click at [434, 285] on button "button" at bounding box center [434, 286] width 10 height 11
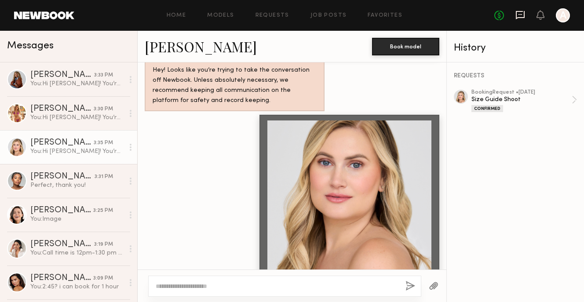
click at [524, 15] on icon at bounding box center [520, 15] width 9 height 8
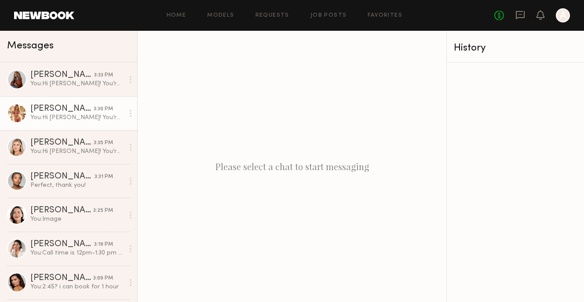
scroll to position [81, 0]
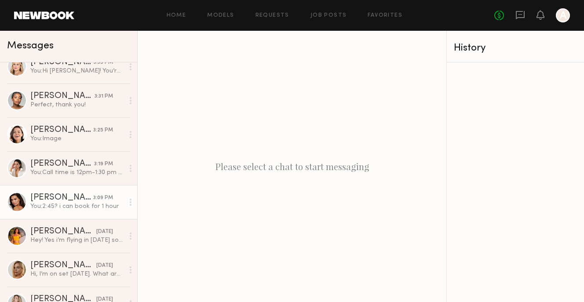
click at [88, 191] on link "Ella J. 3:09 PM You: 2:45? i can book for 1 hour" at bounding box center [68, 202] width 137 height 34
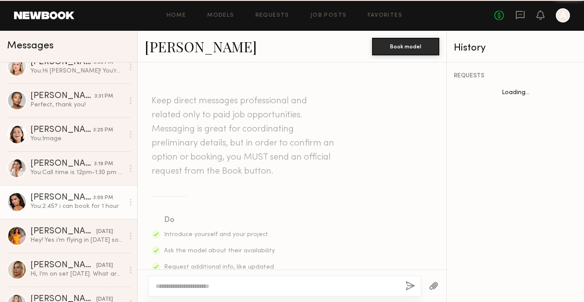
scroll to position [415, 0]
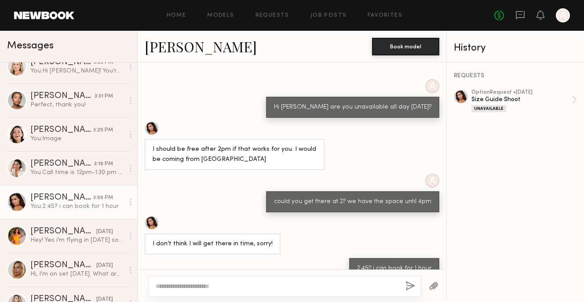
click at [175, 47] on link "[PERSON_NAME]" at bounding box center [201, 46] width 112 height 19
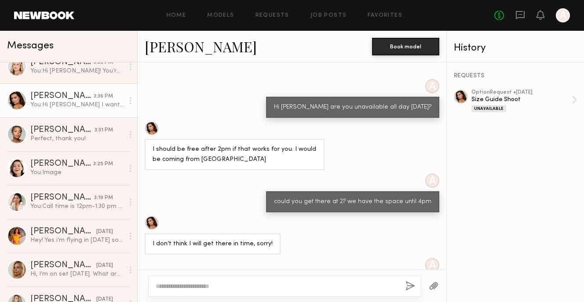
scroll to position [535, 0]
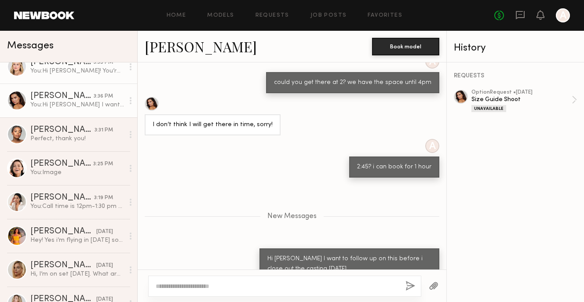
click at [44, 74] on div "You: Hi Babe! You’re confirmed for tomorrow — here are the details: Location: 6…" at bounding box center [77, 71] width 94 height 8
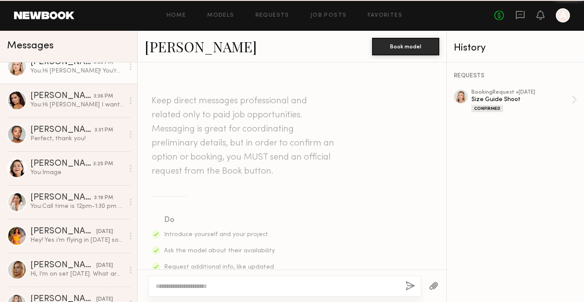
scroll to position [1212, 0]
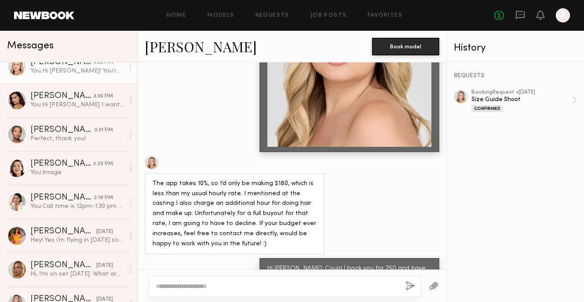
click at [164, 51] on link "[PERSON_NAME]" at bounding box center [201, 46] width 112 height 19
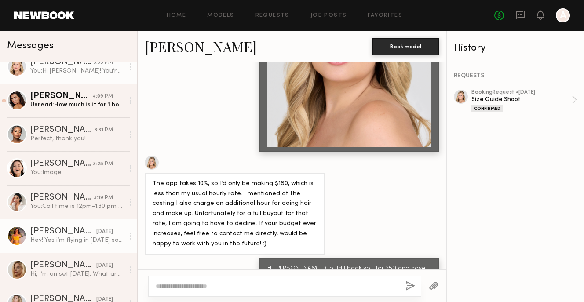
scroll to position [0, 0]
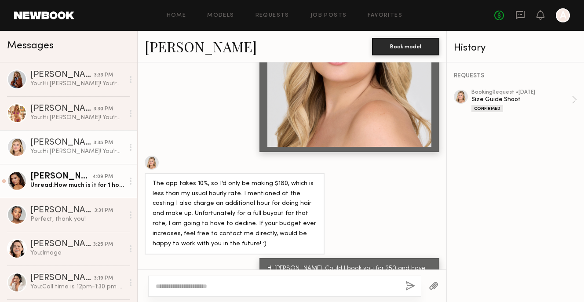
click at [78, 167] on link "Ella J. 4:09 PM Unread: How much is it for 1 hour?" at bounding box center [68, 181] width 137 height 34
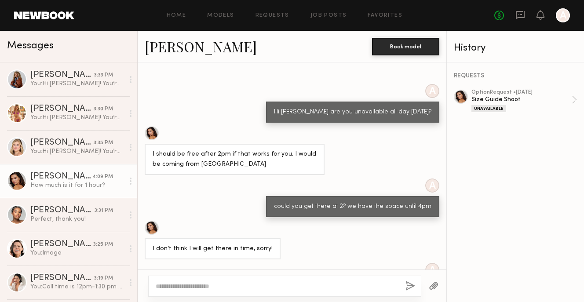
scroll to position [411, 0]
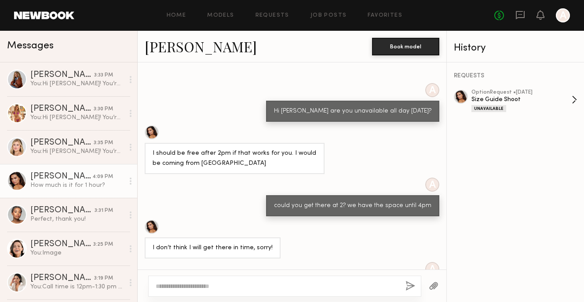
click at [487, 106] on div "Unavailable" at bounding box center [489, 108] width 35 height 7
click at [197, 273] on div at bounding box center [292, 286] width 309 height 33
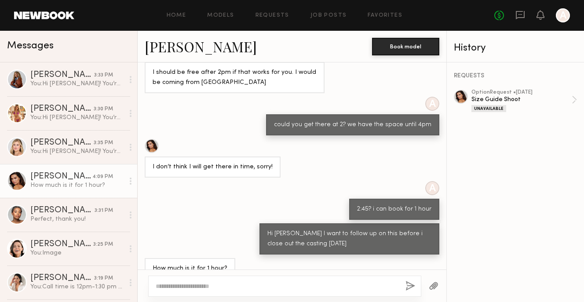
click at [179, 286] on textarea at bounding box center [277, 286] width 243 height 9
type textarea "***"
click at [411, 286] on button "button" at bounding box center [411, 286] width 10 height 11
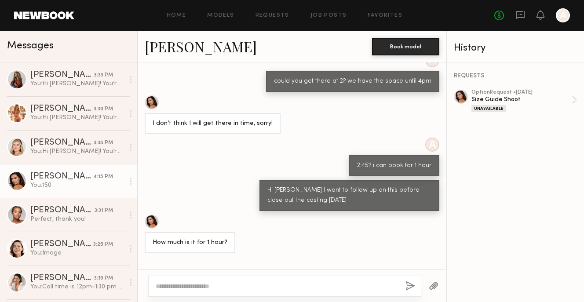
scroll to position [601, 0]
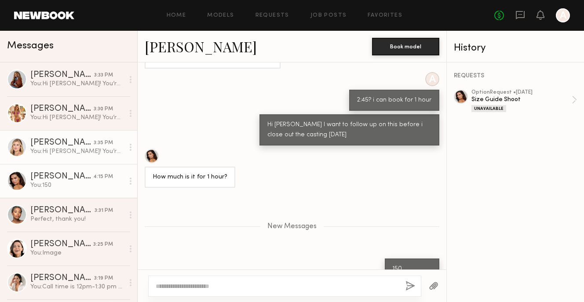
click at [90, 133] on link "Liz M. 3:35 PM You:" at bounding box center [68, 147] width 137 height 34
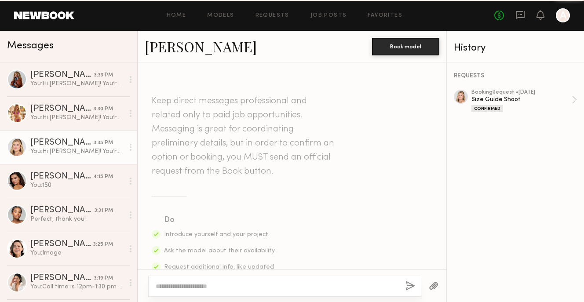
scroll to position [1212, 0]
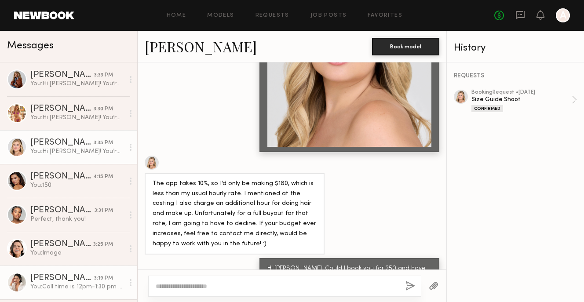
click at [66, 279] on div "[PERSON_NAME]" at bounding box center [62, 278] width 64 height 9
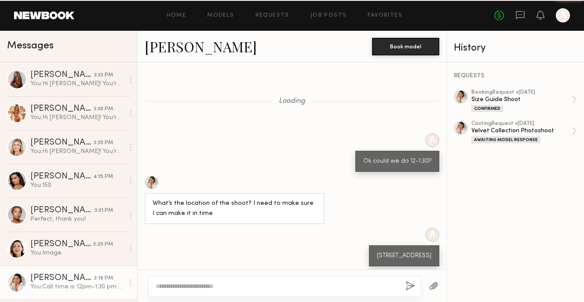
scroll to position [793, 0]
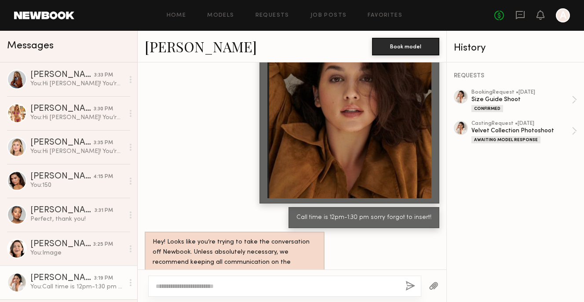
click at [196, 51] on link "[PERSON_NAME]" at bounding box center [201, 46] width 112 height 19
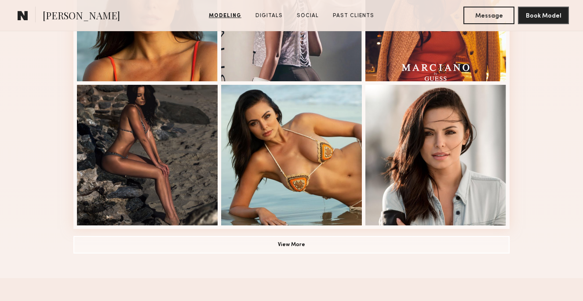
scroll to position [609, 0]
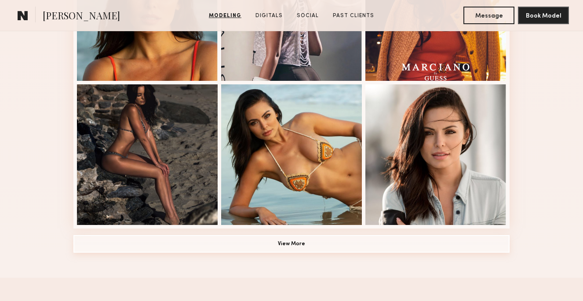
click at [262, 249] on button "View More" at bounding box center [291, 244] width 436 height 18
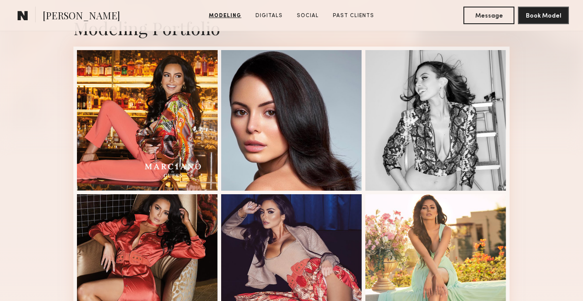
scroll to position [199, 0]
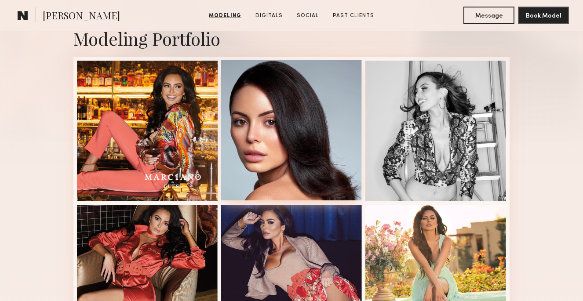
click at [274, 121] on div at bounding box center [291, 130] width 141 height 141
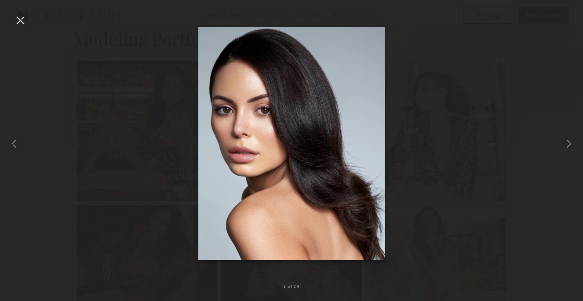
click at [408, 88] on div at bounding box center [291, 143] width 583 height 259
click at [566, 144] on common-icon at bounding box center [569, 144] width 14 height 14
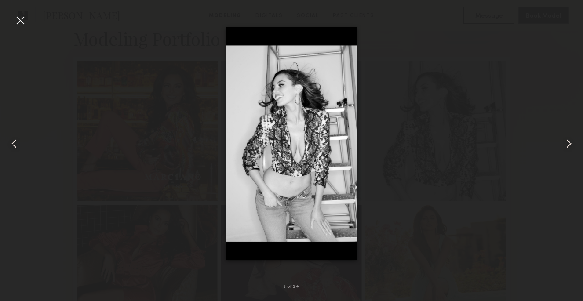
click at [566, 145] on common-icon at bounding box center [569, 144] width 14 height 14
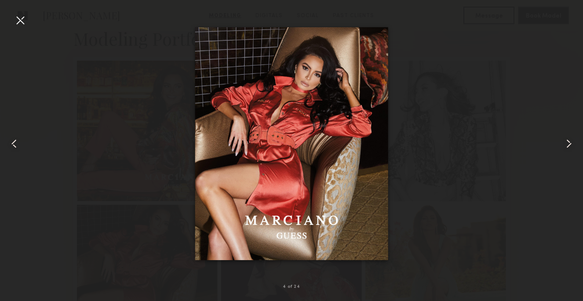
click at [566, 145] on common-icon at bounding box center [569, 144] width 14 height 14
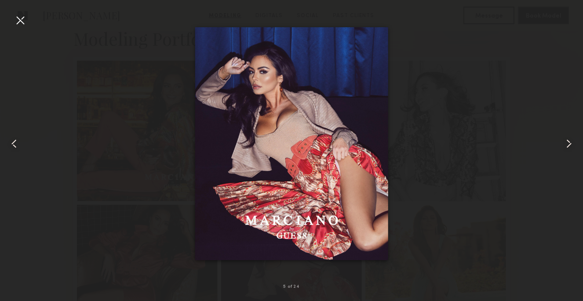
click at [566, 146] on common-icon at bounding box center [569, 144] width 14 height 14
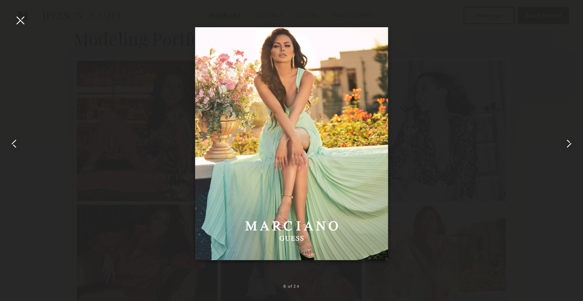
click at [488, 205] on div at bounding box center [291, 143] width 583 height 259
click at [15, 20] on div at bounding box center [20, 20] width 14 height 14
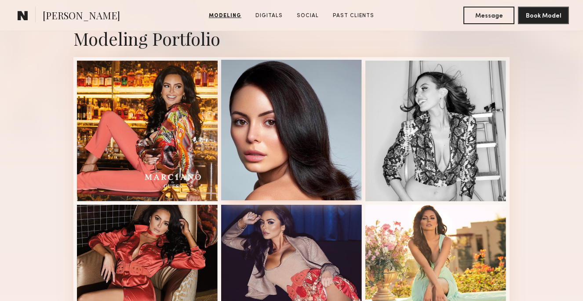
click at [266, 101] on div at bounding box center [291, 130] width 141 height 141
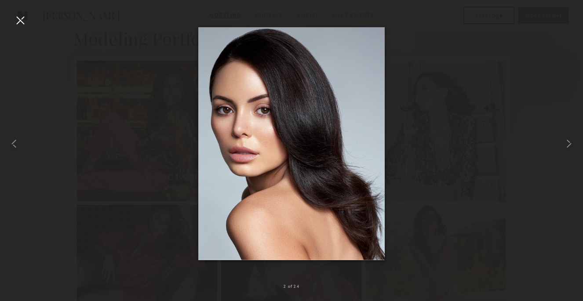
click at [381, 64] on img at bounding box center [291, 143] width 187 height 233
click at [23, 14] on div at bounding box center [20, 20] width 14 height 14
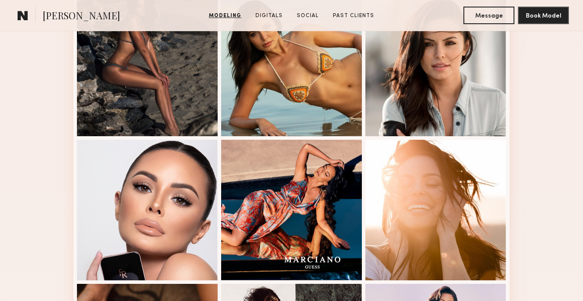
scroll to position [710, 0]
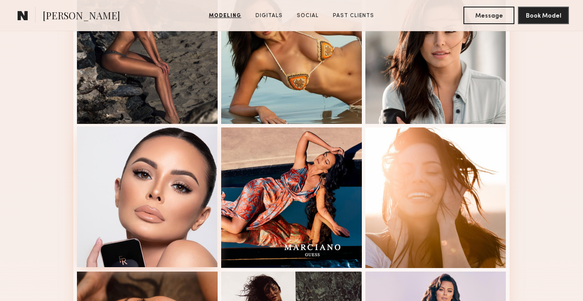
click at [135, 184] on div at bounding box center [147, 197] width 141 height 141
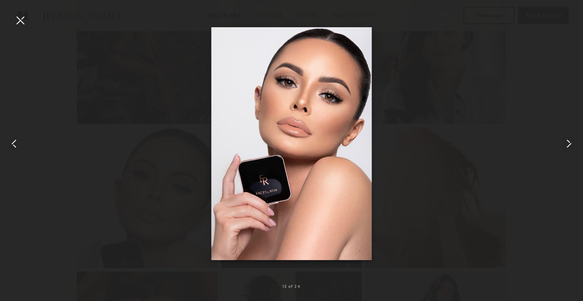
click at [477, 74] on div at bounding box center [291, 143] width 583 height 259
click at [20, 26] on div at bounding box center [20, 20] width 14 height 14
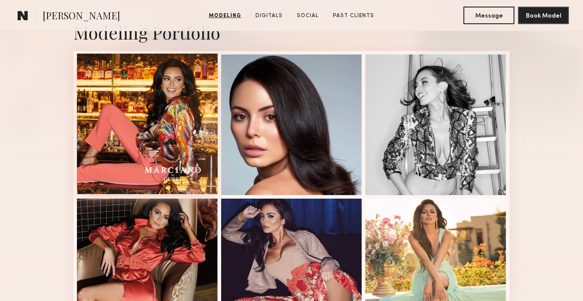
scroll to position [172, 0]
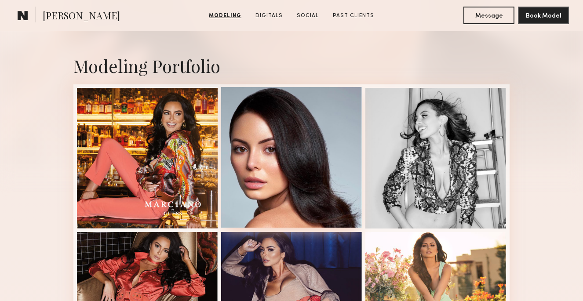
click at [284, 125] on div at bounding box center [291, 157] width 141 height 141
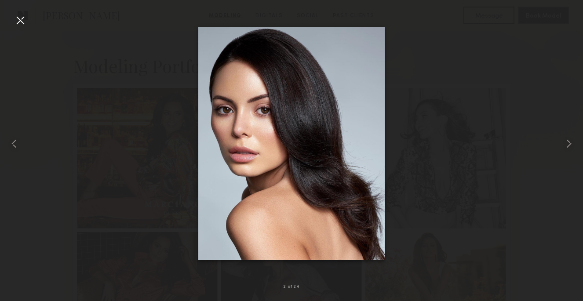
click at [445, 48] on div at bounding box center [291, 143] width 583 height 259
click at [17, 24] on div at bounding box center [20, 20] width 14 height 14
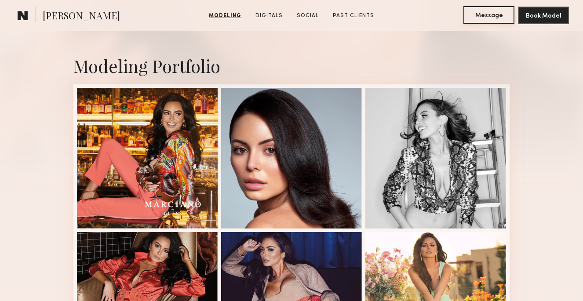
click at [479, 18] on button "Message" at bounding box center [489, 15] width 51 height 18
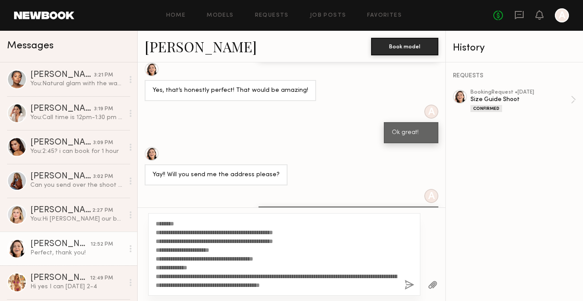
click at [208, 248] on textarea "**********" at bounding box center [277, 255] width 242 height 70
type textarea "**********"
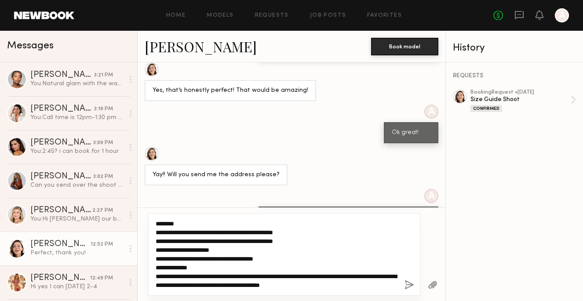
click at [312, 248] on textarea "**********" at bounding box center [277, 255] width 242 height 70
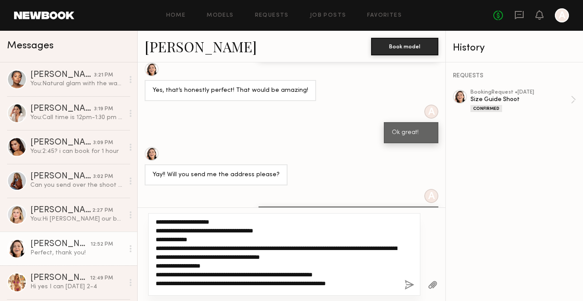
scroll to position [29, 0]
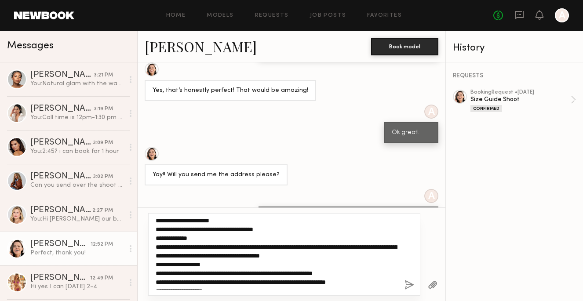
click at [303, 248] on textarea "**********" at bounding box center [277, 255] width 242 height 70
click at [322, 247] on textarea "**********" at bounding box center [277, 255] width 242 height 70
click at [369, 256] on textarea "**********" at bounding box center [277, 255] width 242 height 70
click at [301, 249] on textarea "**********" at bounding box center [277, 255] width 242 height 70
click at [335, 251] on textarea "**********" at bounding box center [277, 255] width 242 height 70
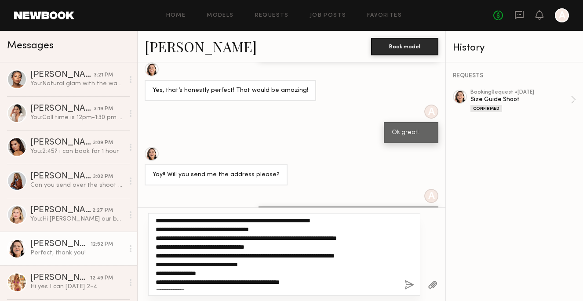
scroll to position [114, 0]
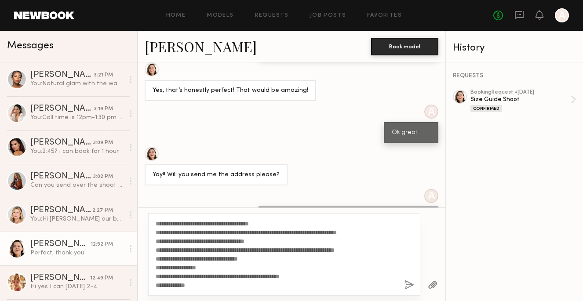
click at [406, 286] on button "button" at bounding box center [410, 285] width 10 height 11
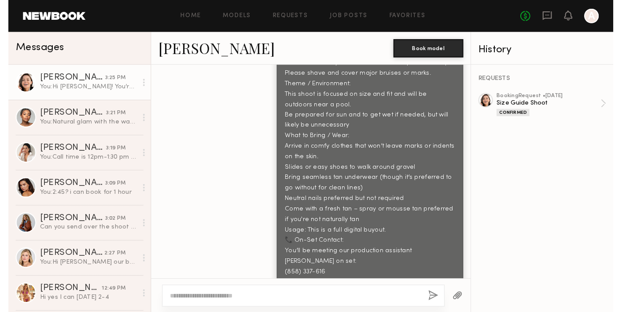
scroll to position [849, 0]
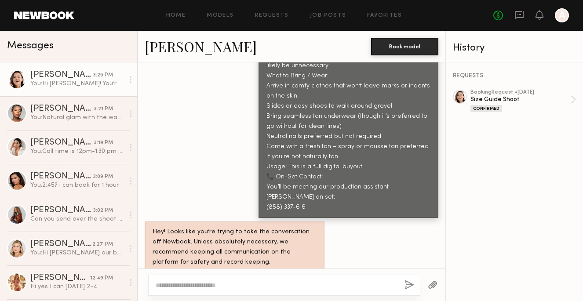
click at [437, 284] on button "button" at bounding box center [433, 285] width 10 height 11
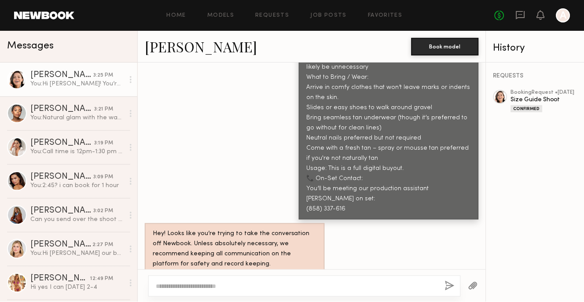
scroll to position [849, 0]
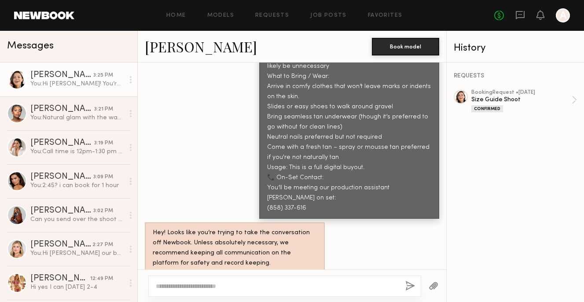
click at [436, 284] on button "button" at bounding box center [434, 286] width 10 height 11
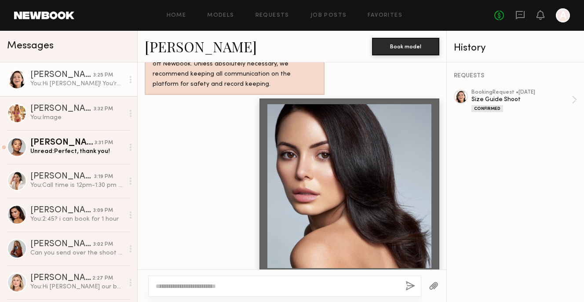
scroll to position [1045, 0]
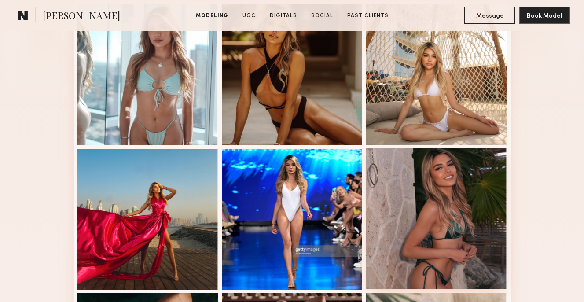
scroll to position [256, 0]
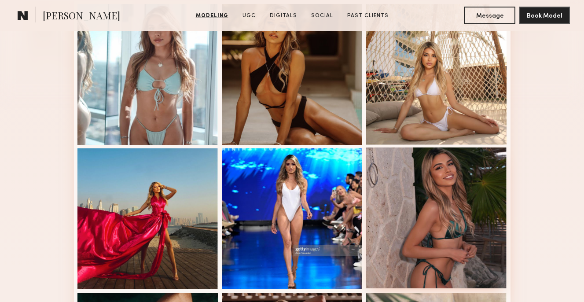
click at [431, 175] on div at bounding box center [436, 217] width 141 height 141
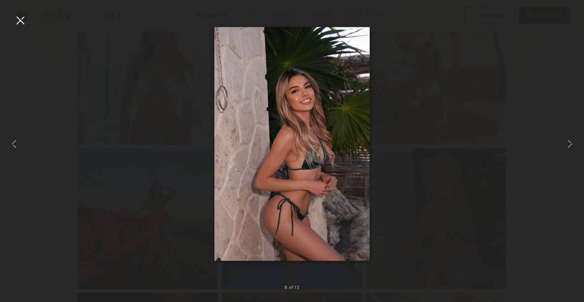
click at [413, 209] on div at bounding box center [292, 144] width 584 height 260
click at [24, 34] on div at bounding box center [292, 144] width 584 height 260
click at [21, 15] on div at bounding box center [20, 20] width 14 height 14
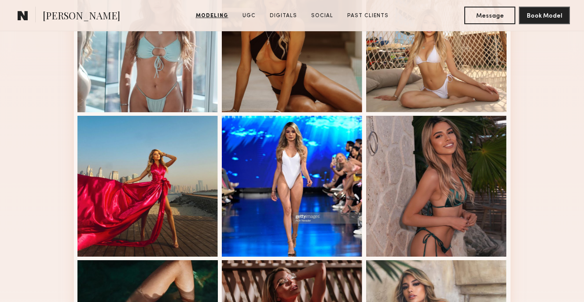
scroll to position [261, 0]
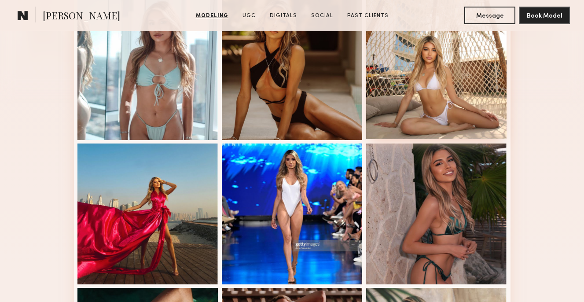
click at [478, 94] on div at bounding box center [436, 68] width 141 height 141
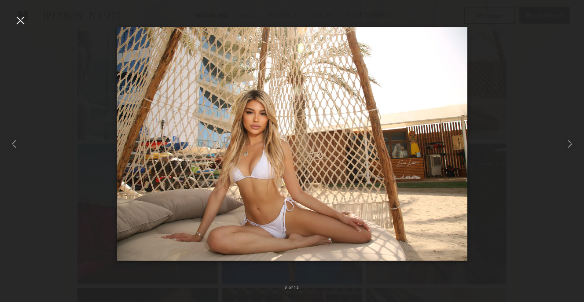
click at [22, 26] on div at bounding box center [20, 20] width 14 height 14
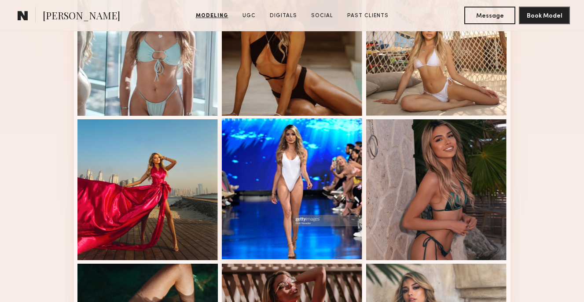
scroll to position [298, 0]
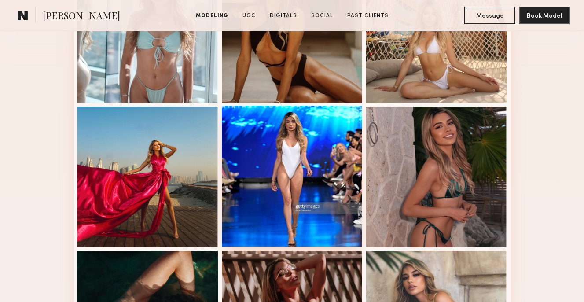
click at [273, 163] on div at bounding box center [292, 176] width 141 height 141
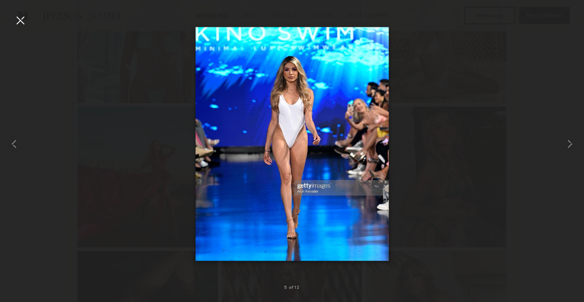
click at [18, 25] on div at bounding box center [20, 20] width 14 height 14
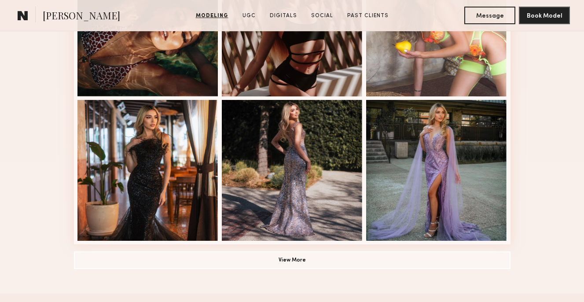
scroll to position [594, 0]
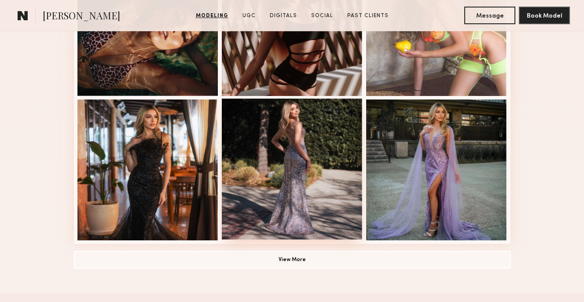
click at [359, 137] on div at bounding box center [292, 169] width 141 height 141
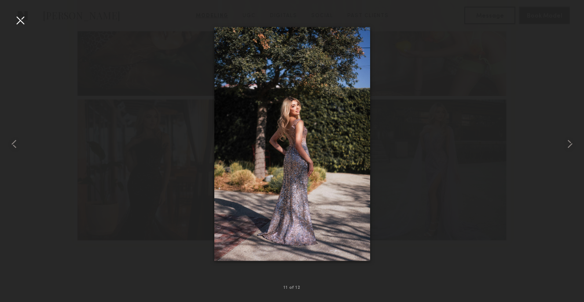
click at [20, 24] on div at bounding box center [20, 20] width 14 height 14
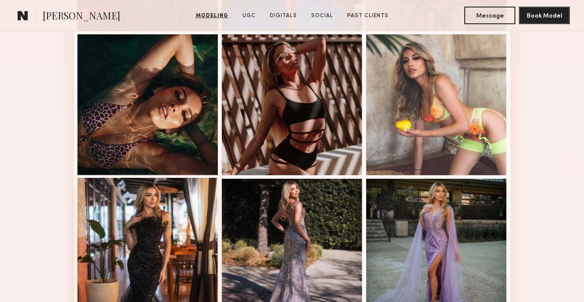
scroll to position [512, 0]
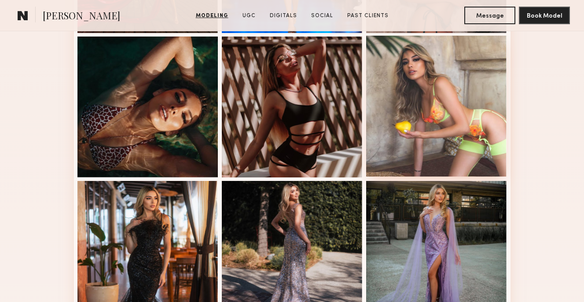
click at [419, 41] on div at bounding box center [436, 106] width 141 height 141
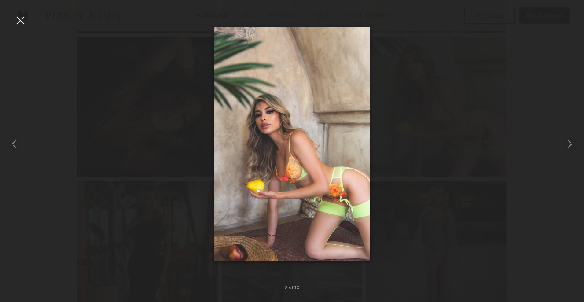
click at [24, 13] on div at bounding box center [20, 20] width 14 height 14
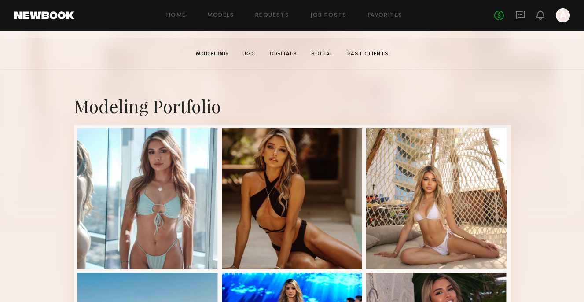
scroll to position [0, 0]
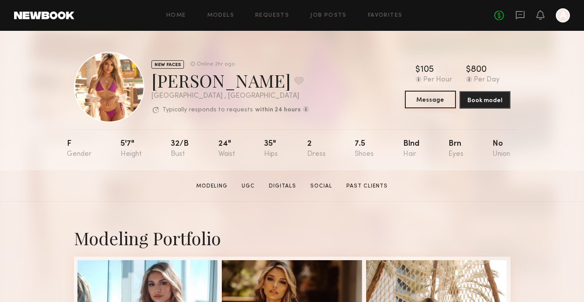
click at [429, 108] on common-button "Message" at bounding box center [430, 100] width 51 height 18
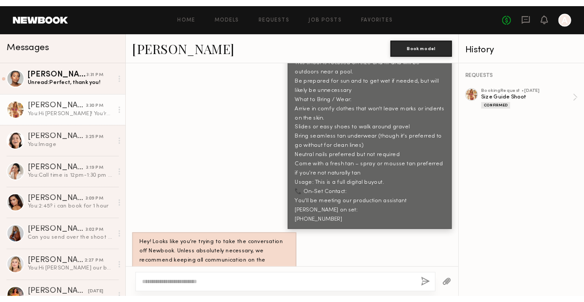
scroll to position [664, 0]
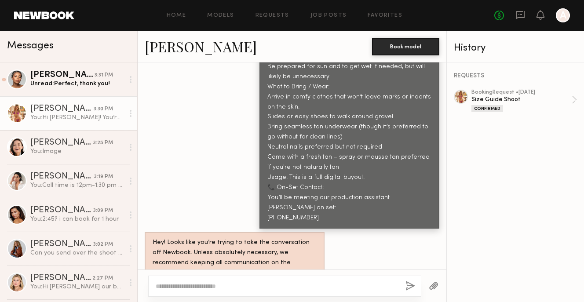
click at [437, 290] on button "button" at bounding box center [434, 286] width 10 height 11
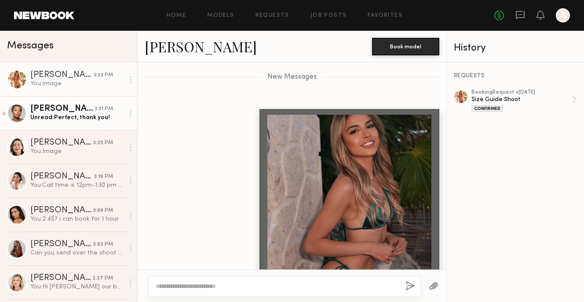
click at [105, 106] on div "3:31 PM" at bounding box center [104, 109] width 18 height 8
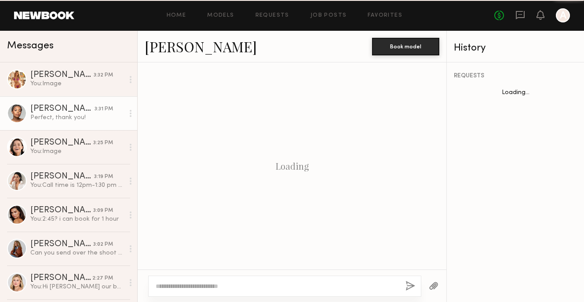
scroll to position [710, 0]
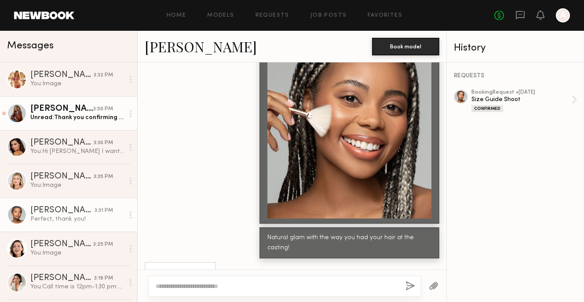
click at [71, 123] on link "Ayanna G. 3:50 PM Unread: Thank you confirming receipt! :)" at bounding box center [68, 113] width 137 height 34
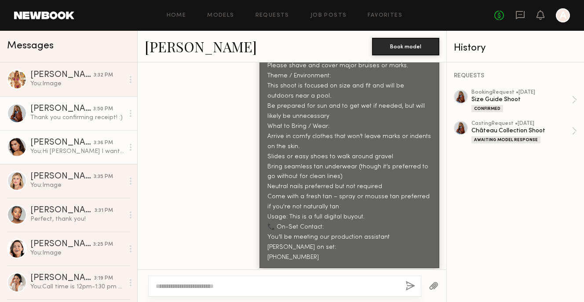
click at [60, 151] on div "You: Hi Ella I want to follow up on this before i close out the casting today" at bounding box center [77, 151] width 94 height 8
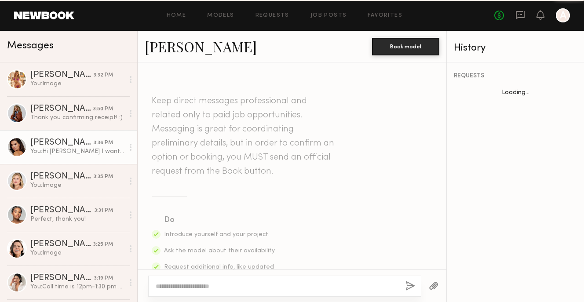
scroll to position [468, 0]
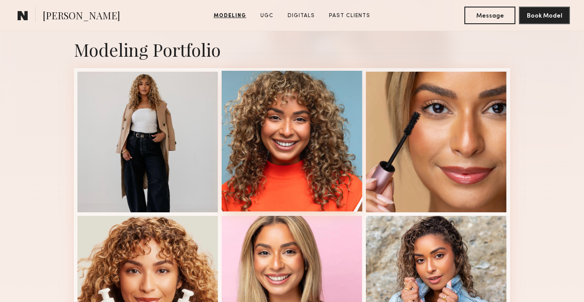
scroll to position [177, 0]
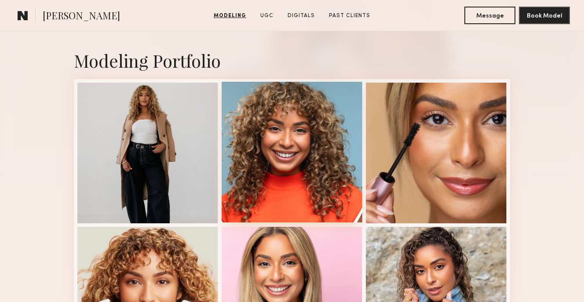
click at [312, 139] on div at bounding box center [292, 152] width 141 height 141
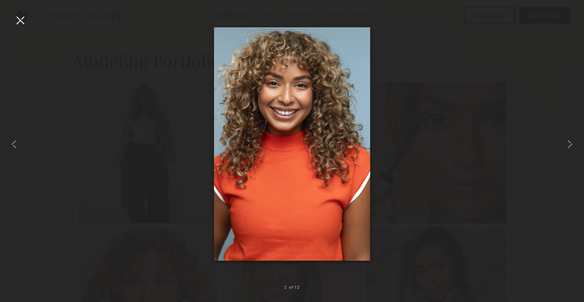
click at [17, 21] on div at bounding box center [20, 20] width 14 height 14
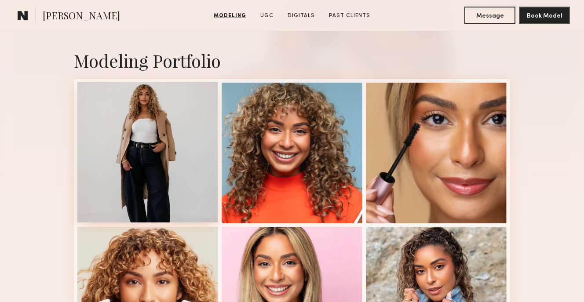
scroll to position [225, 0]
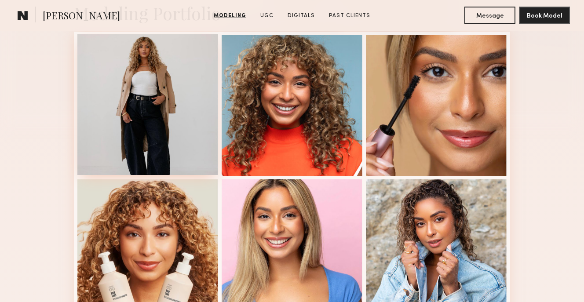
click at [167, 127] on div at bounding box center [147, 104] width 141 height 141
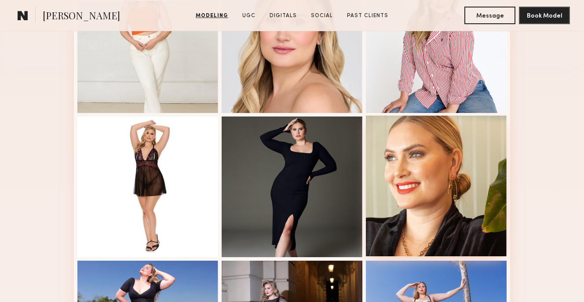
scroll to position [304, 0]
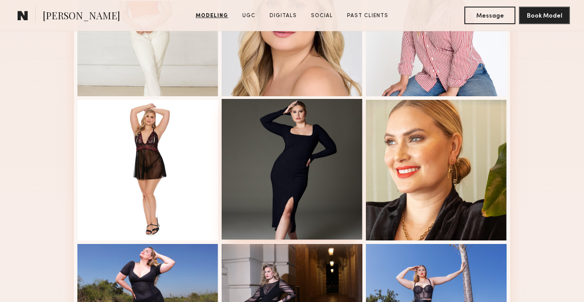
click at [298, 176] on div at bounding box center [292, 169] width 141 height 141
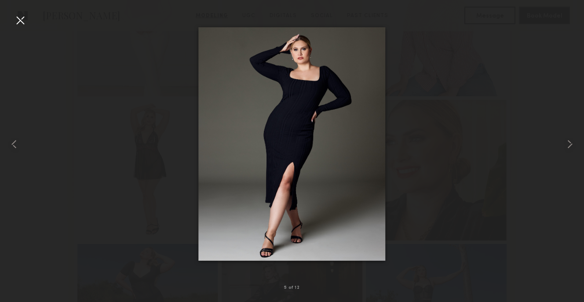
click at [23, 27] on div at bounding box center [292, 144] width 584 height 260
click at [19, 24] on div at bounding box center [20, 20] width 14 height 14
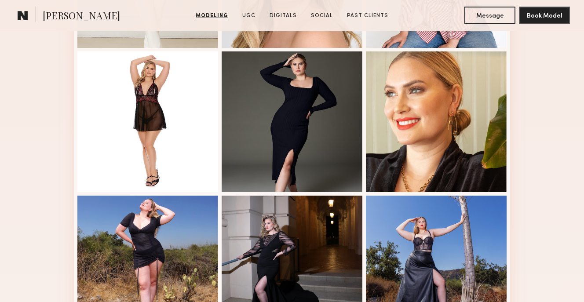
scroll to position [227, 0]
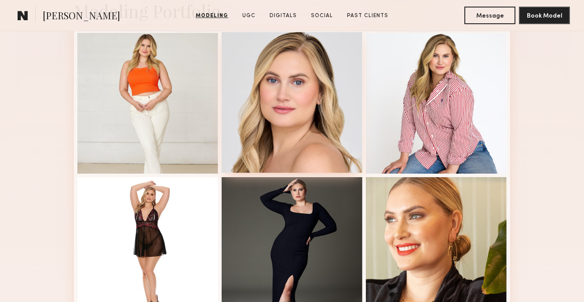
click at [271, 69] on div at bounding box center [292, 102] width 141 height 141
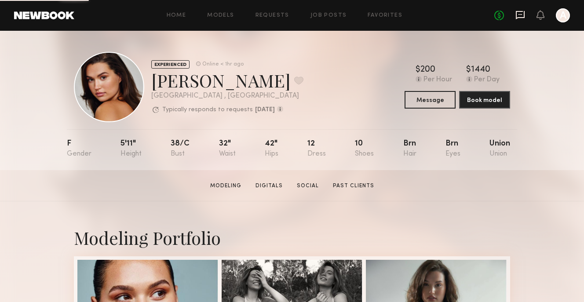
click at [517, 15] on icon at bounding box center [521, 15] width 10 height 10
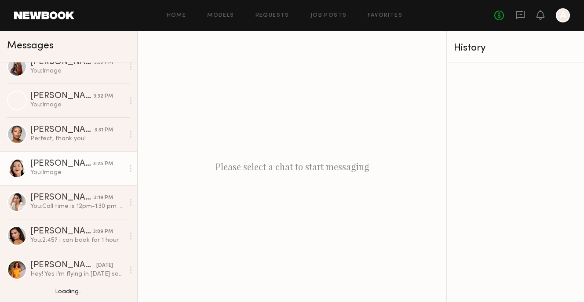
scroll to position [64, 0]
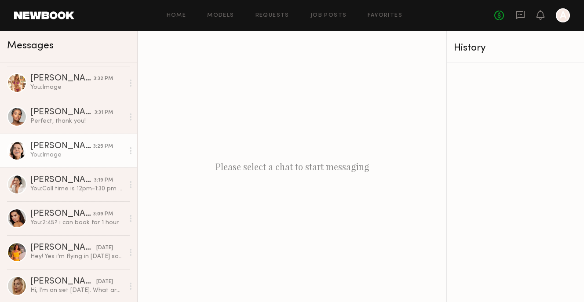
click at [72, 211] on div "[PERSON_NAME]" at bounding box center [61, 214] width 63 height 9
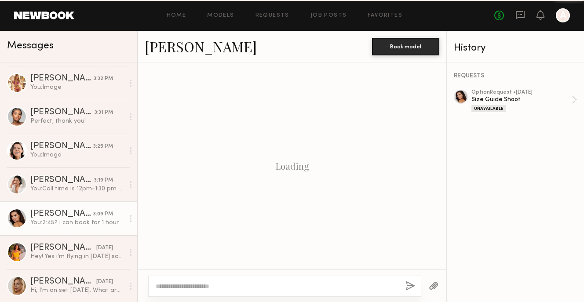
scroll to position [415, 0]
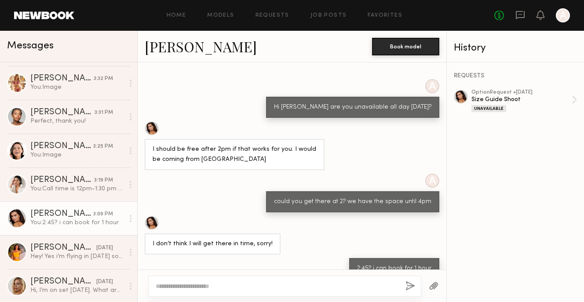
click at [179, 282] on textarea at bounding box center [277, 286] width 243 height 9
type textarea "**********"
click at [401, 289] on div "**********" at bounding box center [284, 286] width 273 height 21
click at [405, 286] on div "**********" at bounding box center [284, 286] width 273 height 21
click at [416, 292] on div "**********" at bounding box center [284, 286] width 273 height 21
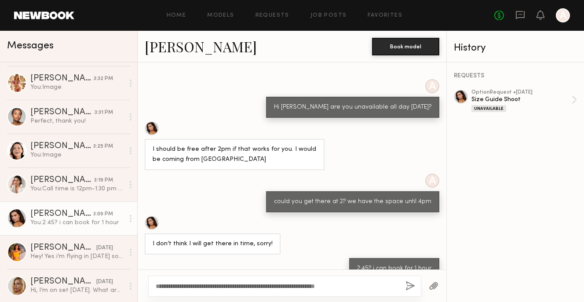
click at [413, 290] on button "button" at bounding box center [411, 286] width 10 height 11
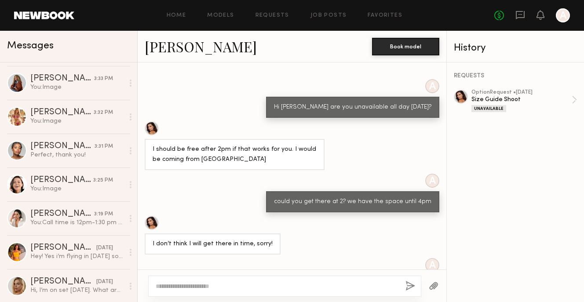
scroll to position [0, 0]
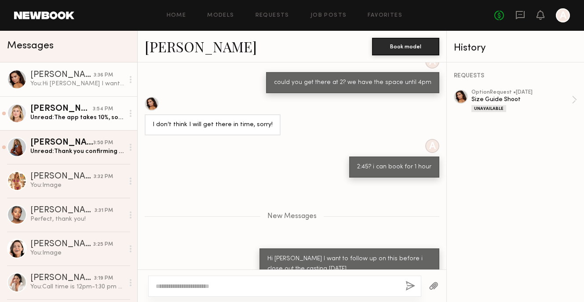
click at [56, 114] on div "Unread: The app takes 10%, so I’d only be making $180, which is less than my us…" at bounding box center [77, 118] width 94 height 8
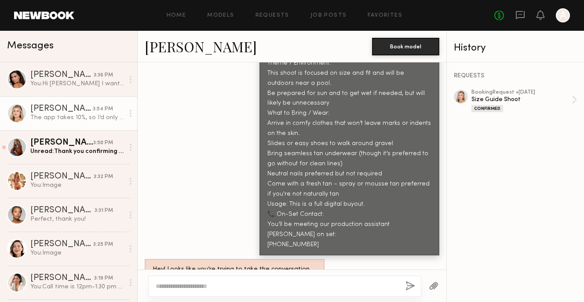
scroll to position [1160, 0]
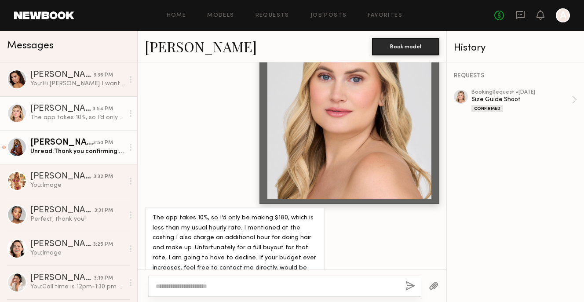
click at [63, 159] on link "Ayanna G. 3:50 PM Unread: Thank you confirming receipt! :)" at bounding box center [68, 147] width 137 height 34
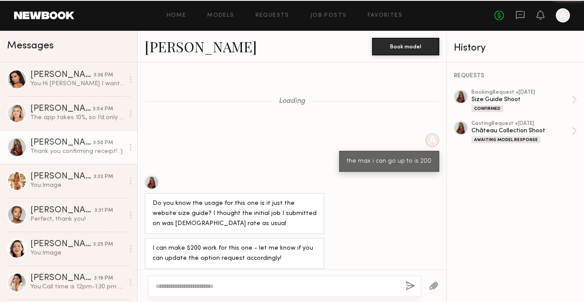
scroll to position [733, 0]
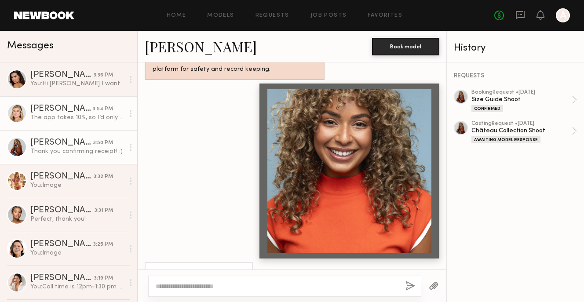
click at [62, 123] on link "Liz M. 3:54 PM The app takes 10%, so I’d only be making $180, which is less tha…" at bounding box center [68, 113] width 137 height 34
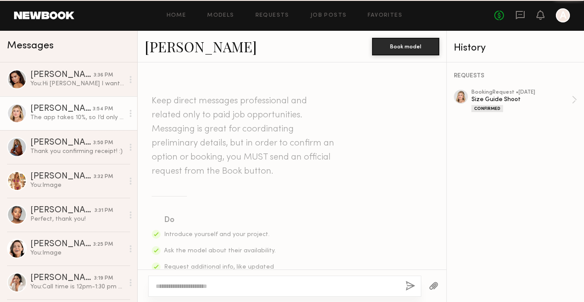
scroll to position [1160, 0]
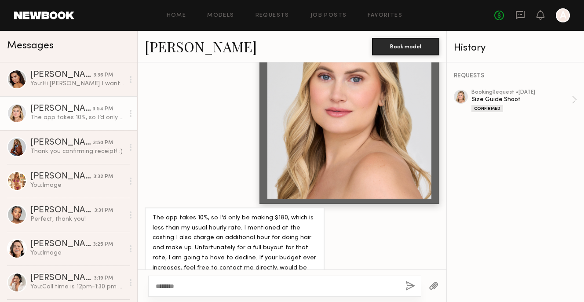
type textarea "********"
click at [172, 289] on textarea "********" at bounding box center [277, 286] width 243 height 9
type textarea "*"
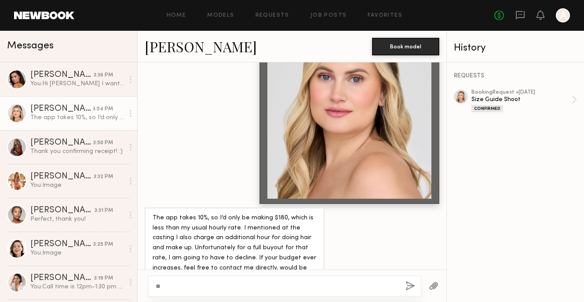
type textarea "*"
click at [330, 287] on textarea "**********" at bounding box center [277, 286] width 243 height 9
drag, startPoint x: 328, startPoint y: 287, endPoint x: 382, endPoint y: 289, distance: 53.7
click at [344, 287] on textarea "**********" at bounding box center [277, 286] width 243 height 9
type textarea "**********"
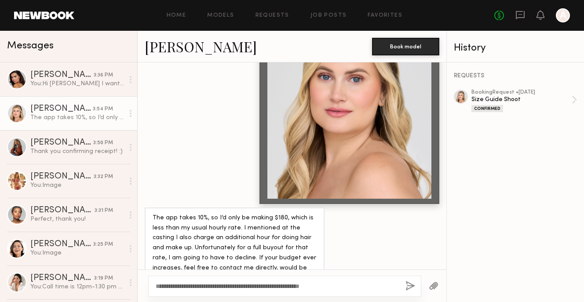
click at [403, 292] on div "**********" at bounding box center [284, 286] width 273 height 21
click at [416, 290] on div "**********" at bounding box center [284, 286] width 273 height 21
click at [409, 289] on button "button" at bounding box center [411, 286] width 10 height 11
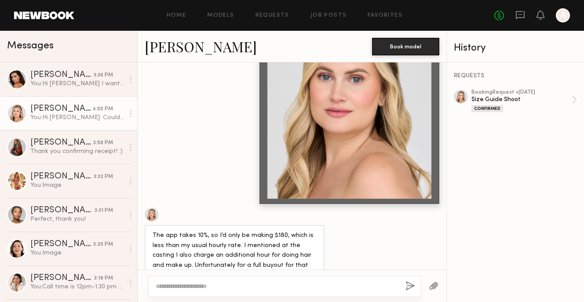
scroll to position [1279, 0]
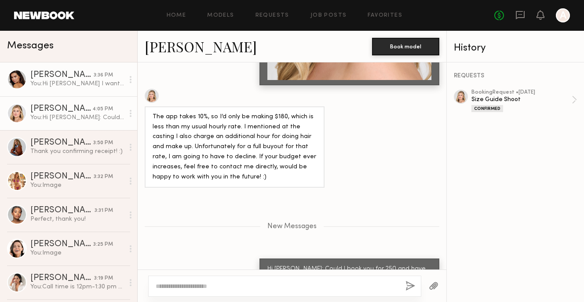
click at [94, 69] on link "Ella J. 3:36 PM You: Hi Ella I want to follow up on this before i close out the…" at bounding box center [68, 79] width 137 height 34
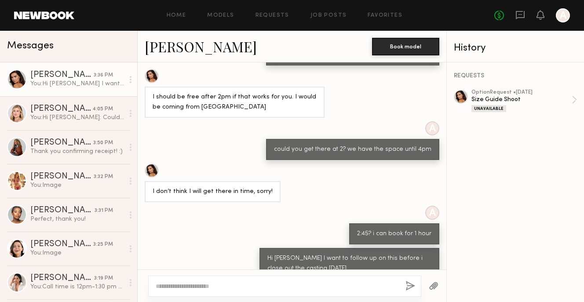
scroll to position [492, 0]
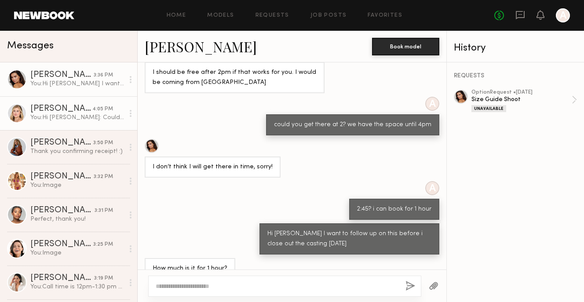
click at [93, 112] on div "4:05 PM" at bounding box center [102, 109] width 21 height 8
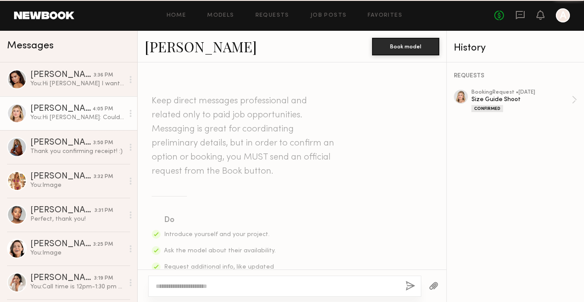
scroll to position [1212, 0]
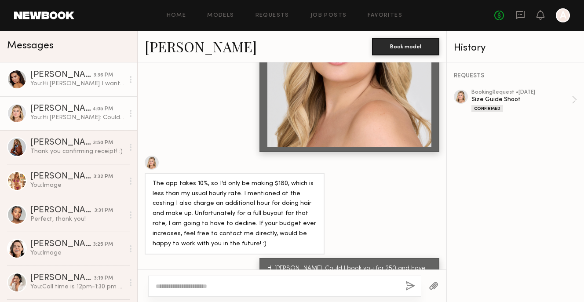
click at [99, 78] on div "3:36 PM" at bounding box center [103, 75] width 19 height 8
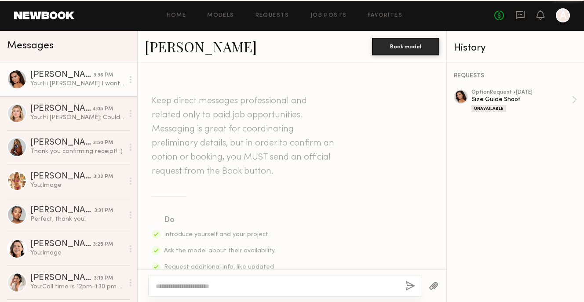
scroll to position [492, 0]
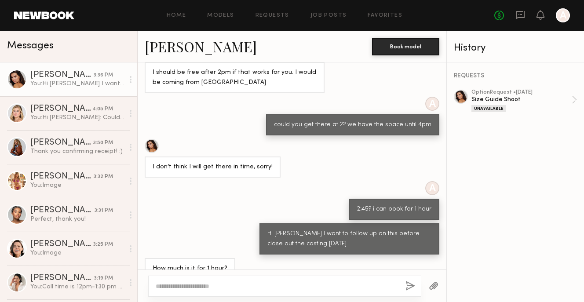
click at [195, 291] on div at bounding box center [284, 286] width 273 height 21
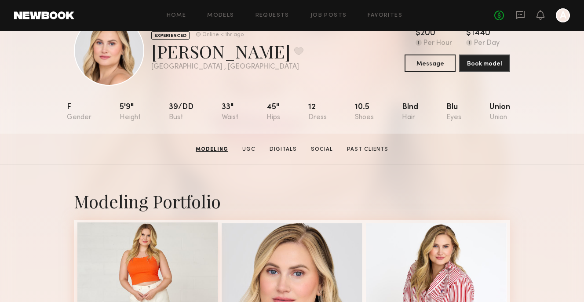
scroll to position [7, 0]
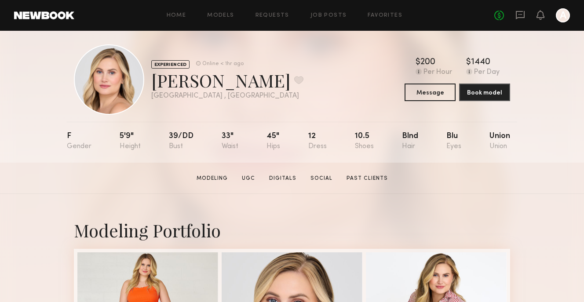
click at [520, 9] on div "No fees up to $5,000 A" at bounding box center [533, 15] width 76 height 14
click at [519, 15] on icon at bounding box center [521, 15] width 10 height 10
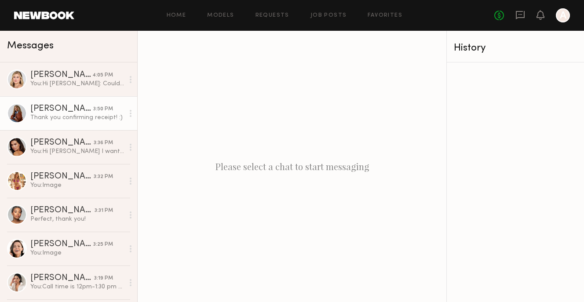
click at [79, 100] on link "Ayanna G. 3:50 PM Thank you confirming receipt! :)" at bounding box center [68, 113] width 137 height 34
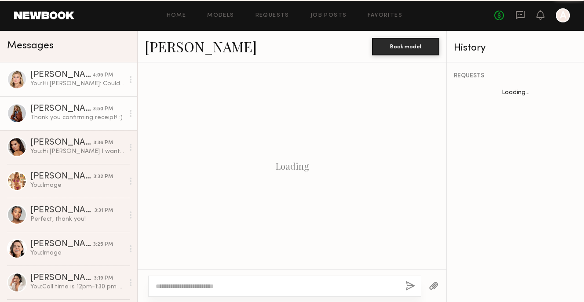
scroll to position [733, 0]
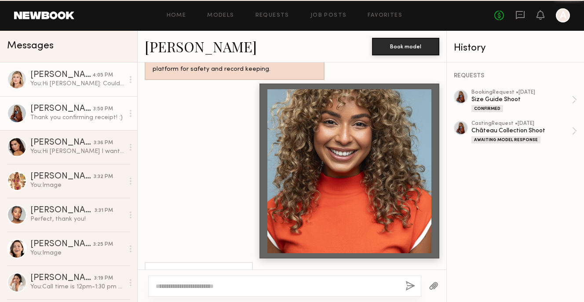
click at [90, 81] on div "You: Hi Liz: Could I book you for 250 and have you come for 1 hour 30?" at bounding box center [77, 84] width 94 height 8
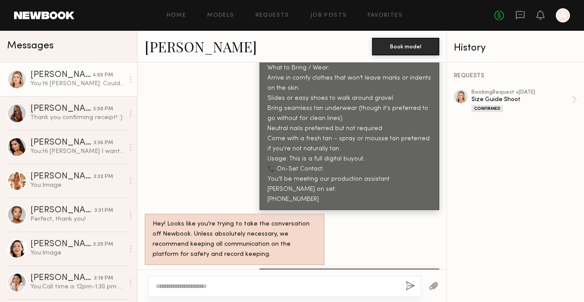
scroll to position [914, 0]
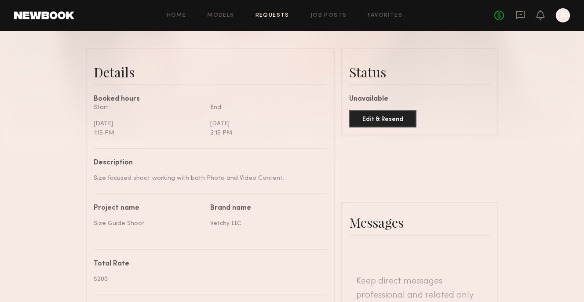
scroll to position [637, 0]
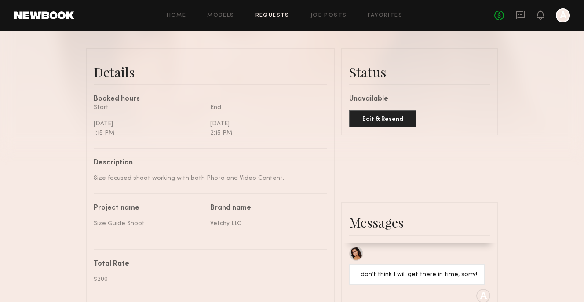
click at [220, 18] on div "Home Models Requests Job Posts Favorites Sign Out No fees up to $5,000 A" at bounding box center [322, 15] width 496 height 14
click at [224, 7] on header "Home Models Requests Job Posts Favorites Sign Out No fees up to $5,000 A" at bounding box center [292, 15] width 584 height 31
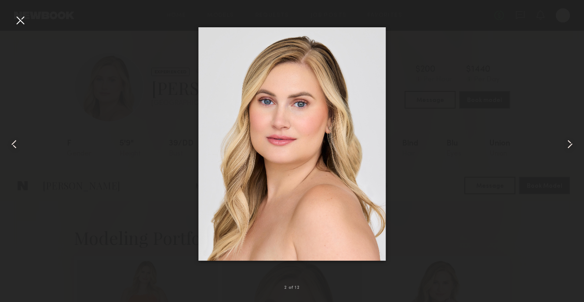
scroll to position [227, 0]
click at [14, 24] on div at bounding box center [20, 20] width 14 height 14
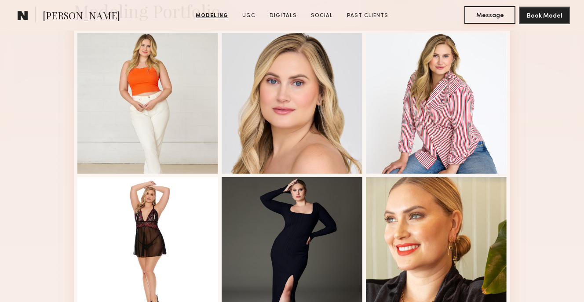
click at [473, 9] on button "Message" at bounding box center [490, 15] width 51 height 18
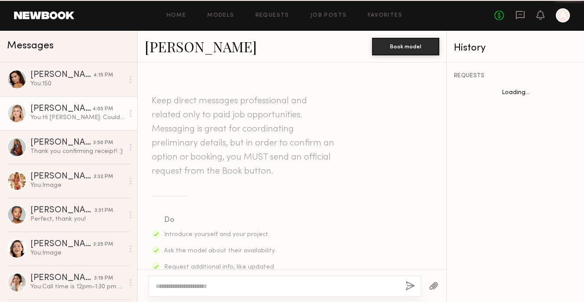
scroll to position [1212, 0]
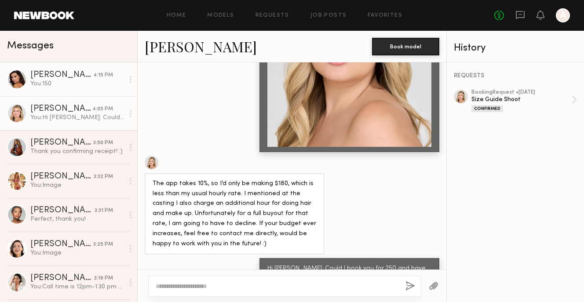
click at [50, 92] on link "[PERSON_NAME] 4:15 PM You: 150" at bounding box center [68, 79] width 137 height 34
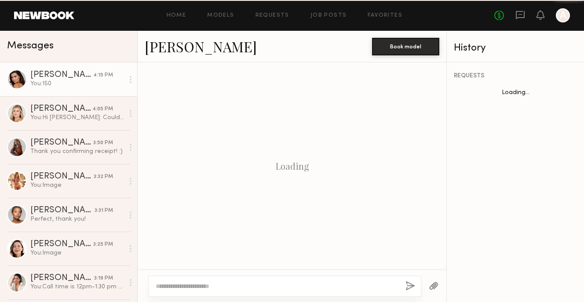
scroll to position [535, 0]
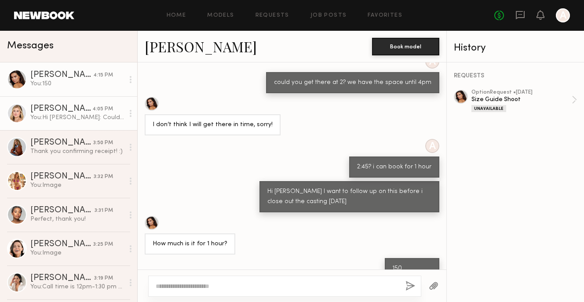
click at [49, 104] on link "Liz M. 4:05 PM You: Hi Liz: Could I book you for 250 and have you come for 1 ho…" at bounding box center [68, 113] width 137 height 34
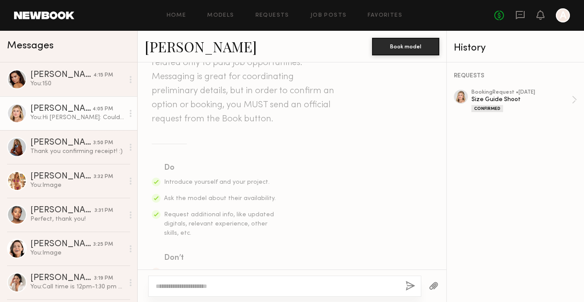
scroll to position [51, 0]
click at [180, 53] on link "Liz M." at bounding box center [201, 46] width 112 height 19
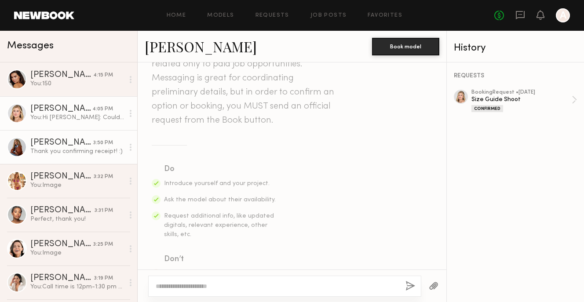
click at [81, 133] on link "Ayanna G. 3:50 PM Thank you confirming receipt! :)" at bounding box center [68, 147] width 137 height 34
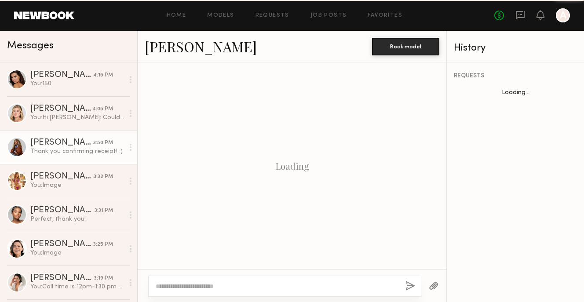
scroll to position [733, 0]
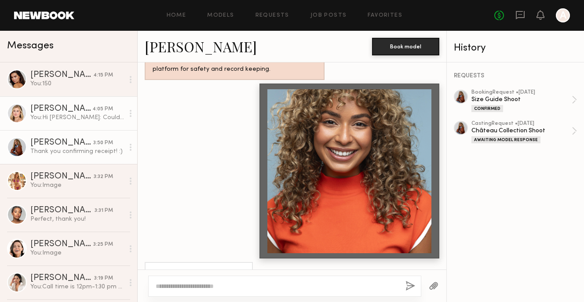
click at [83, 116] on div "You: Hi Liz: Could I book you for 250 and have you come for 1 hour 30?" at bounding box center [77, 118] width 94 height 8
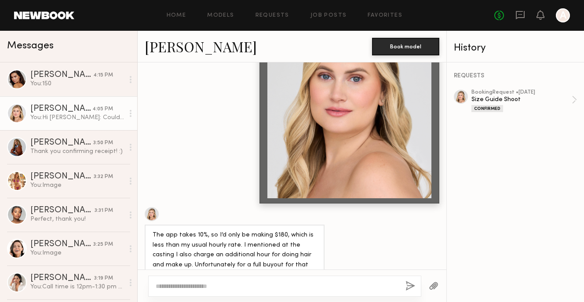
scroll to position [1161, 0]
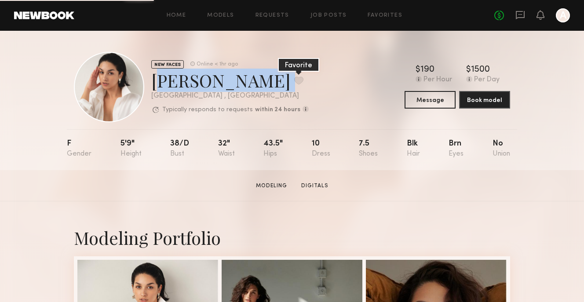
copy div "[PERSON_NAME] Favorite"
drag, startPoint x: 153, startPoint y: 82, endPoint x: 238, endPoint y: 82, distance: 85.8
click at [238, 82] on div "[PERSON_NAME] Favorite" at bounding box center [230, 80] width 158 height 23
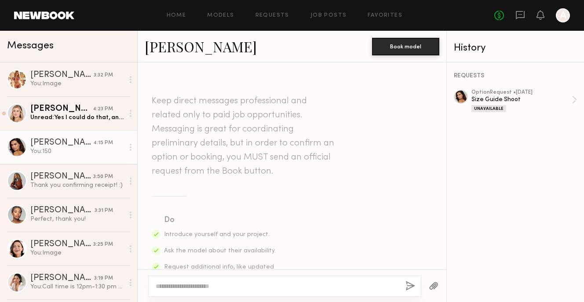
scroll to position [601, 0]
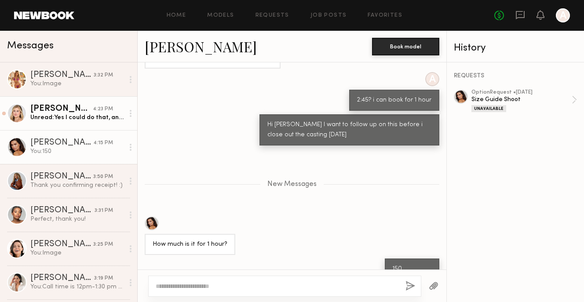
click at [88, 123] on link "Liz M. 4:23 PM Unread: Yes I could do that, and for 1 year buyout, not in perpe…" at bounding box center [68, 113] width 137 height 34
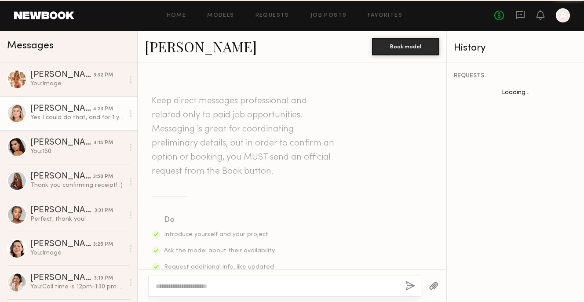
scroll to position [1254, 0]
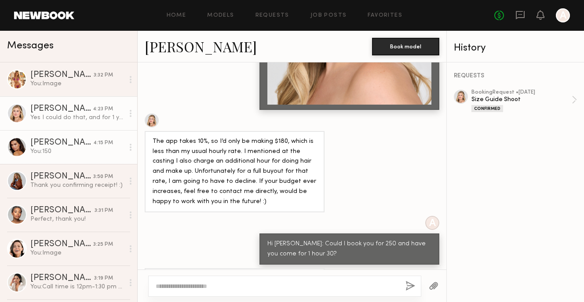
click at [46, 153] on div "You: 150" at bounding box center [77, 151] width 94 height 8
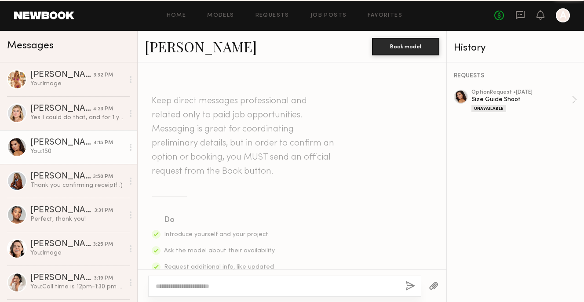
scroll to position [535, 0]
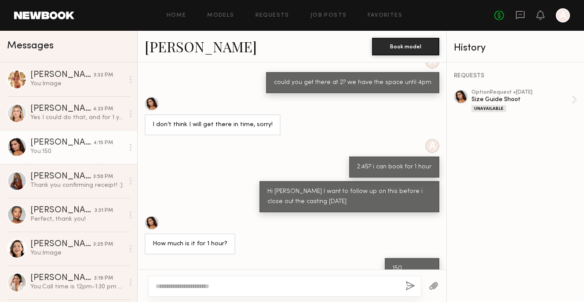
click at [181, 283] on textarea at bounding box center [277, 286] width 243 height 9
type textarea "*"
type textarea "*******"
click at [407, 291] on button "button" at bounding box center [411, 286] width 10 height 11
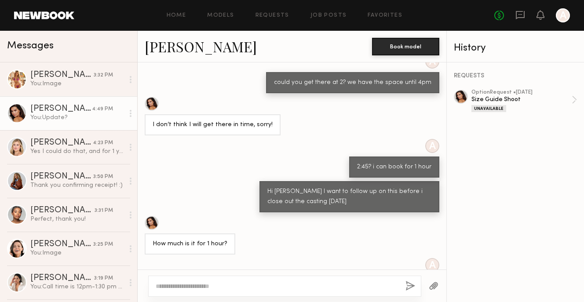
scroll to position [644, 0]
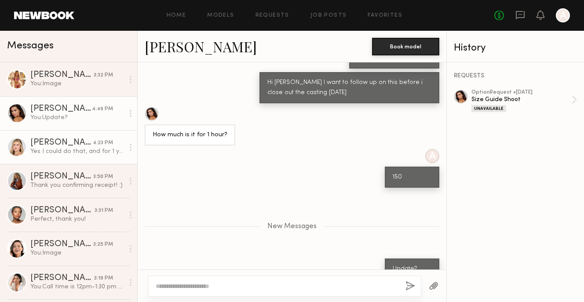
click at [73, 148] on div "Yes I could do that, and for 1 year buyout, not in perpetuity." at bounding box center [77, 151] width 94 height 8
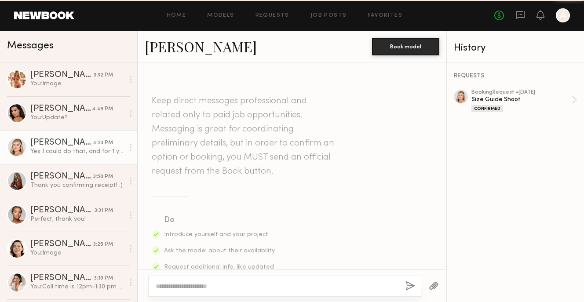
scroll to position [1254, 0]
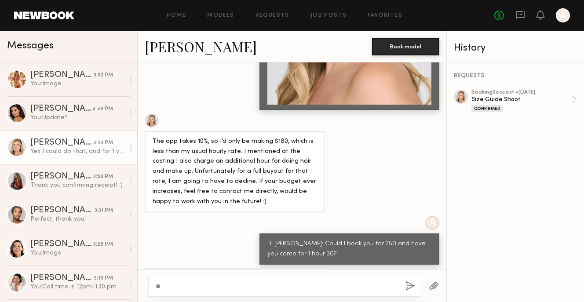
type textarea "*"
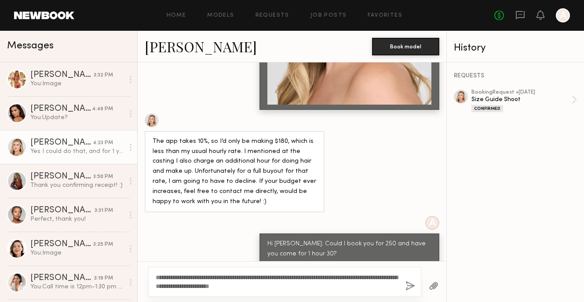
click at [272, 275] on textarea "**********" at bounding box center [277, 282] width 243 height 18
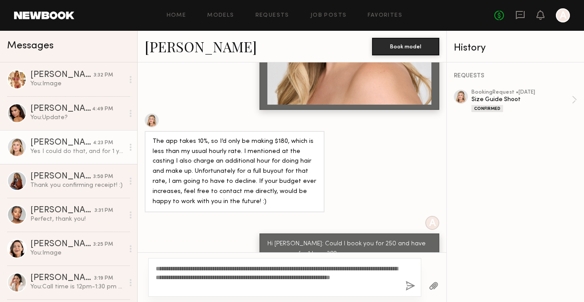
click at [271, 290] on textarea "**********" at bounding box center [277, 277] width 243 height 26
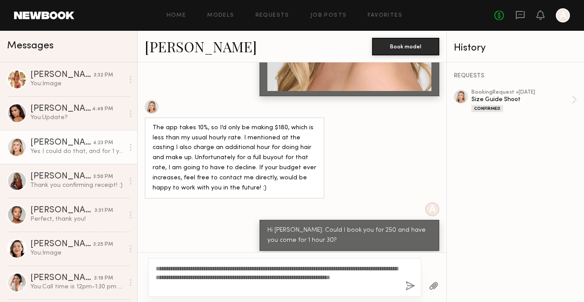
scroll to position [1271, 0]
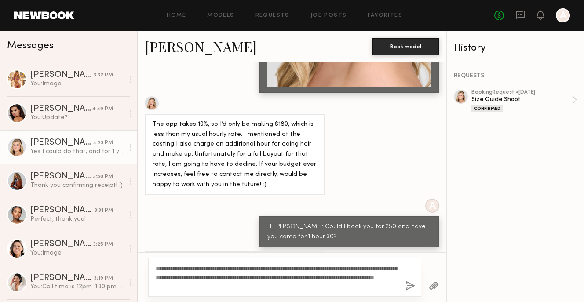
click at [245, 290] on textarea "**********" at bounding box center [277, 277] width 243 height 26
click at [235, 288] on textarea "**********" at bounding box center [277, 277] width 243 height 26
click at [264, 284] on textarea "**********" at bounding box center [277, 277] width 243 height 26
type textarea "**********"
click at [408, 290] on button "button" at bounding box center [411, 286] width 10 height 11
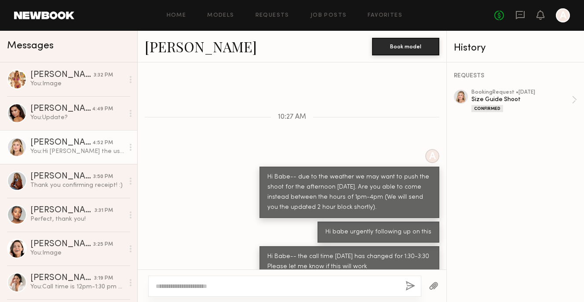
scroll to position [330, 0]
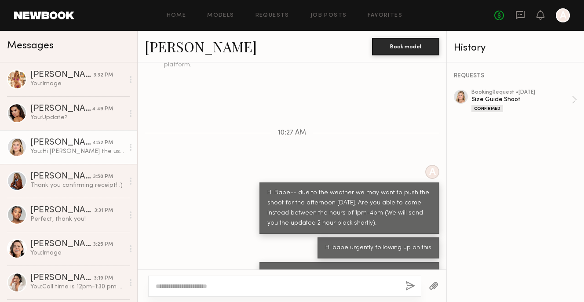
click at [461, 95] on div at bounding box center [461, 97] width 14 height 14
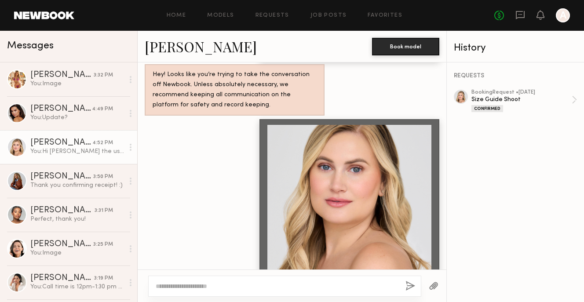
scroll to position [1393, 0]
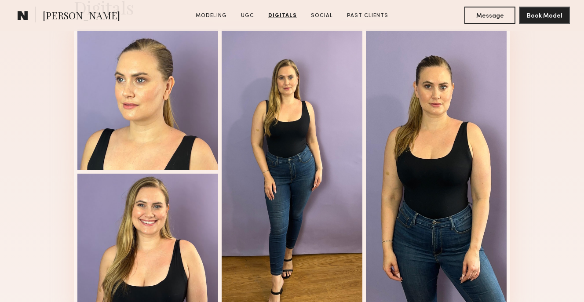
scroll to position [1150, 0]
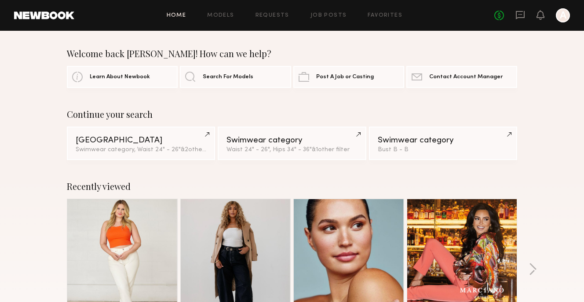
click at [227, 6] on header "Home Models Requests Job Posts Favorites Sign Out No fees up to $5,000 A" at bounding box center [292, 15] width 584 height 31
click at [228, 19] on div "Home Models Requests Job Posts Favorites Sign Out No fees up to $5,000 A" at bounding box center [322, 15] width 496 height 14
click at [230, 15] on link "Models" at bounding box center [220, 16] width 27 height 6
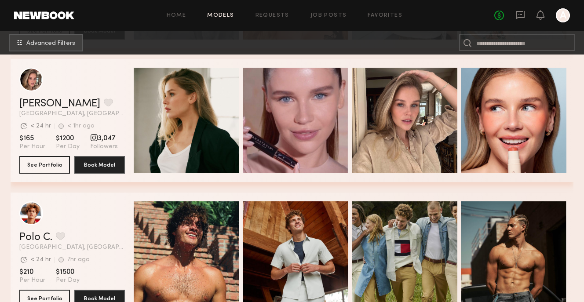
scroll to position [883, 0]
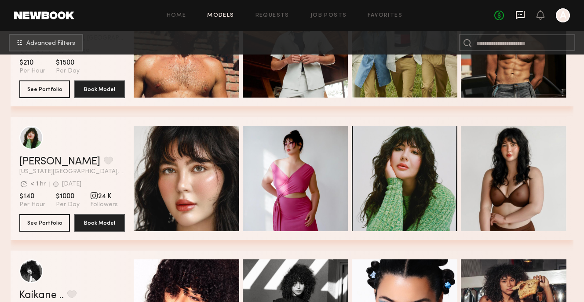
click at [522, 12] on icon at bounding box center [521, 15] width 10 height 10
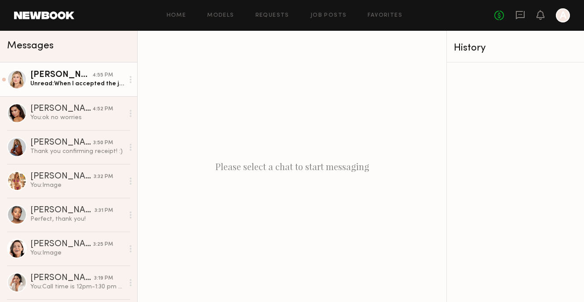
click at [95, 66] on link "[PERSON_NAME] 4:55 PM Unread: When I accepted the job, I thought the rate was h…" at bounding box center [68, 79] width 137 height 34
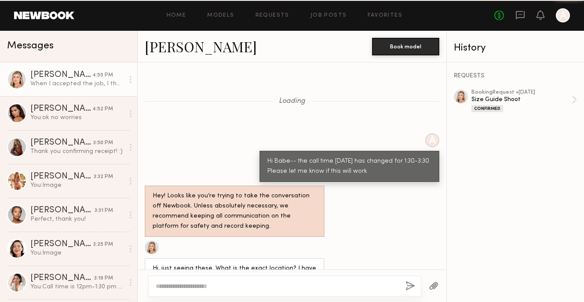
scroll to position [975, 0]
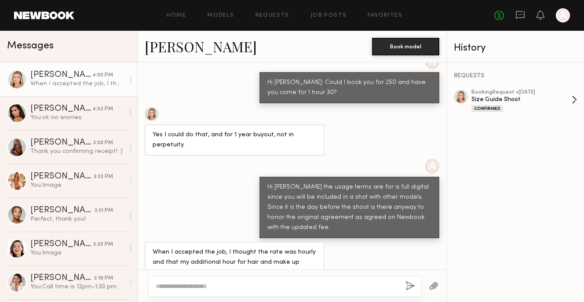
click at [507, 93] on div "booking Request • [DATE]" at bounding box center [522, 93] width 100 height 6
click at [242, 290] on textarea at bounding box center [277, 286] width 243 height 9
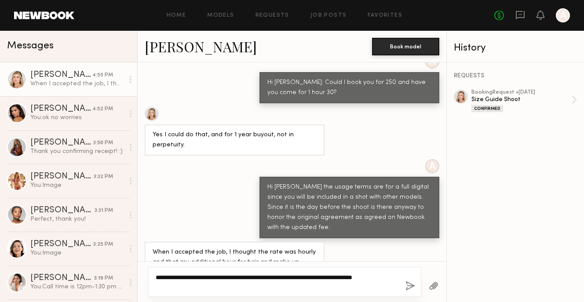
type textarea "**********"
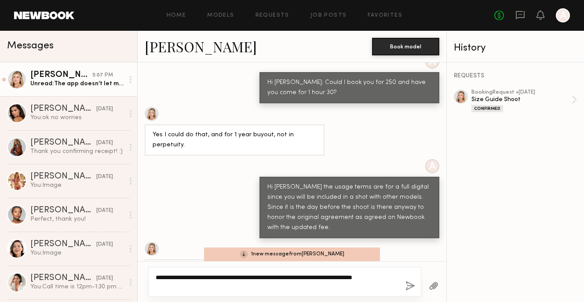
scroll to position [1092, 0]
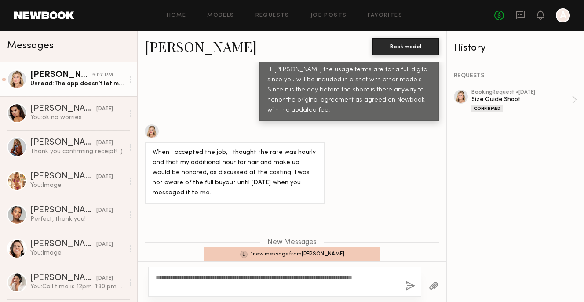
click at [89, 66] on link "[PERSON_NAME] 5:07 PM Unread: The app doesn’t let me cancel after confirming. I…" at bounding box center [68, 79] width 137 height 34
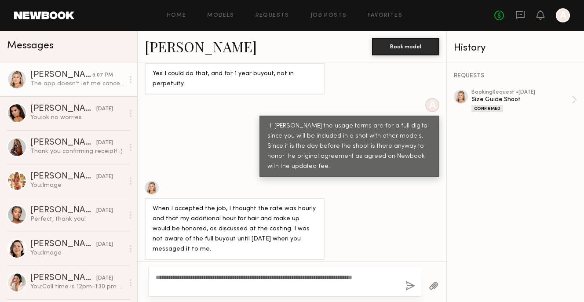
scroll to position [1016, 0]
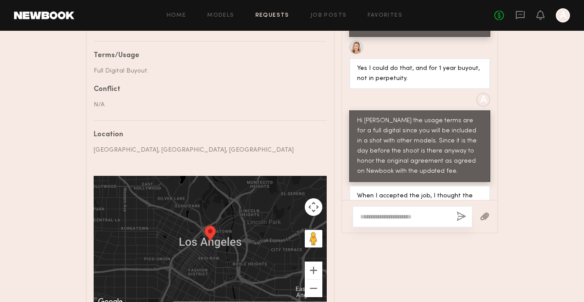
scroll to position [1160, 0]
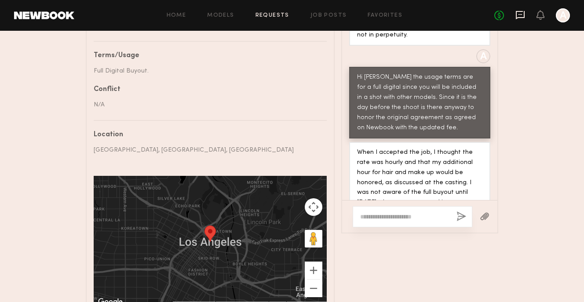
click at [516, 17] on icon at bounding box center [521, 15] width 10 height 10
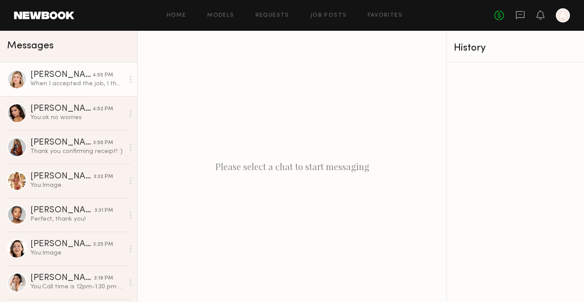
click at [98, 78] on div "4:55 PM" at bounding box center [102, 75] width 21 height 8
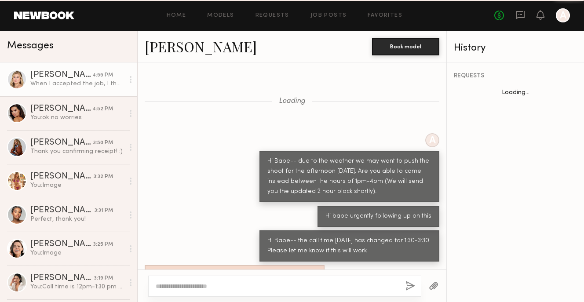
scroll to position [1054, 0]
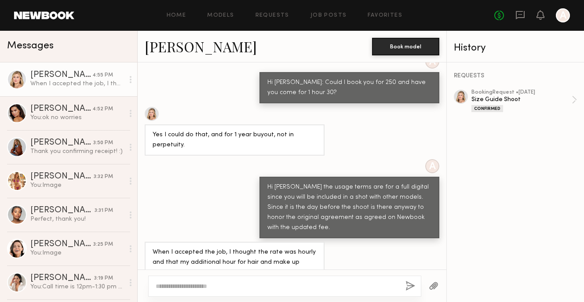
click at [171, 52] on link "[PERSON_NAME]" at bounding box center [201, 46] width 112 height 19
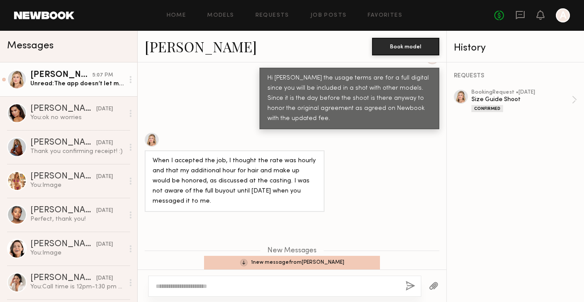
scroll to position [1216, 0]
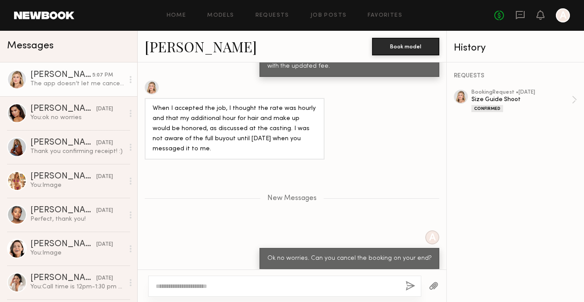
click at [242, 290] on textarea at bounding box center [277, 286] width 243 height 9
type textarea "**********"
click at [407, 290] on button "button" at bounding box center [411, 286] width 10 height 11
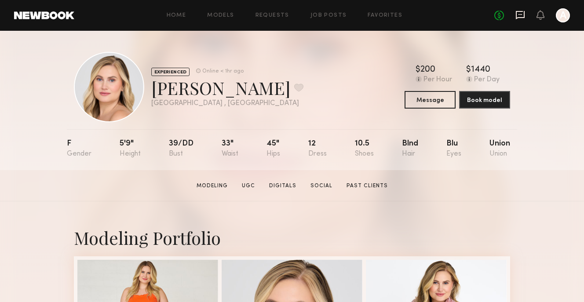
click at [520, 15] on icon at bounding box center [521, 14] width 4 height 1
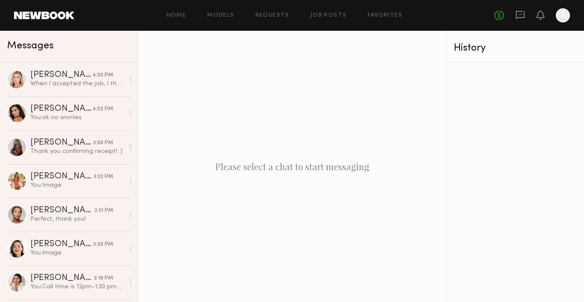
click at [88, 52] on div "Messages" at bounding box center [68, 47] width 137 height 32
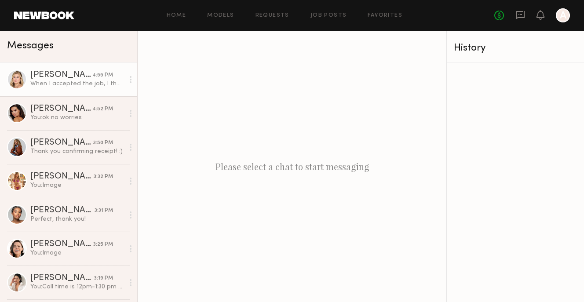
click at [68, 95] on link "[PERSON_NAME] 4:55 PM When I accepted the job, I thought the rate was hourly an…" at bounding box center [68, 79] width 137 height 34
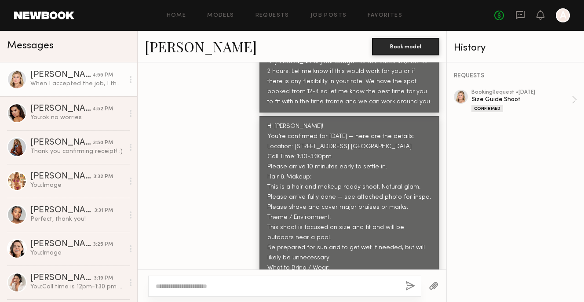
scroll to position [196, 0]
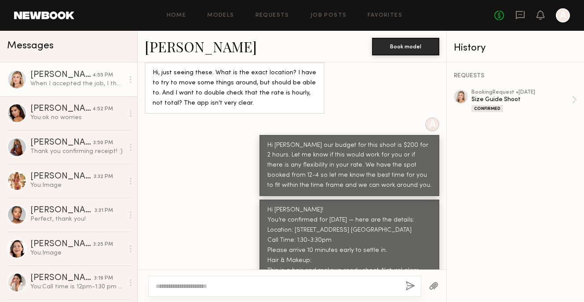
click at [52, 17] on link at bounding box center [44, 15] width 60 height 8
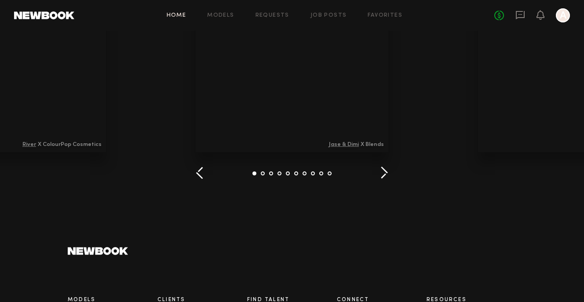
scroll to position [1299, 0]
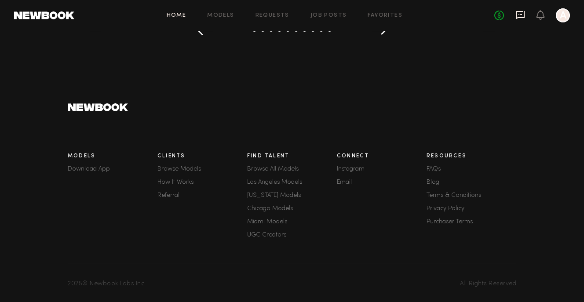
click at [518, 15] on icon at bounding box center [521, 15] width 10 height 10
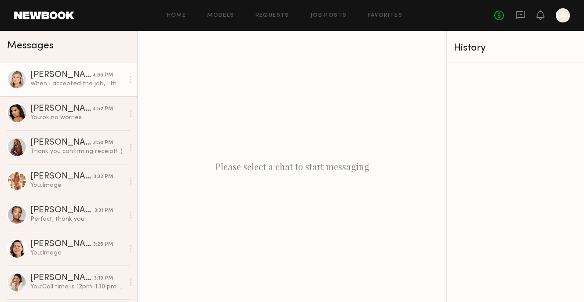
click at [104, 84] on div "When I accepted the job, I thought the rate was hourly and that my additional h…" at bounding box center [77, 84] width 94 height 8
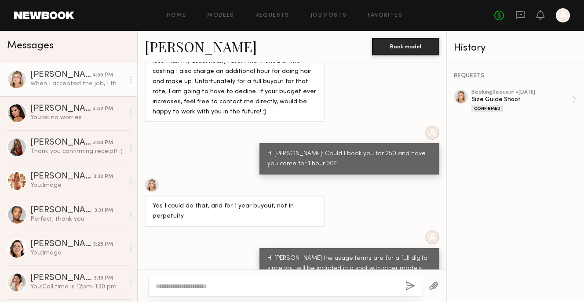
scroll to position [975, 0]
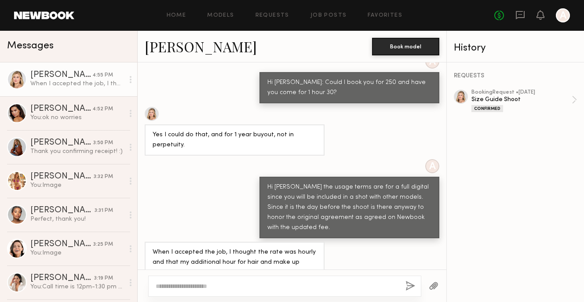
click at [218, 288] on textarea at bounding box center [277, 286] width 243 height 9
click at [196, 284] on textarea "**********" at bounding box center [277, 286] width 243 height 9
click at [220, 289] on textarea "**********" at bounding box center [277, 286] width 243 height 9
click at [218, 286] on textarea "**********" at bounding box center [277, 286] width 243 height 9
click at [273, 282] on textarea "**********" at bounding box center [277, 286] width 243 height 9
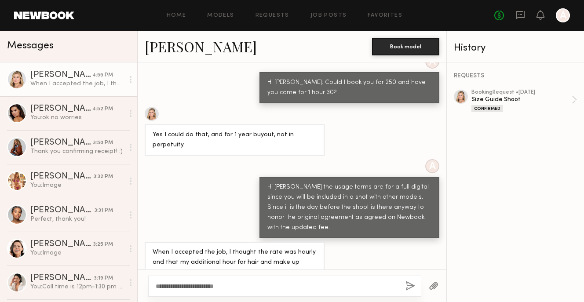
click at [217, 285] on textarea "**********" at bounding box center [277, 286] width 243 height 9
click at [204, 291] on div "**********" at bounding box center [284, 286] width 273 height 21
click at [207, 287] on textarea "**********" at bounding box center [277, 286] width 243 height 9
click at [206, 285] on textarea "**********" at bounding box center [277, 286] width 243 height 9
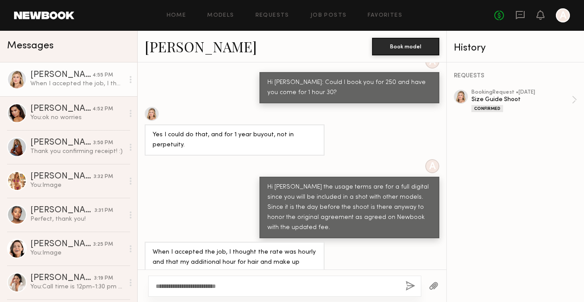
click at [249, 292] on div "**********" at bounding box center [284, 286] width 273 height 21
click at [246, 286] on textarea "**********" at bounding box center [277, 286] width 243 height 9
type textarea "**********"
click at [226, 285] on textarea "**********" at bounding box center [277, 286] width 243 height 9
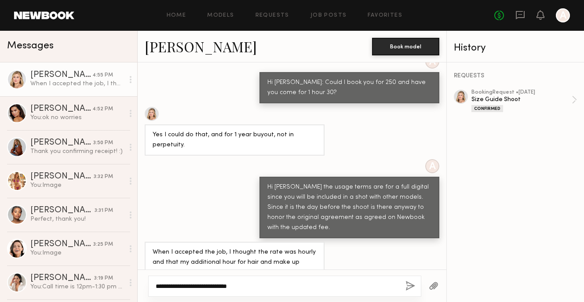
click at [226, 285] on textarea "**********" at bounding box center [277, 286] width 243 height 9
click at [64, 9] on header "Home Models Requests Job Posts Favorites Sign Out No fees up to $5,000 A" at bounding box center [292, 15] width 584 height 31
click at [65, 12] on link at bounding box center [44, 15] width 60 height 8
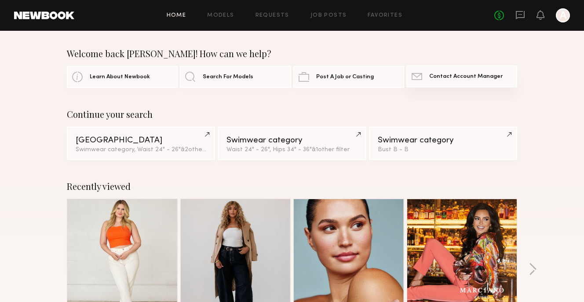
click at [480, 76] on span "Contact Account Manager" at bounding box center [465, 77] width 73 height 6
click at [520, 8] on div "No fees up to $5,000 A" at bounding box center [533, 15] width 76 height 14
click at [520, 15] on icon at bounding box center [521, 15] width 10 height 10
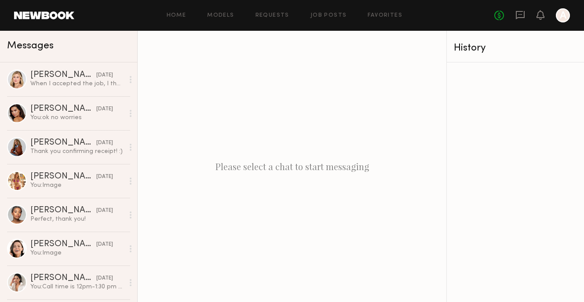
click at [109, 79] on div "[DATE]" at bounding box center [104, 75] width 17 height 8
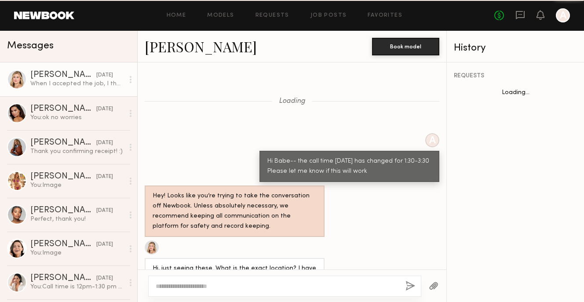
scroll to position [975, 0]
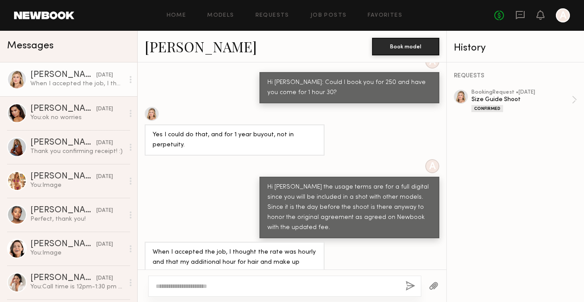
click at [209, 282] on textarea at bounding box center [277, 286] width 243 height 9
type textarea "*"
drag, startPoint x: 256, startPoint y: 288, endPoint x: 168, endPoint y: 286, distance: 88.0
click at [168, 286] on textarea "**********" at bounding box center [277, 286] width 243 height 9
type textarea "**********"
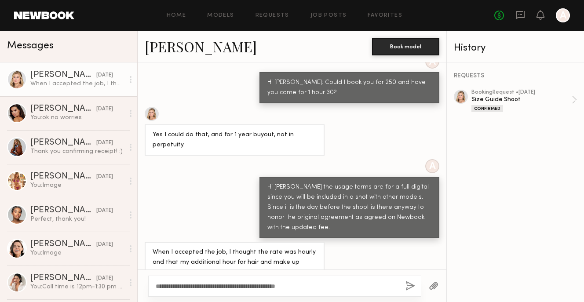
click at [414, 286] on button "button" at bounding box center [411, 286] width 10 height 11
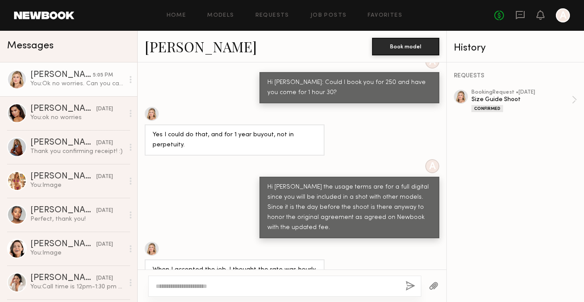
scroll to position [1084, 0]
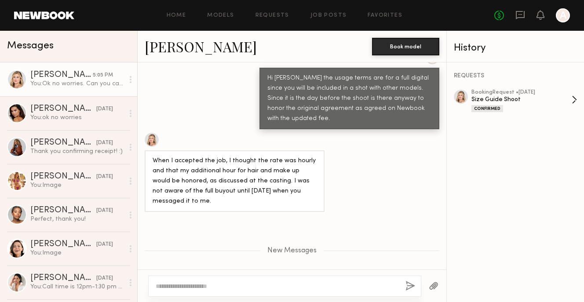
click at [517, 106] on div "Confirmed" at bounding box center [522, 108] width 100 height 7
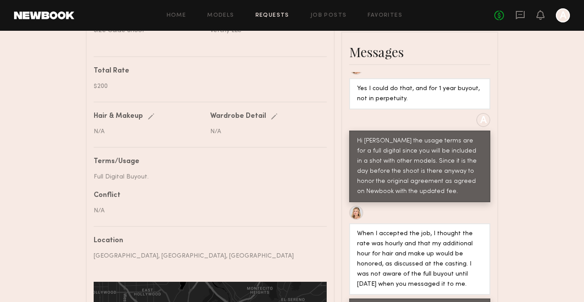
scroll to position [315, 0]
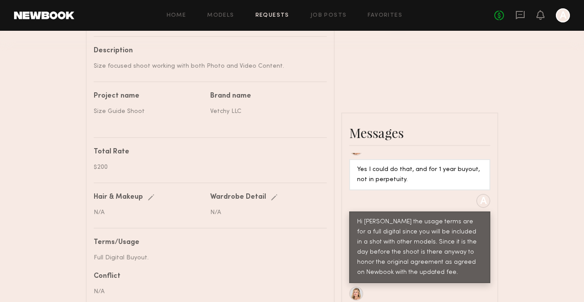
click at [429, 165] on div "Yes I could do that, and for 1 year buyout, not in perpetuity." at bounding box center [419, 175] width 125 height 20
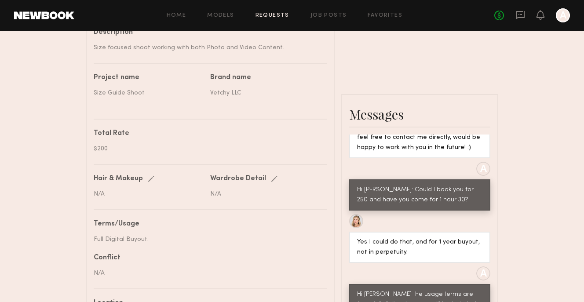
scroll to position [333, 0]
click at [148, 178] on div "Edit" at bounding box center [153, 179] width 10 height 7
click at [276, 179] on div "Edit" at bounding box center [276, 179] width 10 height 7
click at [261, 194] on input "text" at bounding box center [266, 195] width 112 height 8
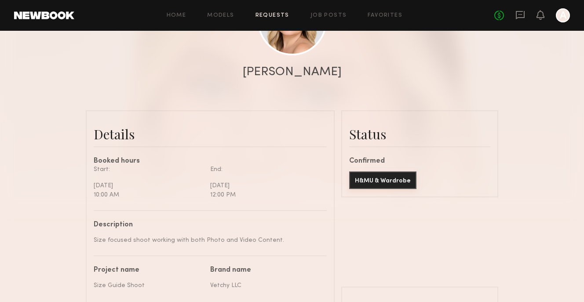
scroll to position [131, 0]
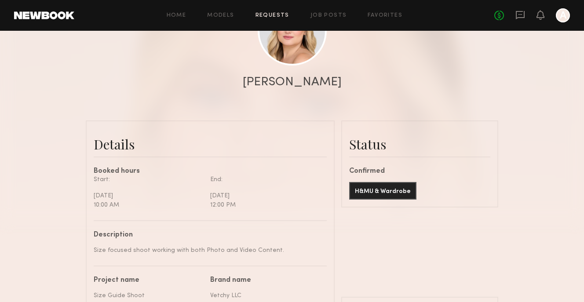
click at [517, 8] on div "No fees up to $5,000 A" at bounding box center [533, 15] width 76 height 14
click at [518, 12] on icon at bounding box center [521, 15] width 10 height 10
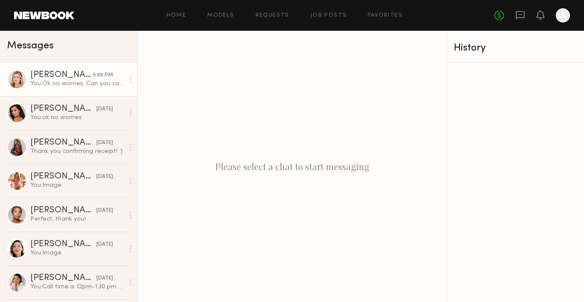
click at [93, 78] on div "5:05 PM" at bounding box center [103, 75] width 20 height 8
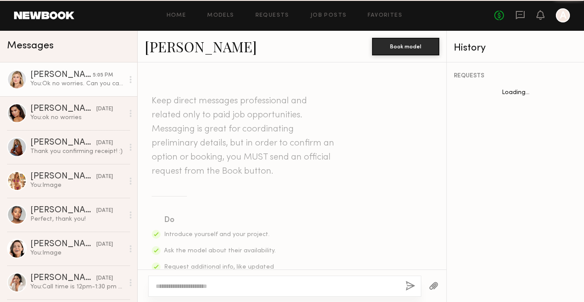
scroll to position [1441, 0]
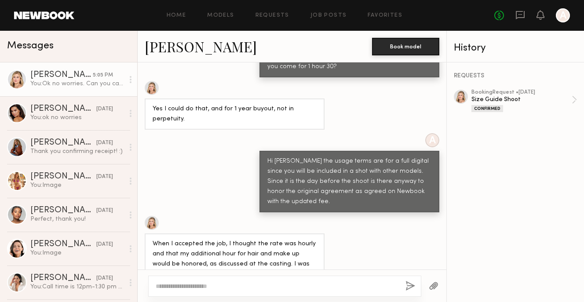
click at [59, 15] on link at bounding box center [44, 15] width 60 height 8
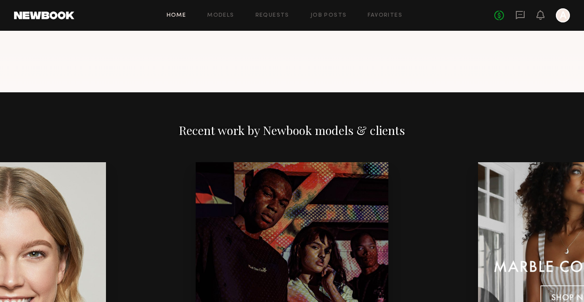
scroll to position [1299, 0]
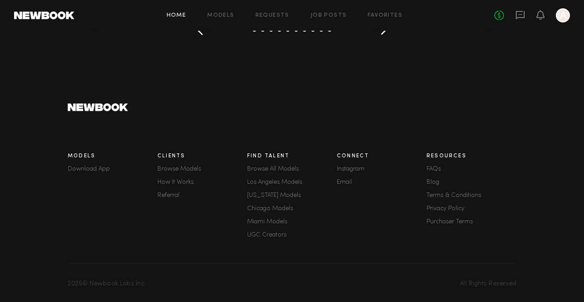
click at [457, 194] on link "Terms & Conditions" at bounding box center [472, 196] width 90 height 6
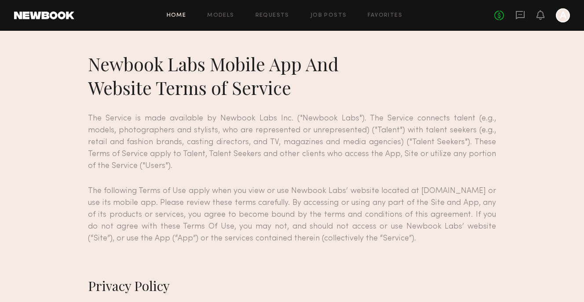
click at [174, 17] on link "Home" at bounding box center [177, 16] width 20 height 6
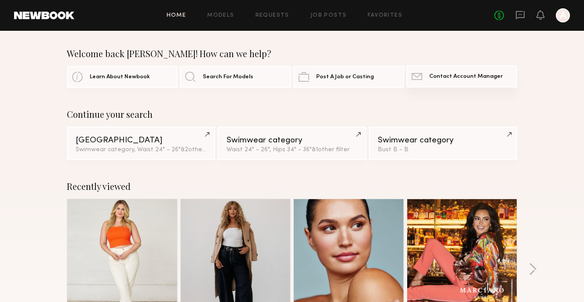
click at [446, 84] on link "Contact Newbook Contact Account Manager" at bounding box center [462, 77] width 111 height 22
click at [521, 15] on icon at bounding box center [521, 14] width 4 height 1
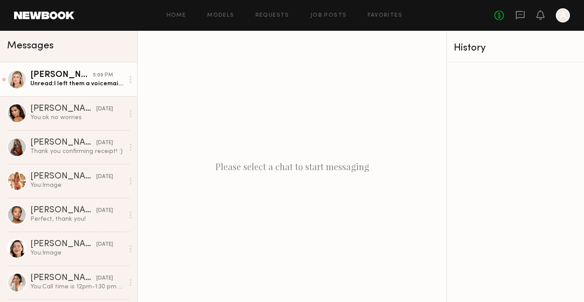
click at [104, 73] on div "5:09 PM" at bounding box center [103, 75] width 20 height 8
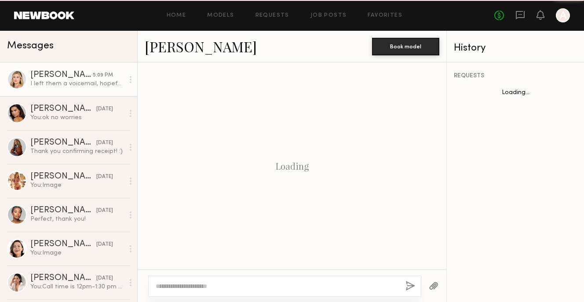
scroll to position [567, 0]
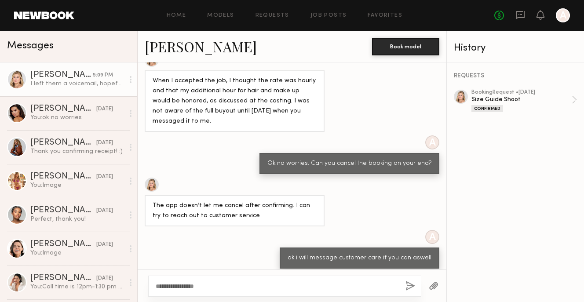
type textarea "**********"
click at [414, 285] on button "button" at bounding box center [411, 286] width 10 height 11
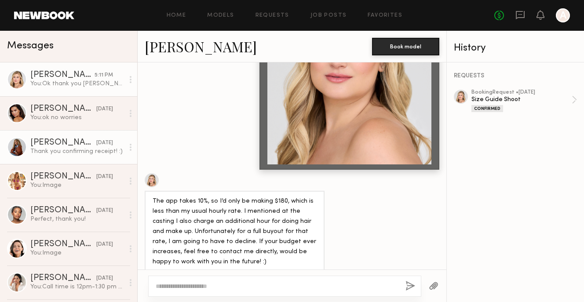
scroll to position [123, 0]
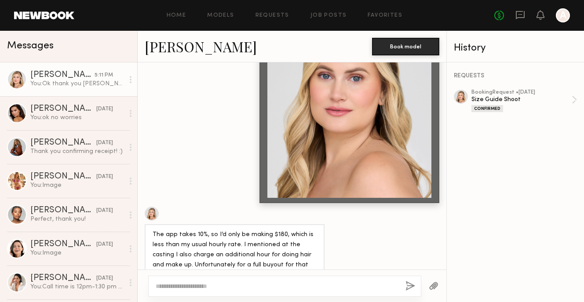
click at [165, 48] on link "[PERSON_NAME]" at bounding box center [201, 46] width 112 height 19
click at [270, 13] on link "Requests" at bounding box center [273, 16] width 34 height 6
